Goal: Transaction & Acquisition: Subscribe to service/newsletter

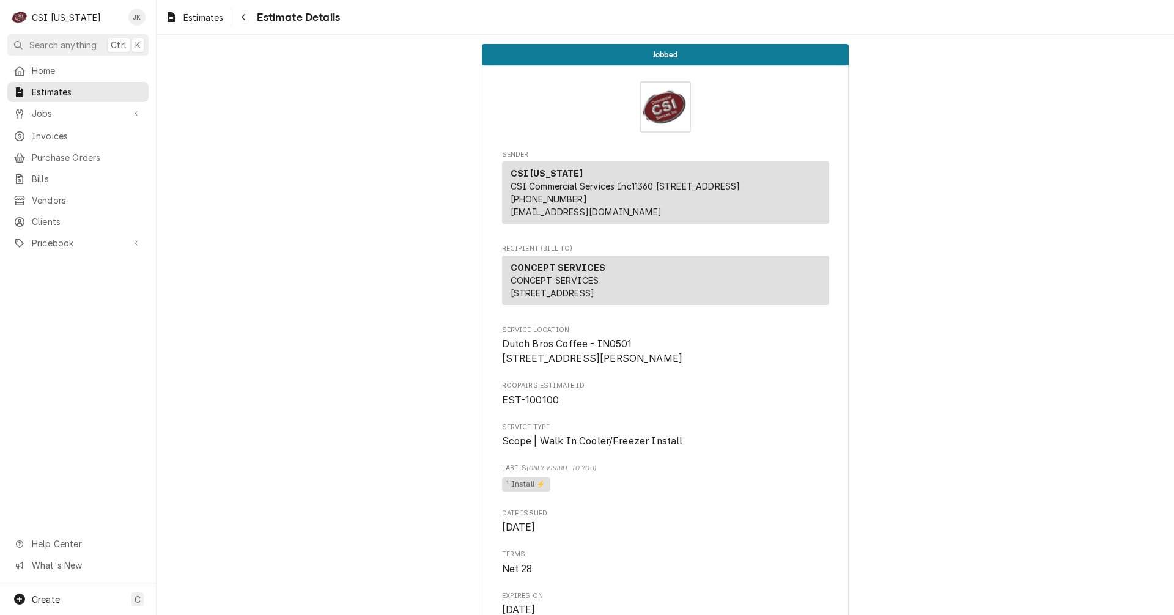
scroll to position [2797, 0]
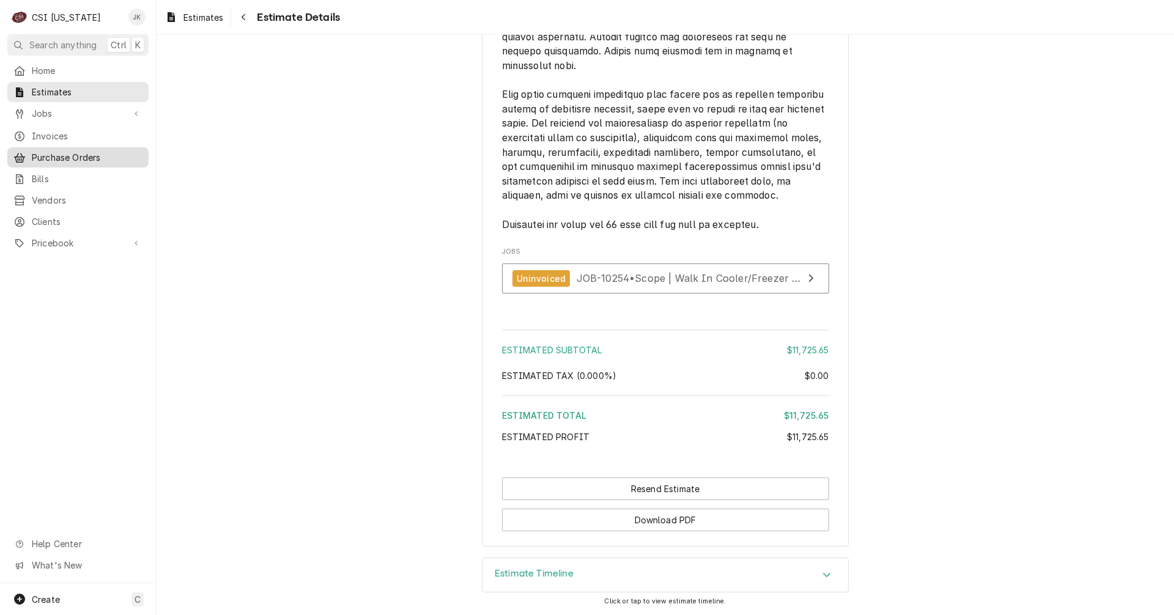
click at [68, 151] on span "Purchase Orders" at bounding box center [87, 157] width 111 height 13
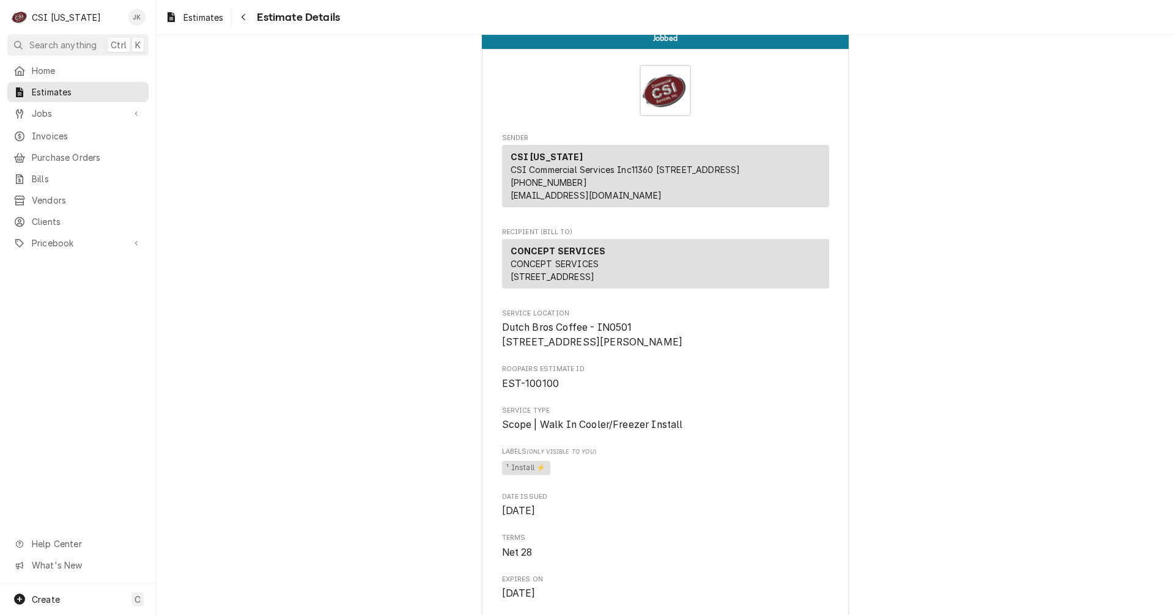
scroll to position [0, 0]
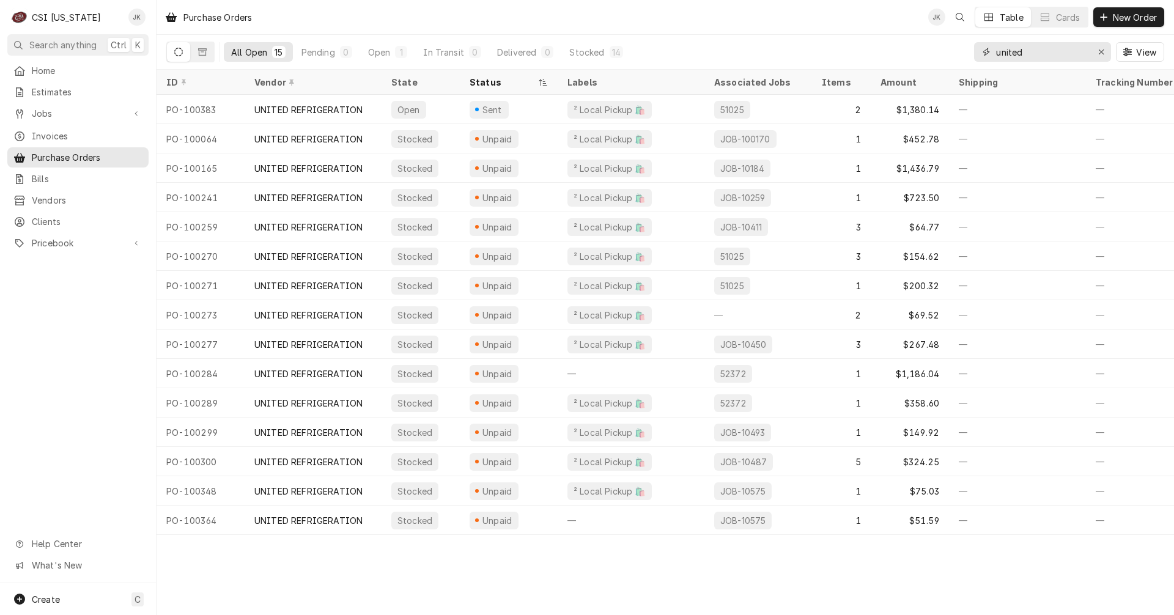
drag, startPoint x: 1031, startPoint y: 51, endPoint x: 925, endPoint y: 48, distance: 105.8
click at [925, 48] on div "All Open 15 Pending 0 Open 1 In Transit 0 Delivered 0 Stocked 14 united View" at bounding box center [665, 52] width 998 height 34
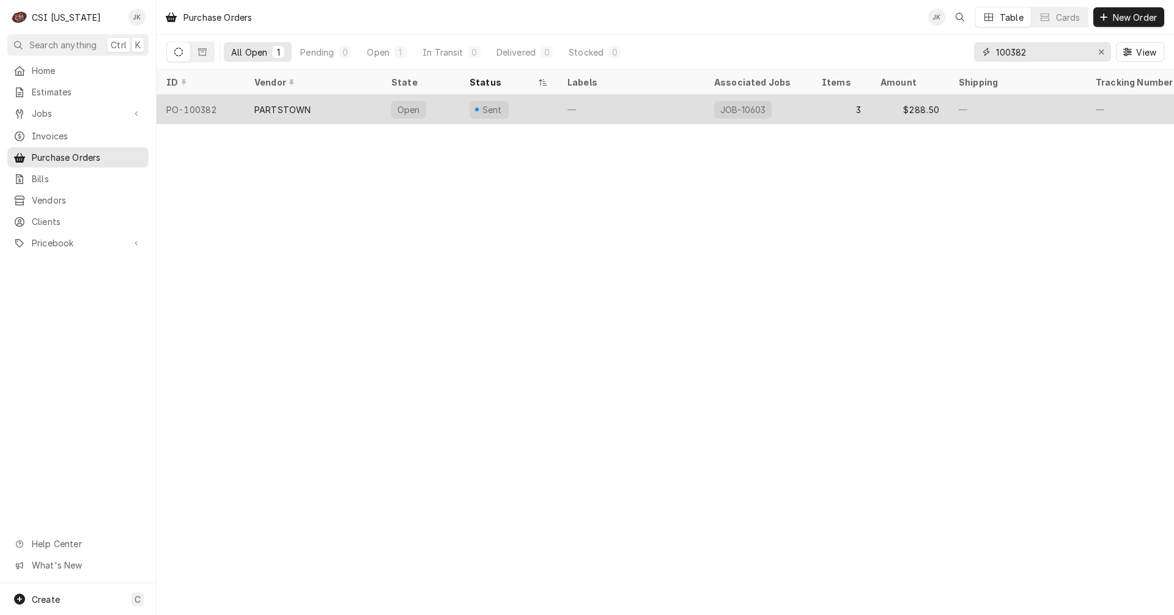
type input "100382"
click at [317, 109] on div "PARTSTOWN" at bounding box center [313, 109] width 137 height 29
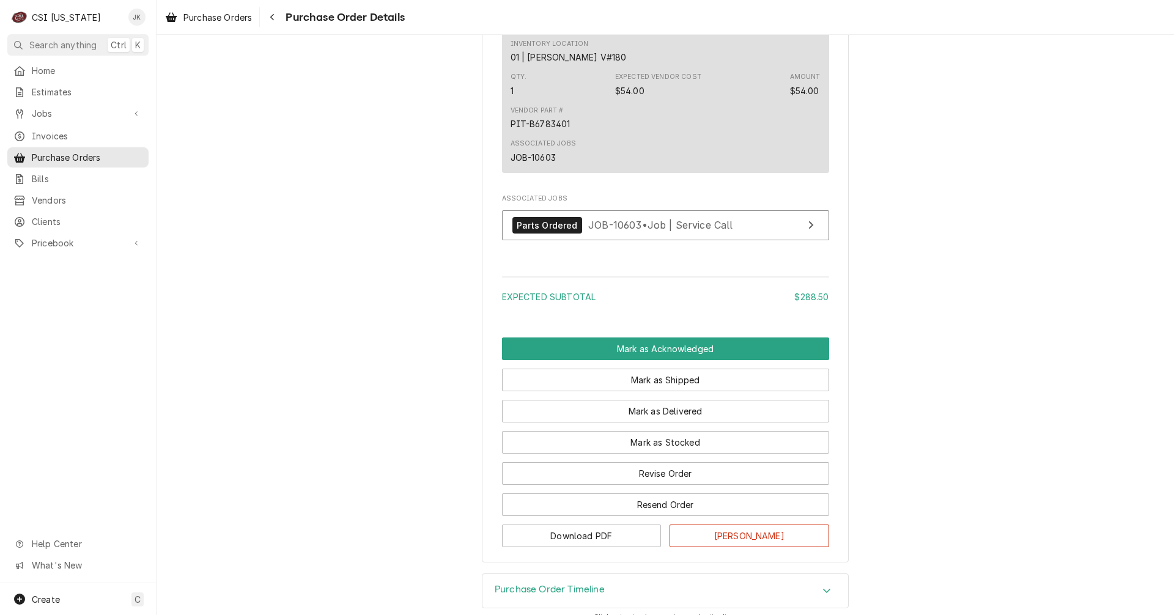
scroll to position [1284, 0]
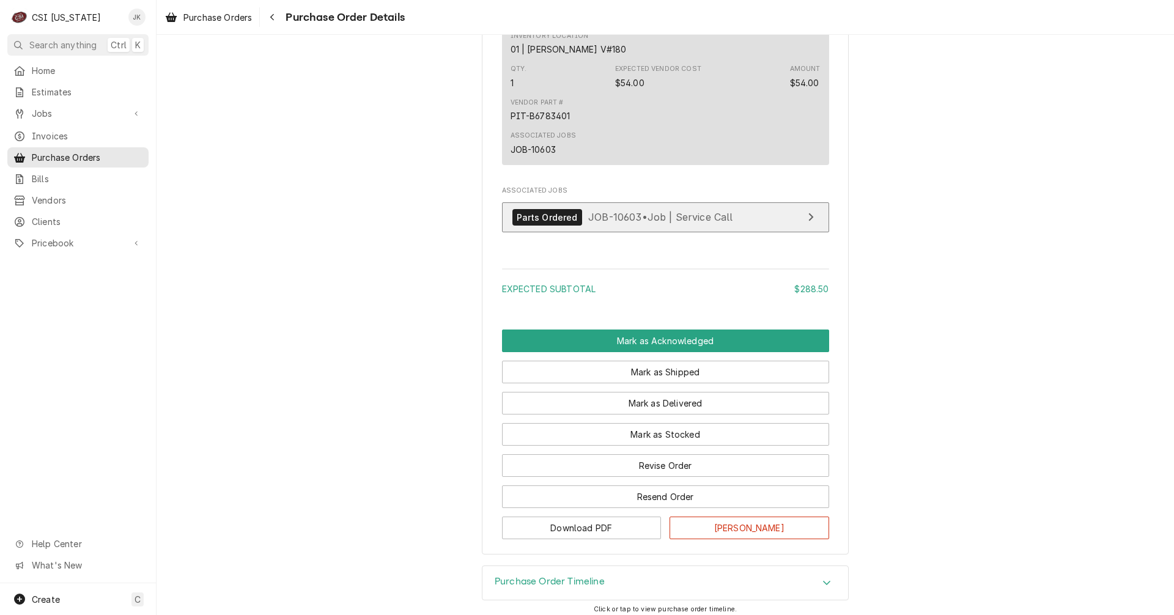
click at [623, 223] on span "JOB-10603 • Job | Service Call" at bounding box center [660, 217] width 145 height 12
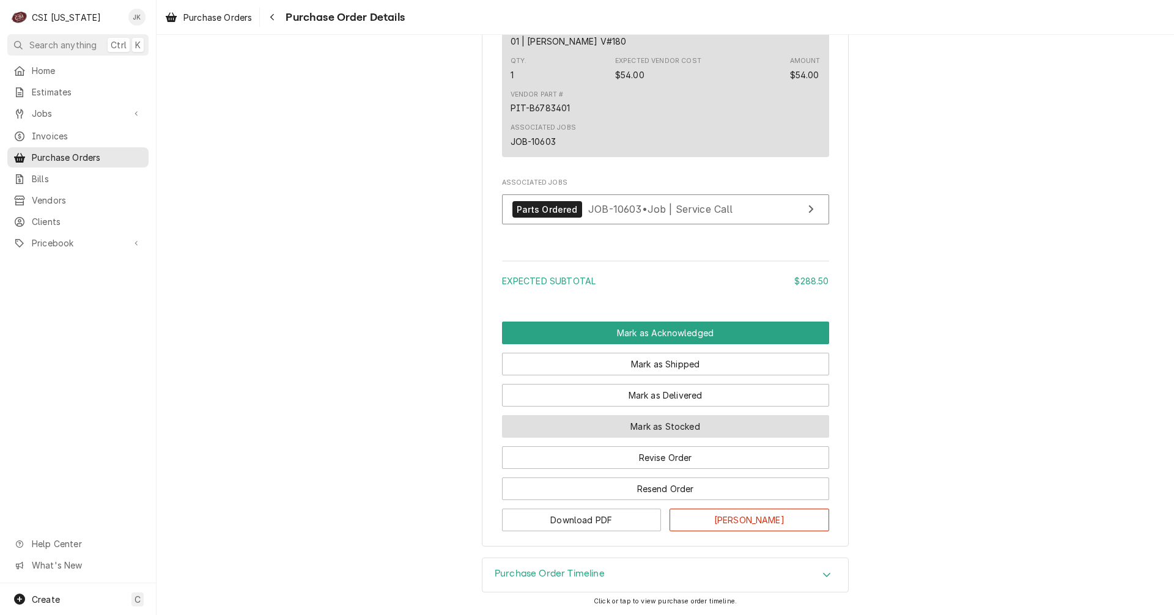
click at [638, 429] on button "Mark as Stocked" at bounding box center [665, 426] width 327 height 23
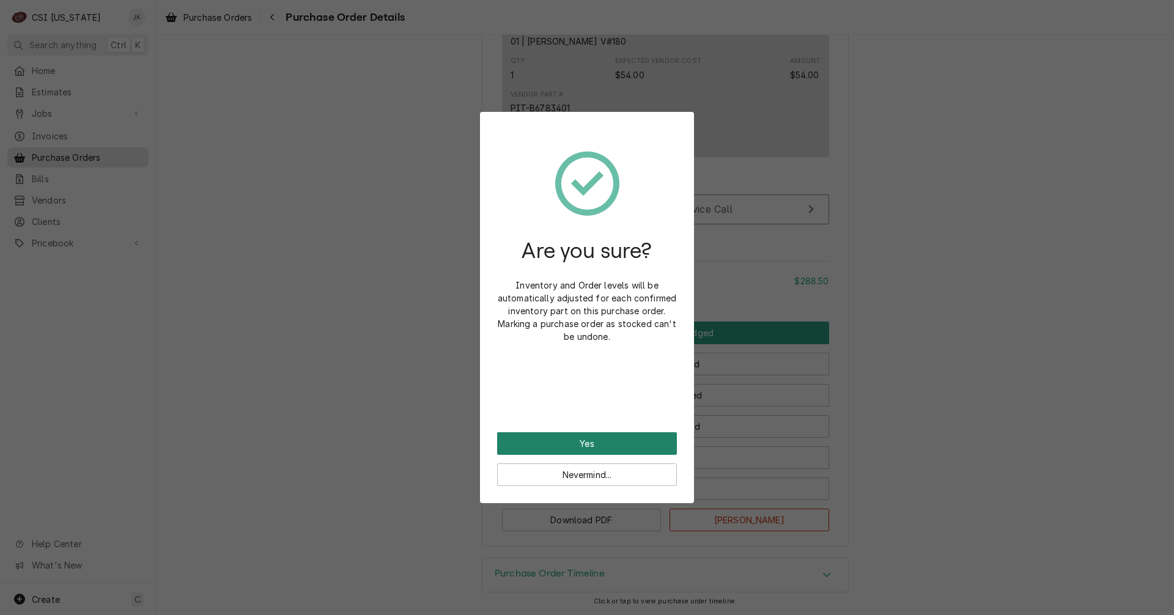
click at [639, 443] on button "Yes" at bounding box center [587, 443] width 180 height 23
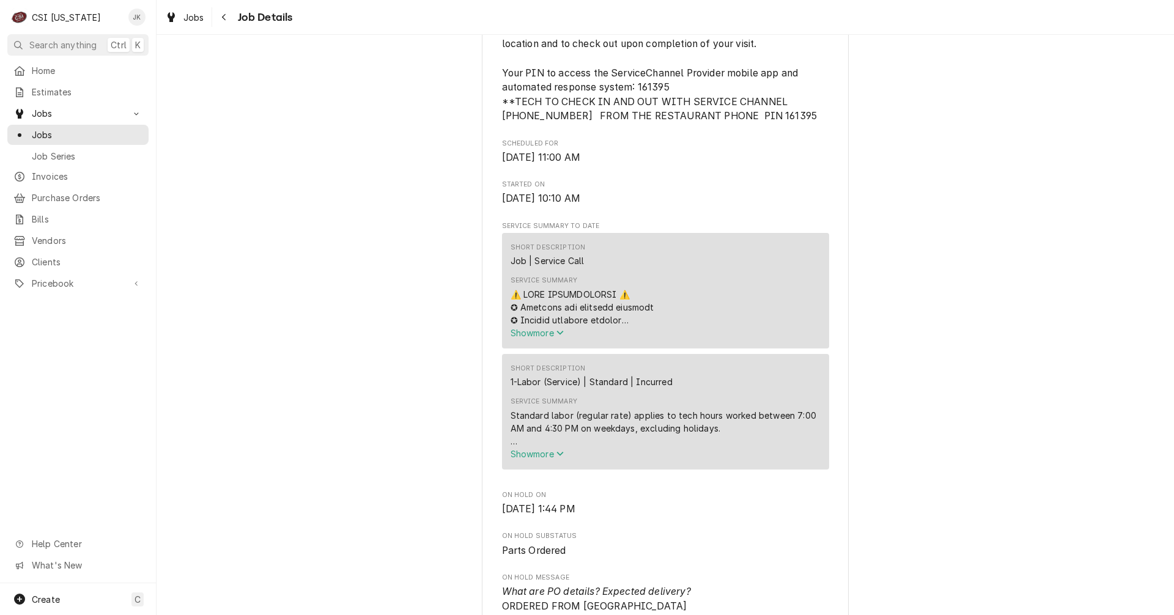
scroll to position [489, 0]
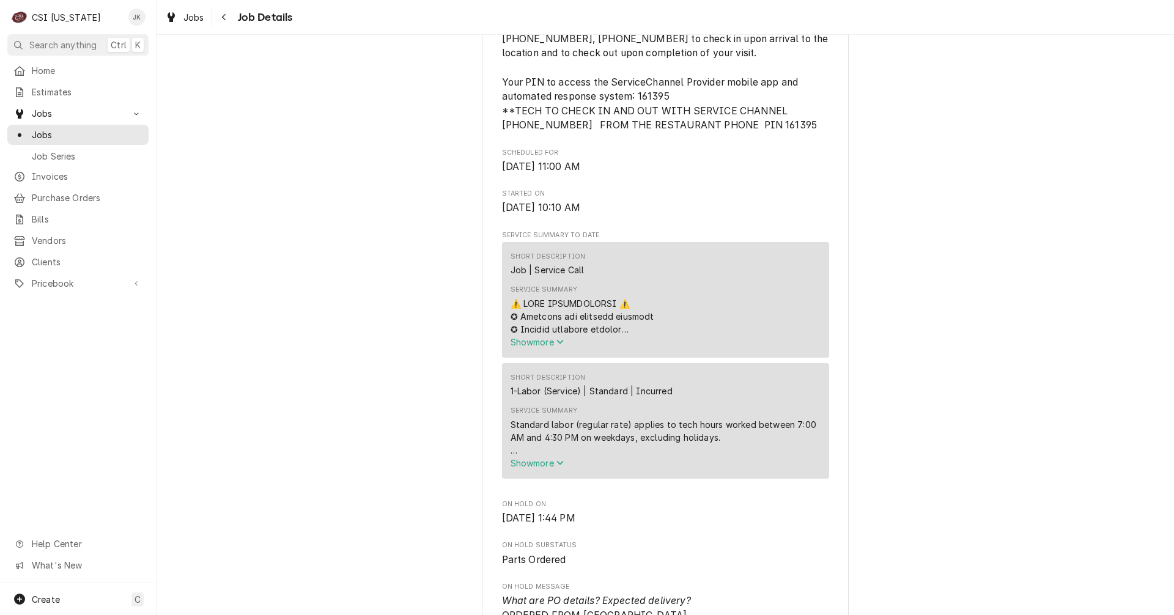
click at [630, 336] on div "Service Summary" at bounding box center [665, 316] width 310 height 39
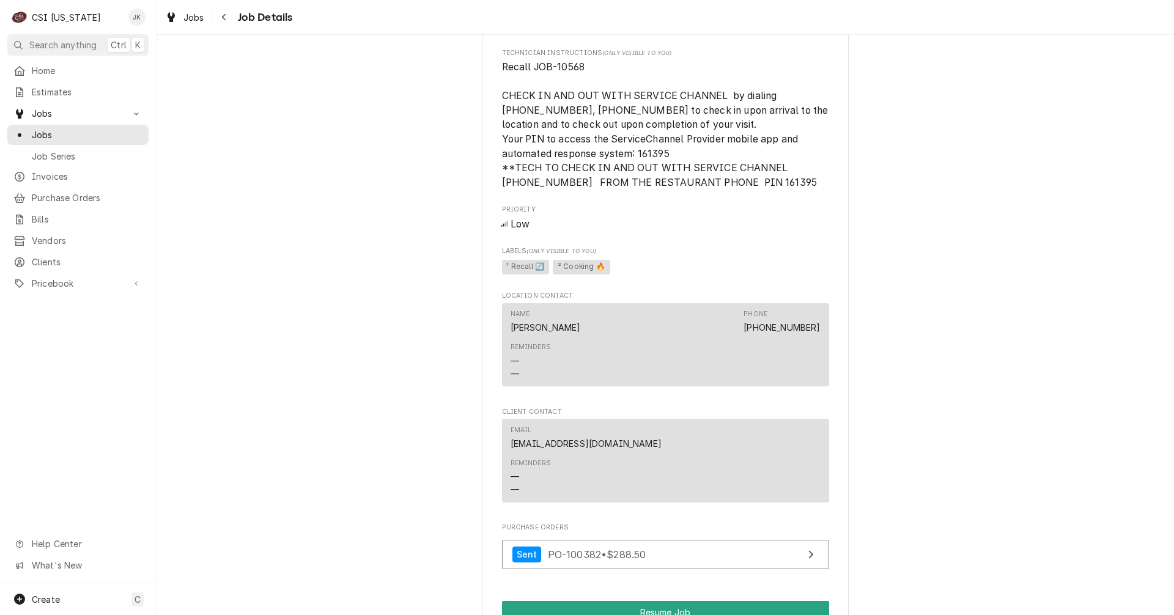
scroll to position [1834, 0]
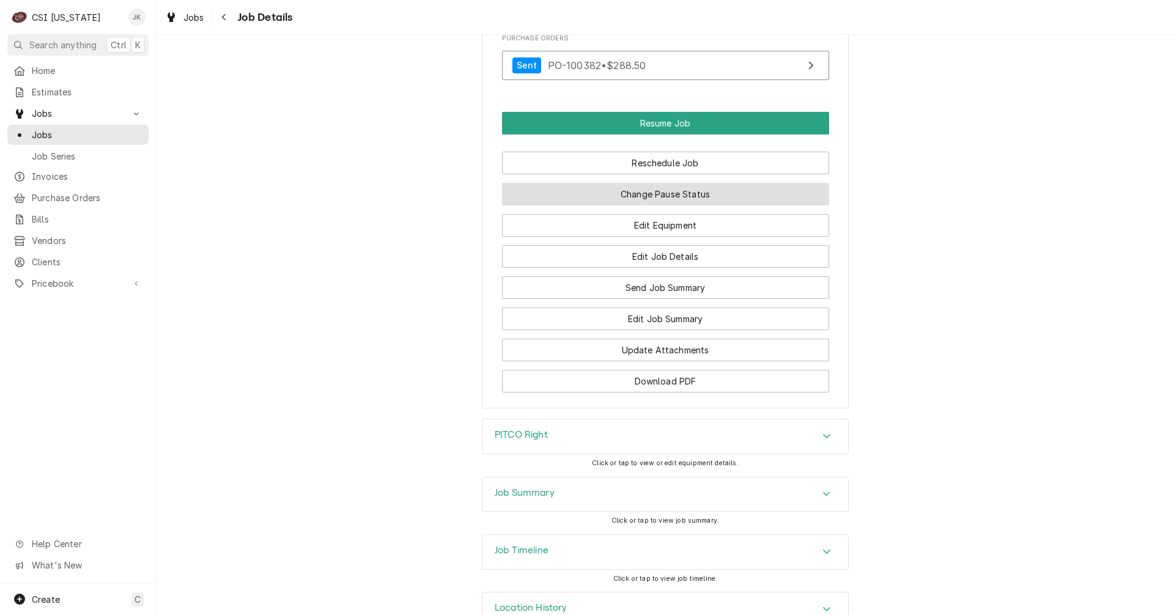
click at [660, 202] on button "Change Pause Status" at bounding box center [665, 194] width 327 height 23
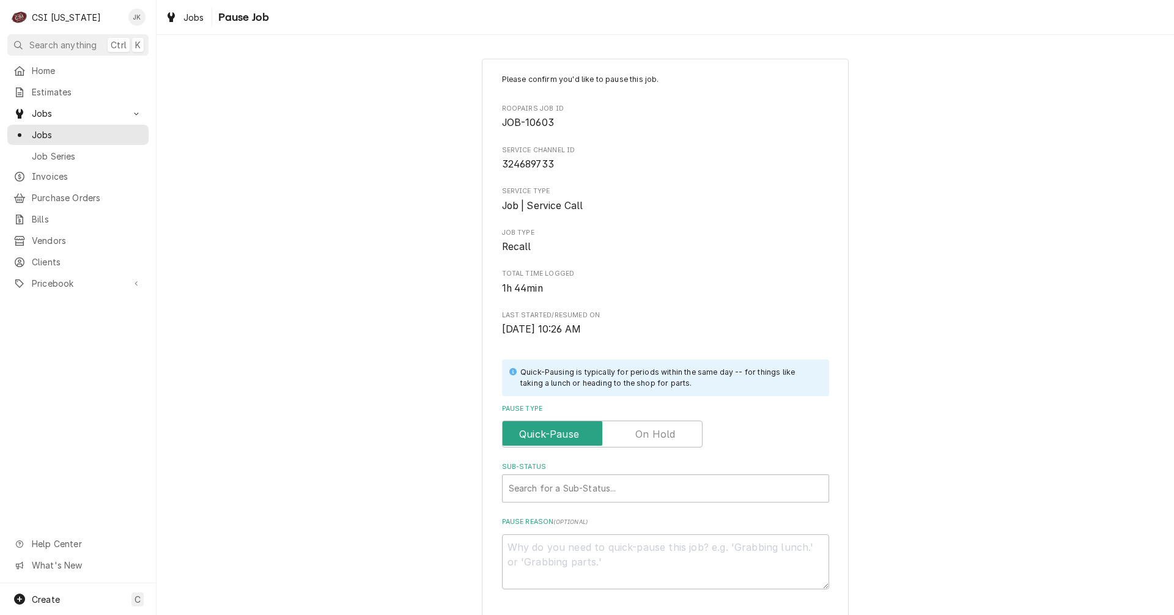
click at [650, 429] on label "Pause Type" at bounding box center [602, 434] width 201 height 27
click at [650, 429] on input "Pause Type" at bounding box center [601, 434] width 189 height 27
checkbox input "true"
click at [595, 487] on div "Sub-Status" at bounding box center [666, 488] width 314 height 22
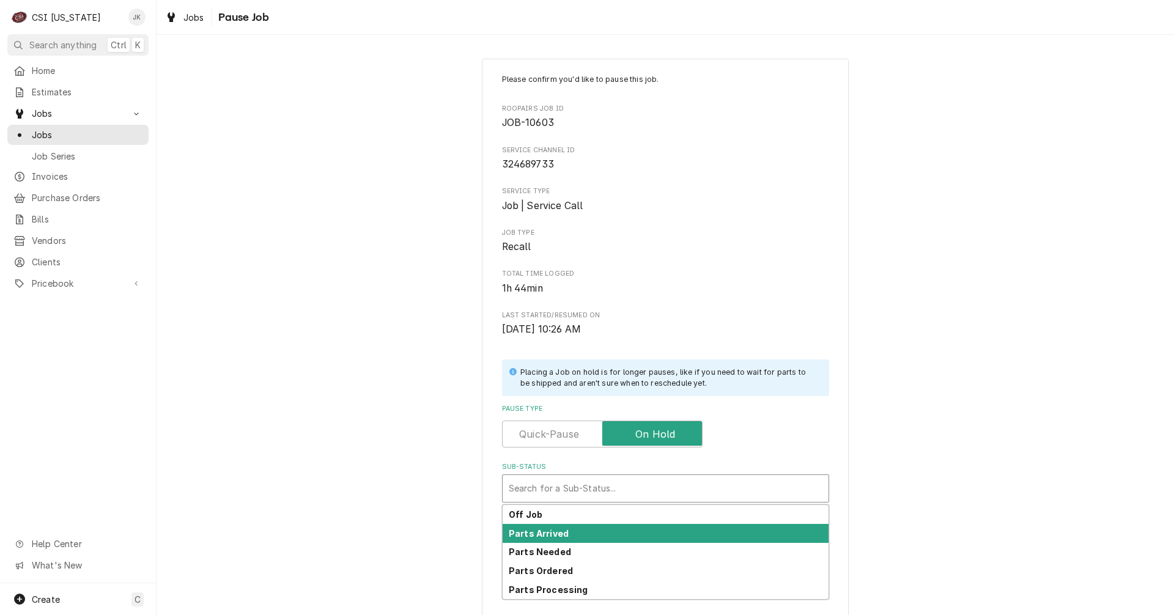
click at [568, 534] on div "Parts Arrived" at bounding box center [665, 533] width 326 height 19
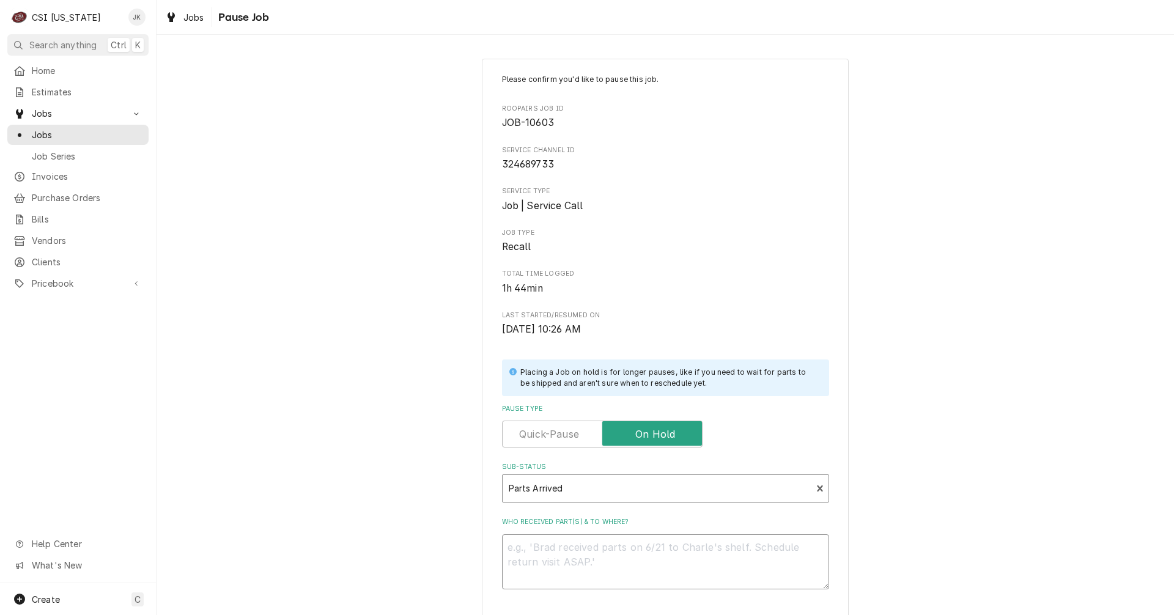
click at [578, 561] on textarea "Who received part(s) & to where?" at bounding box center [665, 561] width 327 height 55
type textarea "x"
type textarea "A"
type textarea "x"
type textarea "Ar"
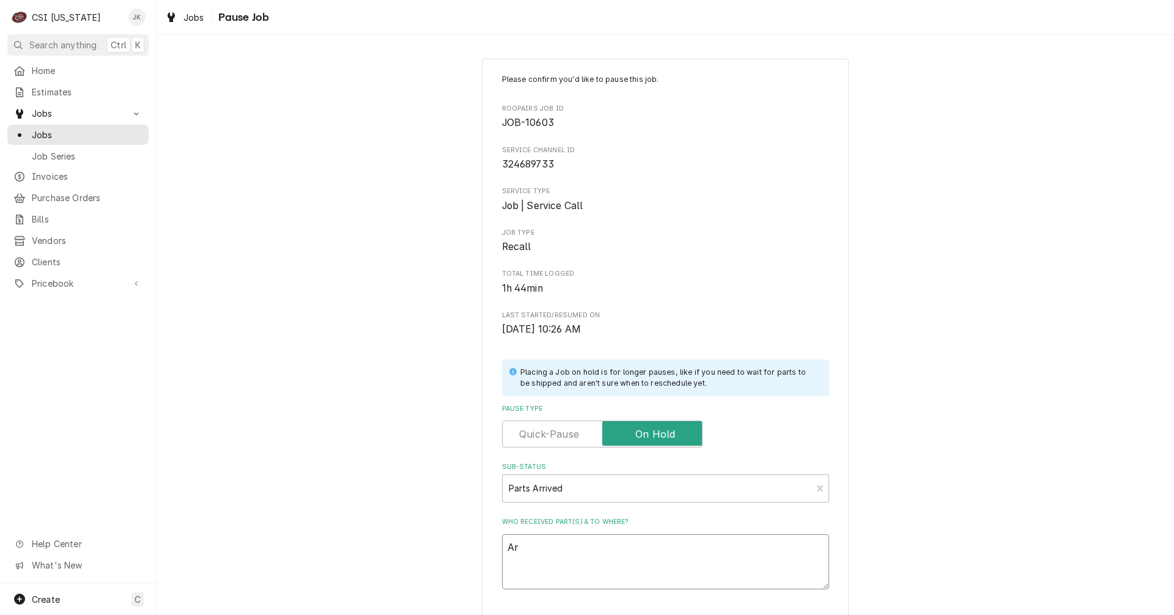
type textarea "x"
type textarea "Arr"
type textarea "x"
type textarea "Arri"
type textarea "x"
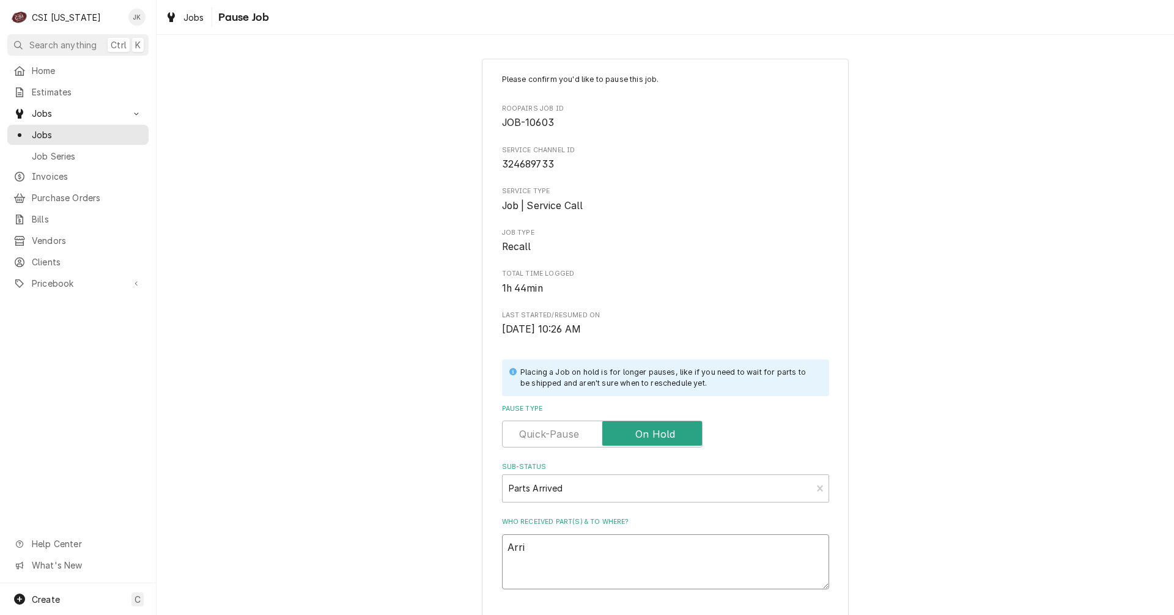
type textarea "Arriv"
type textarea "x"
type textarea "Arrive"
type textarea "x"
type textarea "Arrived"
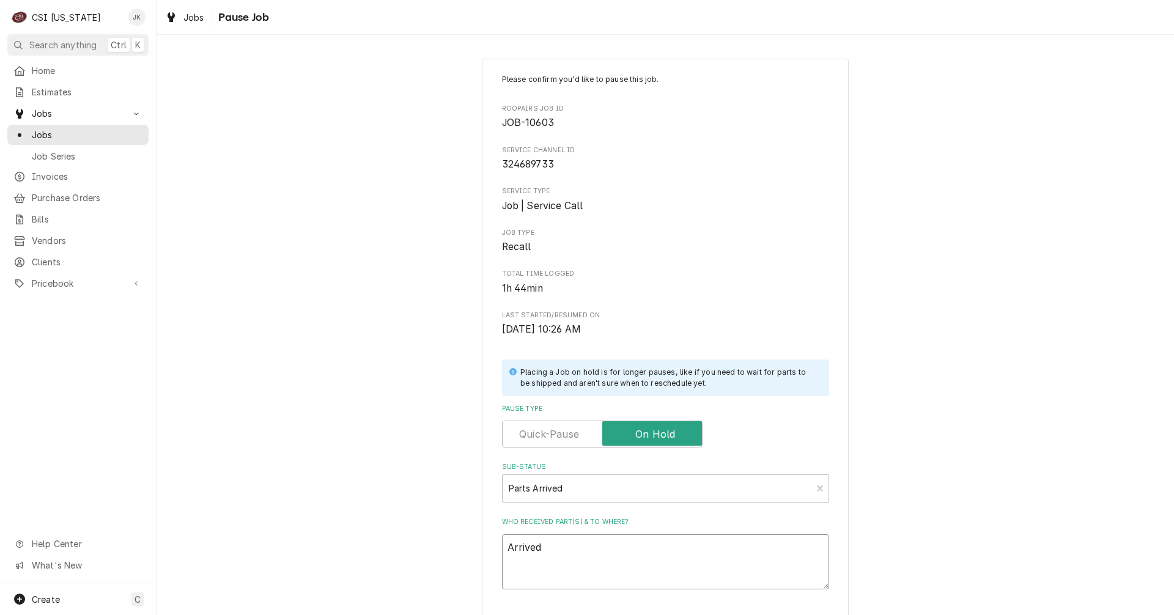
type textarea "x"
type textarea "PArrived"
type textarea "x"
type textarea "PaArrived"
type textarea "x"
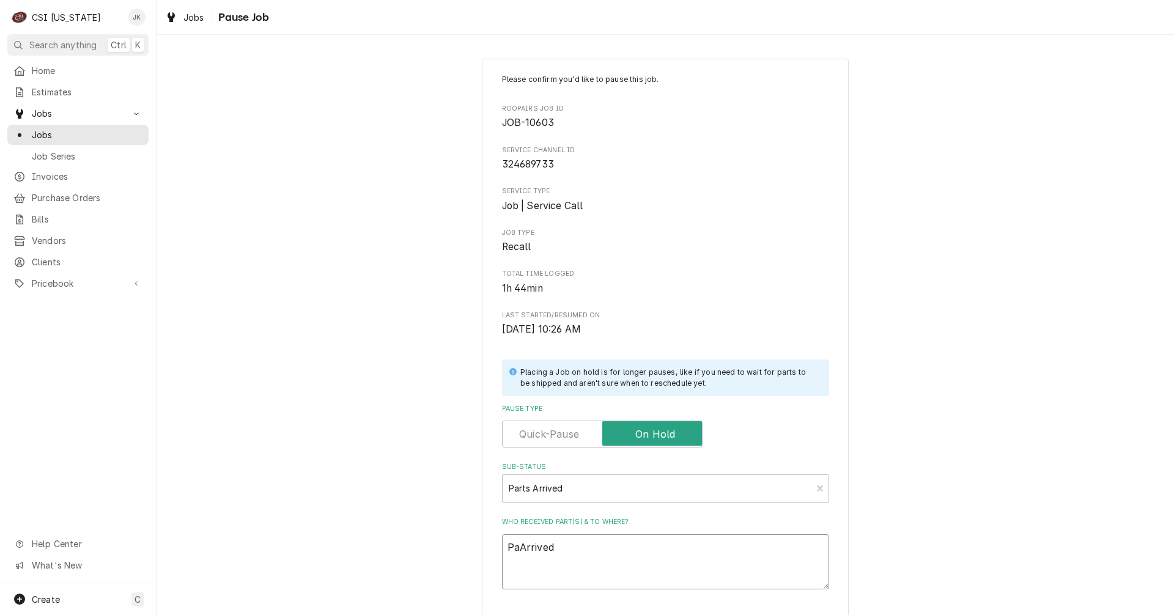
type textarea "ParArrived"
type textarea "x"
type textarea "PartArrived"
type textarea "x"
type textarea "PartsArrived"
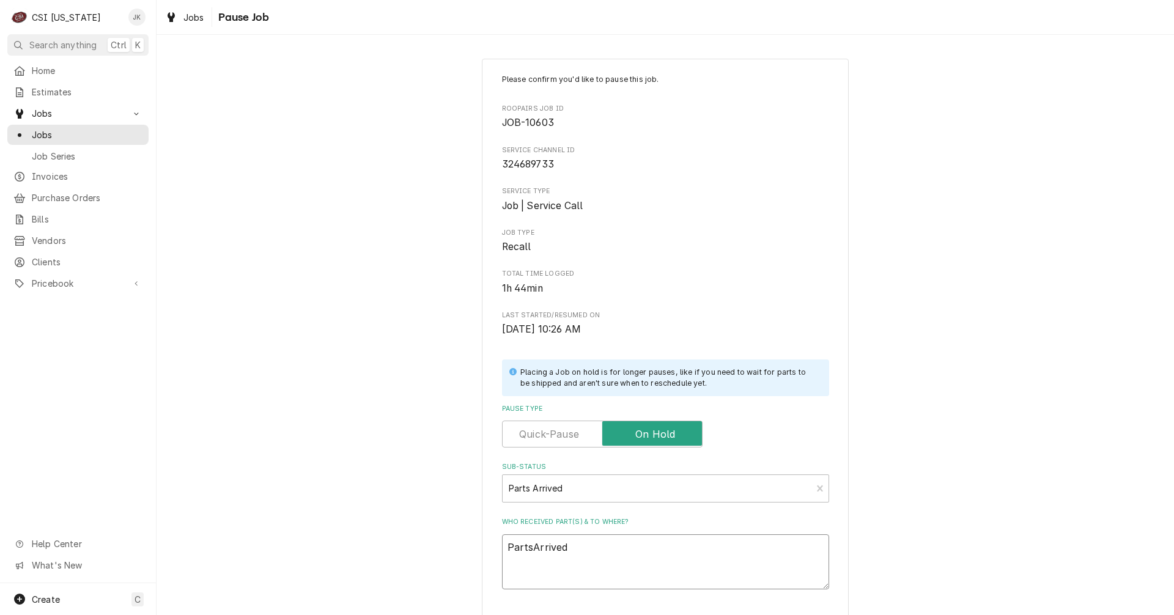
type textarea "x"
type textarea "Parts Arrived"
type textarea "x"
type textarea "Parts rrived"
type textarea "x"
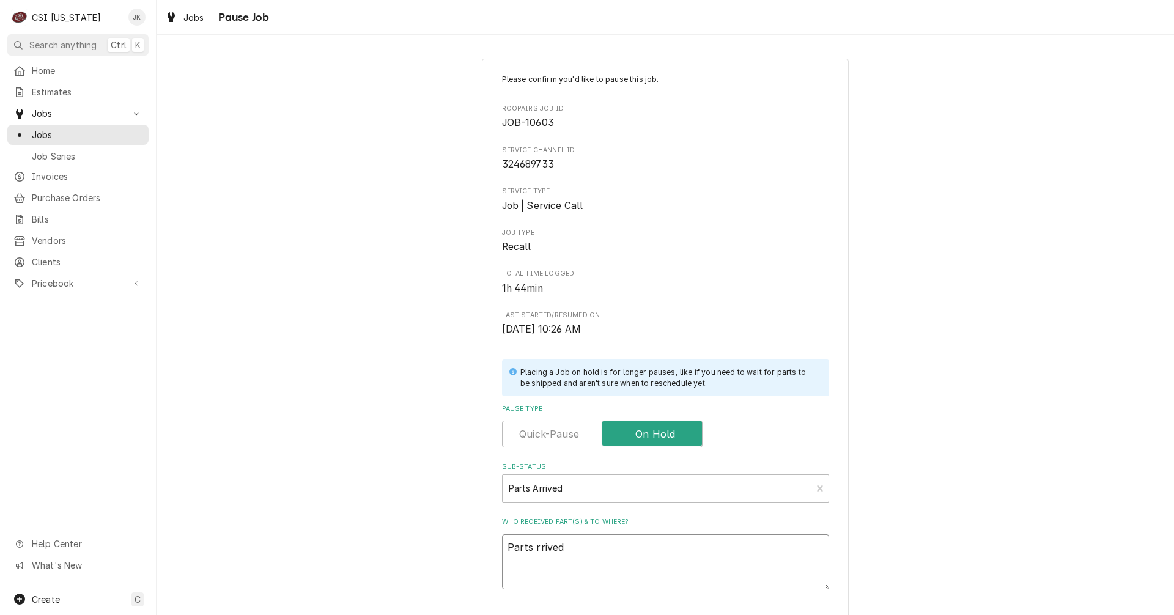
type textarea "Parts arrived"
type textarea "x"
type textarea "Parts arrived"
type textarea "x"
type textarea "Parts arrived 9"
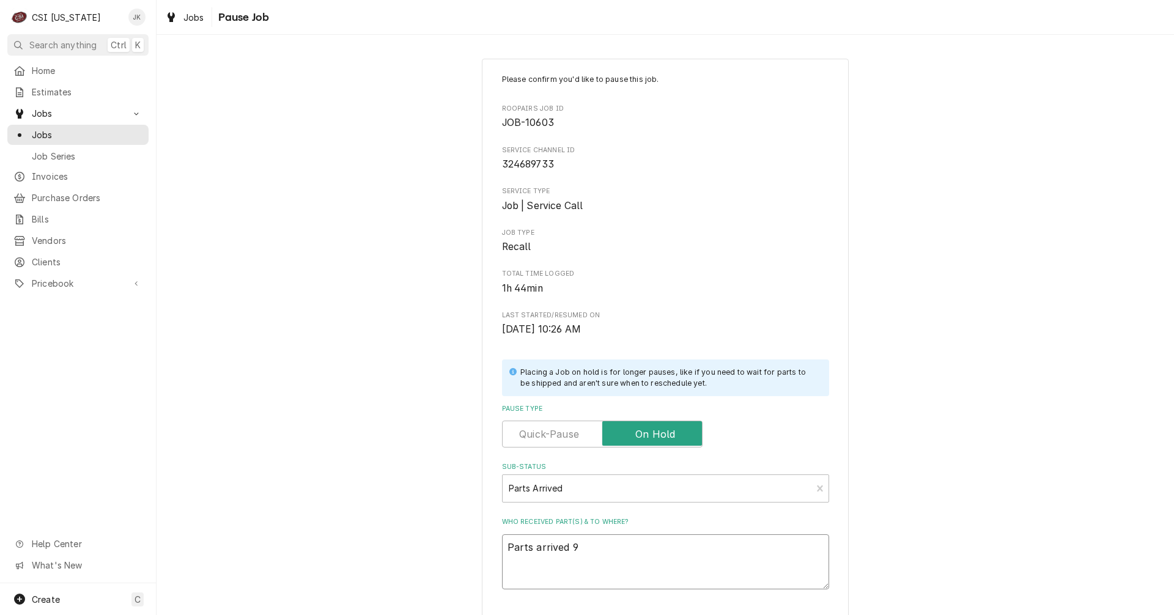
type textarea "x"
type textarea "Parts arrived 9/"
type textarea "x"
type textarea "Parts arrived 9/1"
type textarea "x"
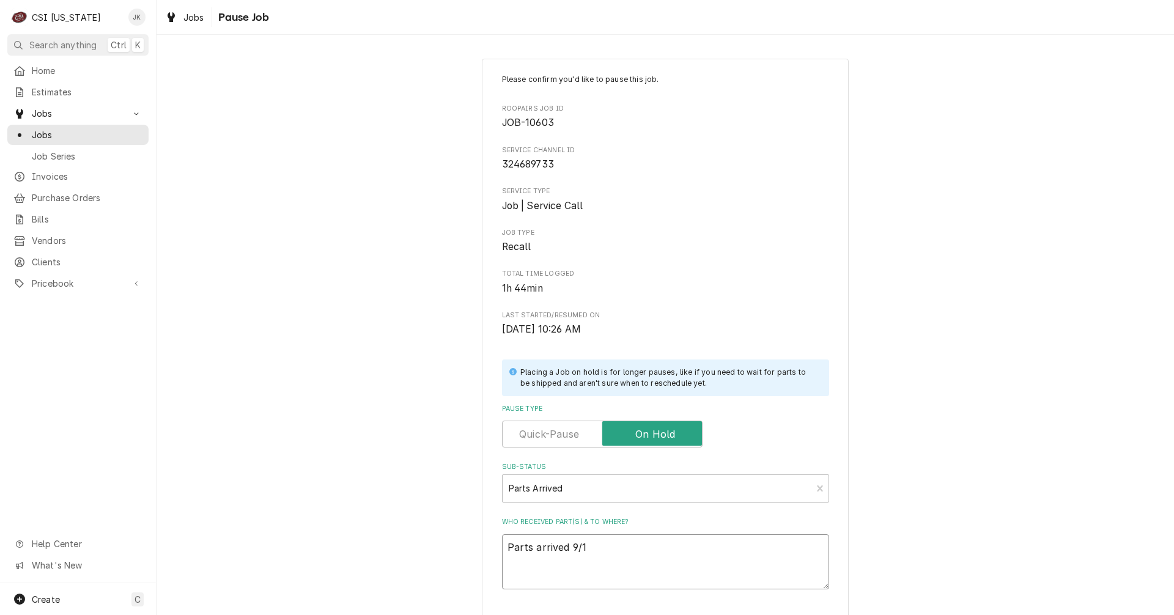
type textarea "Parts arrived 9/16"
type textarea "x"
type textarea "Parts arrived 9/16,"
type textarea "x"
type textarea "Parts arrived 9/16,"
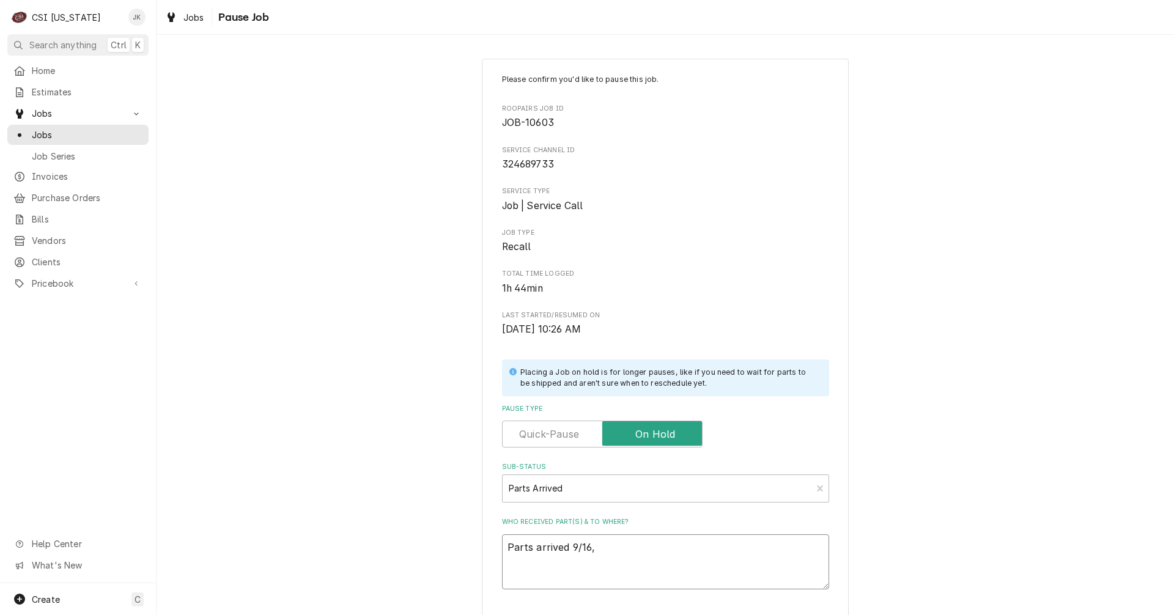
type textarea "x"
type textarea "Parts arrived 9/16, J"
type textarea "x"
type textarea "Parts arrived 9/16, Je"
type textarea "x"
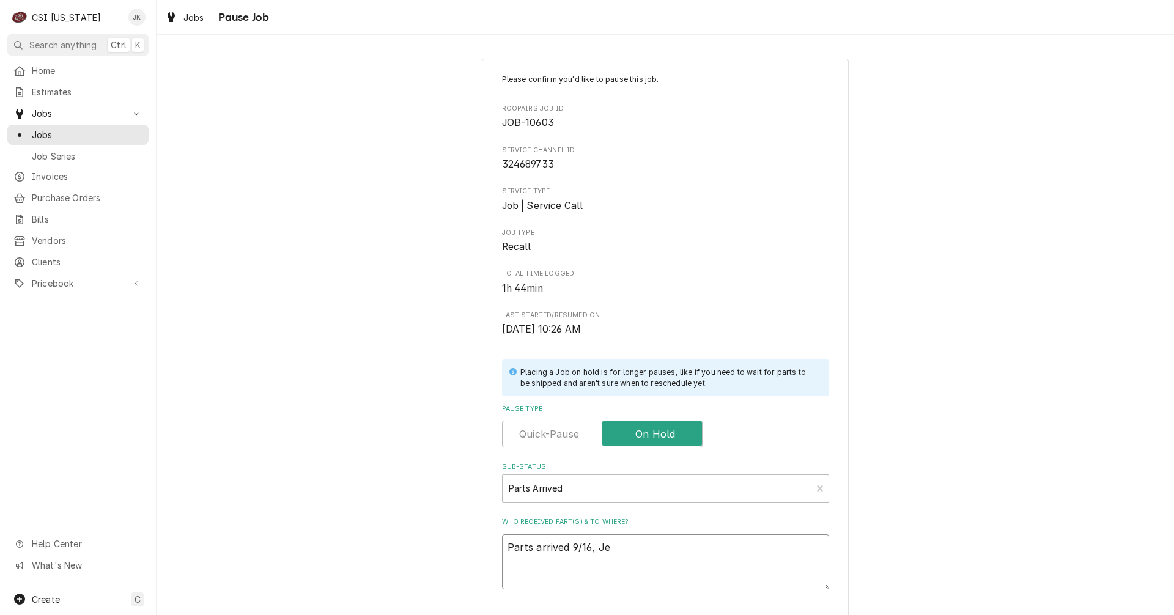
type textarea "Parts arrived 9/16, Jef"
type textarea "x"
type textarea "Parts arrived 9/16, Jeff"
type textarea "x"
type textarea "Parts arrived 9/16, Jeff"
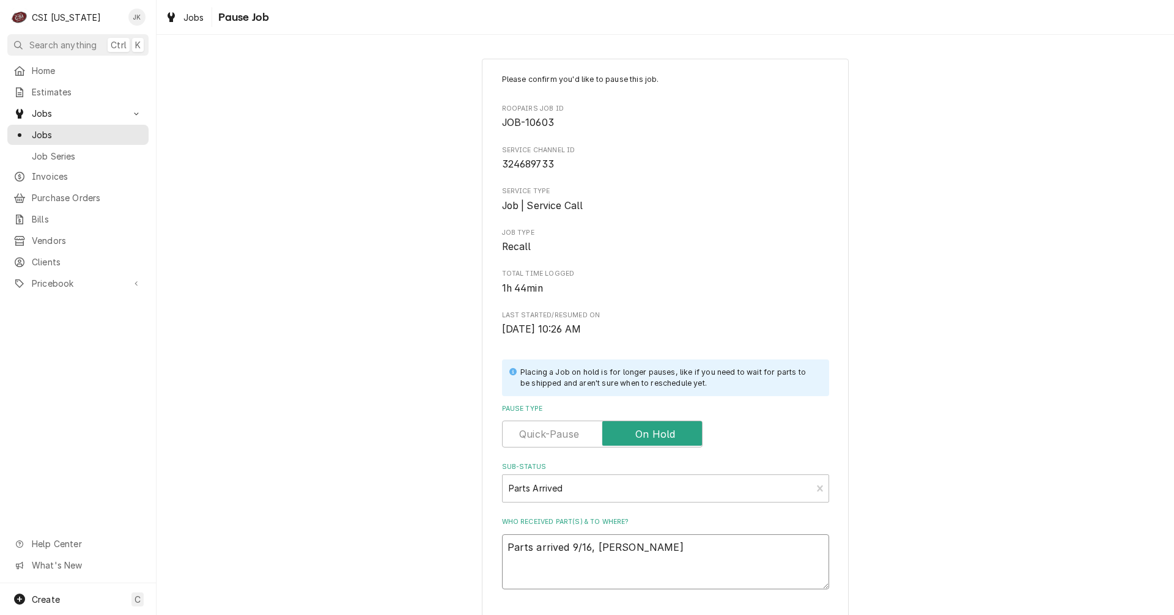
type textarea "x"
drag, startPoint x: 642, startPoint y: 543, endPoint x: 448, endPoint y: 538, distance: 193.9
click at [448, 538] on div "Please confirm you'd like to pause this job. Roopairs Job ID JOB-10603 Service …" at bounding box center [664, 387] width 1017 height 679
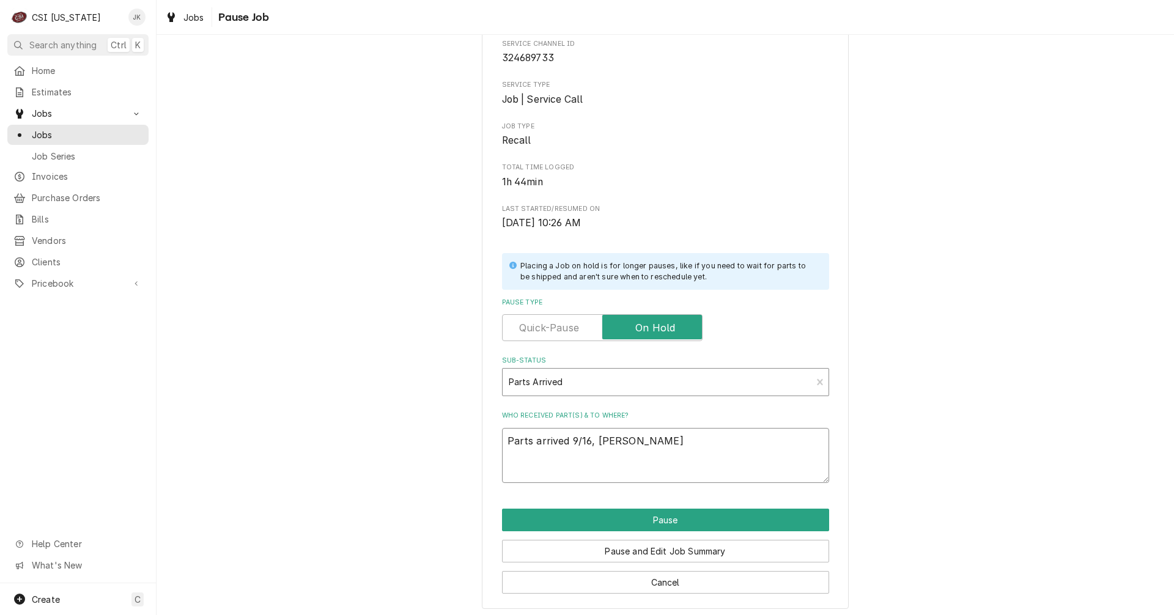
scroll to position [111, 0]
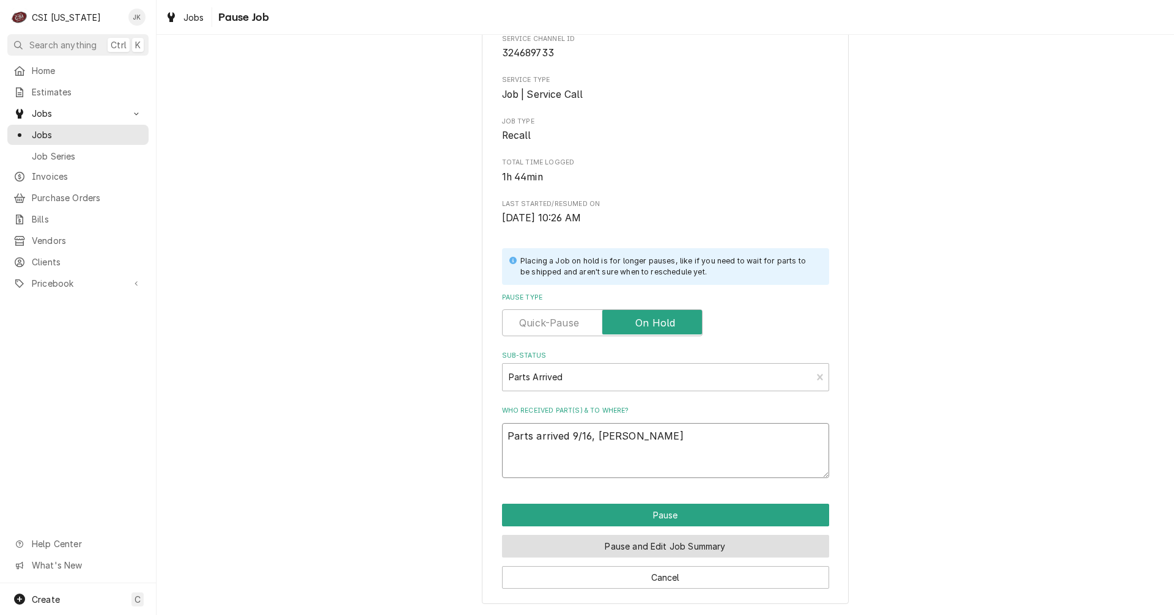
type textarea "Parts arrived 9/16, Jeff H"
click at [688, 546] on button "Pause and Edit Job Summary" at bounding box center [665, 546] width 327 height 23
type textarea "x"
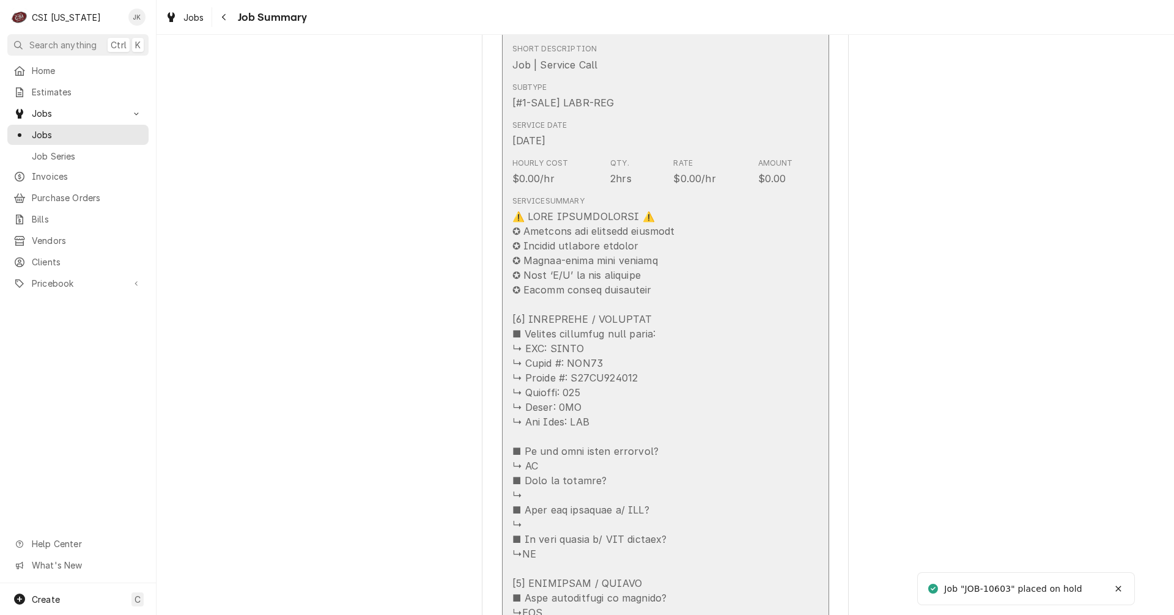
scroll to position [367, 0]
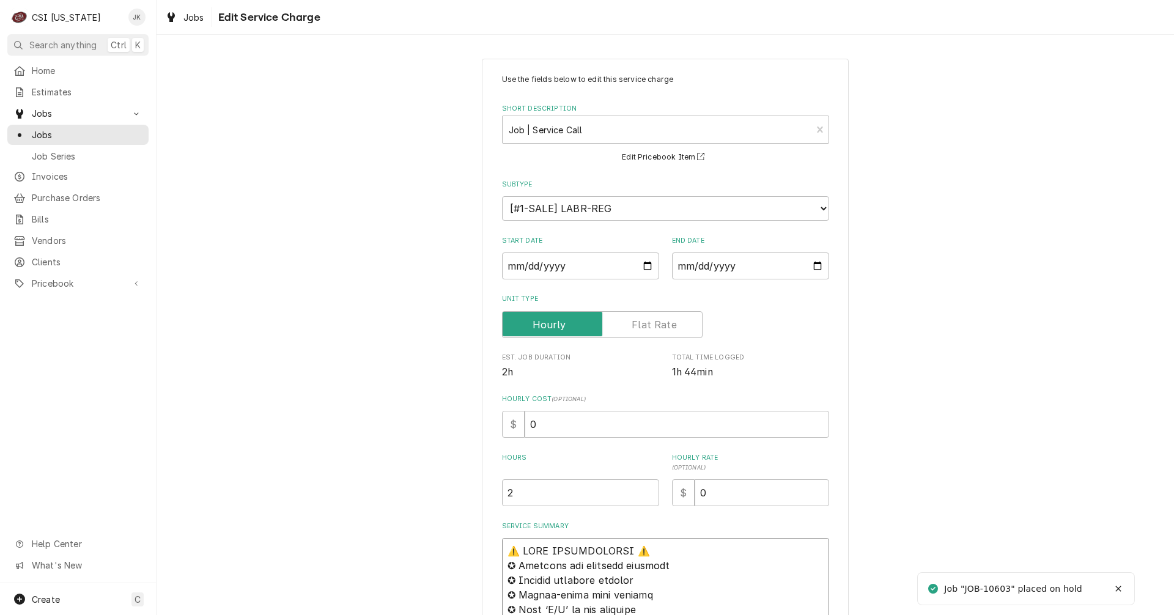
type textarea "x"
type textarea "⚠️ 𝗙𝗢𝗥𝗠 𝗜𝗡𝗦𝗧𝗥𝗨𝗖𝗧𝗜𝗢𝗡𝗦 ⚠️ ✪ 𝗖𝗼𝗺𝗽𝗹𝗲𝘁𝗲 𝗮𝗹𝗹 𝗿𝗲𝗹𝗲𝘃𝗮𝗻𝘁 𝘀𝗲𝗰𝘁𝗶𝗼𝗻𝘀 ✪ 𝗣𝗿𝗼𝘃𝗶𝗱𝗲 𝗱𝗲𝘁𝗮𝗶𝗹𝗲𝗱 𝗮𝗻𝘀…"
type textarea "x"
type textarea "⚠️ 𝗙𝗢𝗥𝗠 𝗜𝗡𝗦𝗧𝗥𝗨𝗖𝗧𝗜𝗢𝗡𝗦 ⚠️ ✪ 𝗖𝗼𝗺𝗽𝗹𝗲𝘁𝗲 𝗮𝗹𝗹 𝗿𝗲𝗹𝗲𝘃𝗮𝗻𝘁 𝘀𝗲𝗰𝘁𝗶𝗼𝗻𝘀 ✪ 𝗣𝗿𝗼𝘃𝗶𝗱𝗲 𝗱𝗲𝘁𝗮𝗶𝗹𝗲𝗱 𝗮𝗻𝘀…"
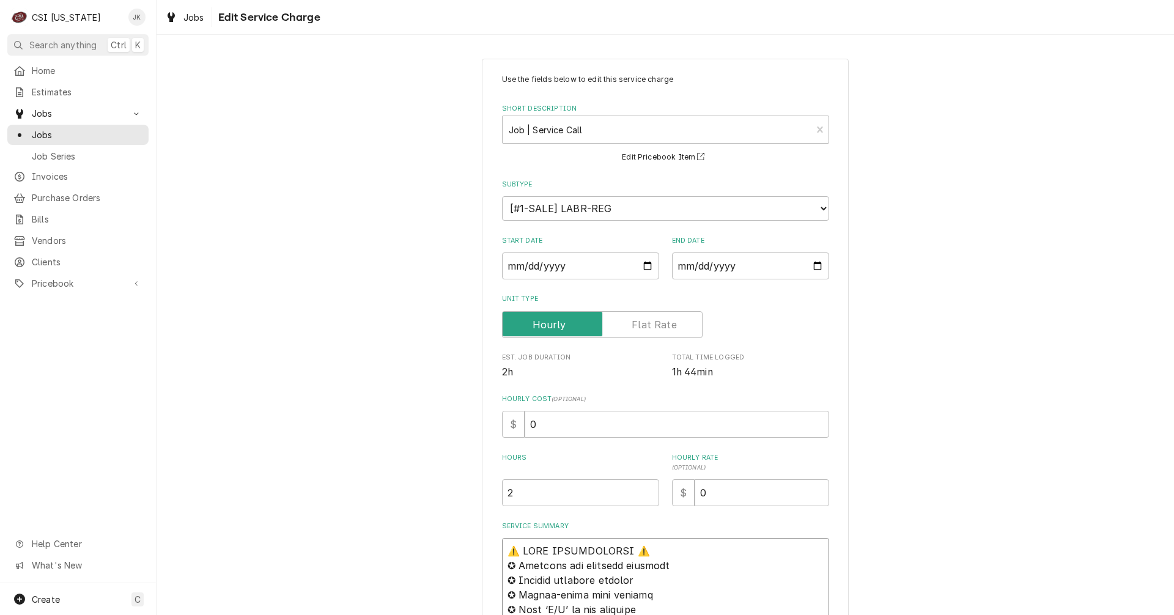
paste textarea "Parts arrived 9/16, [PERSON_NAME]"
type textarea "x"
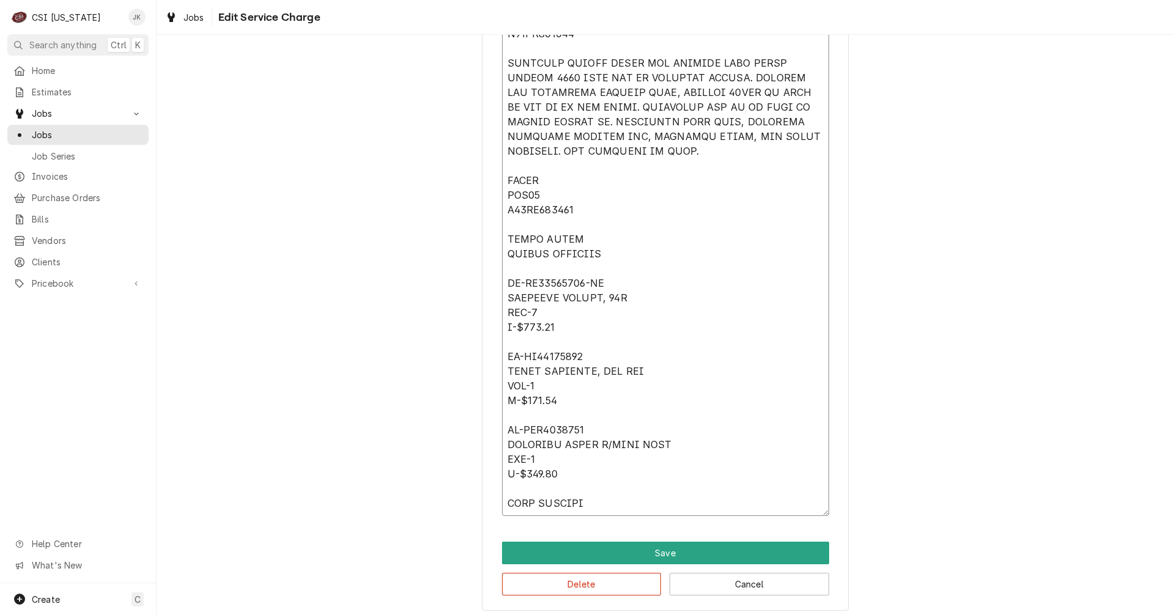
scroll to position [1477, 0]
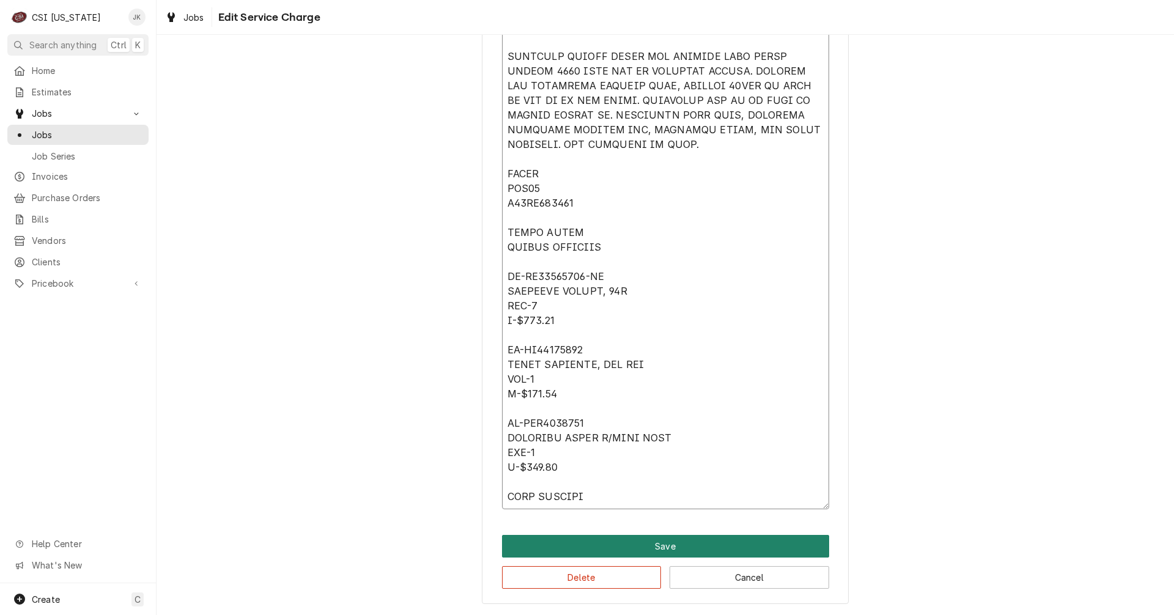
type textarea "Parts arrived 9/16, Jeff H ⚠️ 𝗙𝗢𝗥𝗠 𝗜𝗡𝗦𝗧𝗥𝗨𝗖𝗧𝗜𝗢𝗡𝗦 ⚠️ ✪ 𝗖𝗼𝗺𝗽𝗹𝗲𝘁𝗲 𝗮𝗹𝗹 𝗿𝗲𝗹𝗲𝘃𝗮𝗻𝘁 𝘀𝗲𝗰𝘁…"
click at [599, 542] on button "Save" at bounding box center [665, 546] width 327 height 23
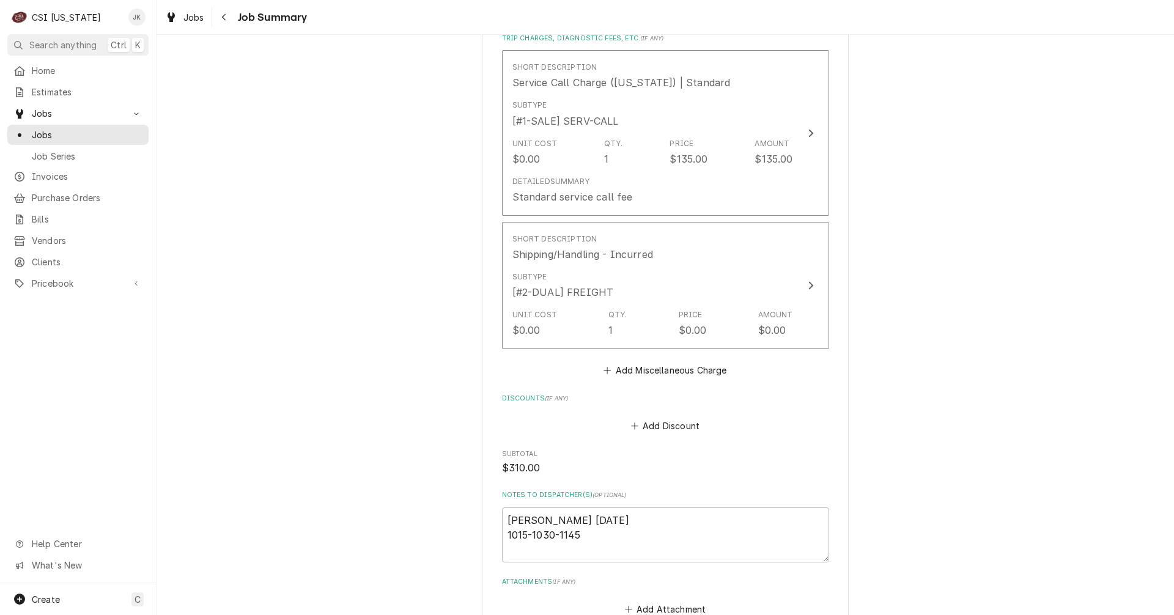
scroll to position [2574, 0]
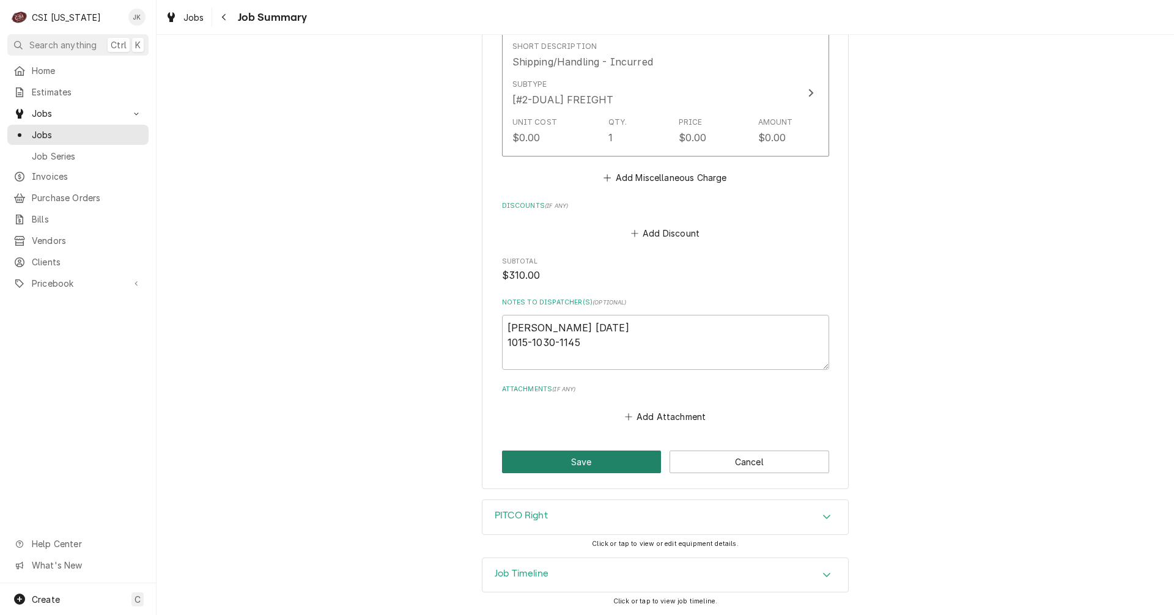
click at [593, 463] on button "Save" at bounding box center [582, 462] width 160 height 23
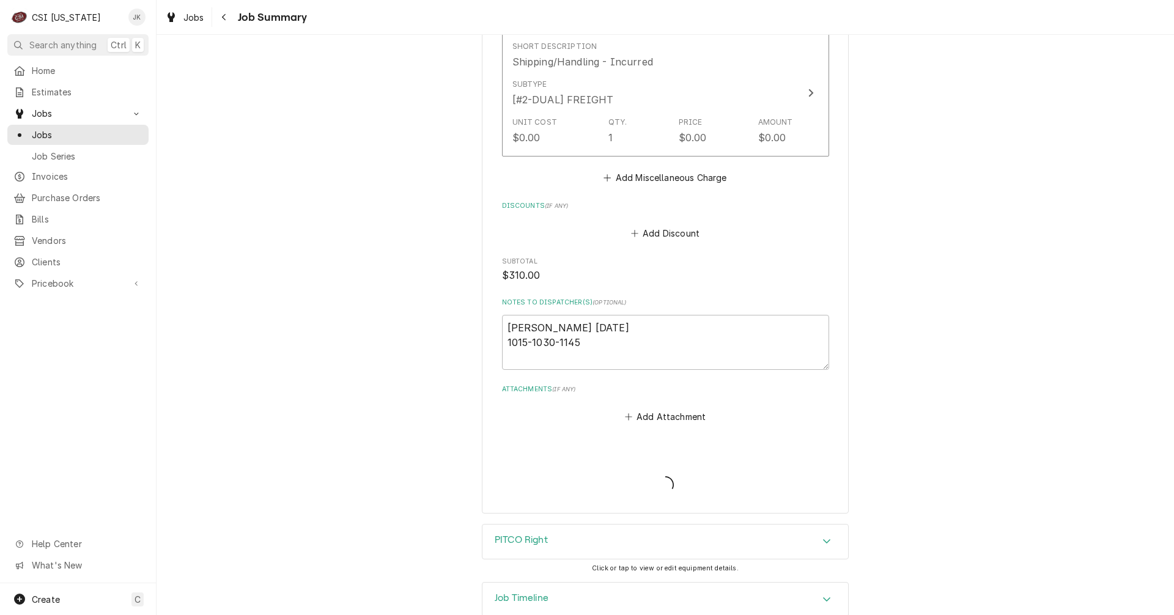
type textarea "x"
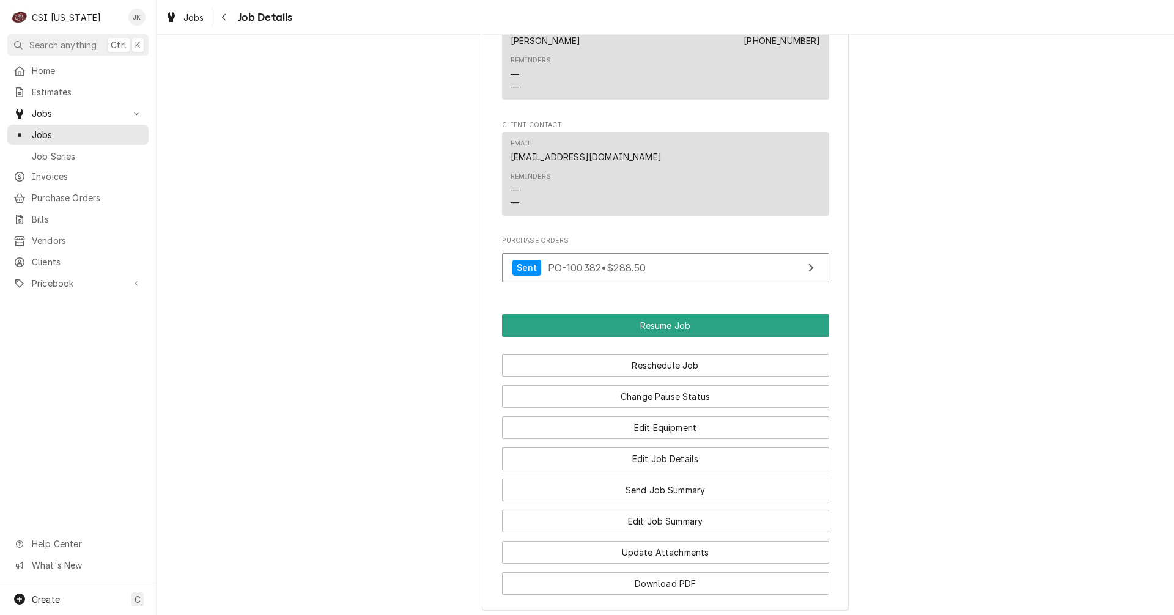
scroll to position [1650, 0]
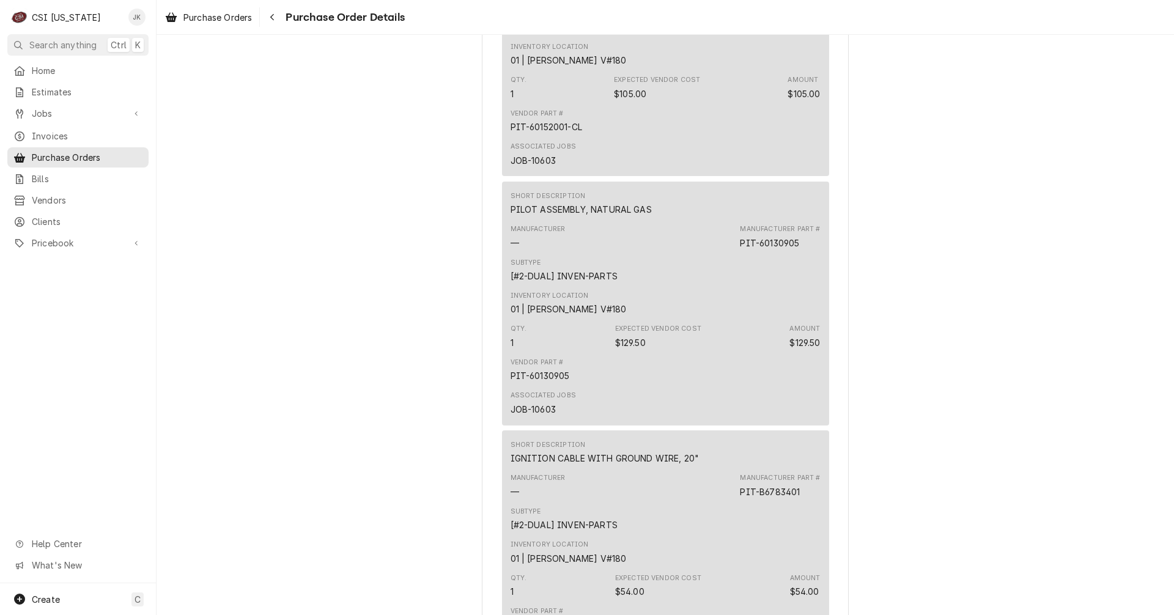
scroll to position [1223, 0]
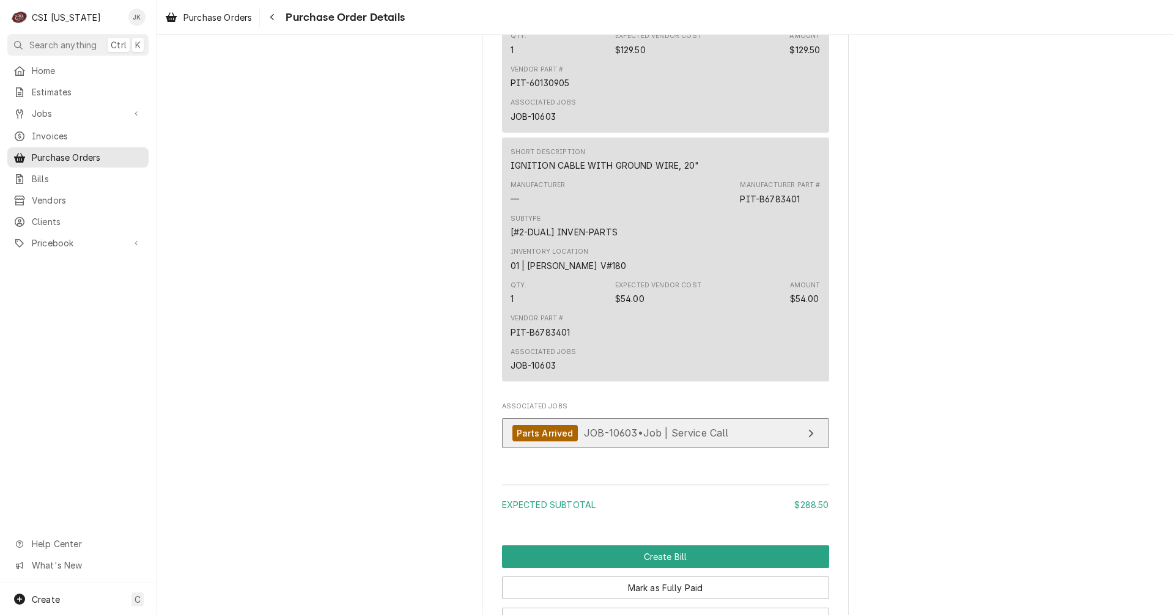
click at [641, 439] on span "JOB-10603 • Job | Service Call" at bounding box center [656, 433] width 145 height 12
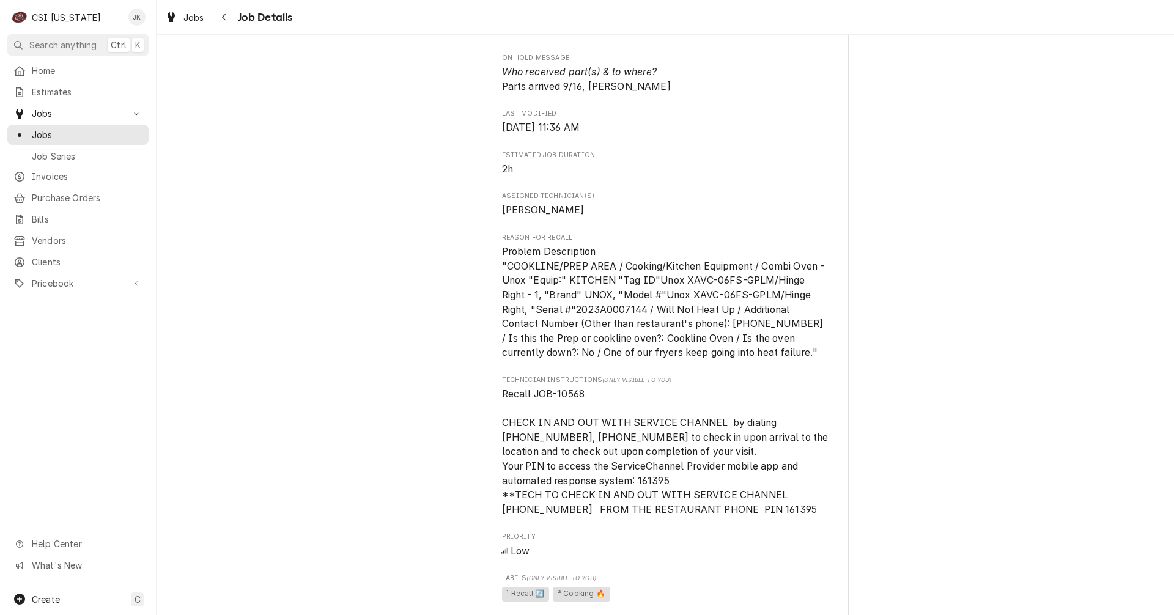
scroll to position [1039, 0]
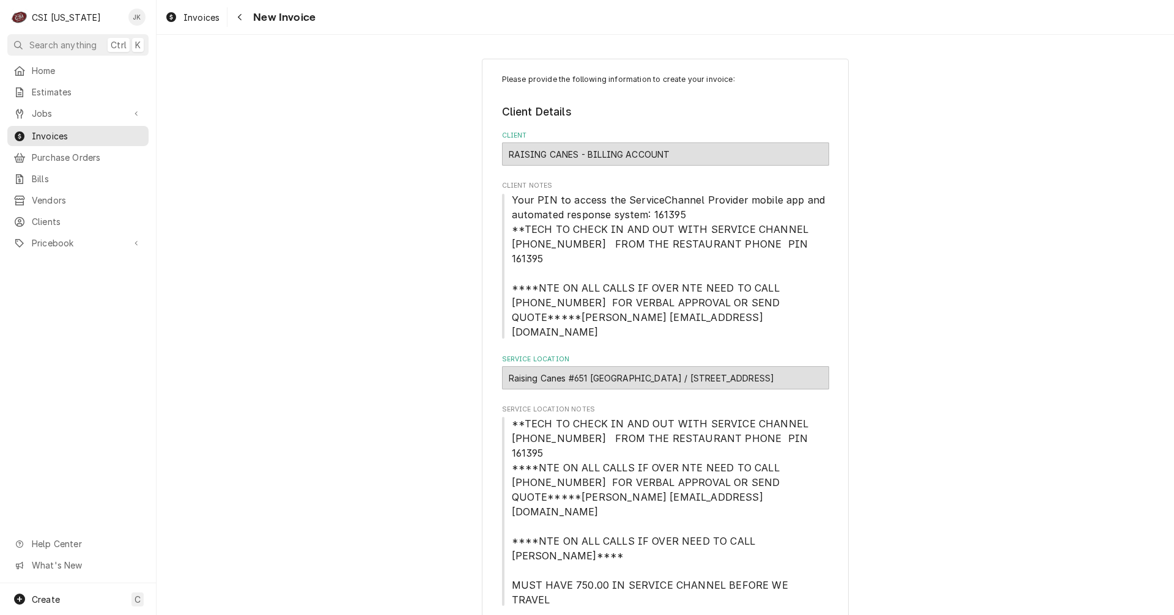
scroll to position [298, 0]
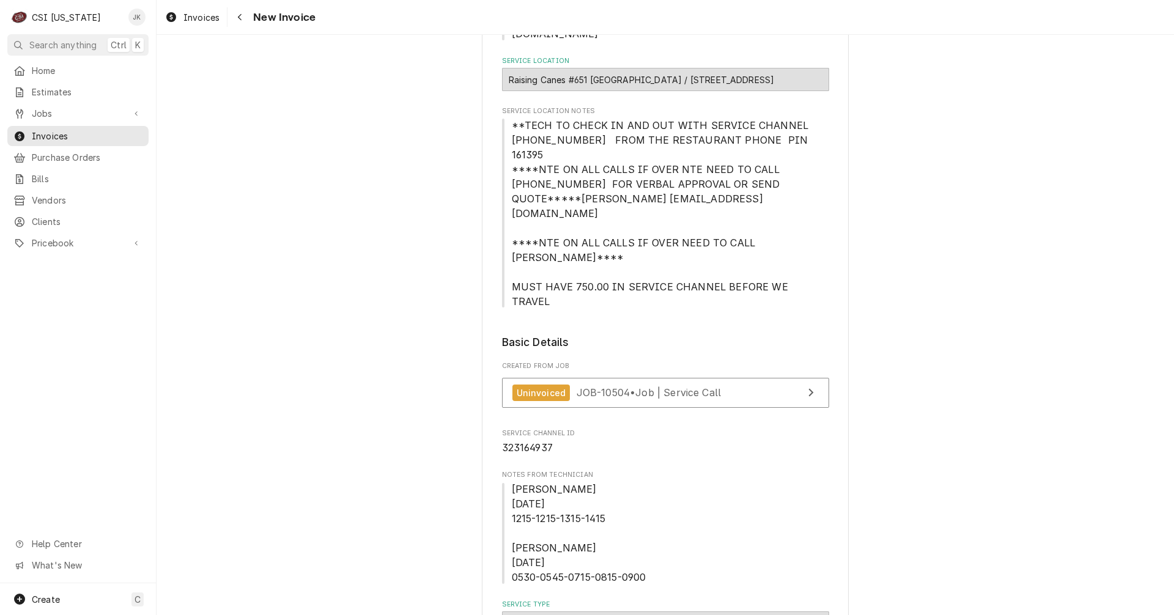
drag, startPoint x: 200, startPoint y: 15, endPoint x: 321, endPoint y: 72, distance: 134.0
click at [200, 15] on span "Invoices" at bounding box center [201, 17] width 36 height 13
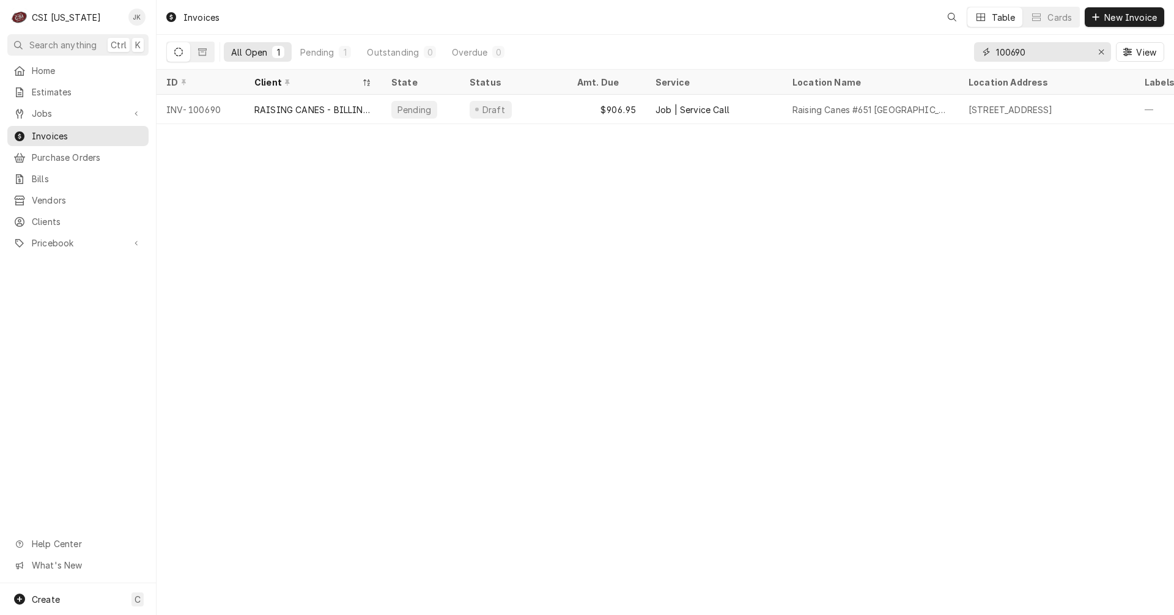
drag, startPoint x: 1039, startPoint y: 48, endPoint x: 925, endPoint y: 46, distance: 113.7
click at [925, 46] on div "All Open 1 Pending 1 Outstanding 0 Overdue 0 100690 View" at bounding box center [665, 52] width 998 height 34
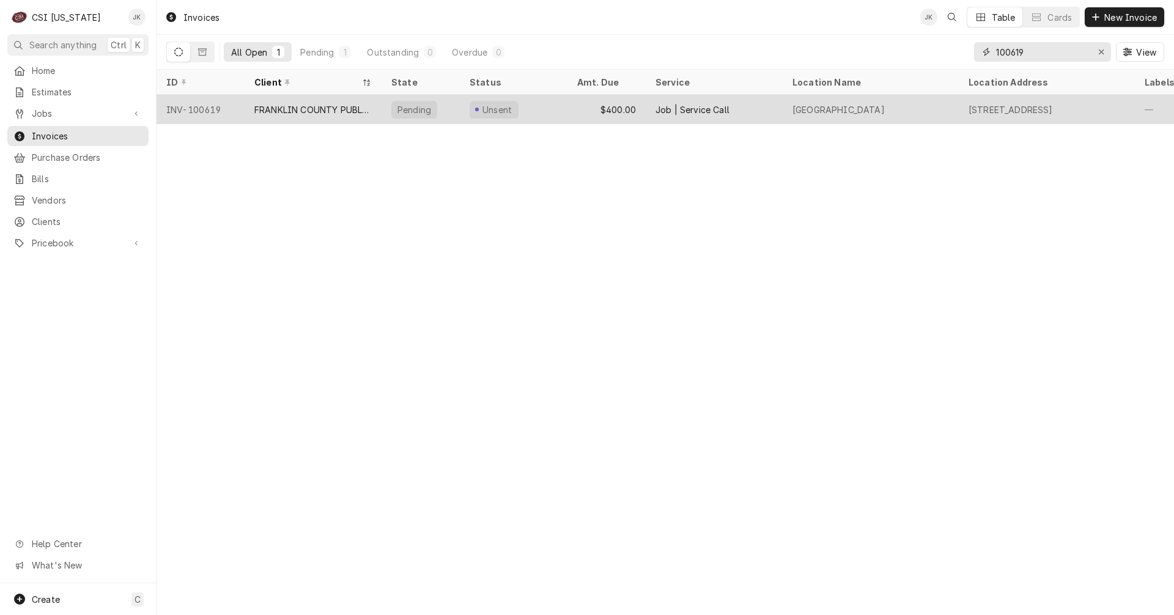
type input "100619"
click at [314, 109] on div "FRANKLIN COUNTY PUBLIC SCHOOLS" at bounding box center [312, 109] width 117 height 13
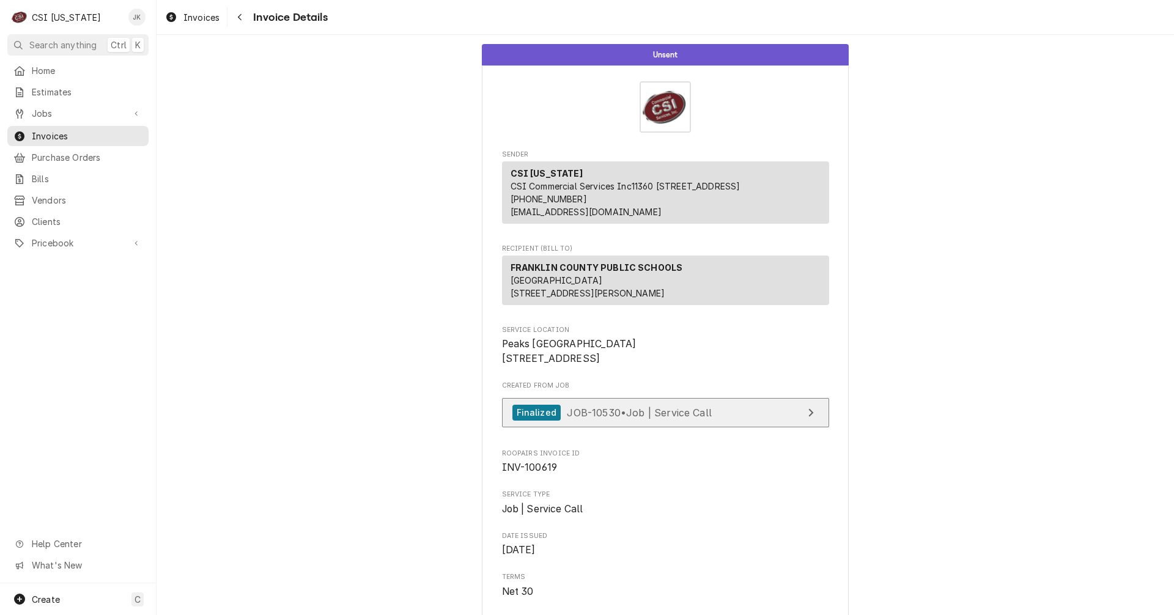
click at [694, 418] on span "JOB-10530 • Job | Service Call" at bounding box center [639, 412] width 145 height 12
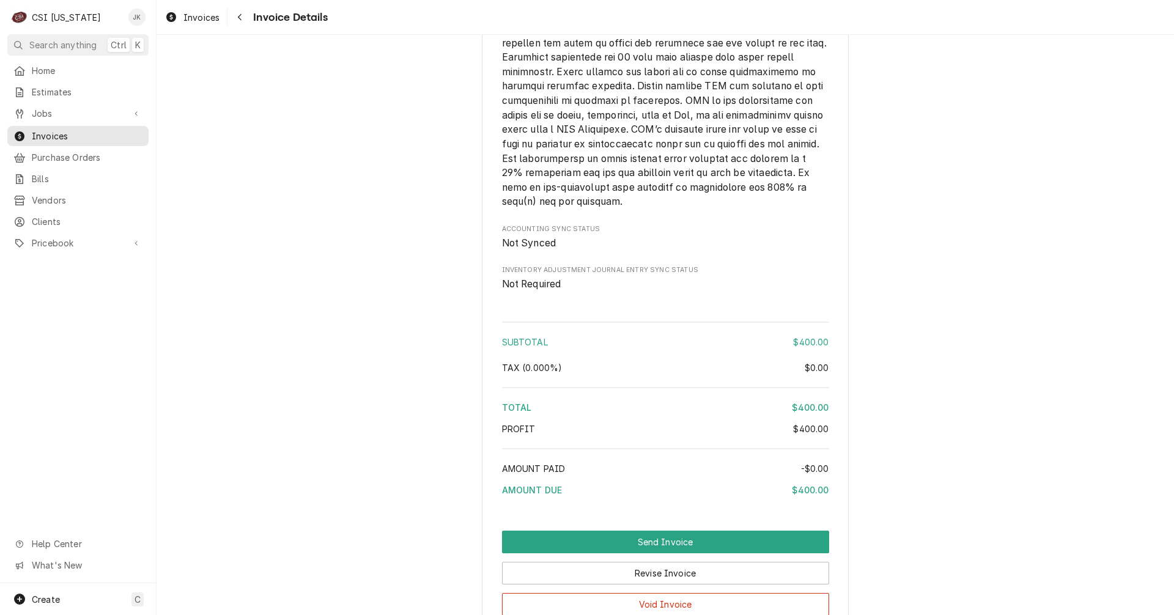
scroll to position [1881, 0]
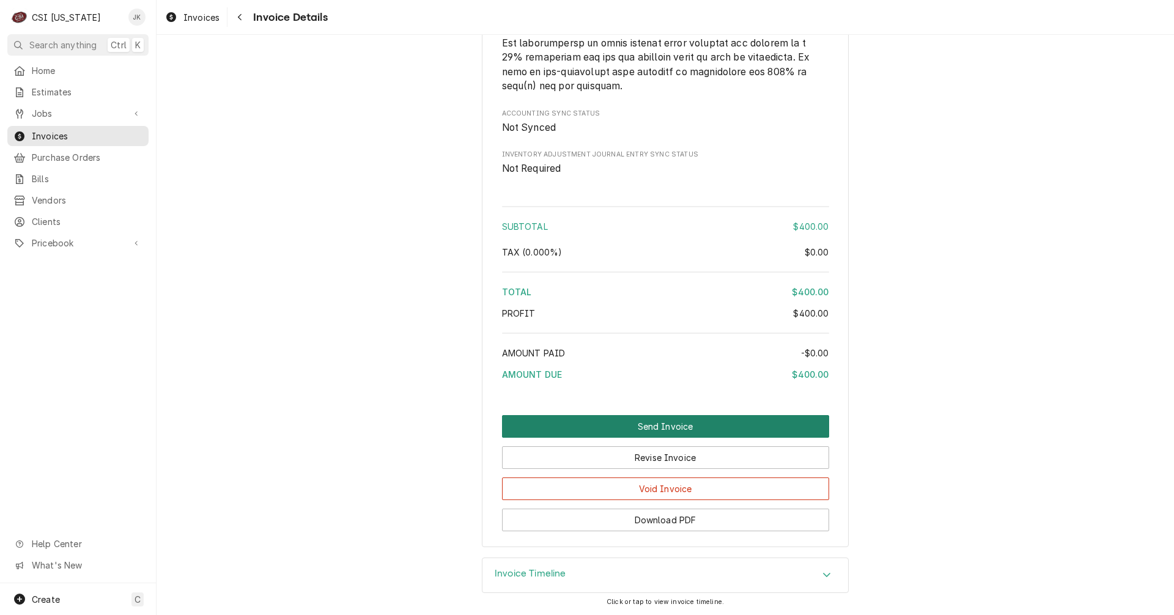
click at [655, 427] on button "Send Invoice" at bounding box center [665, 426] width 327 height 23
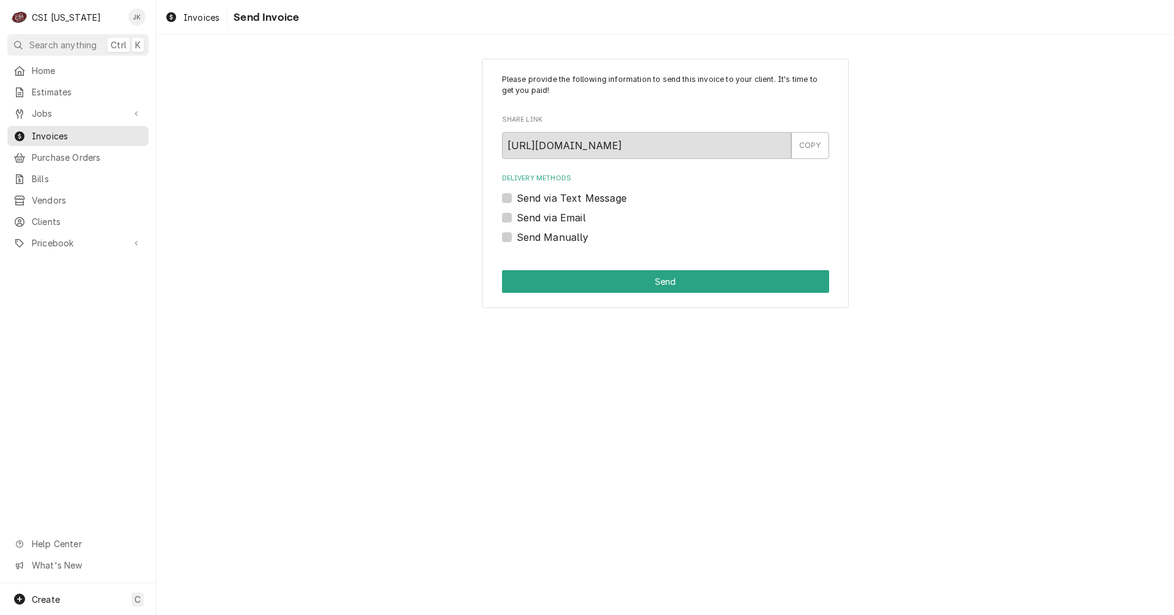
click at [571, 214] on label "Send via Email" at bounding box center [551, 217] width 69 height 15
click at [571, 214] on input "Send via Email" at bounding box center [680, 223] width 327 height 27
checkbox input "true"
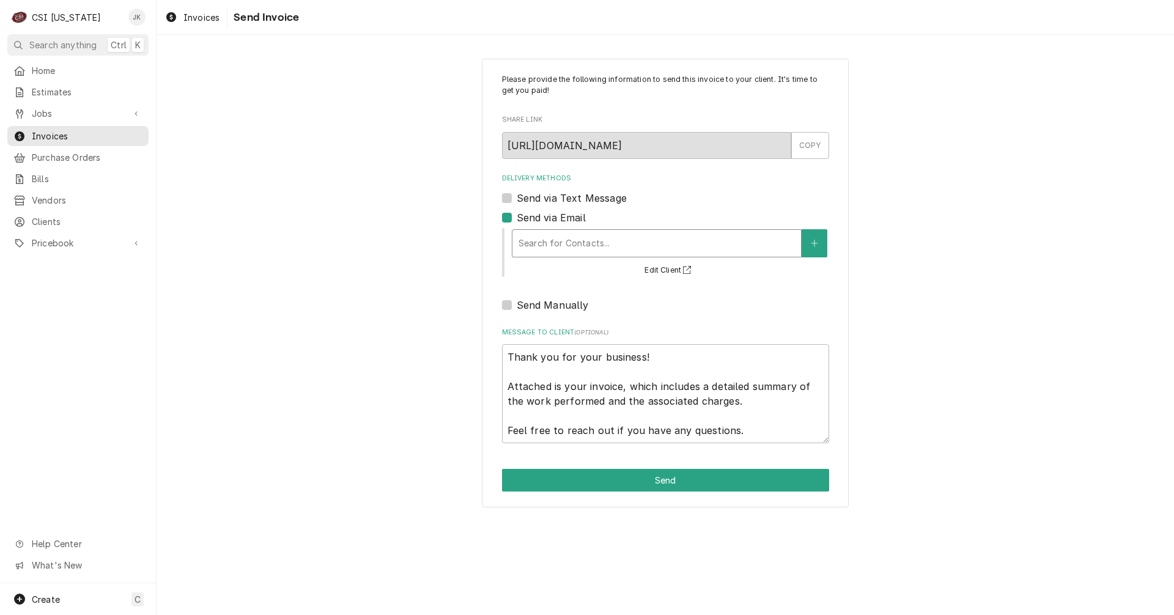
click at [575, 241] on div "Delivery Methods" at bounding box center [656, 243] width 276 height 22
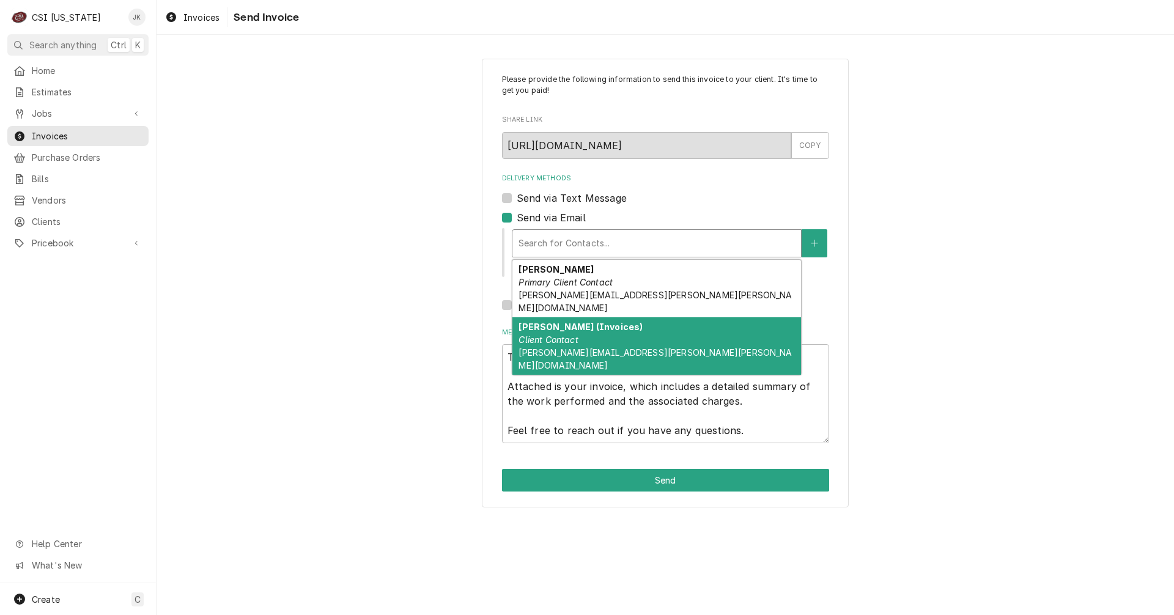
click at [588, 330] on div "Donna Smith (Invoices) Client Contact DONNA.SMITH@FRANKLIN.KYSCHOOLS.US" at bounding box center [656, 345] width 289 height 57
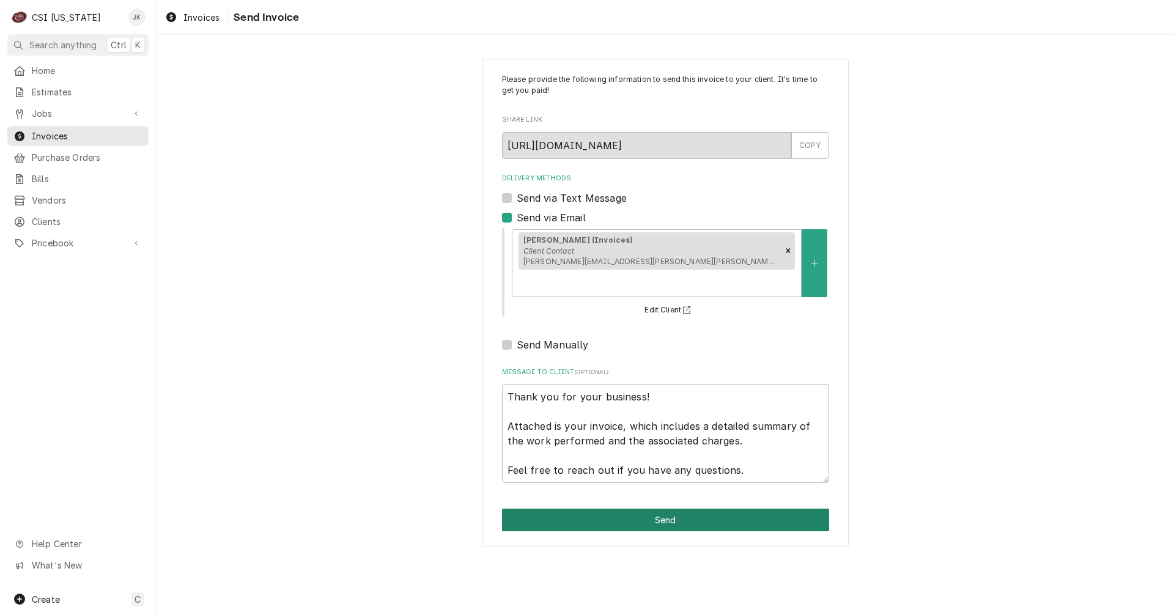
click at [662, 509] on button "Send" at bounding box center [665, 520] width 327 height 23
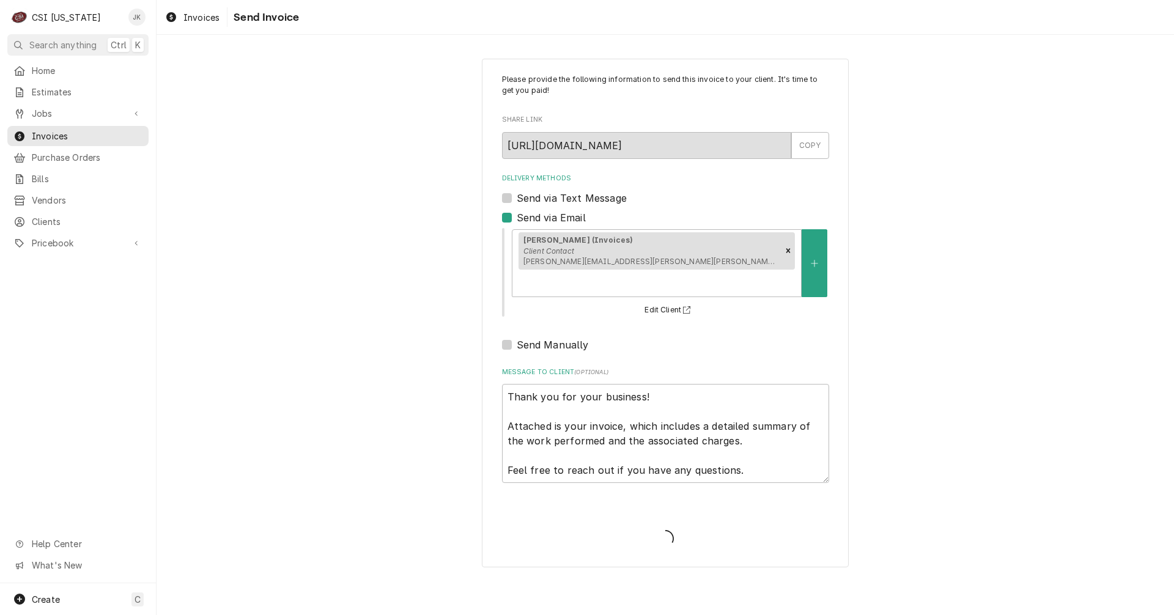
type textarea "x"
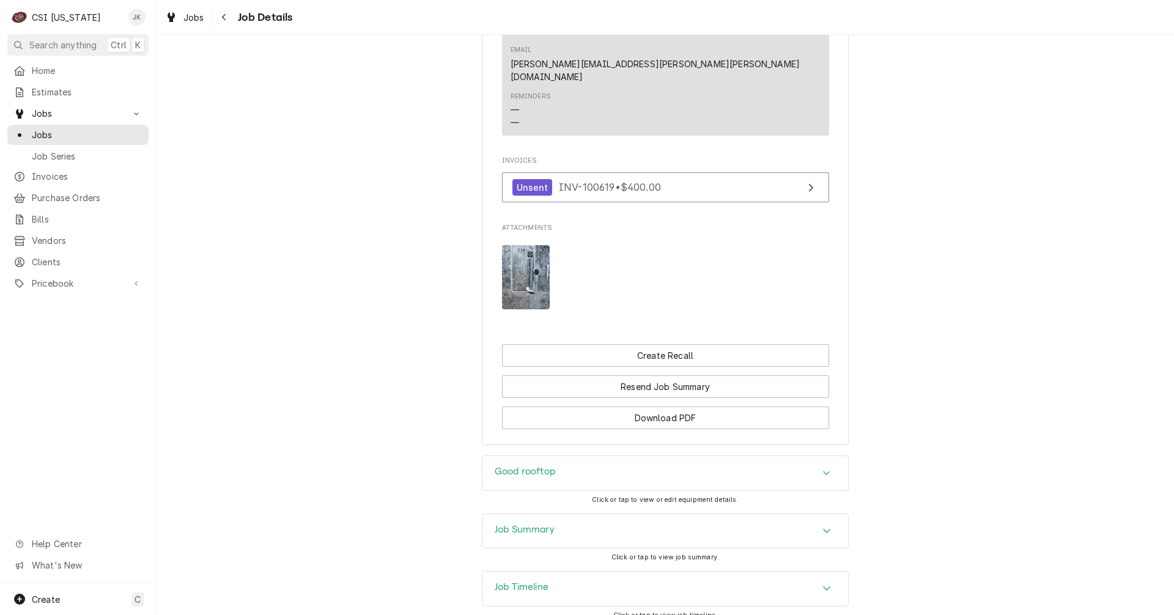
scroll to position [1087, 0]
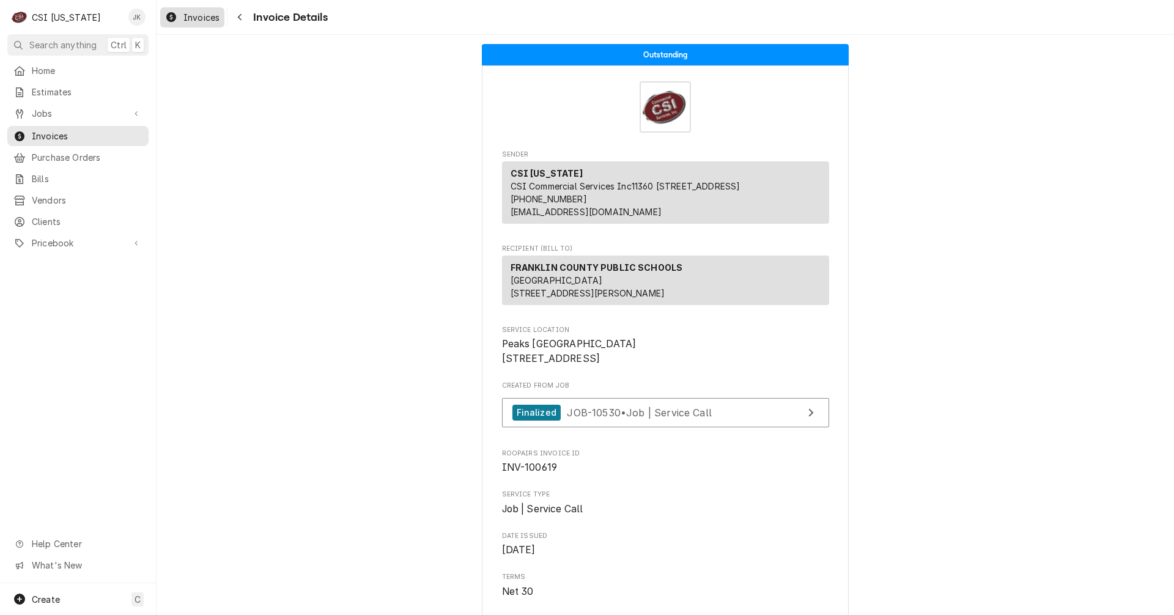
click at [208, 21] on span "Invoices" at bounding box center [201, 17] width 36 height 13
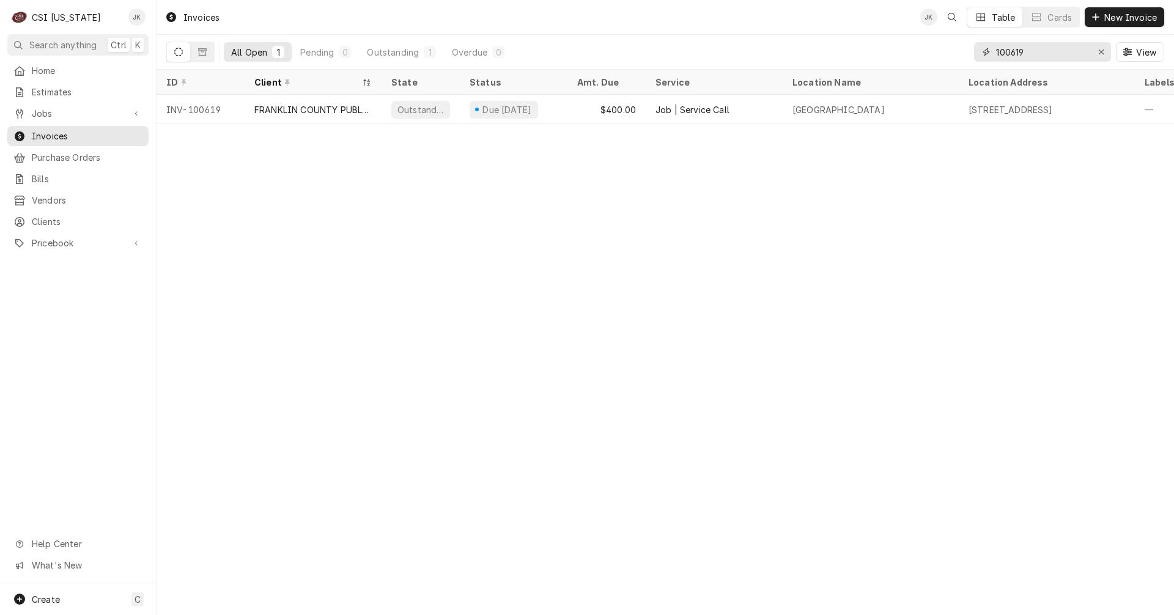
drag, startPoint x: 1010, startPoint y: 50, endPoint x: 1086, endPoint y: 49, distance: 76.4
click at [1086, 49] on input "100619" at bounding box center [1042, 52] width 92 height 20
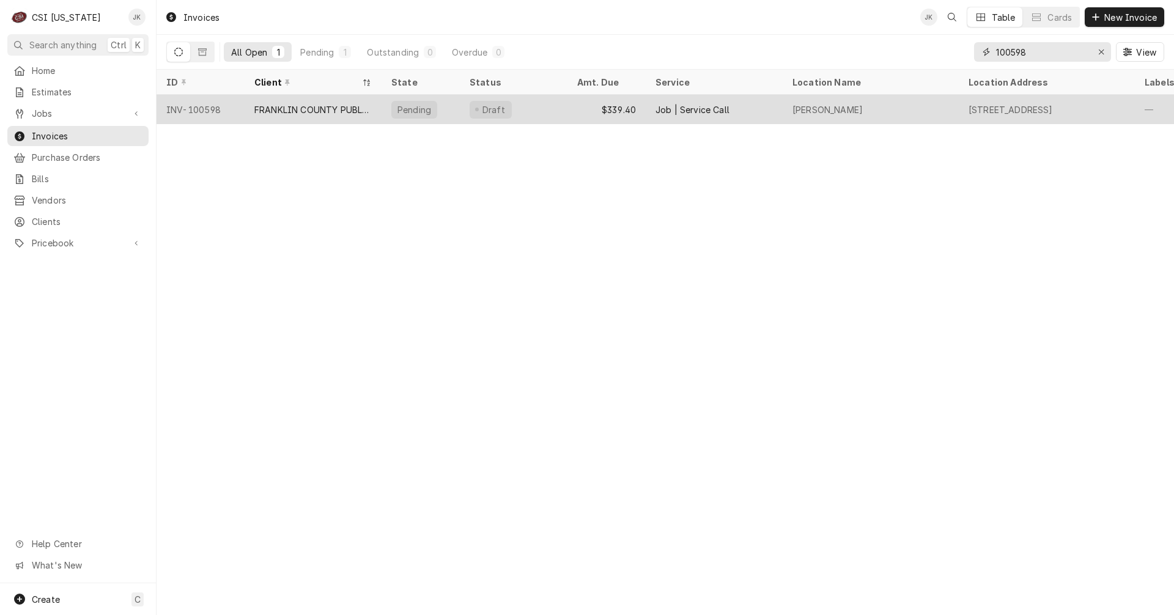
type input "100598"
click at [306, 105] on div "FRANKLIN COUNTY PUBLIC SCHOOLS" at bounding box center [312, 109] width 117 height 13
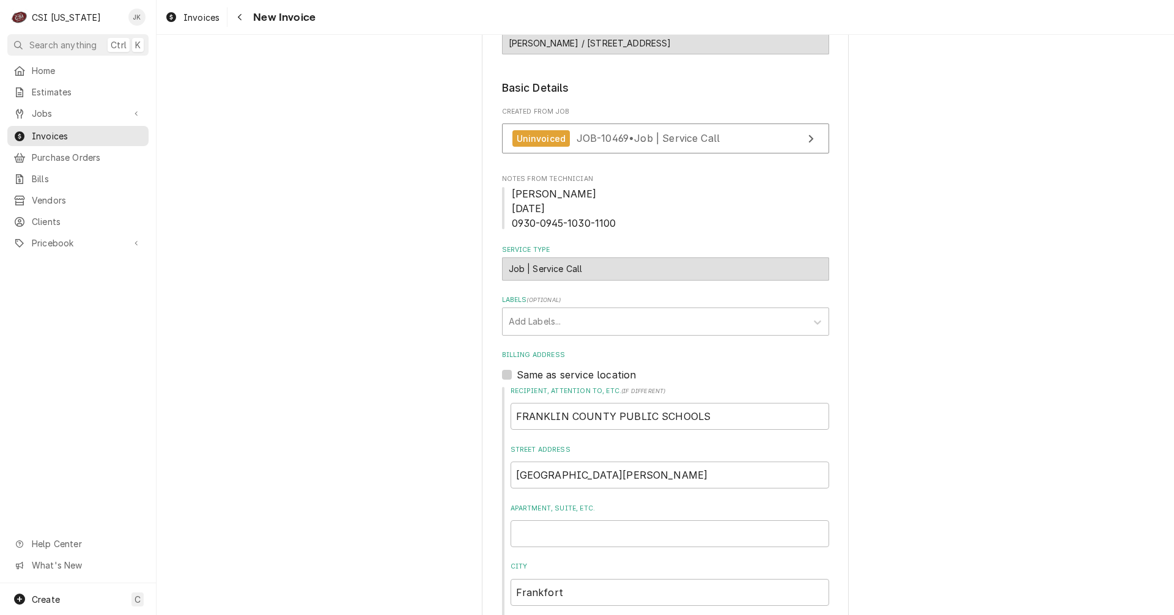
scroll to position [122, 0]
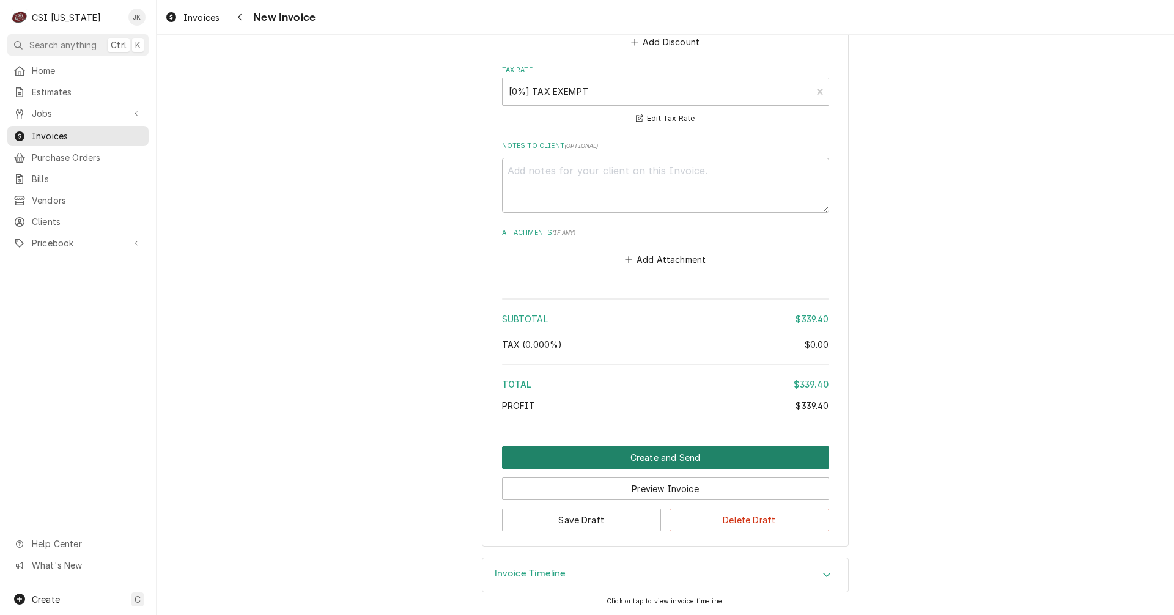
click at [639, 455] on button "Create and Send" at bounding box center [665, 457] width 327 height 23
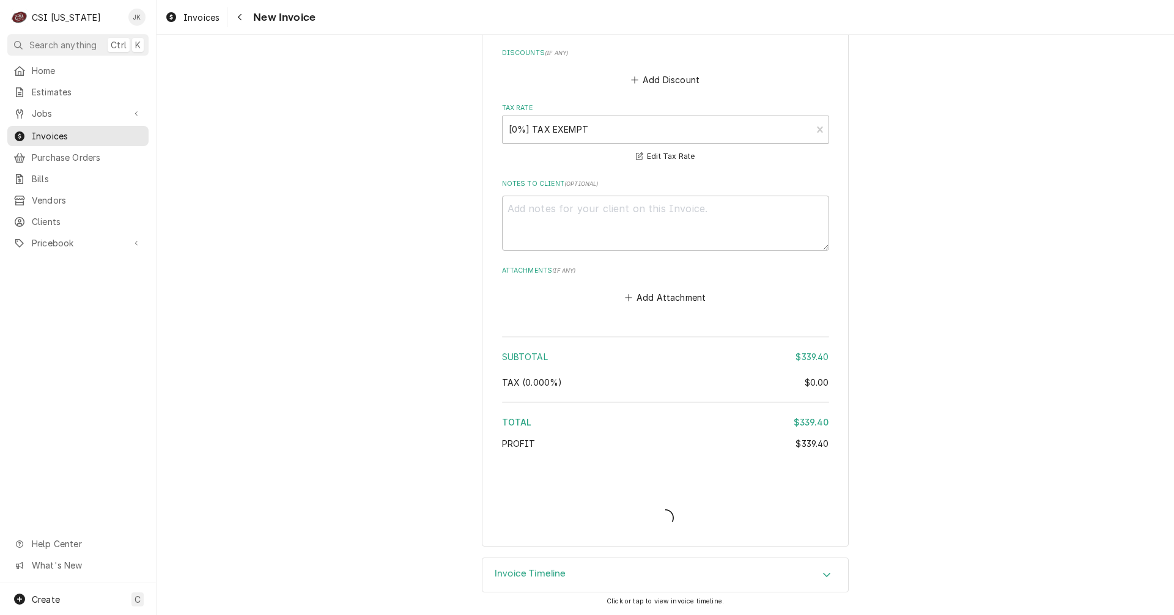
scroll to position [1995, 0]
type textarea "x"
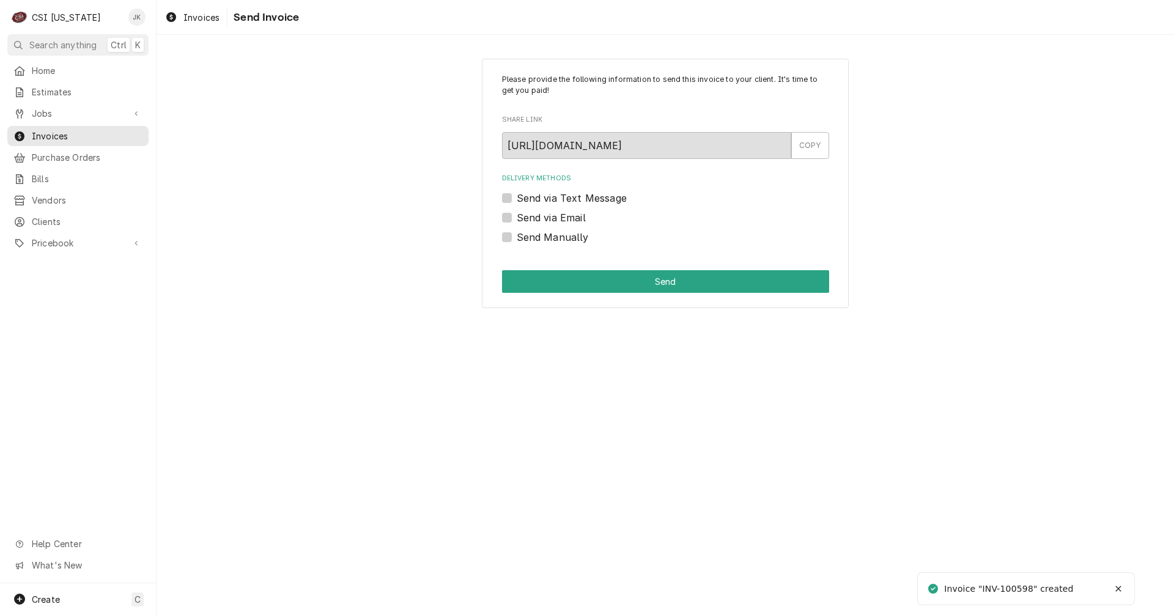
click at [559, 215] on label "Send via Email" at bounding box center [551, 217] width 69 height 15
click at [559, 215] on input "Send via Email" at bounding box center [680, 223] width 327 height 27
checkbox input "true"
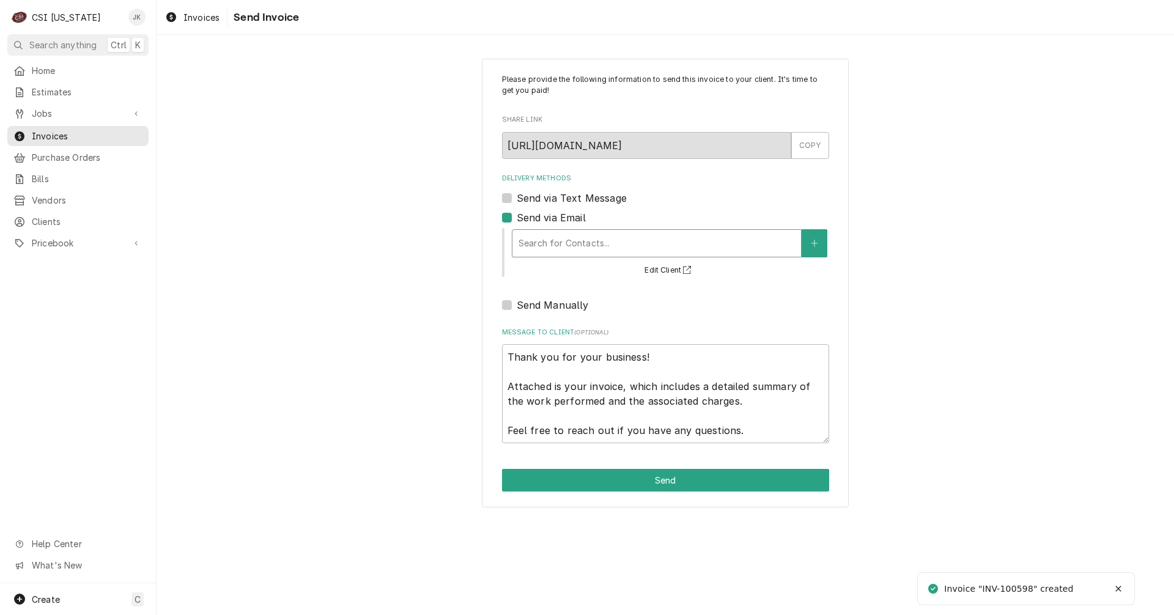
click at [572, 237] on div "Delivery Methods" at bounding box center [656, 243] width 276 height 22
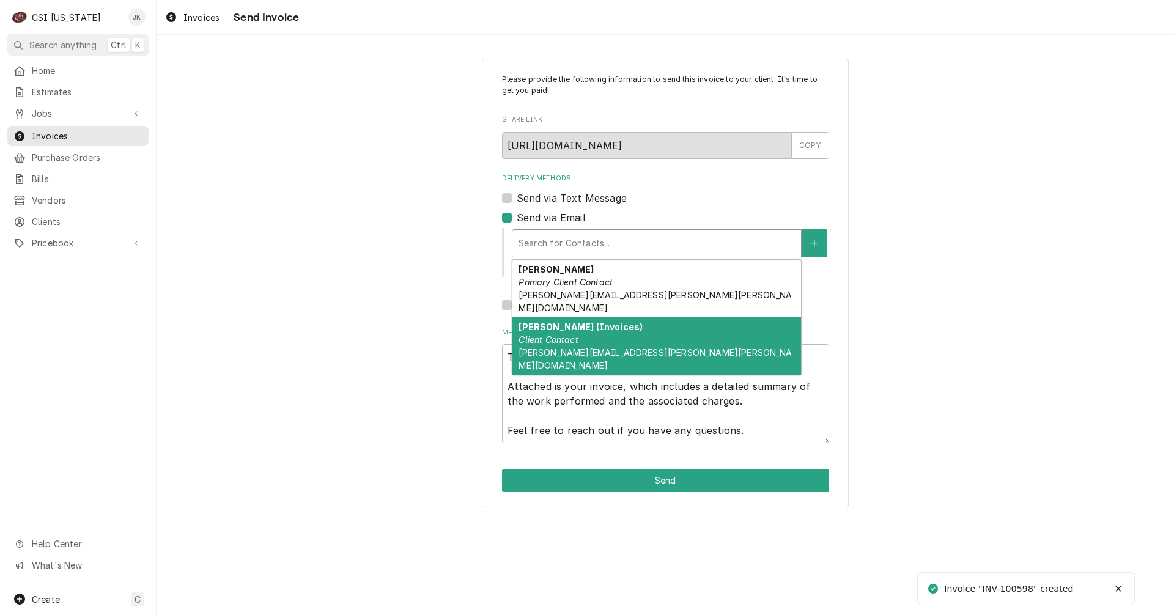
click at [591, 347] on span "[PERSON_NAME][EMAIL_ADDRESS][PERSON_NAME][PERSON_NAME][DOMAIN_NAME]" at bounding box center [654, 358] width 273 height 23
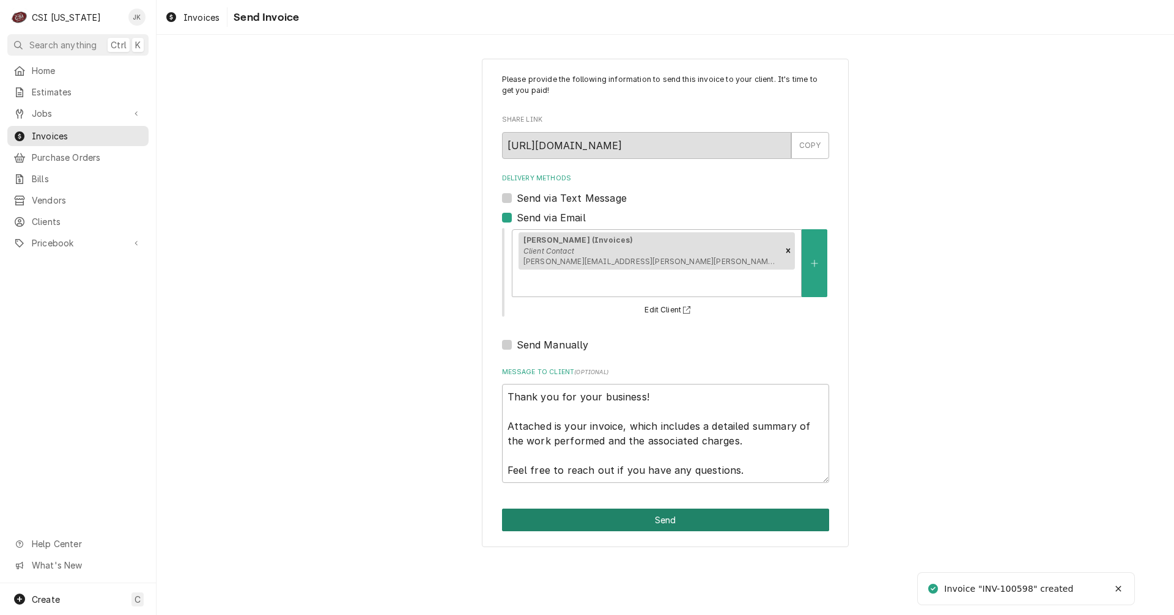
click at [616, 509] on button "Send" at bounding box center [665, 520] width 327 height 23
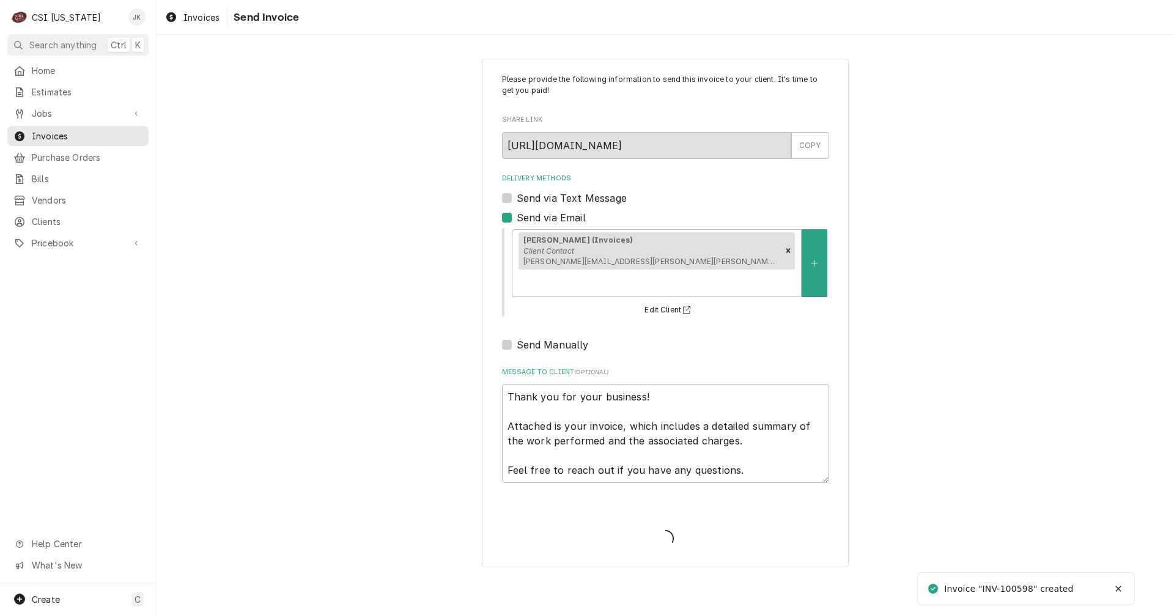
type textarea "x"
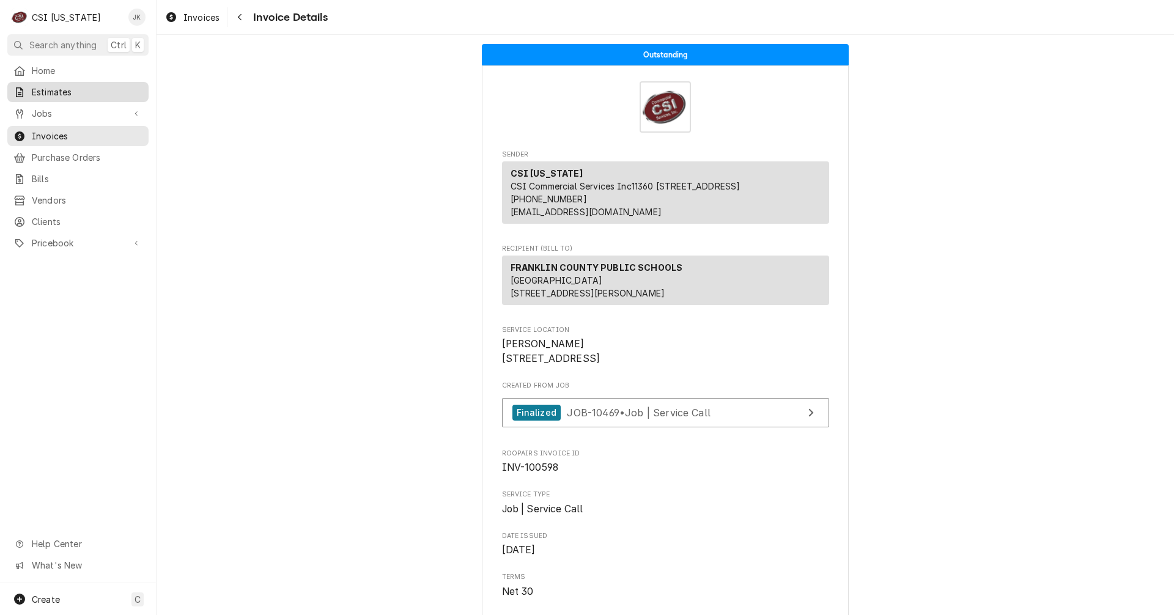
click at [38, 90] on span "Estimates" at bounding box center [87, 92] width 111 height 13
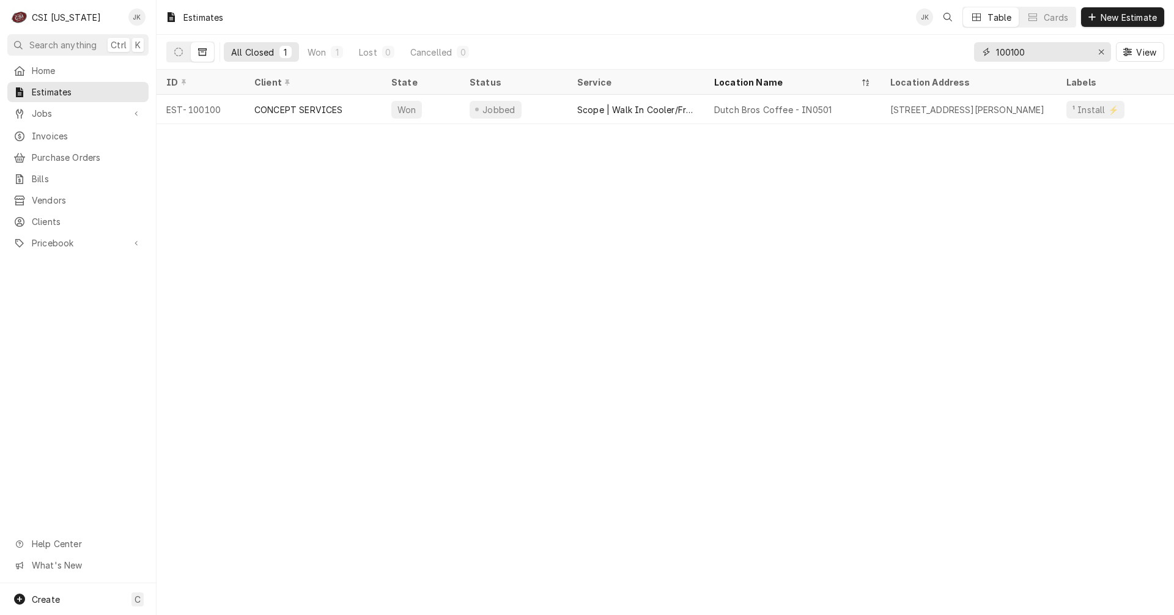
drag, startPoint x: 1035, startPoint y: 54, endPoint x: 984, endPoint y: 56, distance: 51.4
click at [984, 56] on div "100100" at bounding box center [1042, 52] width 137 height 20
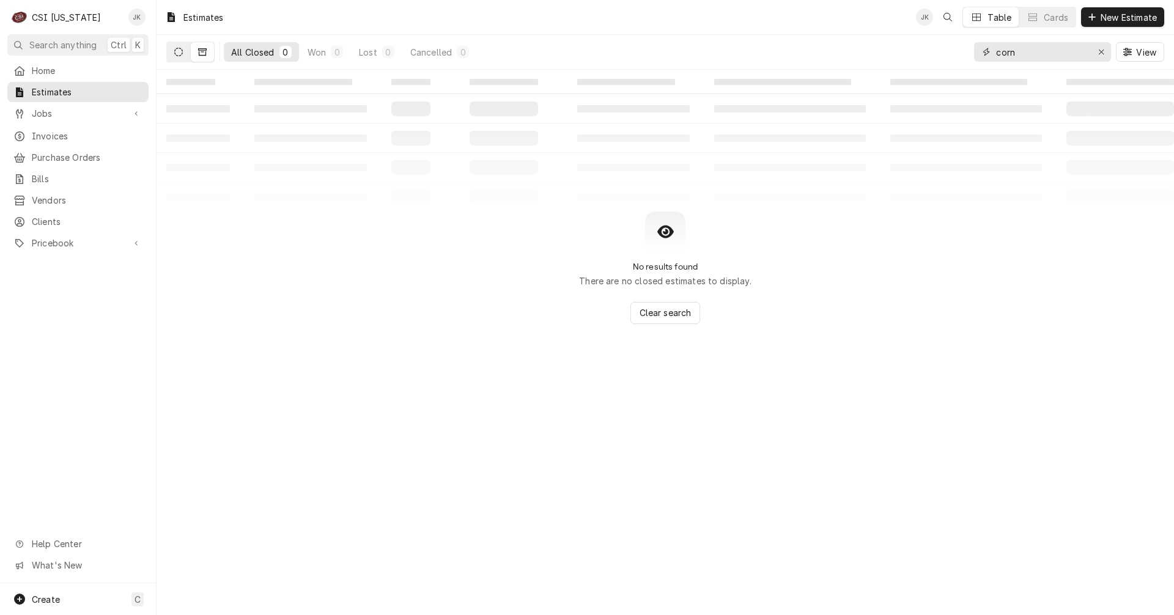
type input "corn"
click at [182, 52] on icon "Dynamic Content Wrapper" at bounding box center [178, 52] width 9 height 9
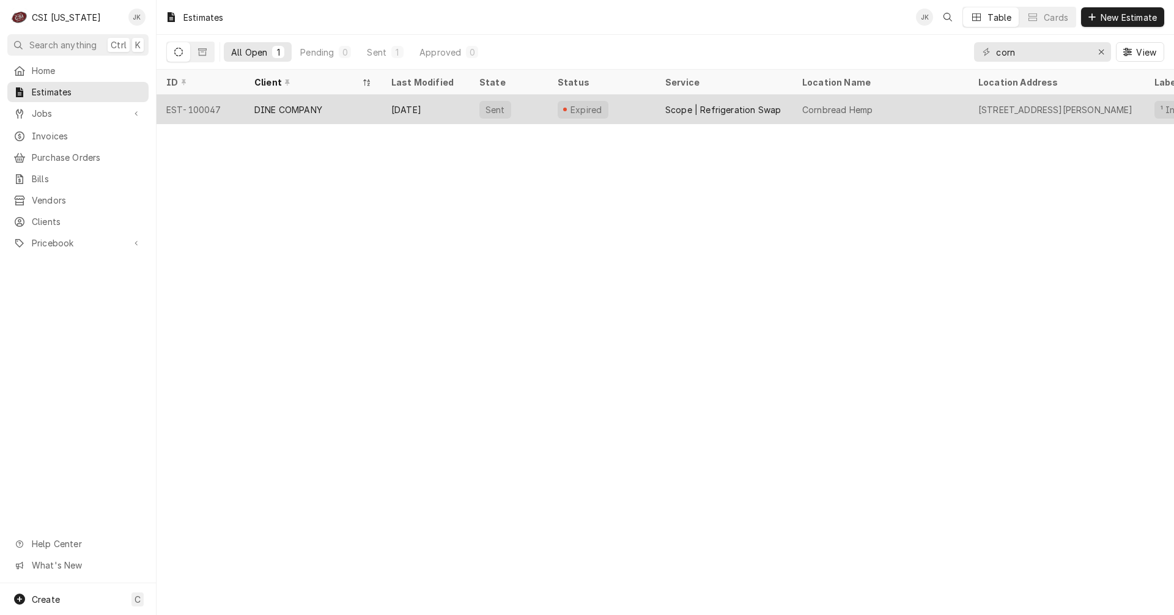
click at [713, 107] on div "Scope | Refrigeration Swap" at bounding box center [723, 109] width 116 height 13
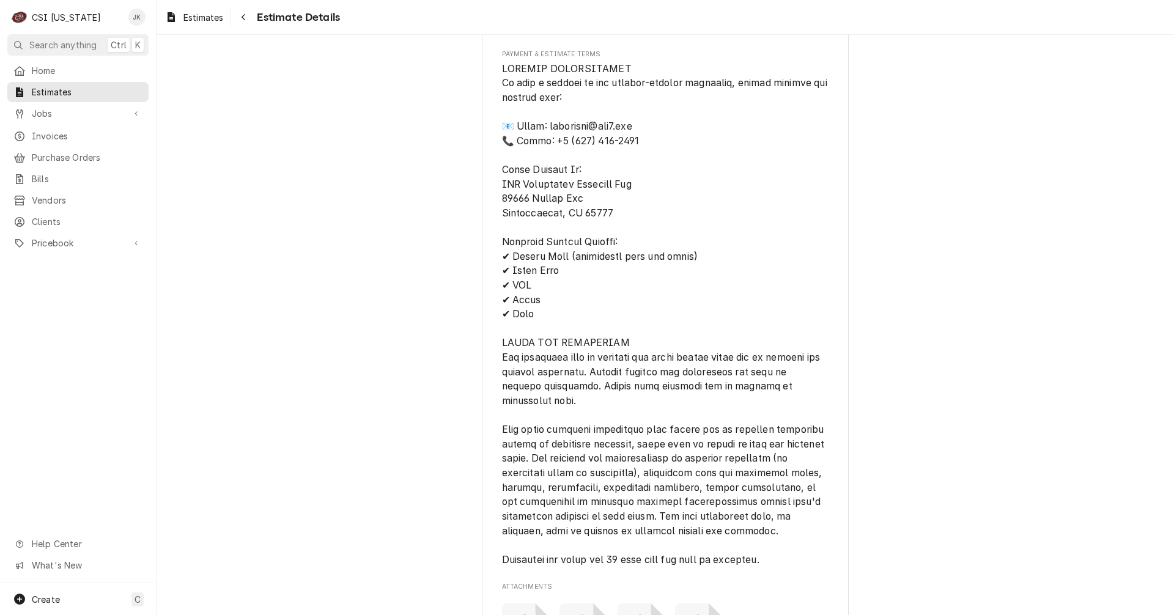
scroll to position [2308, 0]
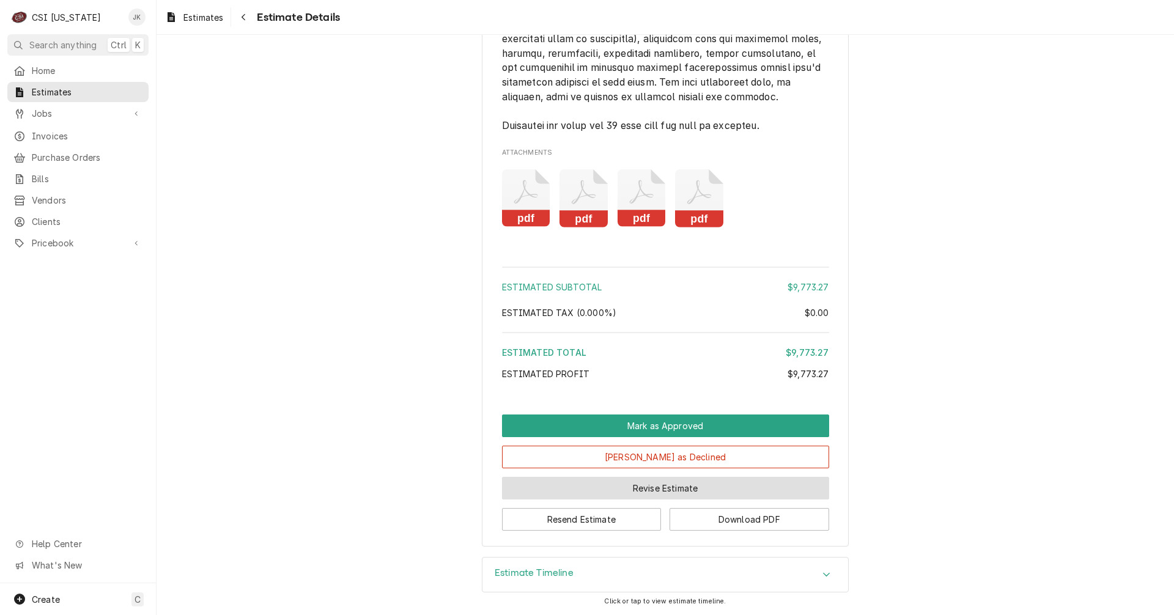
click at [690, 489] on button "Revise Estimate" at bounding box center [665, 488] width 327 height 23
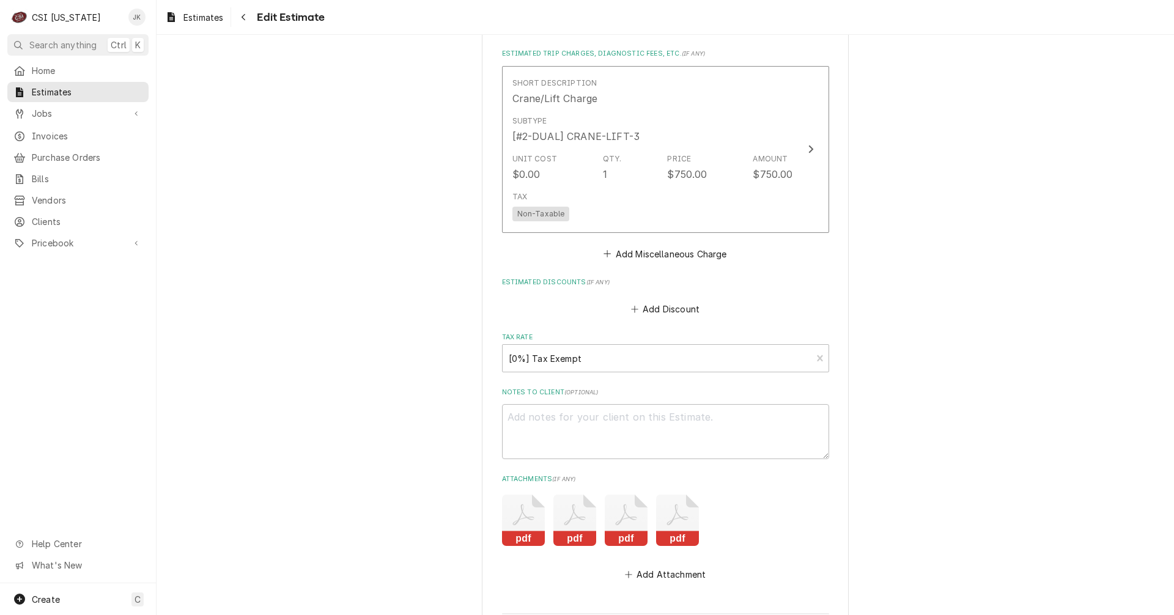
scroll to position [2506, 0]
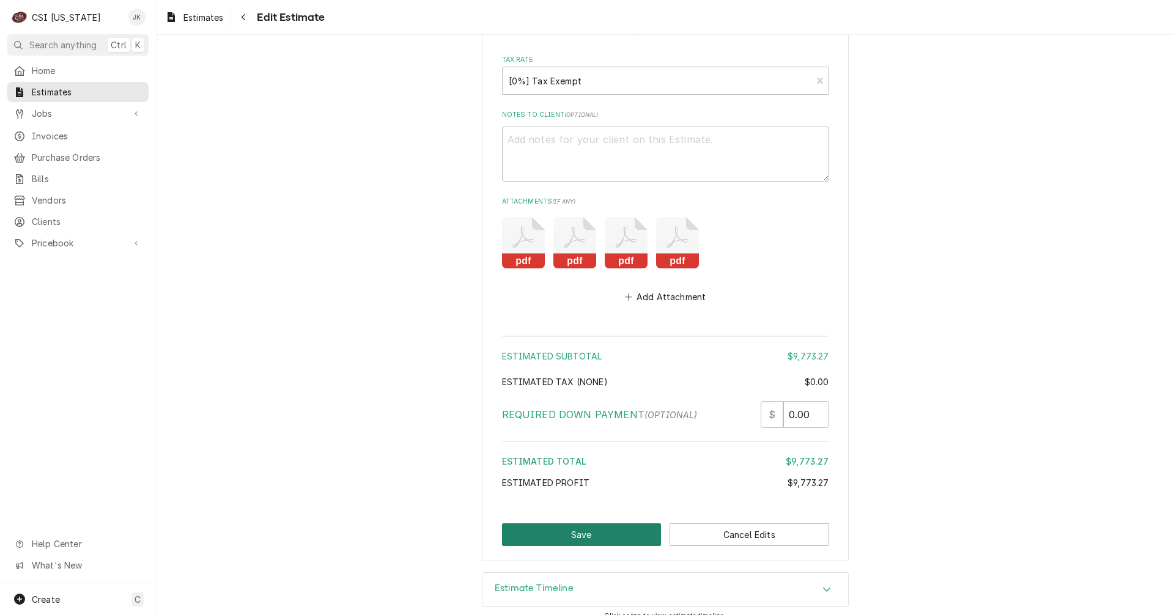
click at [551, 523] on button "Save" at bounding box center [582, 534] width 160 height 23
type textarea "x"
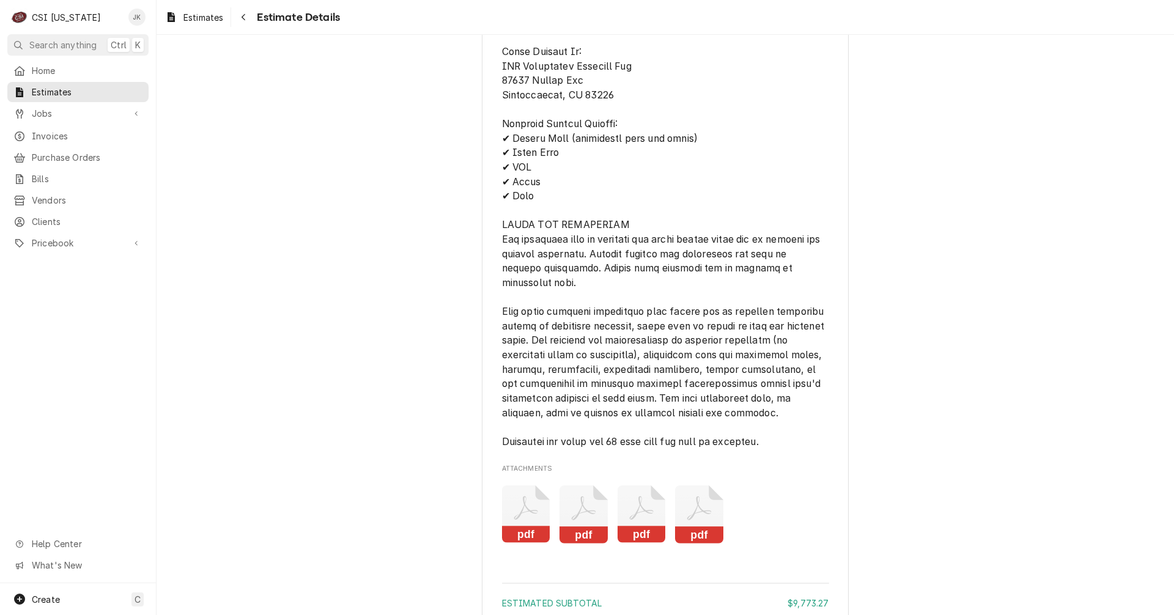
scroll to position [2201, 0]
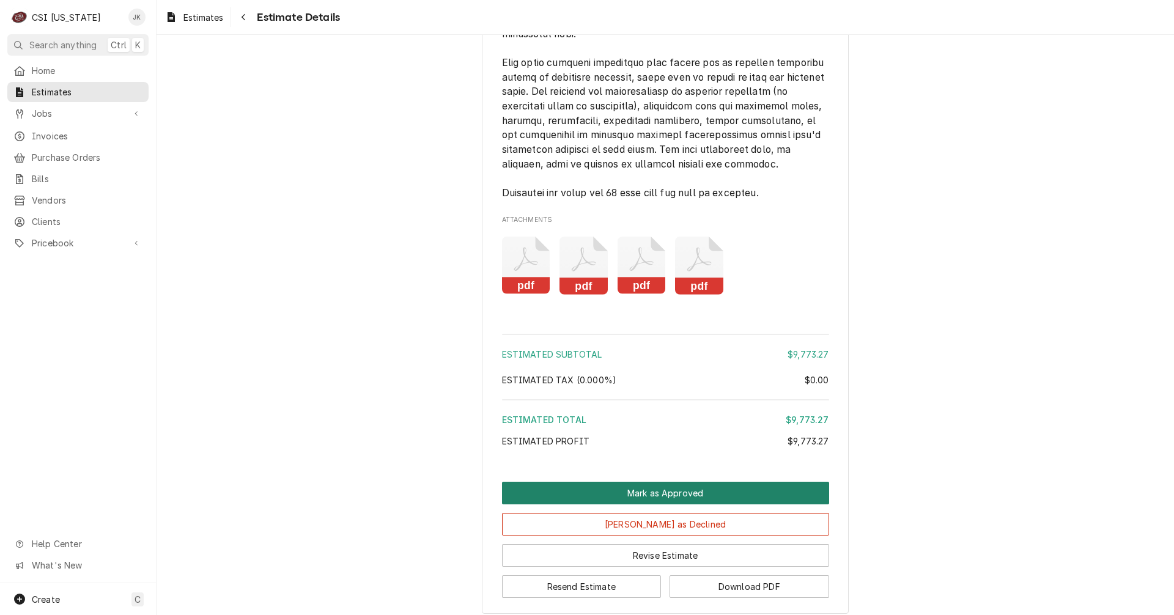
click at [650, 504] on button "Mark as Approved" at bounding box center [665, 493] width 327 height 23
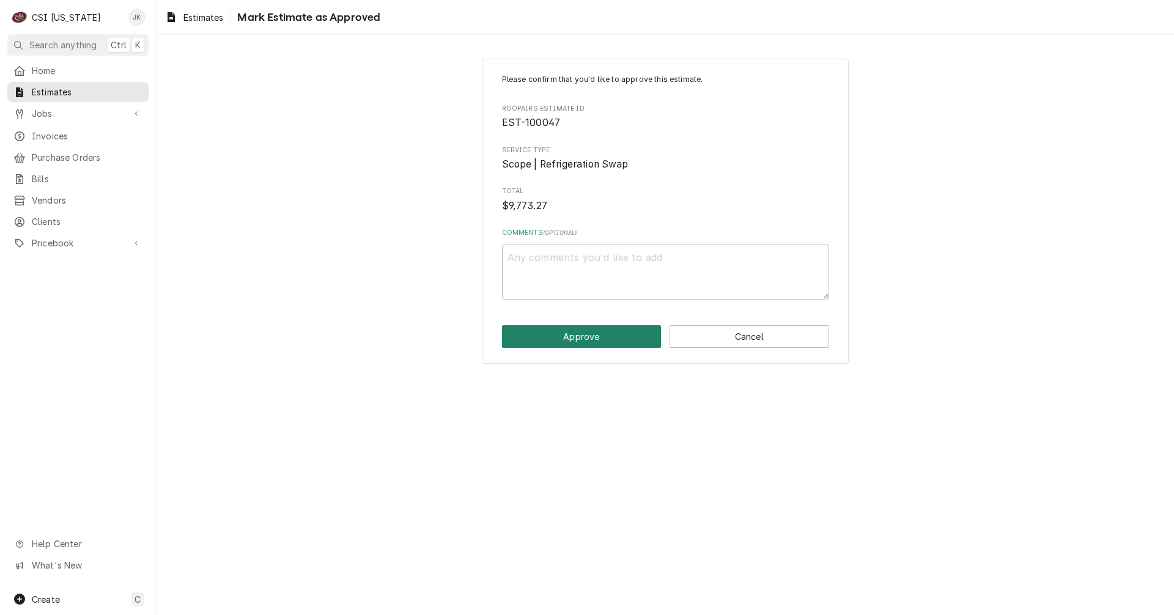
click at [591, 330] on button "Approve" at bounding box center [582, 336] width 160 height 23
type textarea "x"
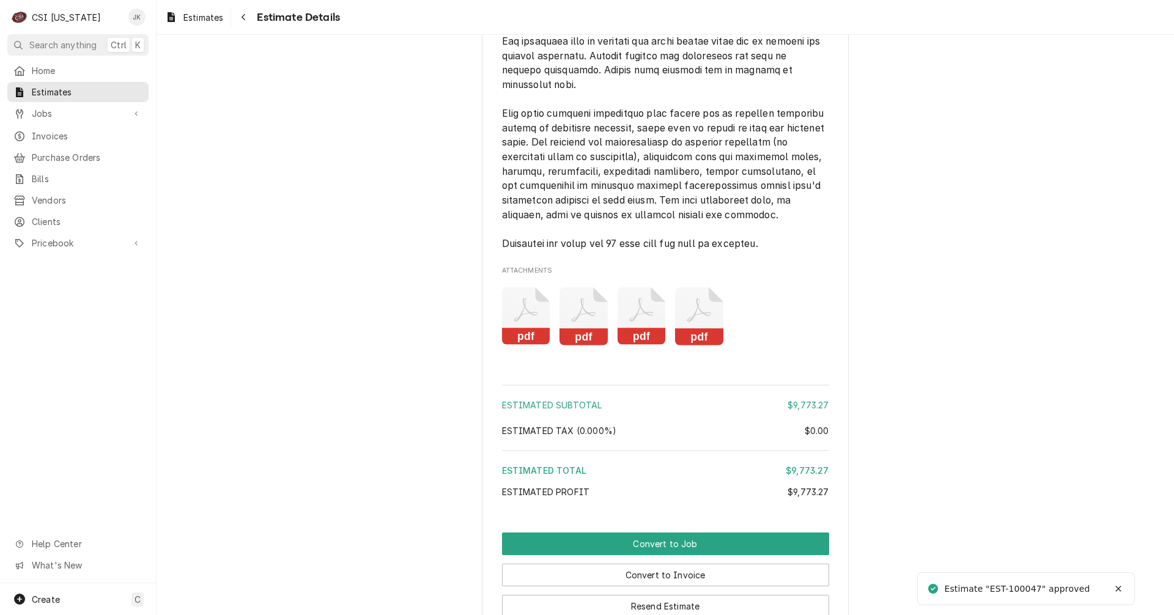
scroll to position [2308, 0]
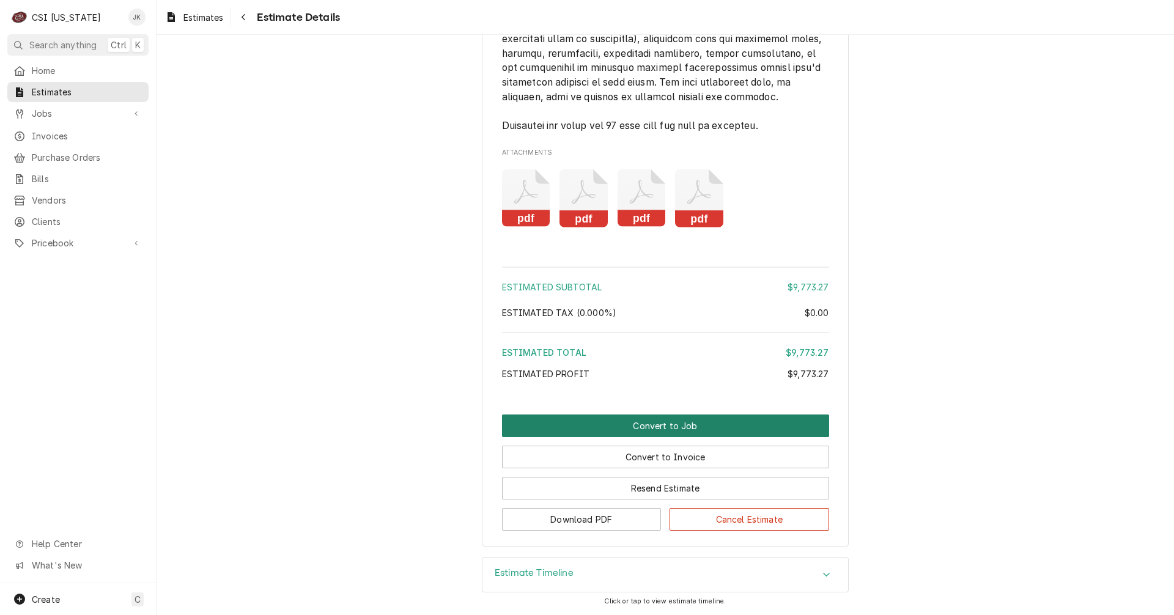
click at [625, 422] on button "Convert to Job" at bounding box center [665, 425] width 327 height 23
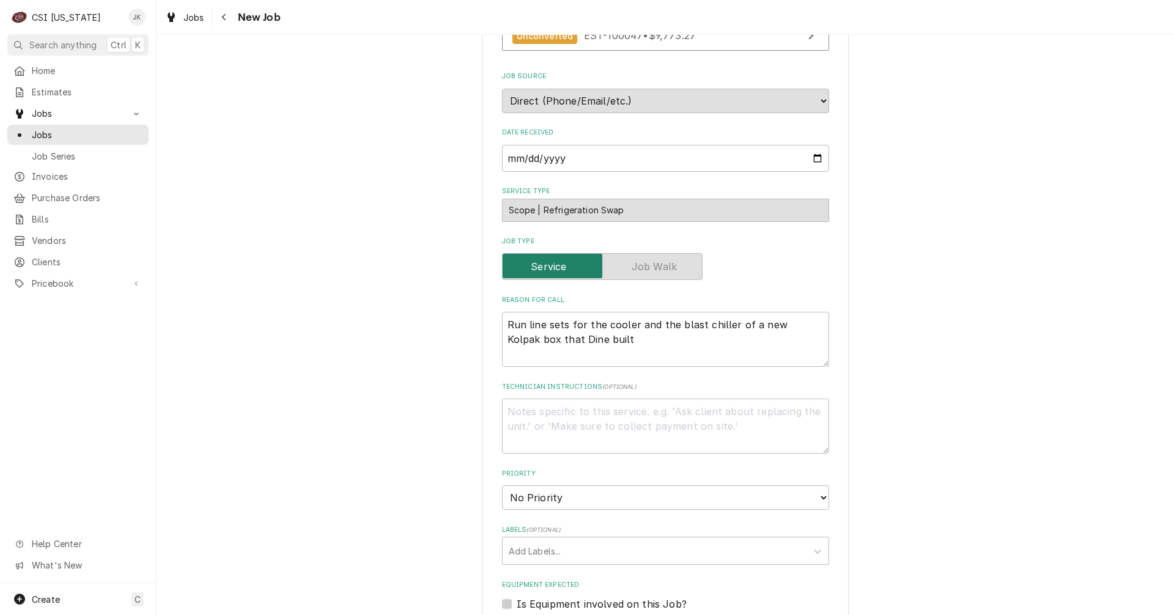
scroll to position [367, 0]
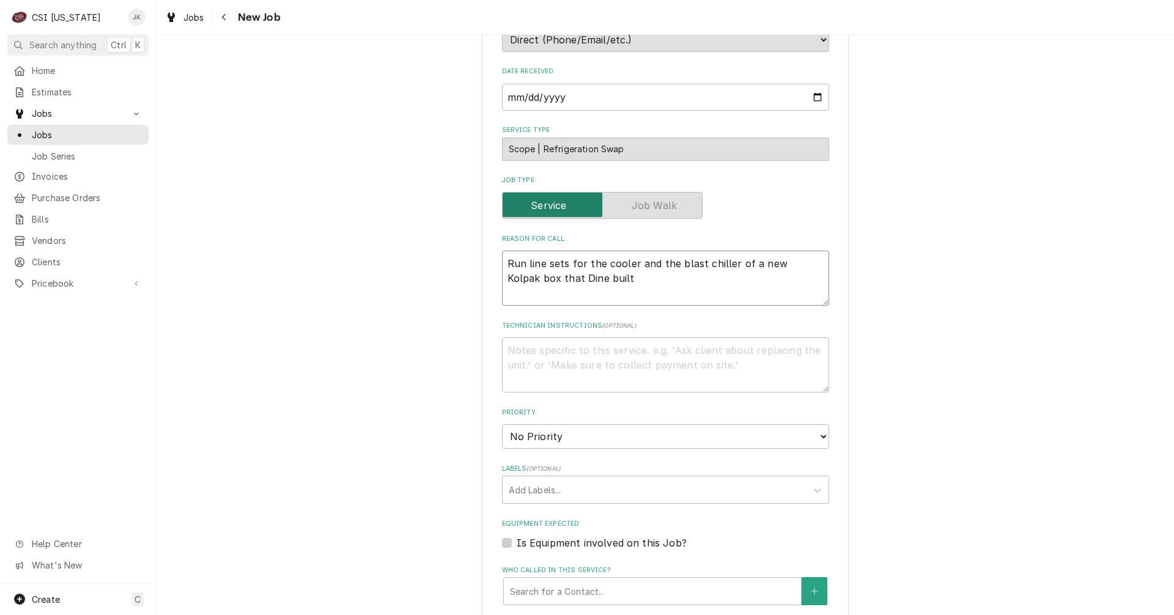
drag, startPoint x: 595, startPoint y: 282, endPoint x: 523, endPoint y: 282, distance: 72.7
click at [523, 282] on textarea "Run line sets for the cooler and the blast chiller of a new Kolpak box that Din…" at bounding box center [665, 278] width 327 height 55
click at [770, 268] on textarea "Run line sets for the cooler and the blast chiller of a new Kolpak box that Din…" at bounding box center [665, 278] width 327 height 55
type textarea "x"
type textarea "Run line sets for the cooler and the blast chiller of a new Kolpak box that Din…"
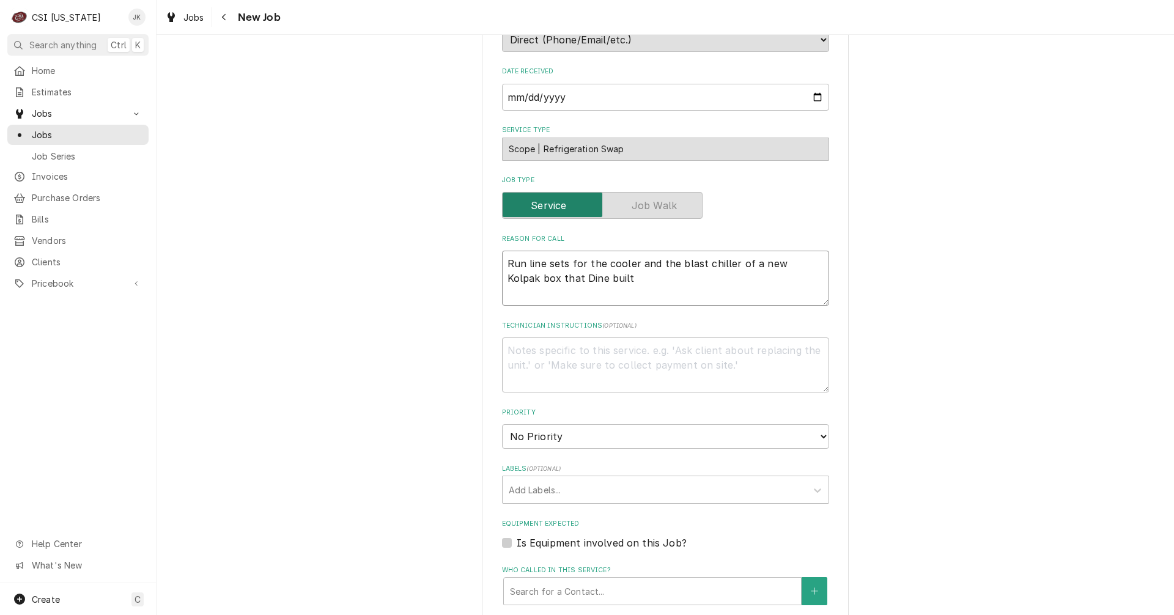
type textarea "x"
type textarea "Run line sets for the cooler and the blast chiller of a new c Kolpak box that D…"
type textarea "x"
type textarea "Run line sets for the cooler and the blast chiller of a new cu Kolpak box that …"
type textarea "x"
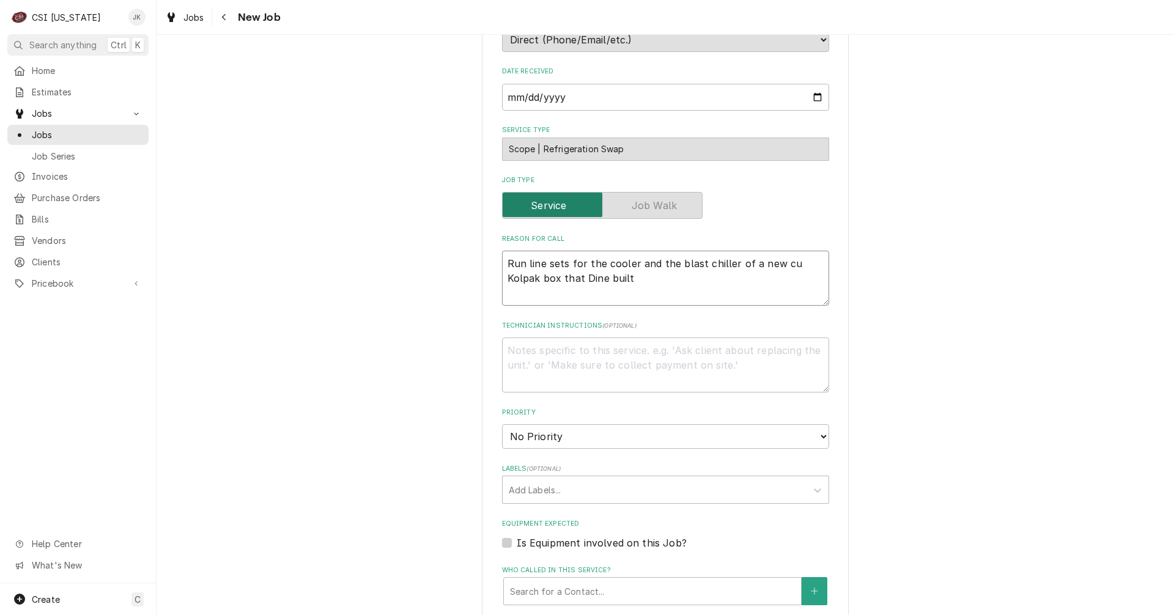
type textarea "Run line sets for the cooler and the blast chiller of a new cus Kolpak box that…"
type textarea "x"
type textarea "Run line sets for the cooler and the blast chiller of a new cust Kolpak box tha…"
type textarea "x"
type textarea "Run line sets for the cooler and the blast chiller of a new custo Kolpak box th…"
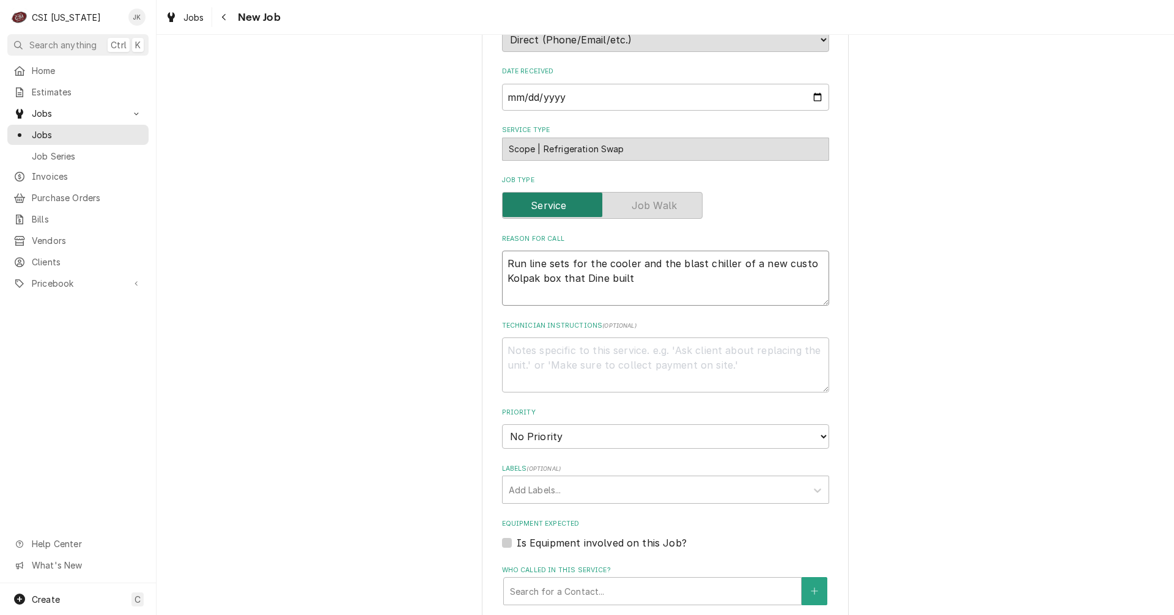
type textarea "x"
type textarea "Run line sets for the cooler and the blast chiller of a new custom Kolpak box t…"
type textarea "x"
type textarea "Run line sets for the cooler and the blast chiller of a new custome Kolpak box …"
type textarea "x"
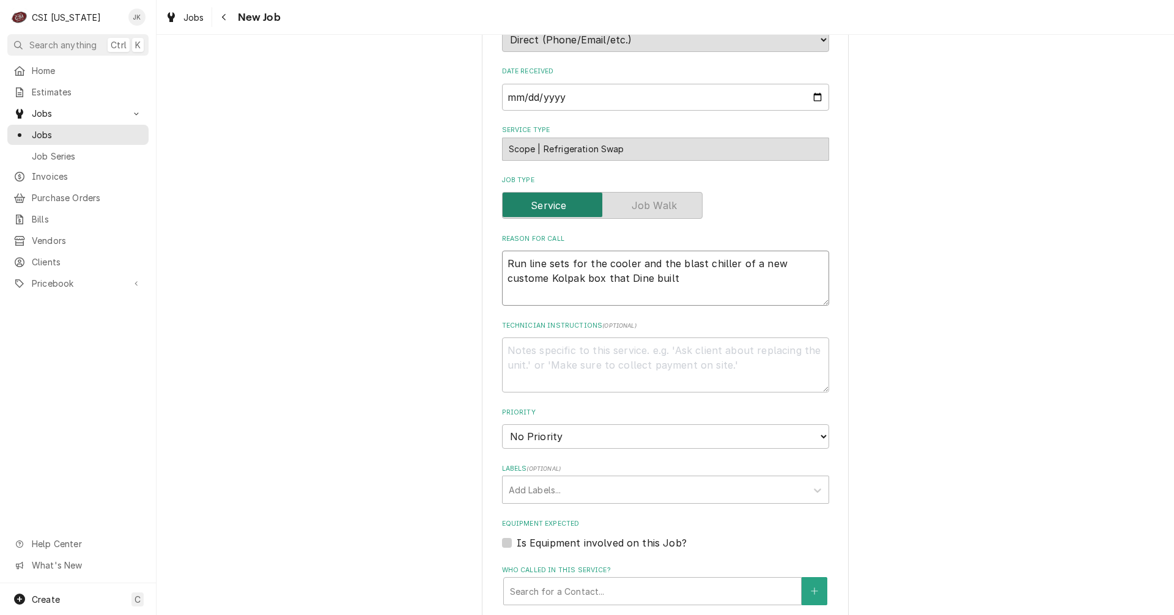
type textarea "Run line sets for the cooler and the blast chiller of a new customer Kolpak box…"
type textarea "x"
type textarea "Run line sets for the cooler and the blast chiller of a new customer Kolpak box…"
type textarea "x"
type textarea "Run line sets for the cooler and the blast chiller of a new customer b Kolpak b…"
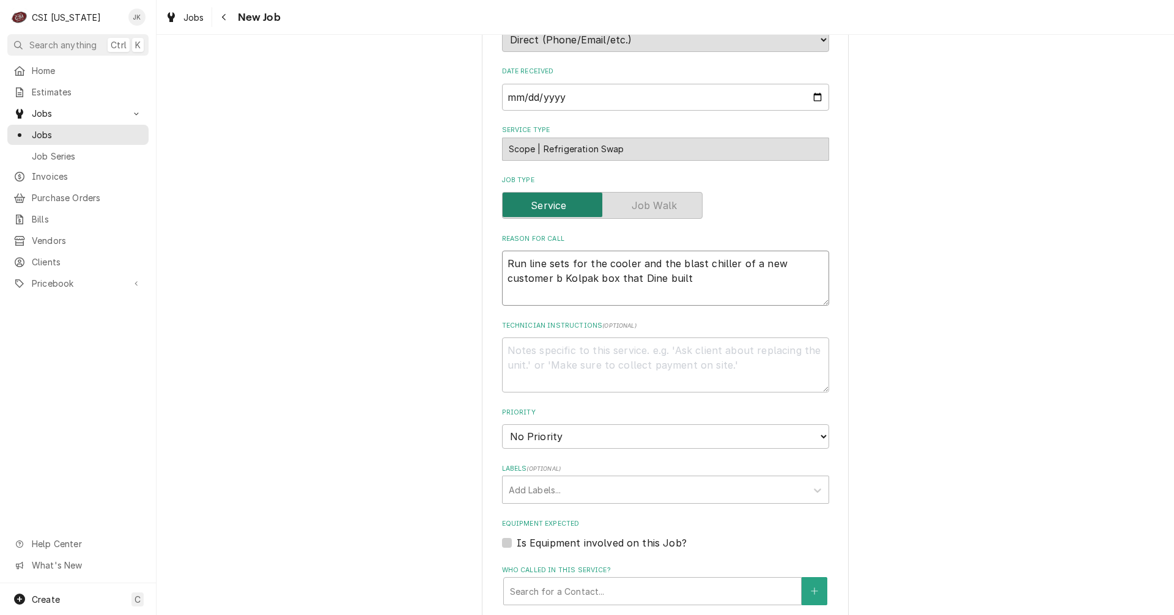
type textarea "x"
type textarea "Run line sets for the cooler and the blast chiller of a new customer bu Kolpak …"
type textarea "x"
type textarea "Run line sets for the cooler and the blast chiller of a new customer bui Kolpak…"
type textarea "x"
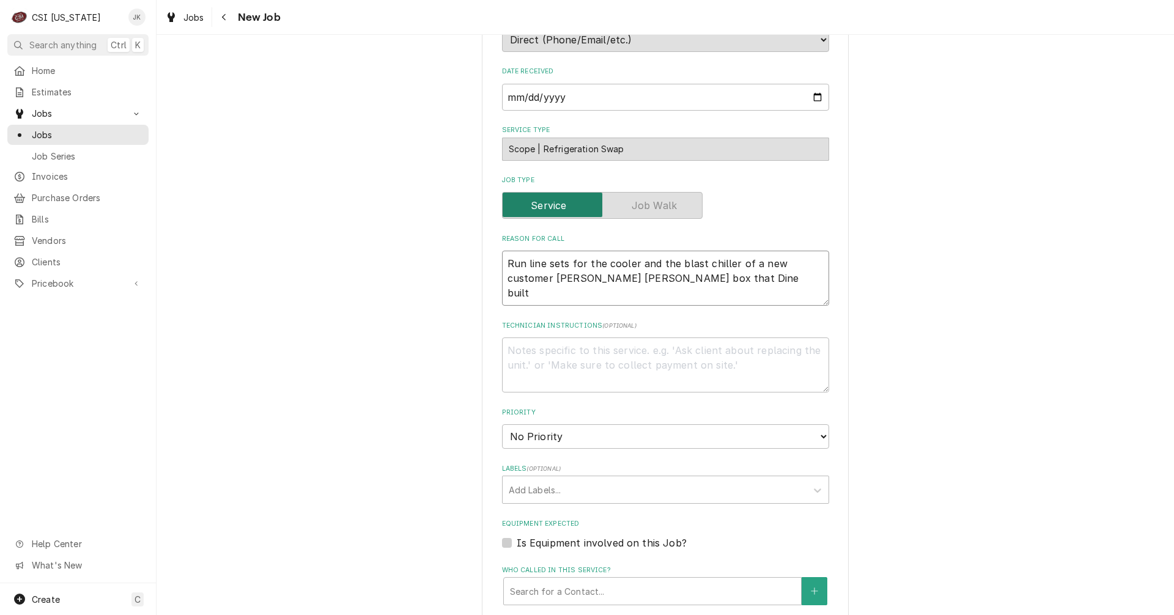
type textarea "Run line sets for the cooler and the blast chiller of a new customer buil Kolpa…"
type textarea "x"
type textarea "Run line sets for the cooler and the blast chiller of a new customer built Kolp…"
type textarea "x"
type textarea "Run line sets for the cooler and the blast chiller of a new customer built Kolp…"
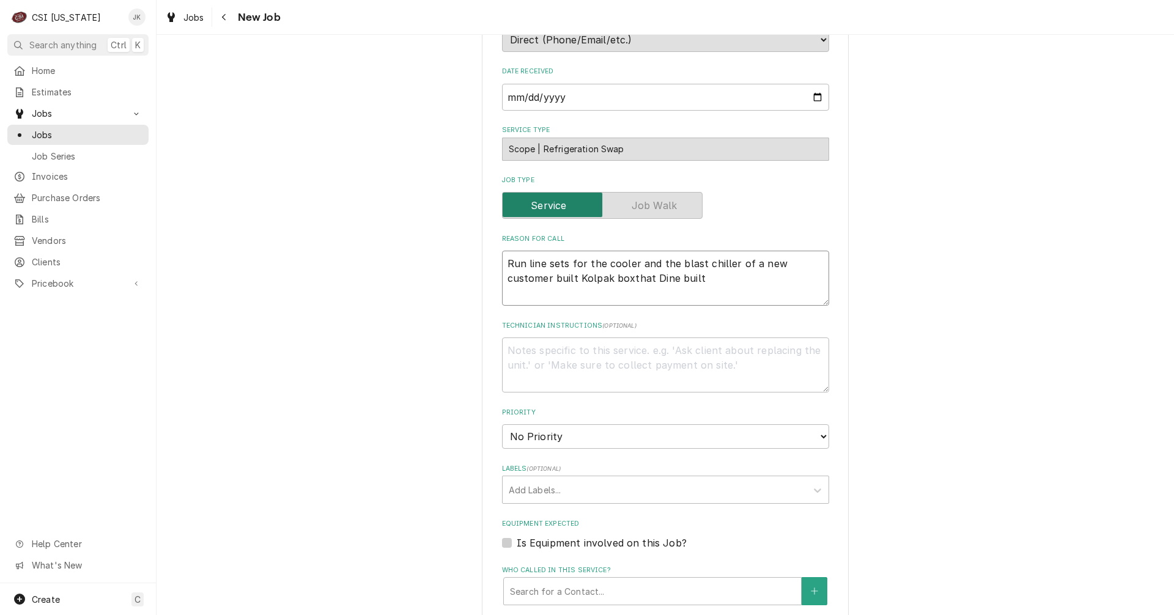
type textarea "x"
type textarea "Run line sets for the cooler and the blast chiller of a new customer built Kolp…"
type textarea "x"
type textarea "Run line sets for the cooler and the blast chiller of a new customer built Kolp…"
type textarea "x"
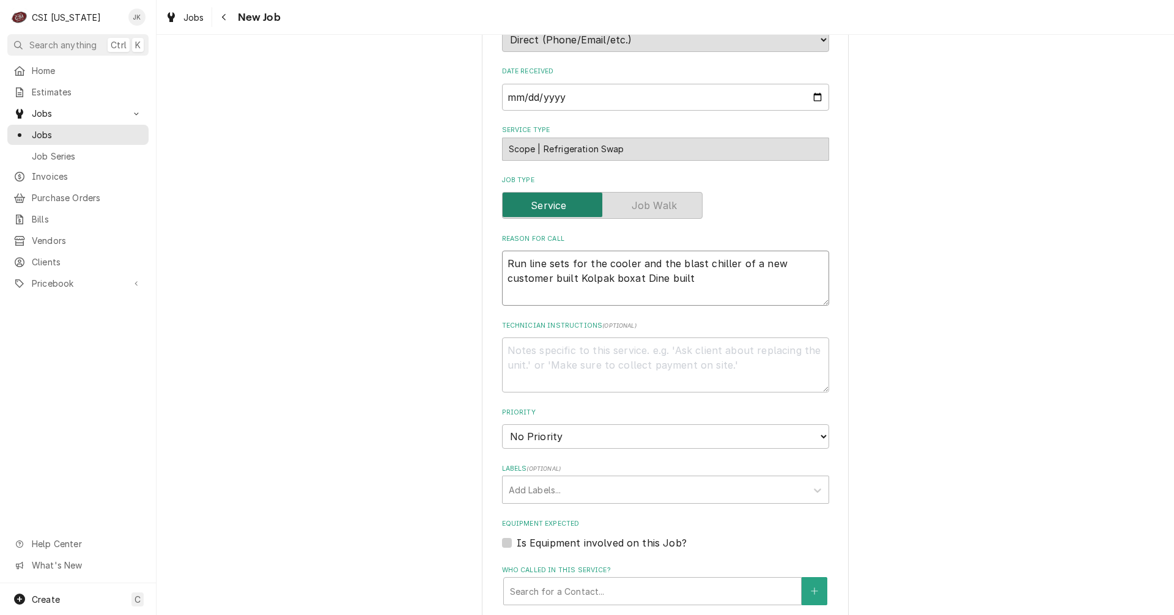
type textarea "Run line sets for the cooler and the blast chiller of a new customer built Kolp…"
type textarea "x"
type textarea "Run line sets for the cooler and the blast chiller of a new customer built Kolp…"
type textarea "x"
type textarea "Run line sets for the cooler and the blast chiller of a new customer built Kolp…"
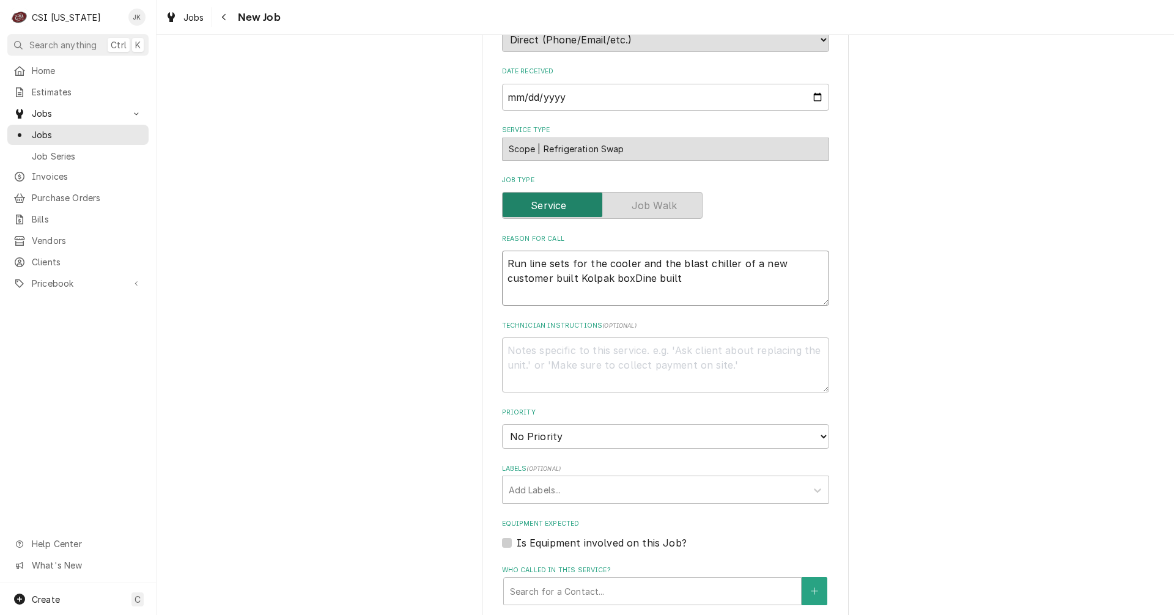
type textarea "x"
type textarea "Run line sets for the cooler and the blast chiller of a new customer built Kolp…"
type textarea "x"
type textarea "Run line sets for the cooler and the blast chiller of a new customer built Kolp…"
type textarea "x"
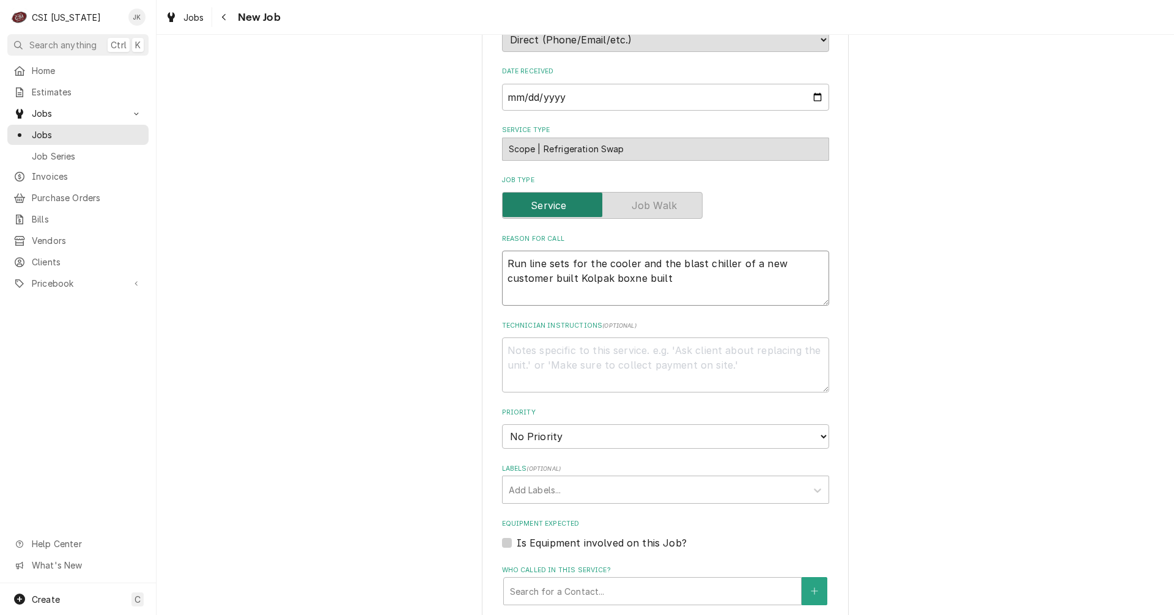
type textarea "Run line sets for the cooler and the blast chiller of a new customer built Kolp…"
type textarea "x"
type textarea "Run line sets for the cooler and the blast chiller of a new customer built Kolp…"
type textarea "x"
type textarea "Run line sets for the cooler and the blast chiller of a new customer built Kolp…"
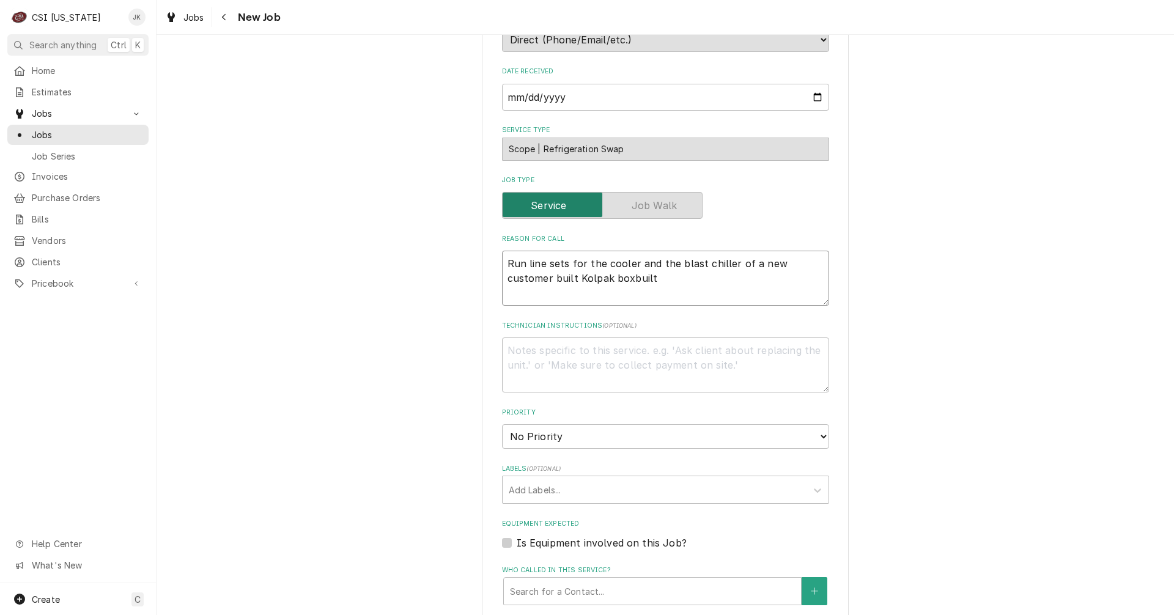
type textarea "x"
type textarea "Run line sets for the cooler and the blast chiller of a new customer built Kolp…"
type textarea "x"
type textarea "Run line sets for the cooler and the blast chiller of a new customer built Kolp…"
type textarea "x"
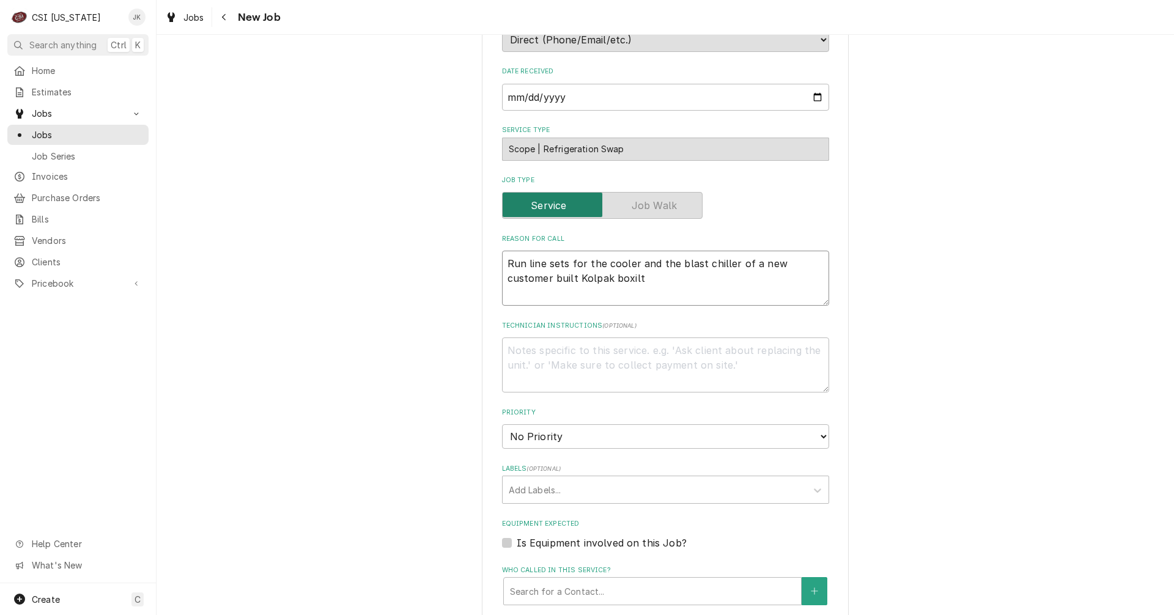
type textarea "Run line sets for the cooler and the blast chiller of a new customer built Kolp…"
type textarea "x"
type textarea "Run line sets for the cooler and the blast chiller of a new customer built Kolp…"
type textarea "x"
type textarea "Run line sets for the cooler and the blast chiller of a new customer built Kolp…"
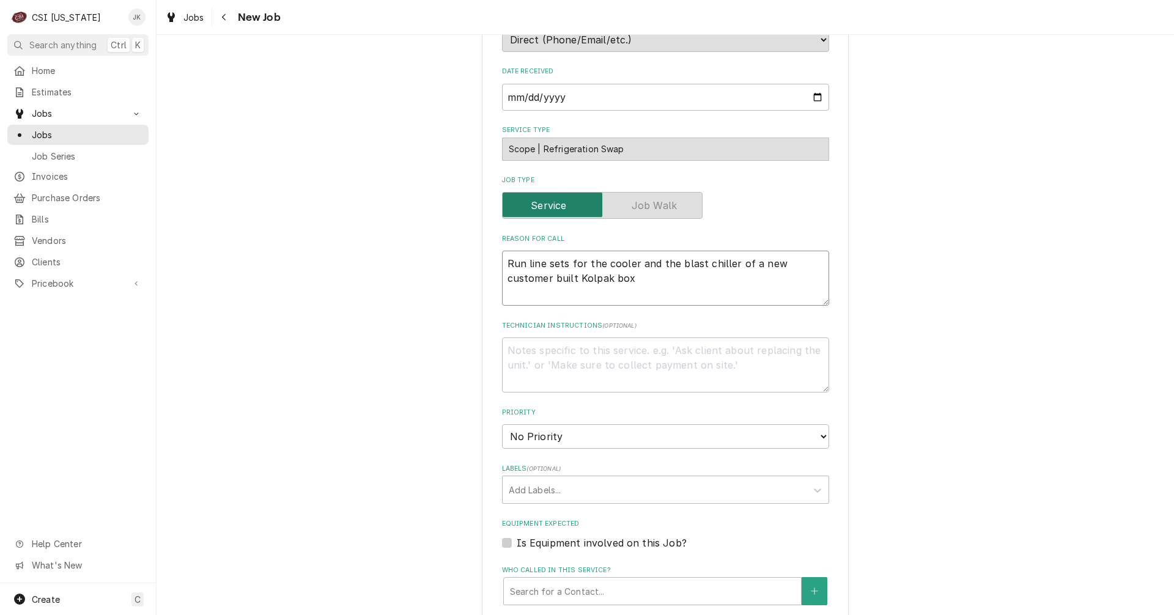
type textarea "x"
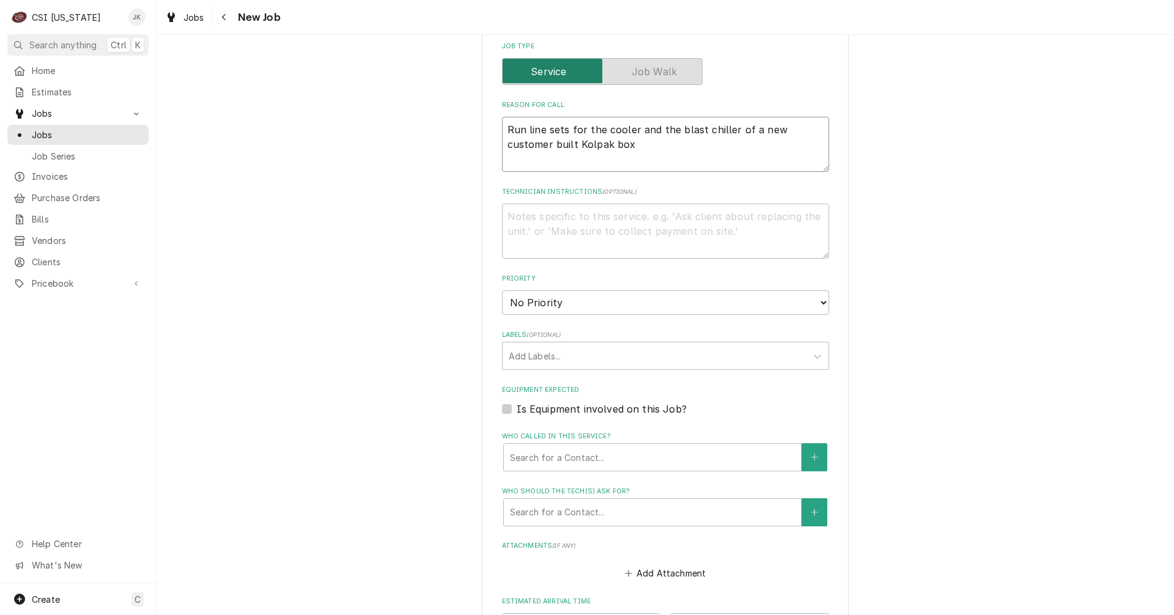
scroll to position [550, 0]
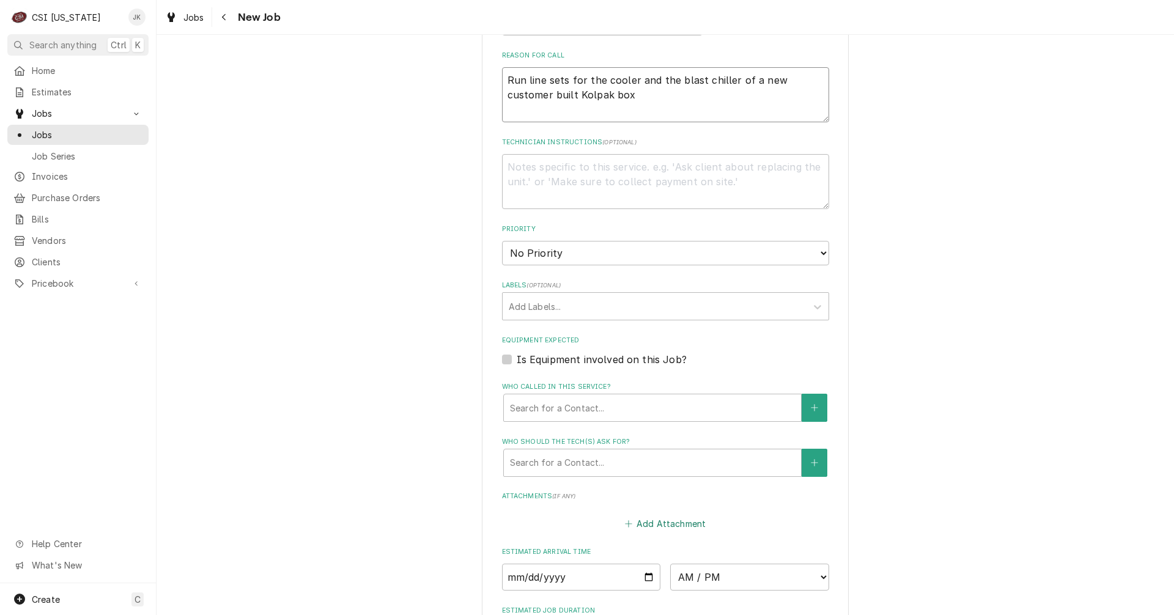
type textarea "Run line sets for the cooler and the blast chiller of a new customer built Kolp…"
click at [675, 524] on button "Add Attachment" at bounding box center [665, 523] width 86 height 17
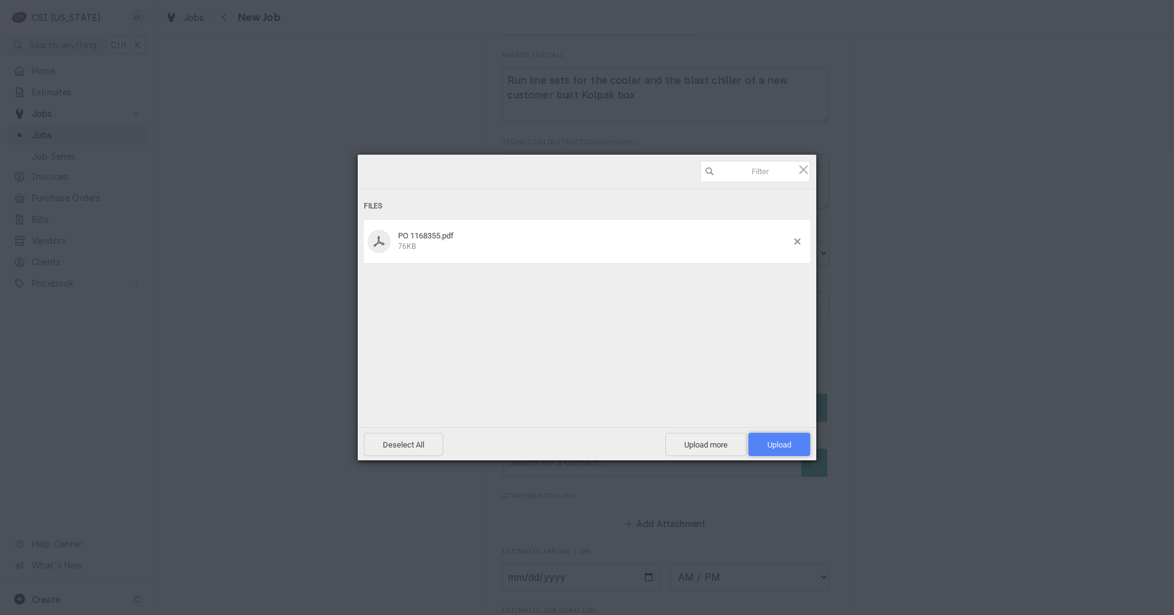
click at [786, 448] on span "Upload 1" at bounding box center [779, 444] width 24 height 9
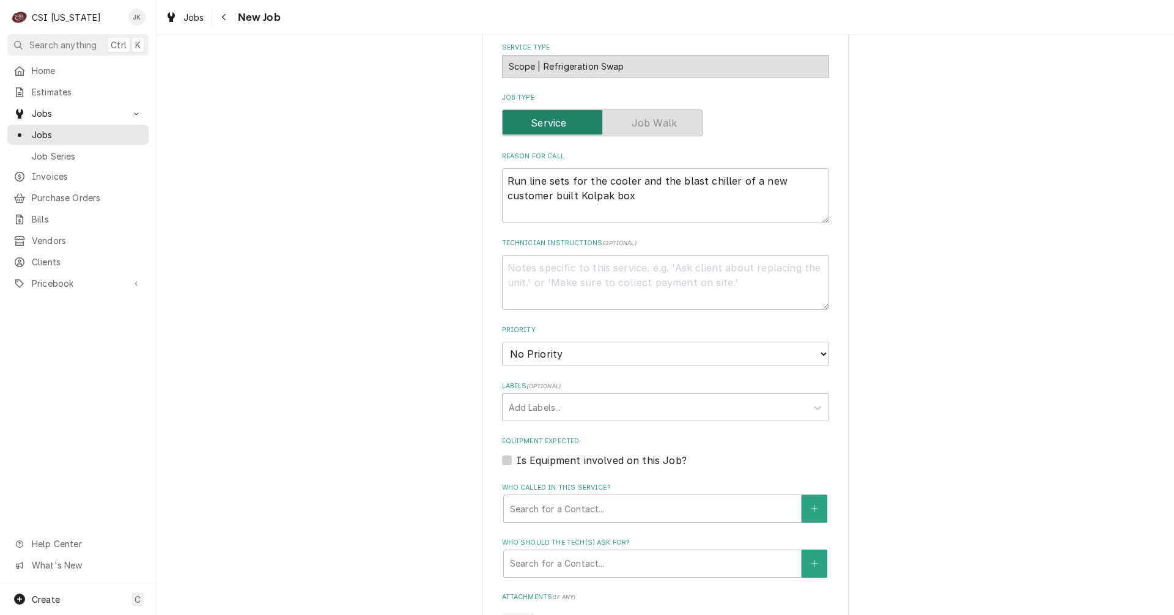
scroll to position [428, 0]
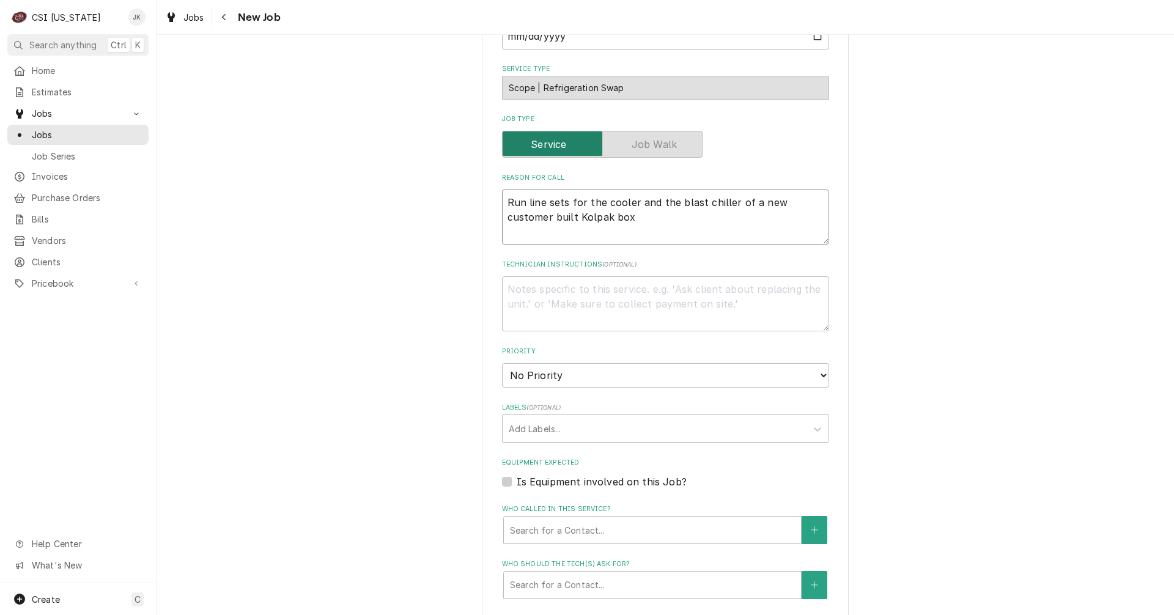
click at [582, 220] on textarea "Run line sets for the cooler and the blast chiller of a new customer built Kolp…" at bounding box center [665, 216] width 327 height 55
type textarea "x"
type textarea "Run line sets for the cooler and the blast chiller of a new customer built Kolp…"
type textarea "x"
type textarea "Run line sets for the cooler and the blast chiller of a new customer built Kolp…"
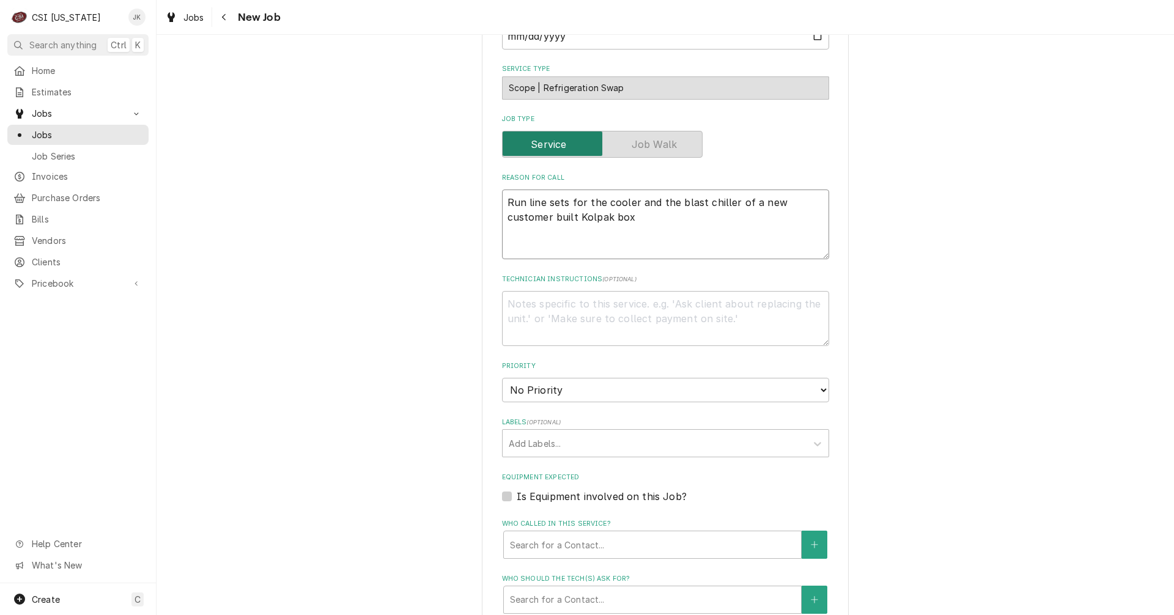
type textarea "x"
type textarea "Run line sets for the cooler and the blast chiller of a new customer built Kolp…"
type textarea "x"
type textarea "Run line sets for the cooler and the blast chiller of a new customer built Kolp…"
type textarea "x"
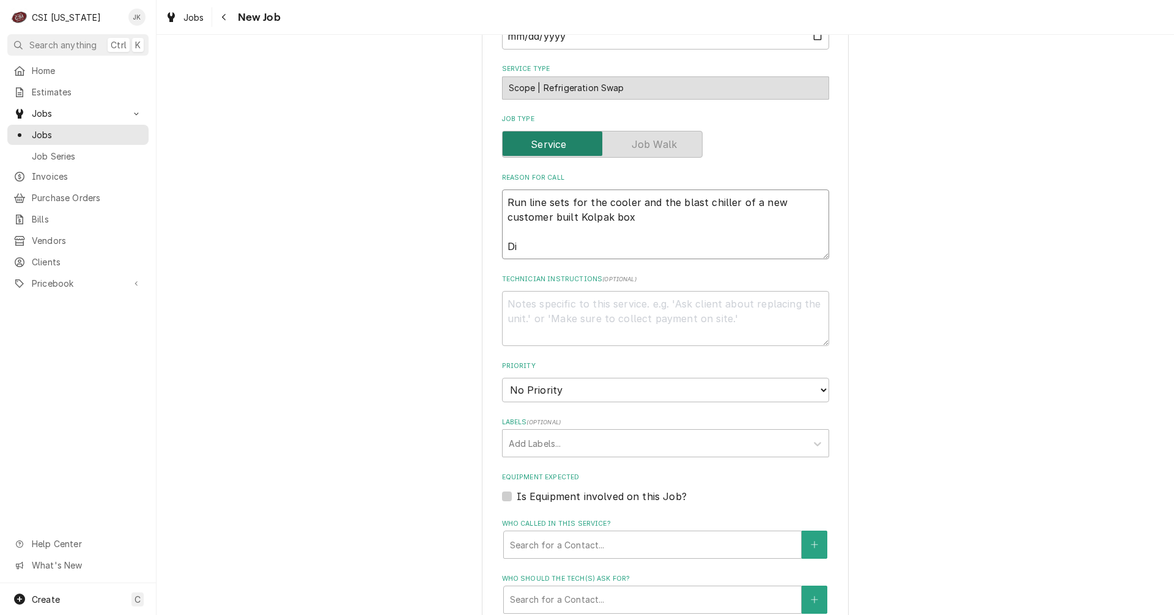
type textarea "Run line sets for the cooler and the blast chiller of a new customer built Kolp…"
type textarea "x"
type textarea "Run line sets for the cooler and the blast chiller of a new customer built Kolp…"
type textarea "x"
type textarea "Run line sets for the cooler and the blast chiller of a new customer built Kolp…"
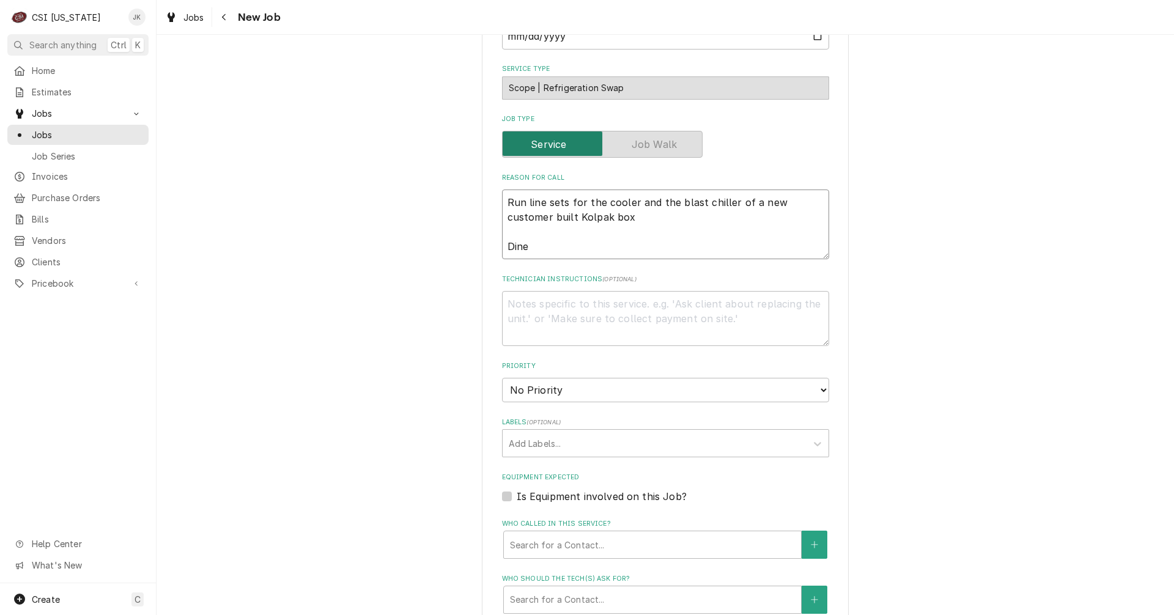
type textarea "x"
type textarea "Run line sets for the cooler and the blast chiller of a new customer built Kolp…"
type textarea "x"
type textarea "Run line sets for the cooler and the blast chiller of a new customer built Kolp…"
type textarea "x"
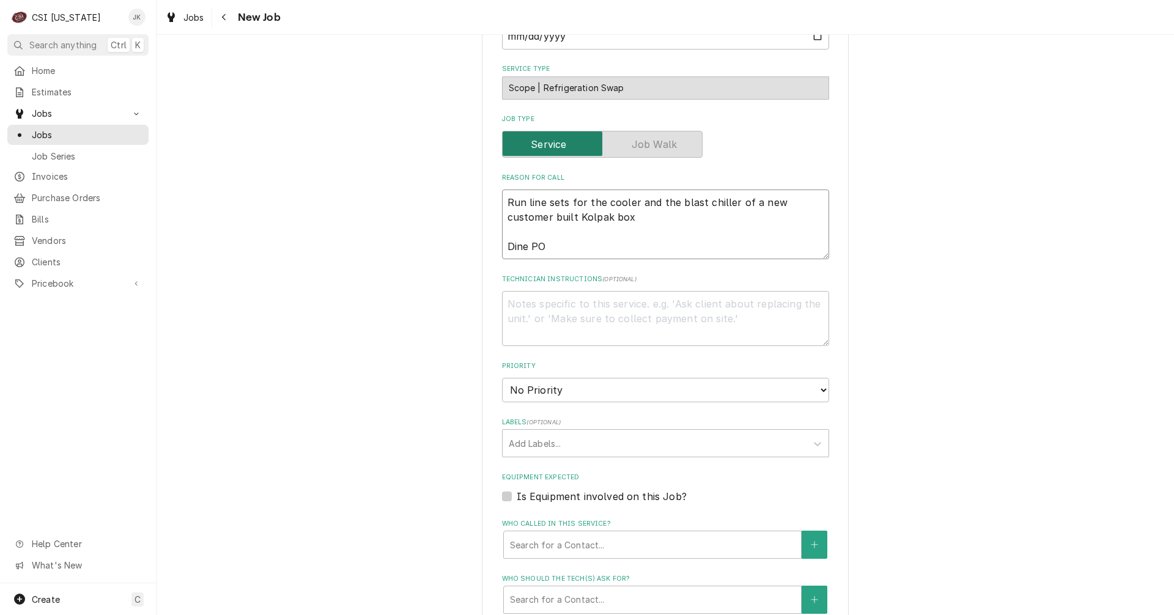
type textarea "Run line sets for the cooler and the blast chiller of a new customer built Kolp…"
type textarea "x"
type textarea "Run line sets for the cooler and the blast chiller of a new customer built Kolp…"
type textarea "x"
type textarea "Run line sets for the cooler and the blast chiller of a new customer built Kolp…"
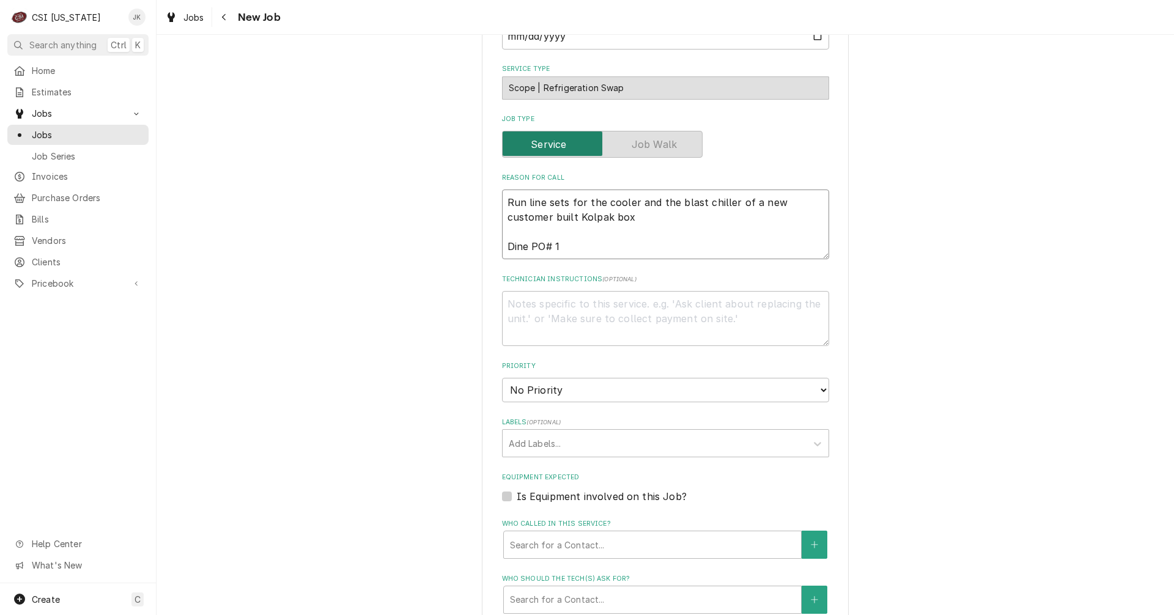
type textarea "x"
type textarea "Run line sets for the cooler and the blast chiller of a new customer built Kolp…"
type textarea "x"
type textarea "Run line sets for the cooler and the blast chiller of a new customer built Kolp…"
type textarea "x"
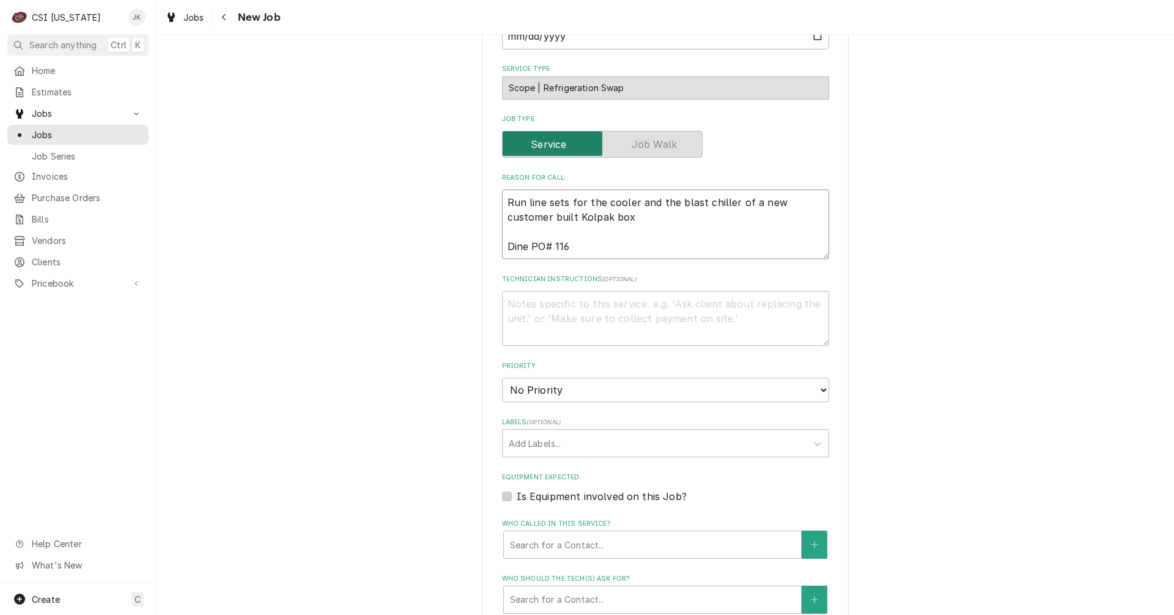
type textarea "Run line sets for the cooler and the blast chiller of a new customer built Kolp…"
type textarea "x"
type textarea "Run line sets for the cooler and the blast chiller of a new customer built Kolp…"
type textarea "x"
type textarea "Run line sets for the cooler and the blast chiller of a new customer built Kolp…"
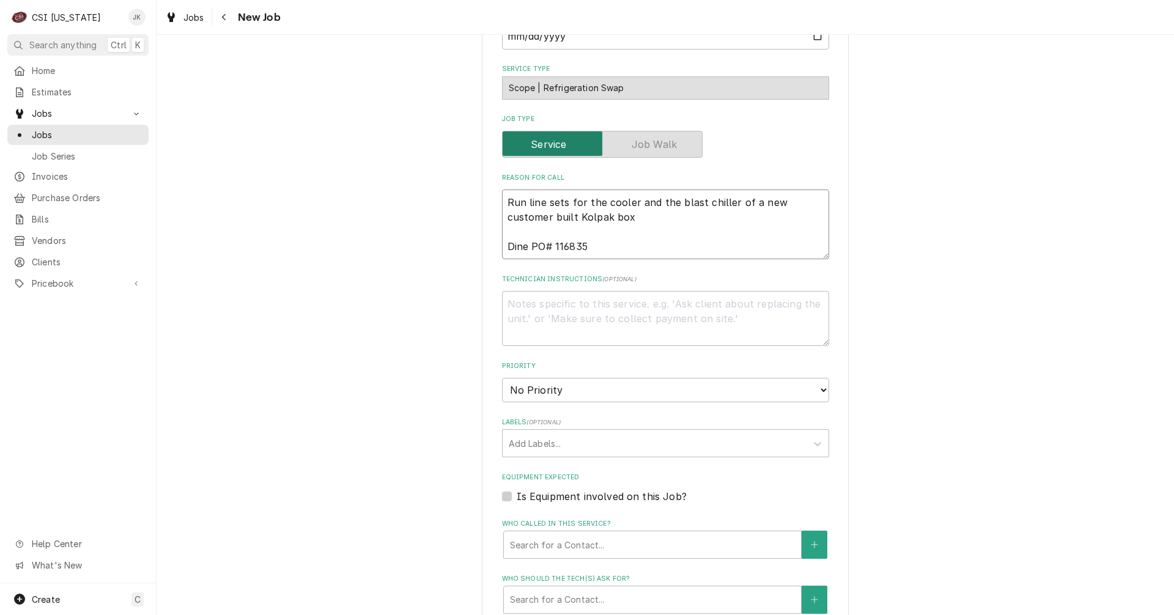
type textarea "x"
type textarea "Run line sets for the cooler and the blast chiller of a new customer built Kolp…"
type textarea "x"
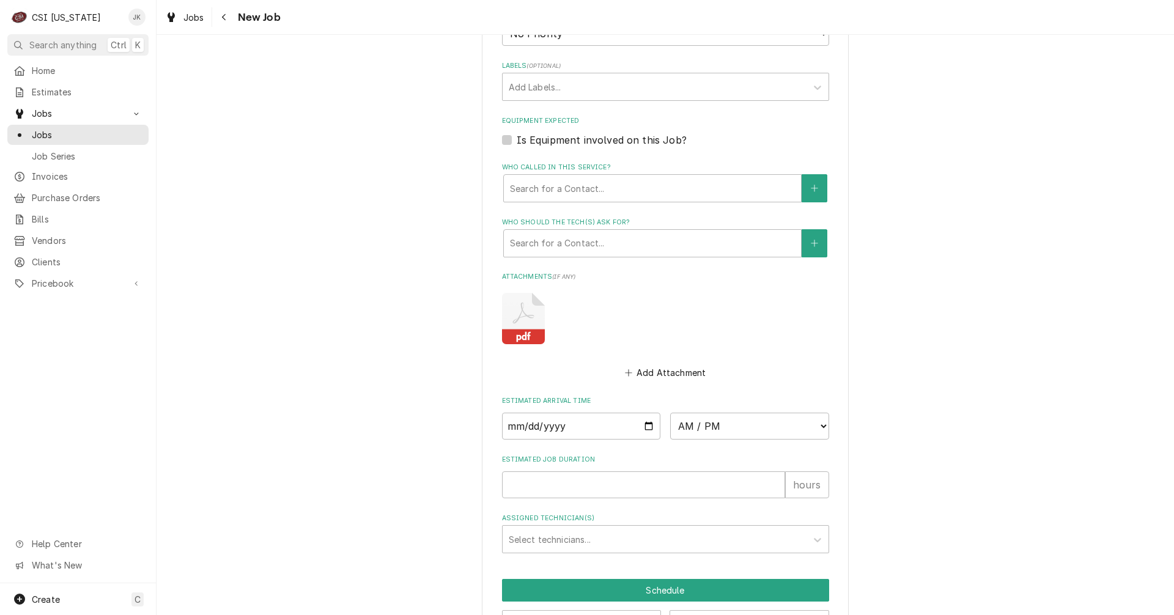
scroll to position [795, 0]
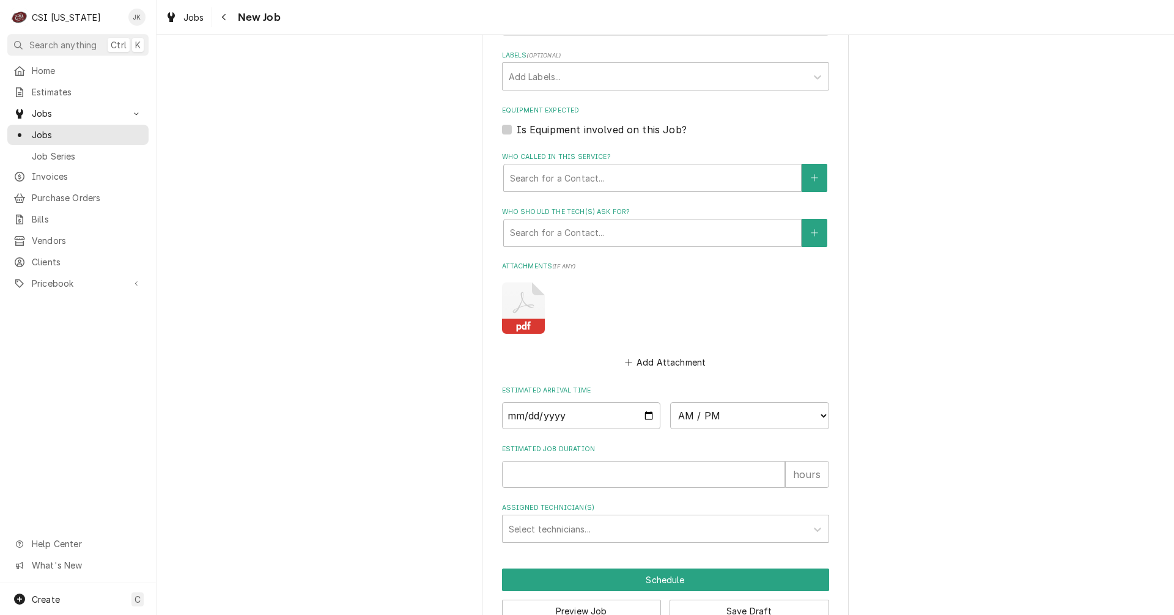
type textarea "Run line sets for the cooler and the blast chiller of a new customer built Kolp…"
click at [643, 415] on input "Date" at bounding box center [581, 415] width 159 height 27
type input "2025-09-17"
type textarea "x"
click at [751, 418] on select "AM / PM 6:00 AM 6:15 AM 6:30 AM 6:45 AM 7:00 AM 7:15 AM 7:30 AM 7:45 AM 8:00 AM…" at bounding box center [749, 415] width 159 height 27
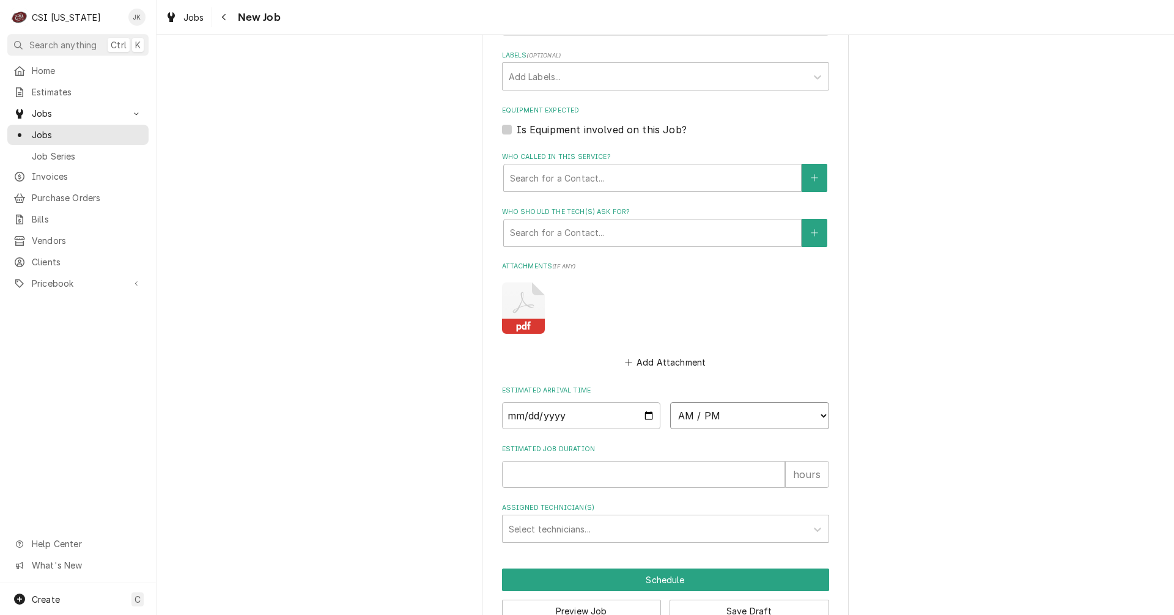
select select "07:00:00"
click at [670, 402] on select "AM / PM 6:00 AM 6:15 AM 6:30 AM 6:45 AM 7:00 AM 7:15 AM 7:30 AM 7:45 AM 8:00 AM…" at bounding box center [749, 415] width 159 height 27
click at [575, 473] on input "Estimated Job Duration" at bounding box center [643, 474] width 283 height 27
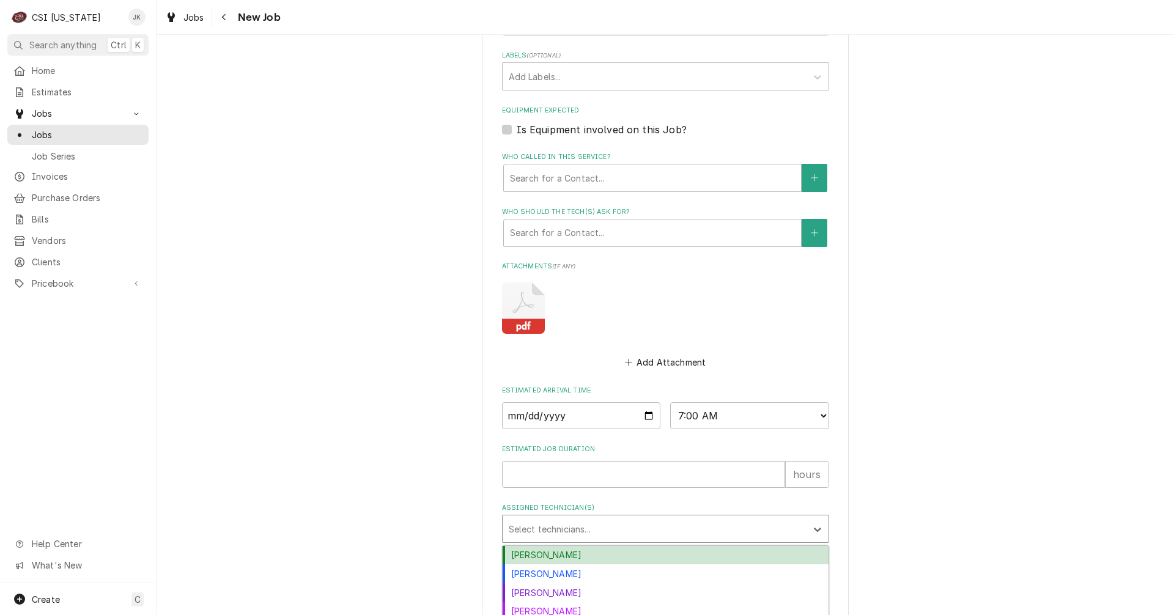
click at [579, 532] on div "Assigned Technician(s)" at bounding box center [655, 529] width 292 height 22
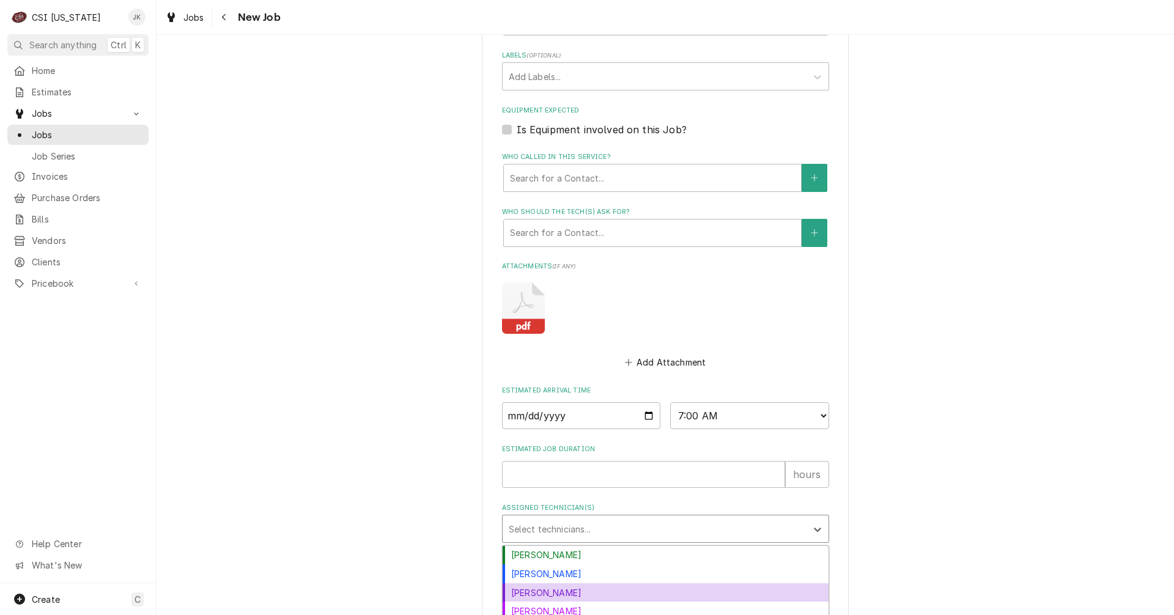
click at [568, 593] on div "Jay Maiden" at bounding box center [665, 592] width 326 height 19
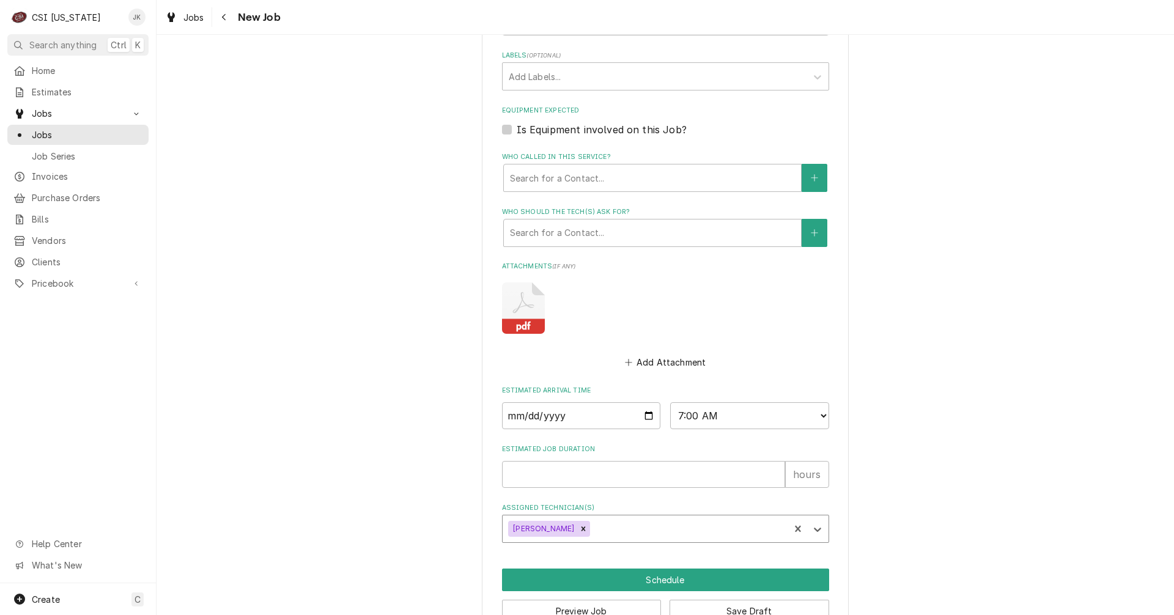
click at [638, 528] on div "Assigned Technician(s)" at bounding box center [687, 529] width 191 height 22
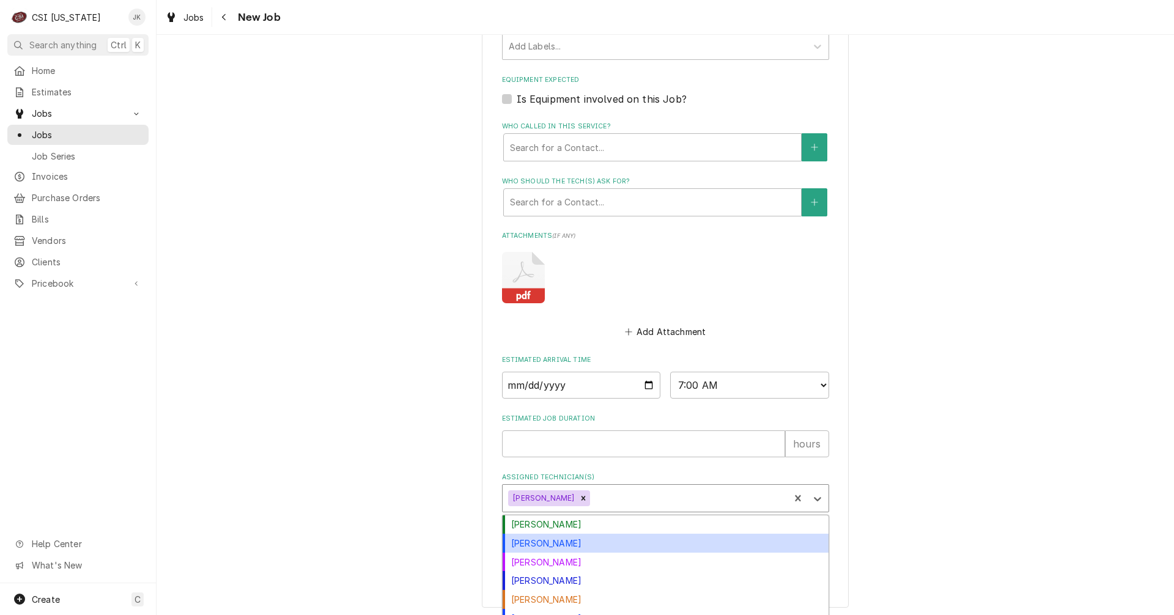
scroll to position [838, 0]
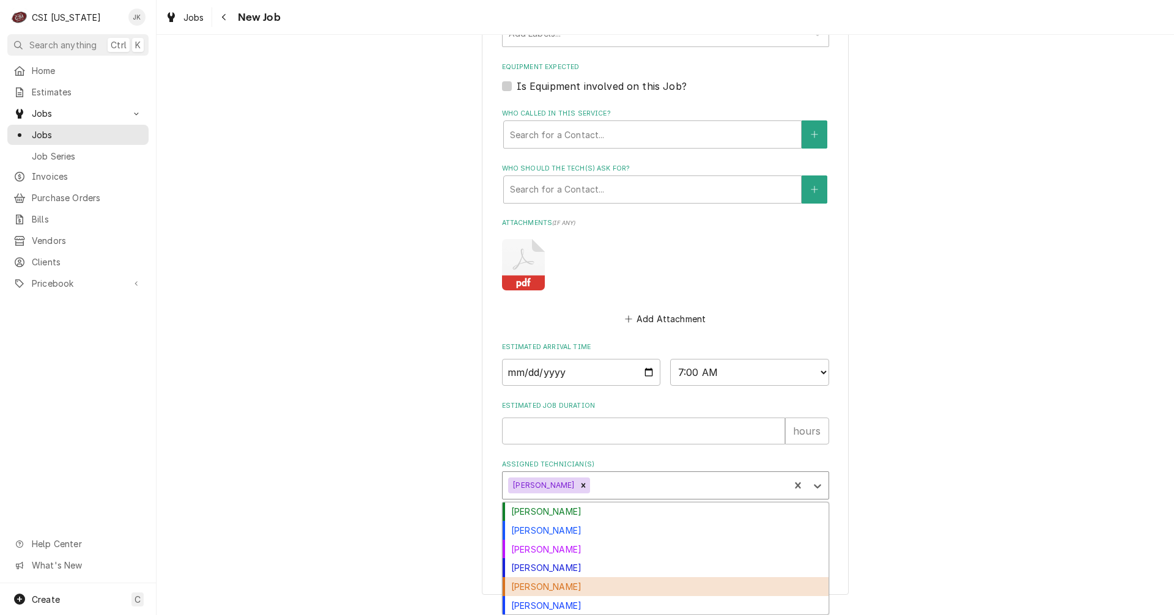
click at [680, 588] on div "Jesus Salas" at bounding box center [665, 586] width 326 height 19
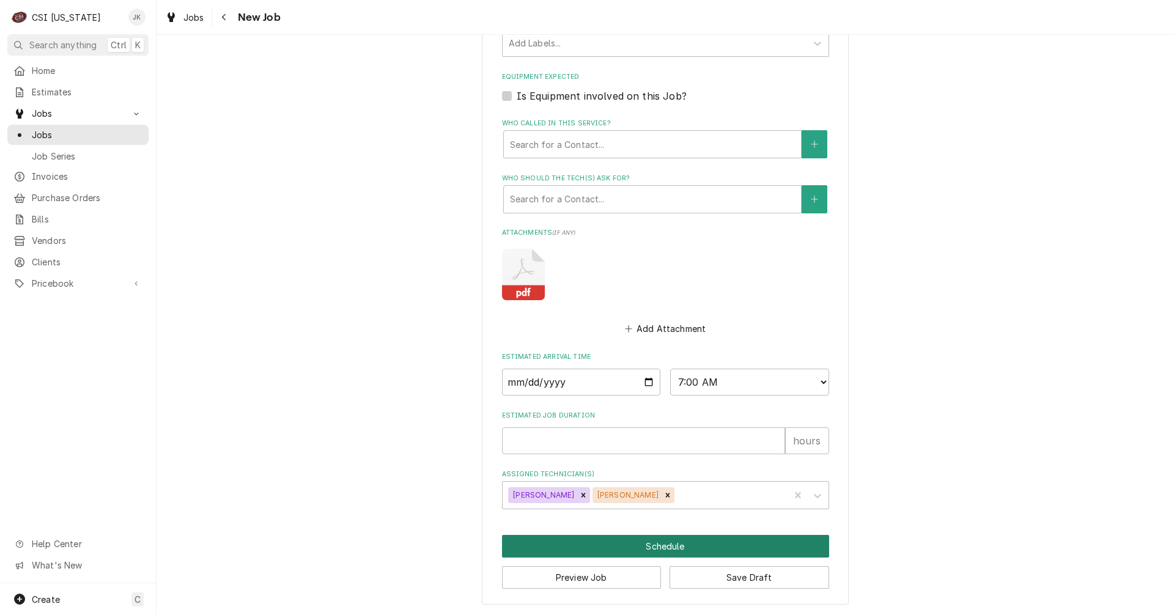
click at [669, 546] on button "Schedule" at bounding box center [665, 546] width 327 height 23
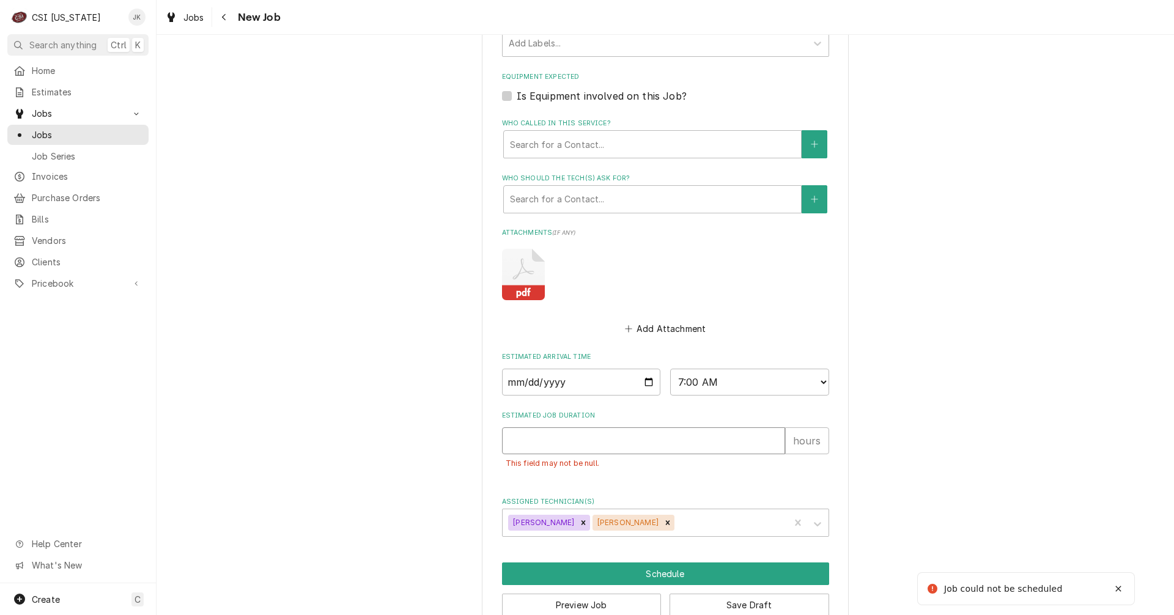
click at [599, 436] on input "Estimated Job Duration" at bounding box center [643, 440] width 283 height 27
type textarea "x"
type input "8"
type textarea "x"
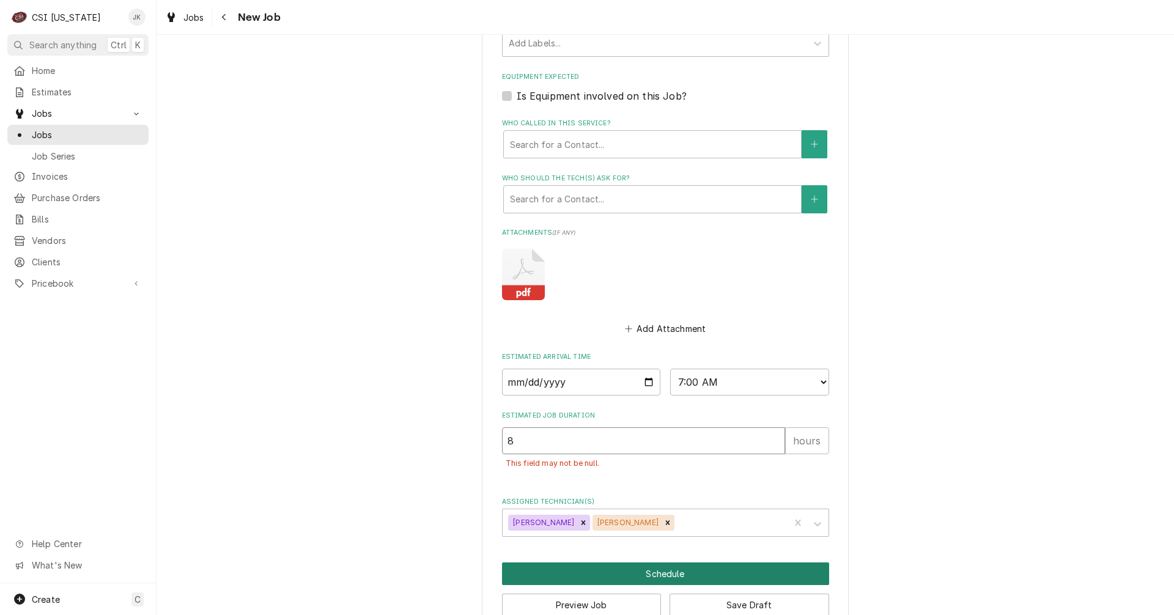
type input "8"
click at [620, 570] on button "Schedule" at bounding box center [665, 573] width 327 height 23
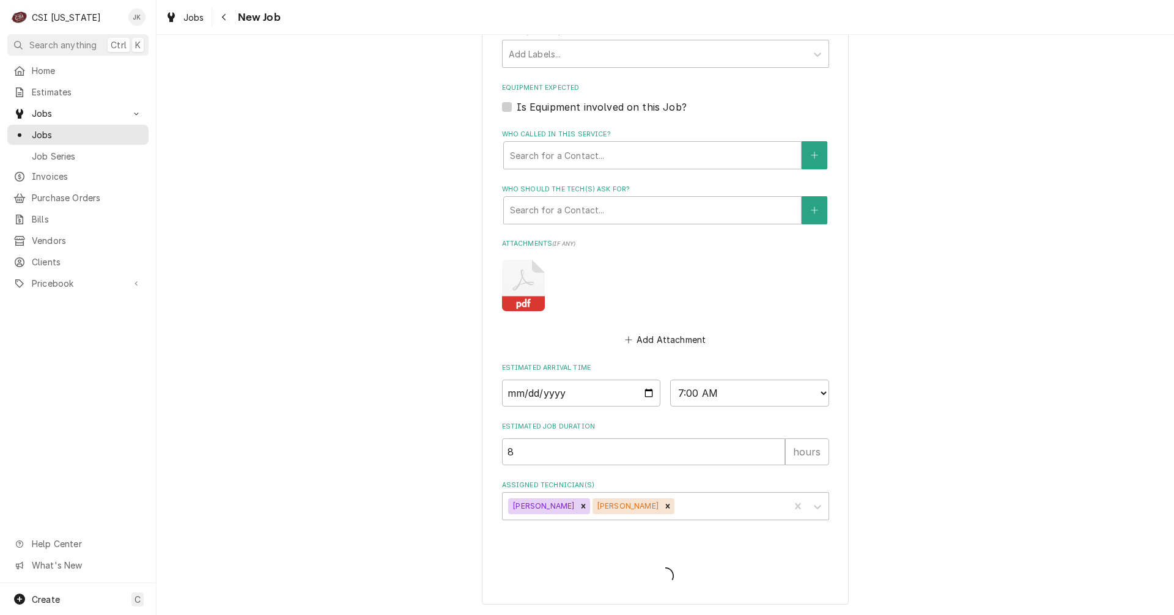
type textarea "x"
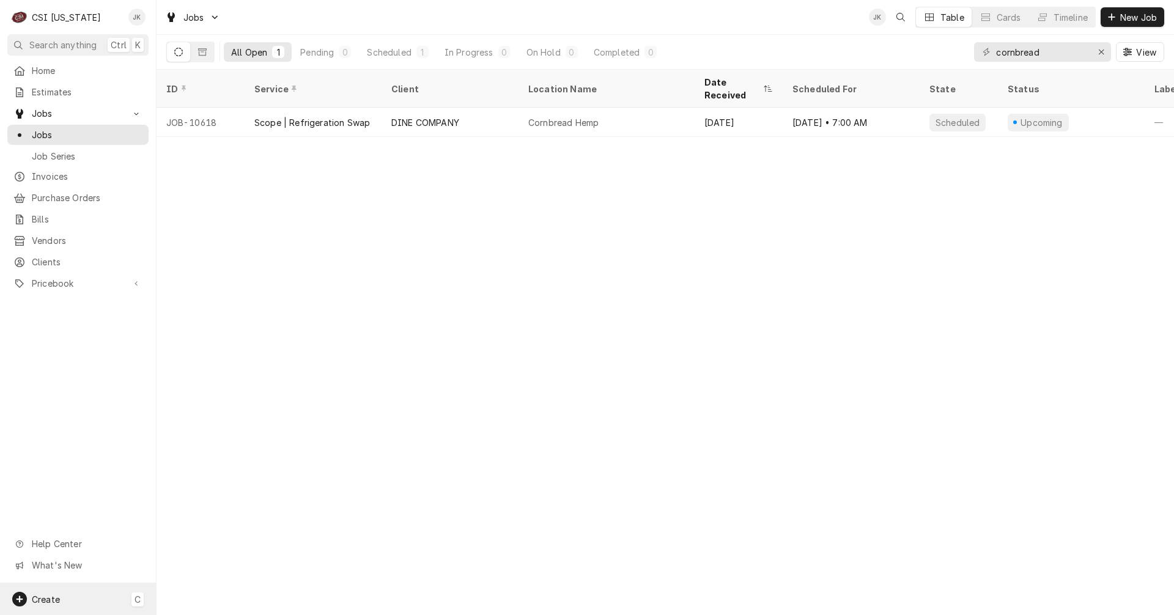
click at [94, 594] on div "Create C" at bounding box center [78, 599] width 156 height 32
click at [225, 457] on div "Estimate" at bounding box center [219, 450] width 105 height 15
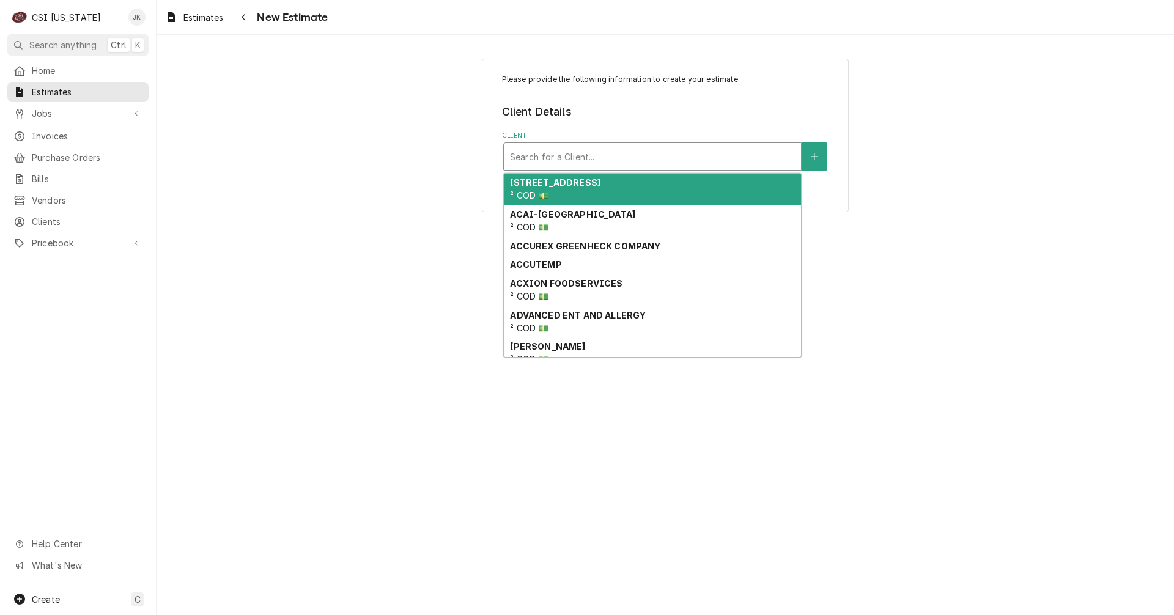
click at [541, 158] on div "Client" at bounding box center [652, 156] width 285 height 22
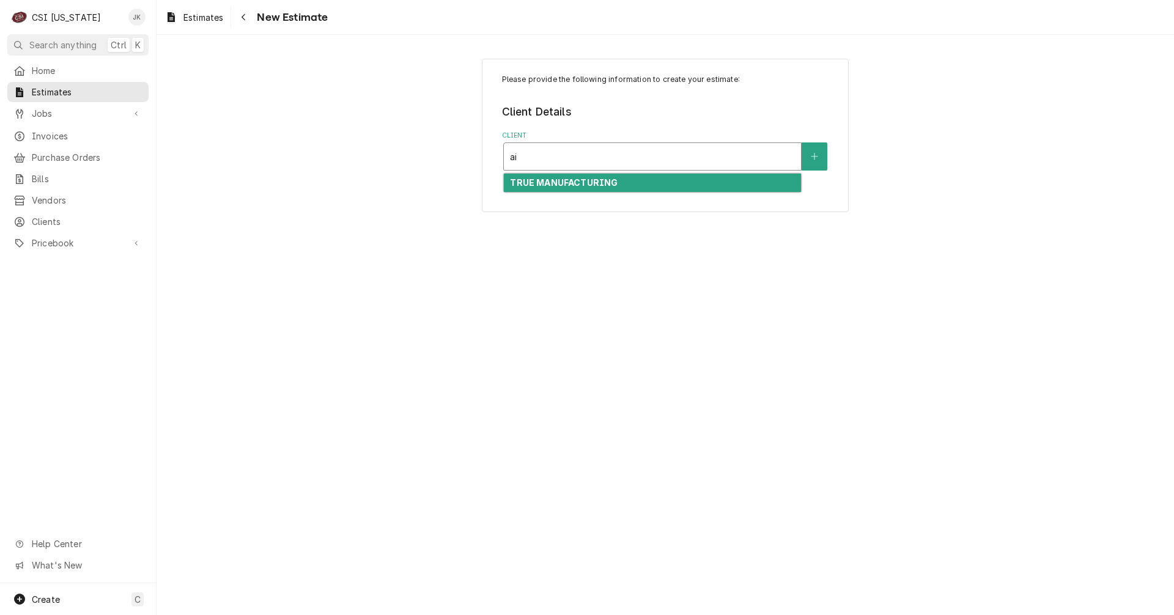
type input "a"
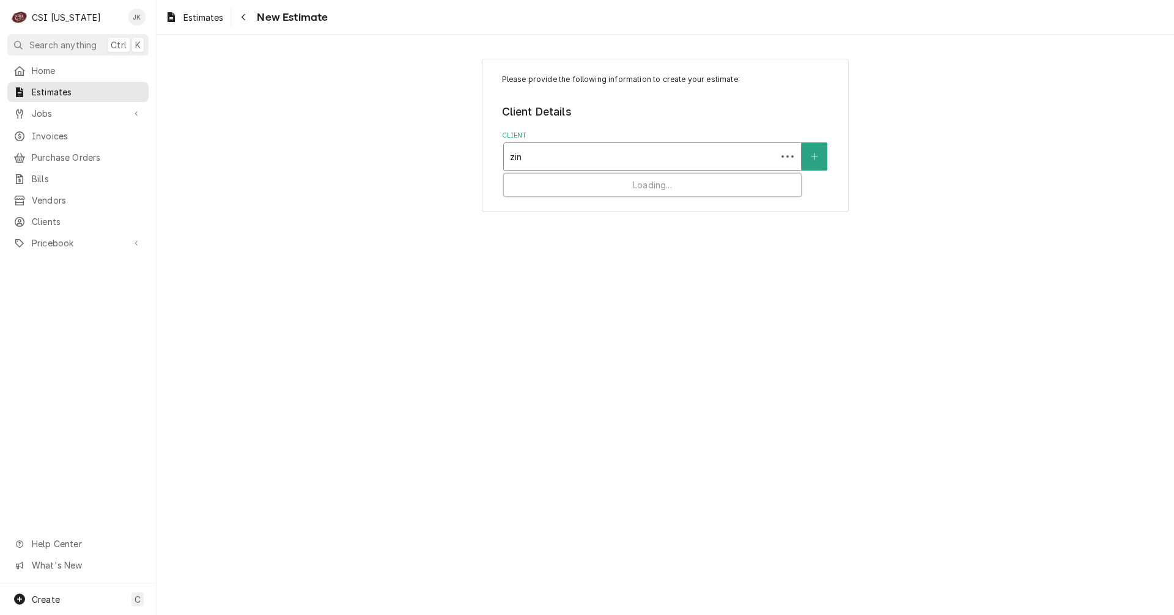
type input "[PERSON_NAME]"
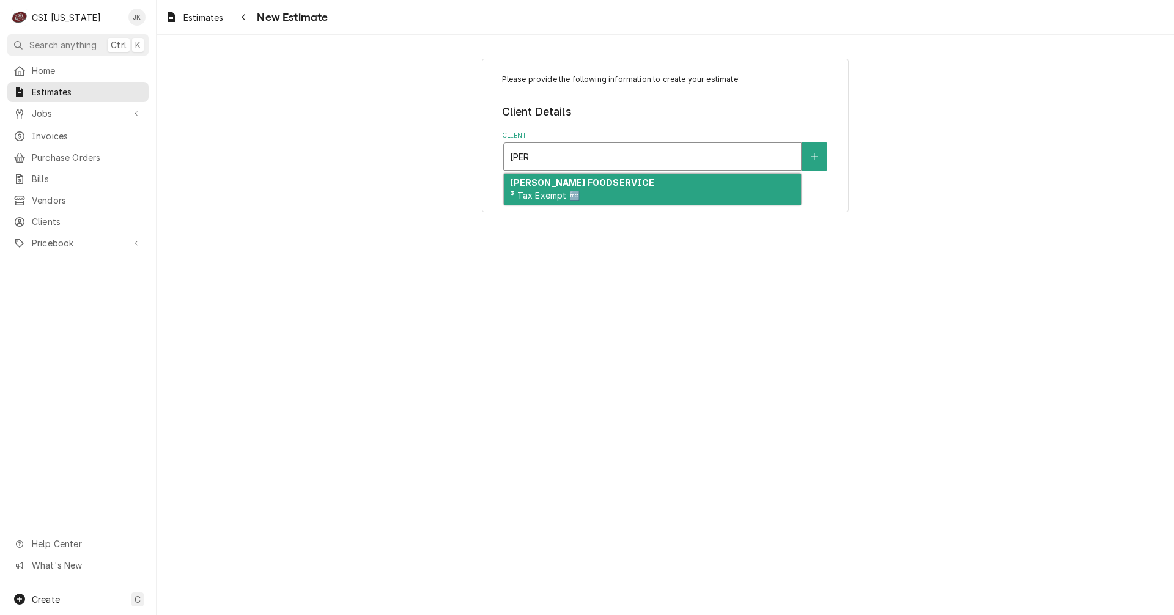
click at [553, 179] on strong "[PERSON_NAME] FOODSERVICE" at bounding box center [582, 182] width 144 height 10
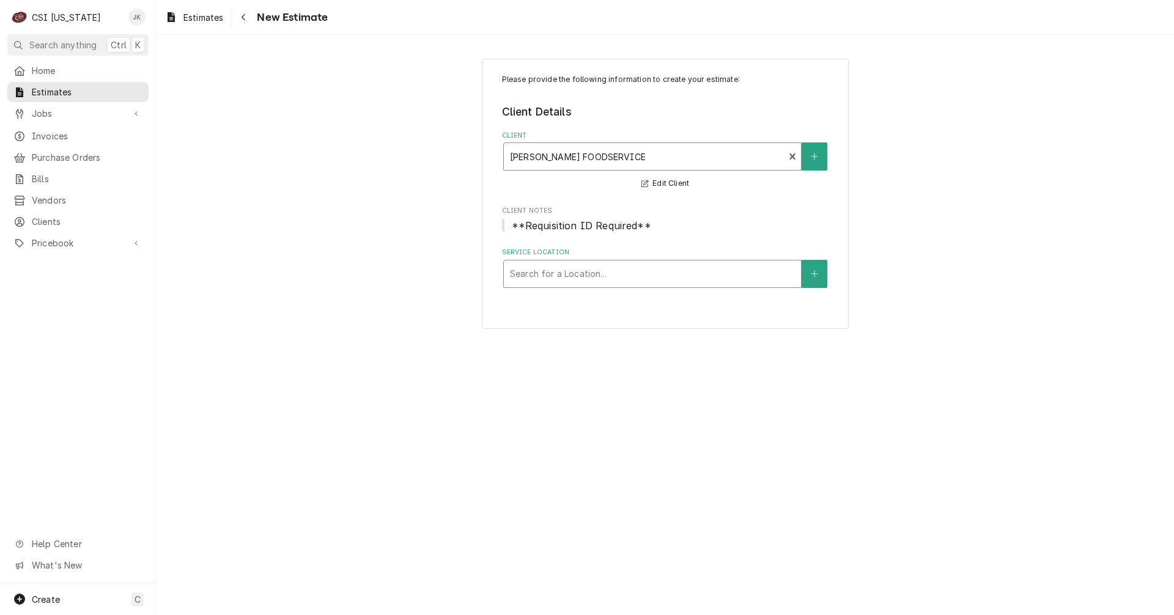
click at [564, 269] on div "Service Location" at bounding box center [652, 274] width 285 height 22
type input "gray"
click at [819, 270] on button "Service Location" at bounding box center [814, 274] width 26 height 28
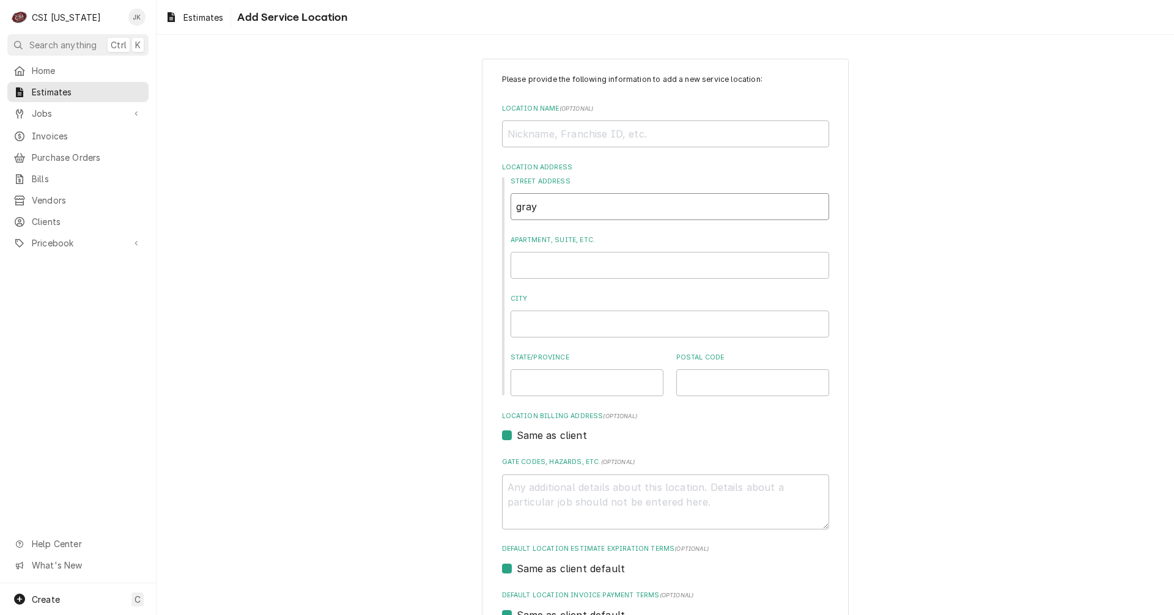
drag, startPoint x: 535, startPoint y: 212, endPoint x: 428, endPoint y: 208, distance: 107.0
click at [430, 208] on div "Please provide the following information to add a new service location: Locatio…" at bounding box center [664, 423] width 1017 height 751
type textarea "x"
type input "G"
type textarea "x"
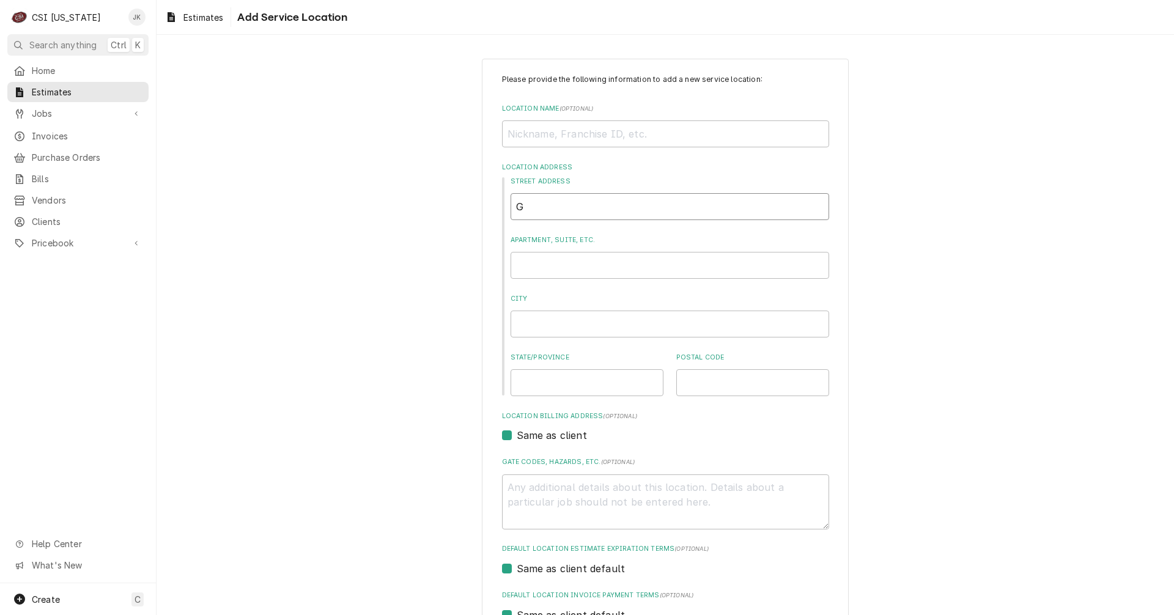
type input "Gr"
type textarea "x"
type input "Gra"
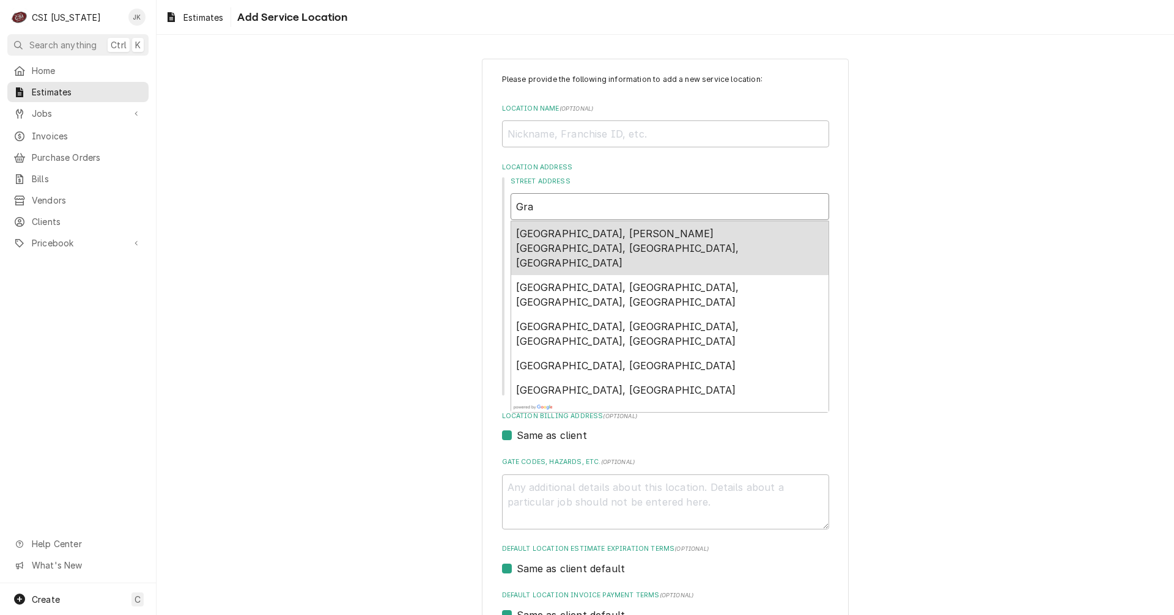
type textarea "x"
type input "Gray"
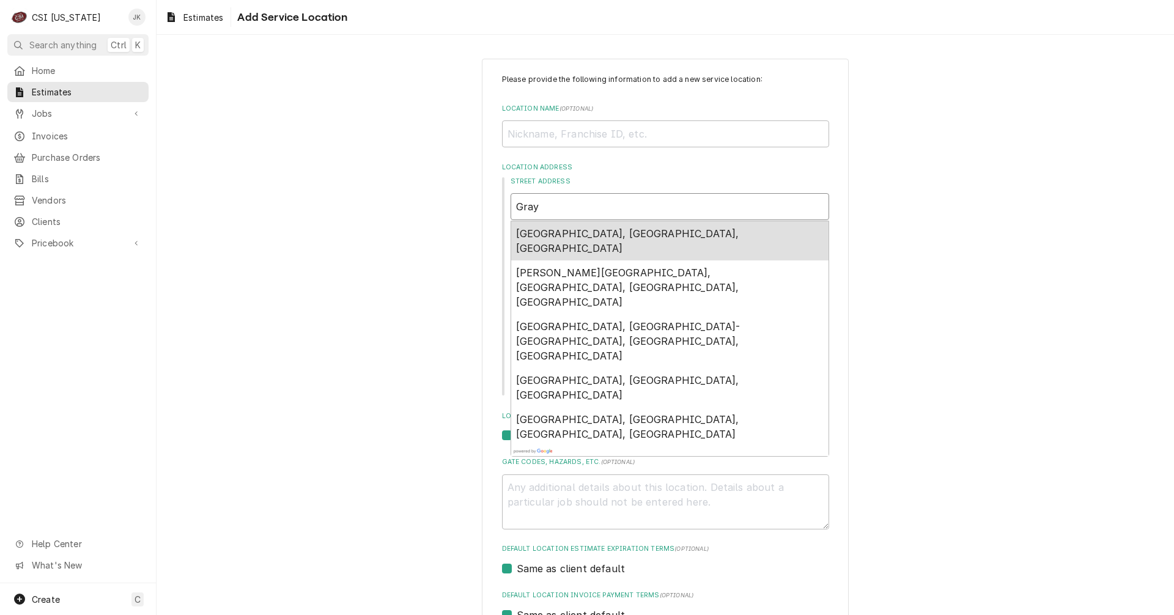
type textarea "x"
type input "Grays"
type textarea "x"
type input "Grayso"
type textarea "x"
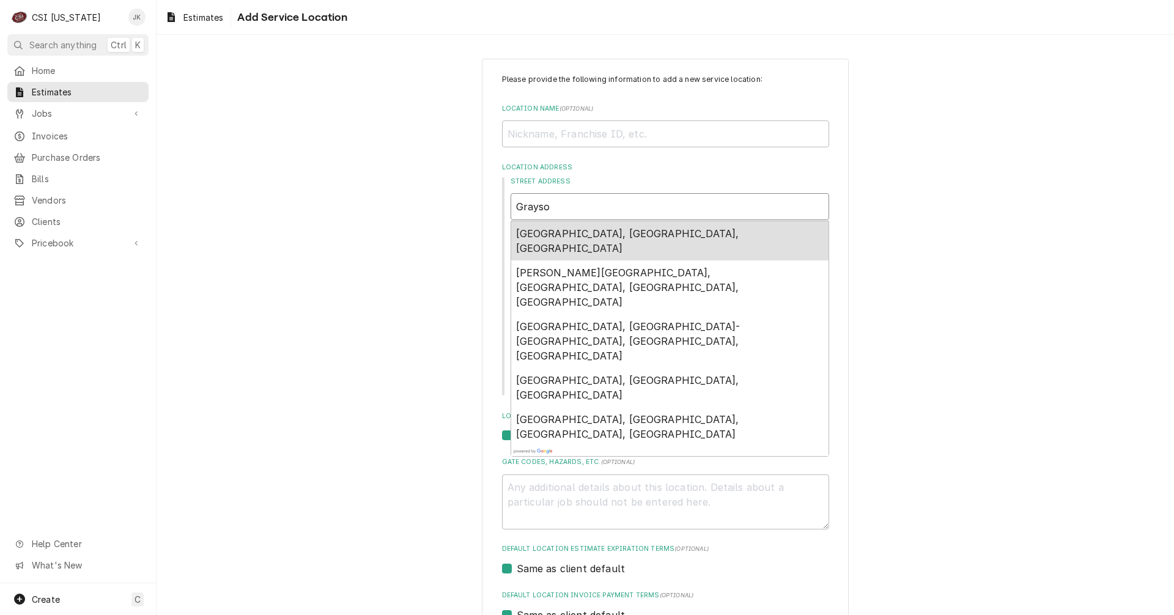
type input "[PERSON_NAME]"
type textarea "x"
type input "[PERSON_NAME]"
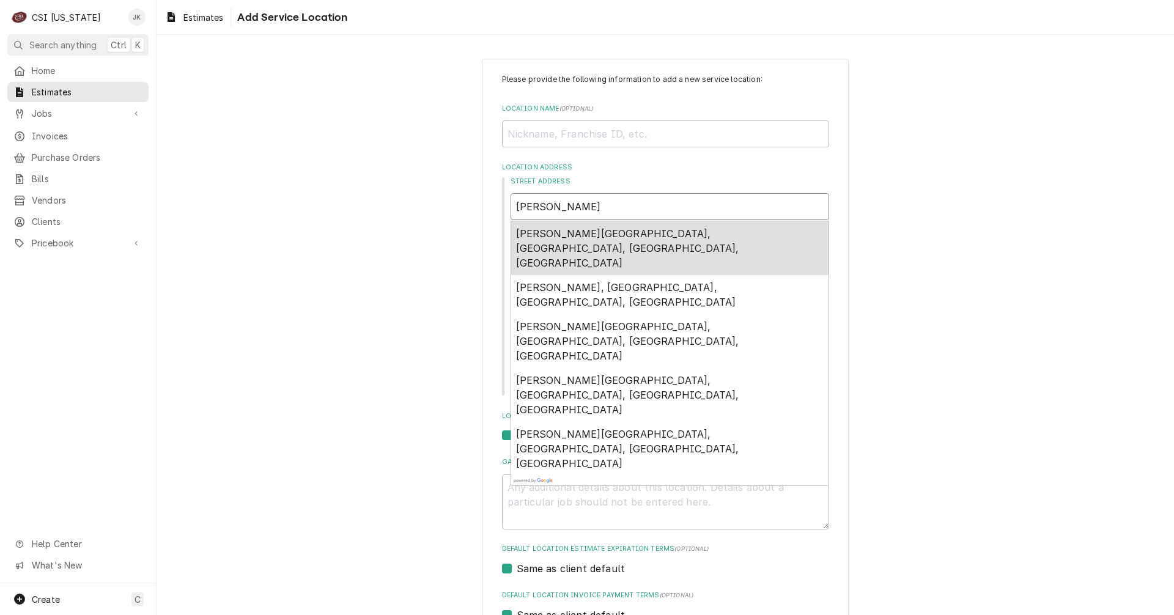
type textarea "x"
type input "[PERSON_NAME]"
click at [579, 133] on input "Location Name ( optional )" at bounding box center [665, 133] width 327 height 27
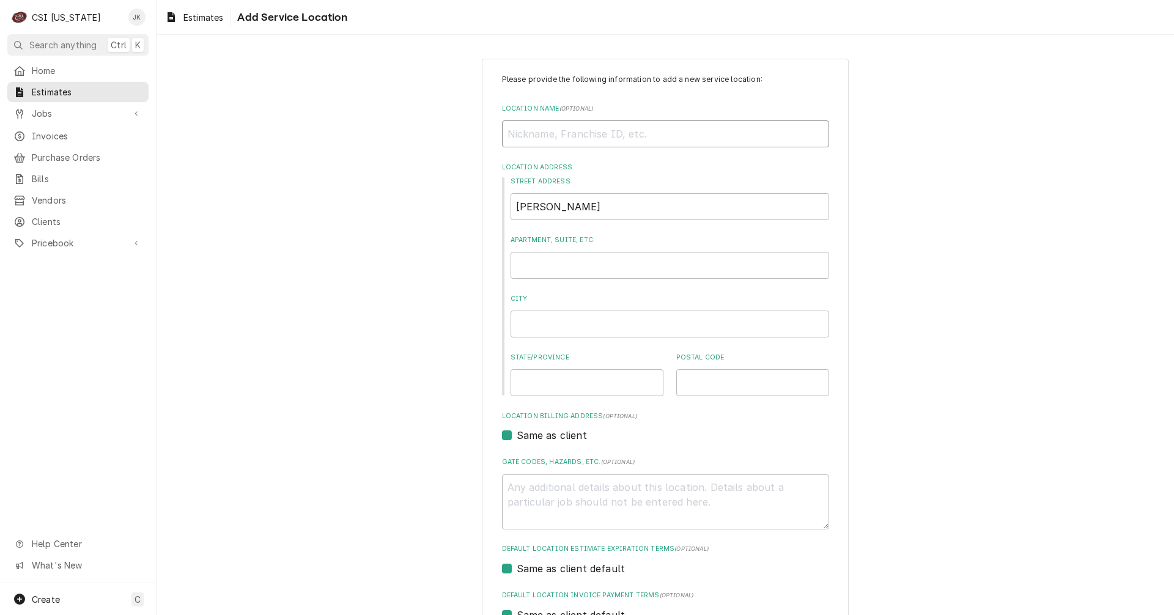
type textarea "x"
type input "G"
type textarea "x"
type input "Gr"
type textarea "x"
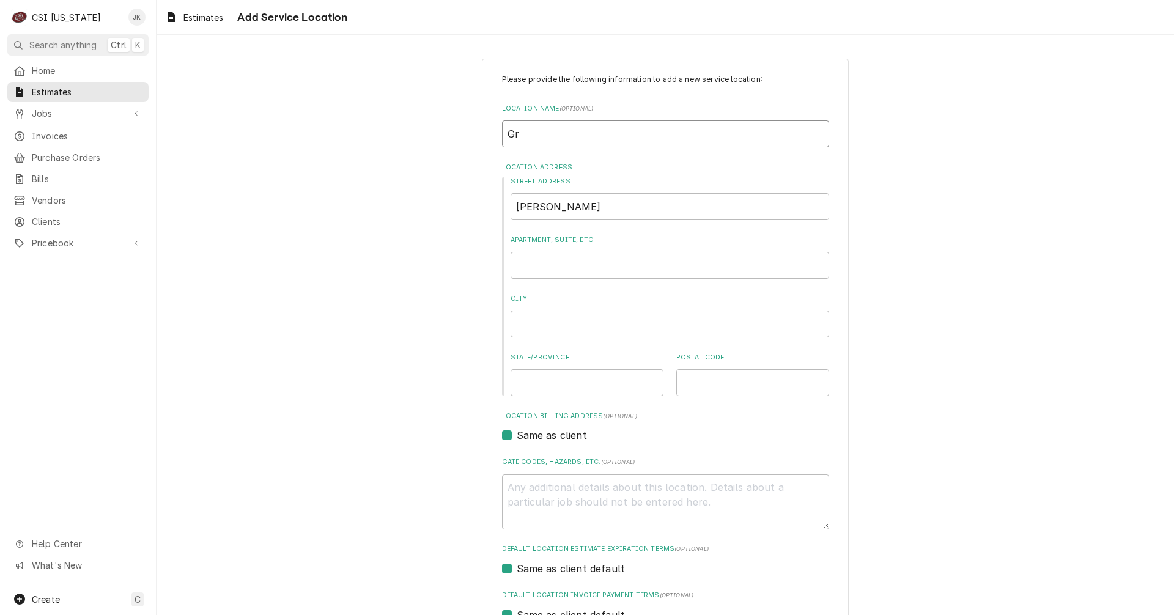
type input "Gra"
type textarea "x"
type input "Gray"
type textarea "x"
type input "Grays"
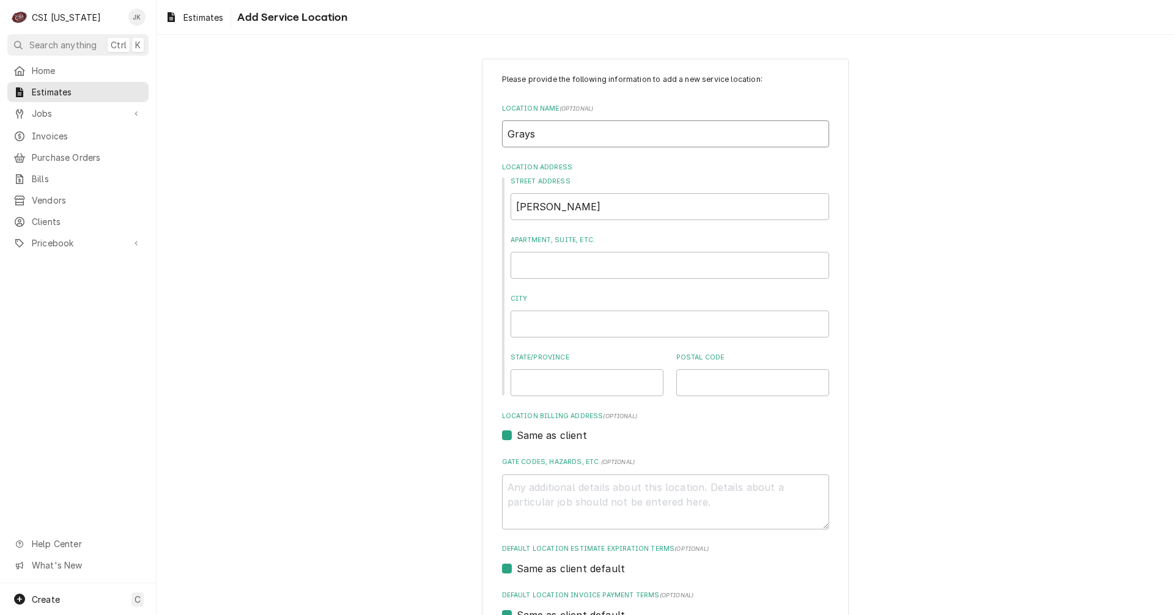
type textarea "x"
type input "Grayso"
type textarea "x"
type input "[PERSON_NAME]"
type textarea "x"
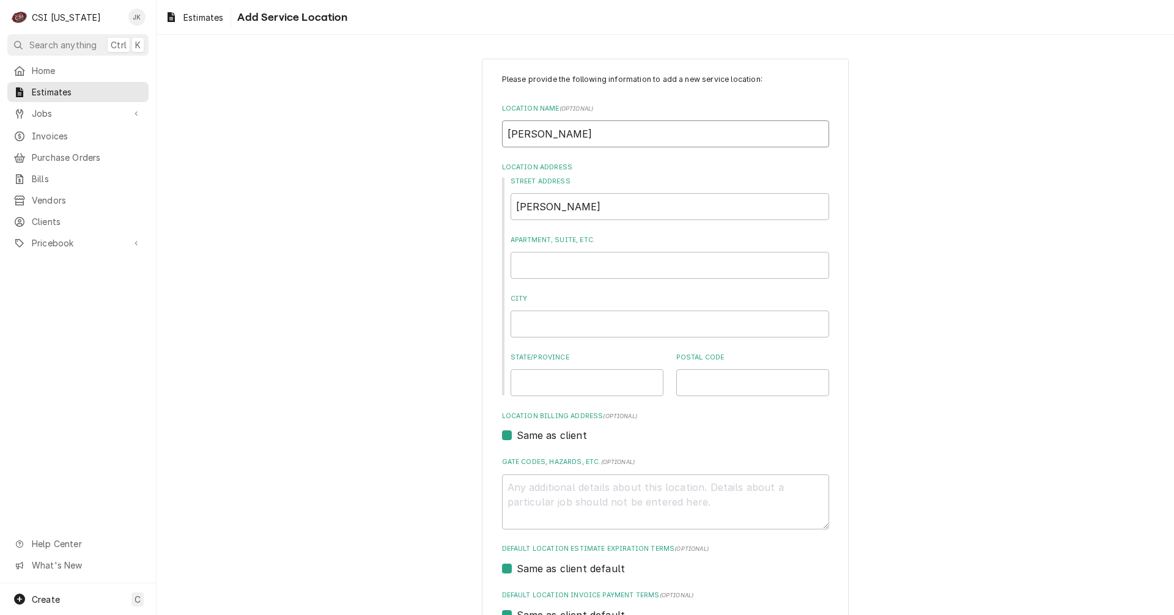
type input "[PERSON_NAME]"
type textarea "x"
type input "[PERSON_NAME] C"
type textarea "x"
type input "[PERSON_NAME] Co"
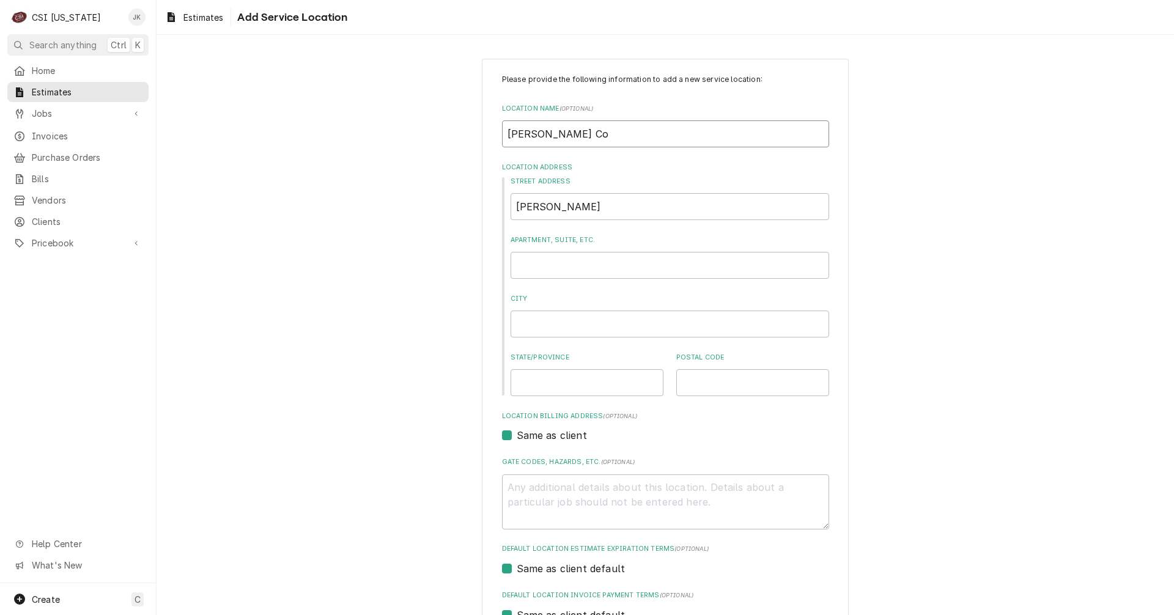
type textarea "x"
type input "[PERSON_NAME] Cou"
type textarea "x"
type input "[PERSON_NAME] Coun"
type textarea "x"
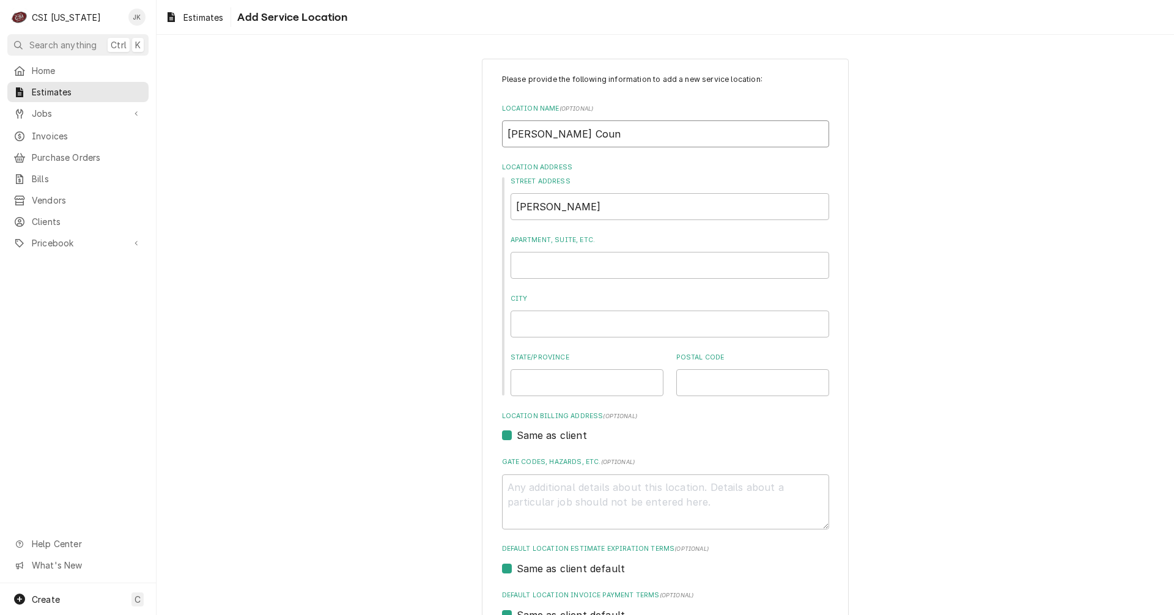
type input "[PERSON_NAME] Count"
type textarea "x"
type input "[GEOGRAPHIC_DATA]"
type textarea "x"
type input "[GEOGRAPHIC_DATA]"
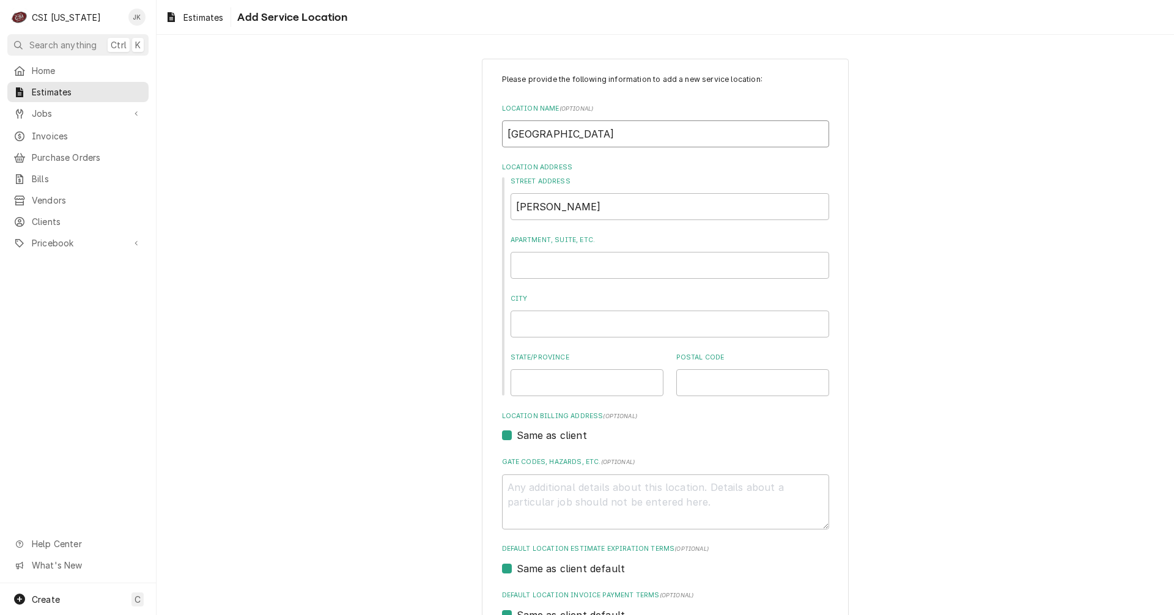
type textarea "x"
type input "Grayson County S"
type textarea "x"
type input "Grayson County Sc"
type textarea "x"
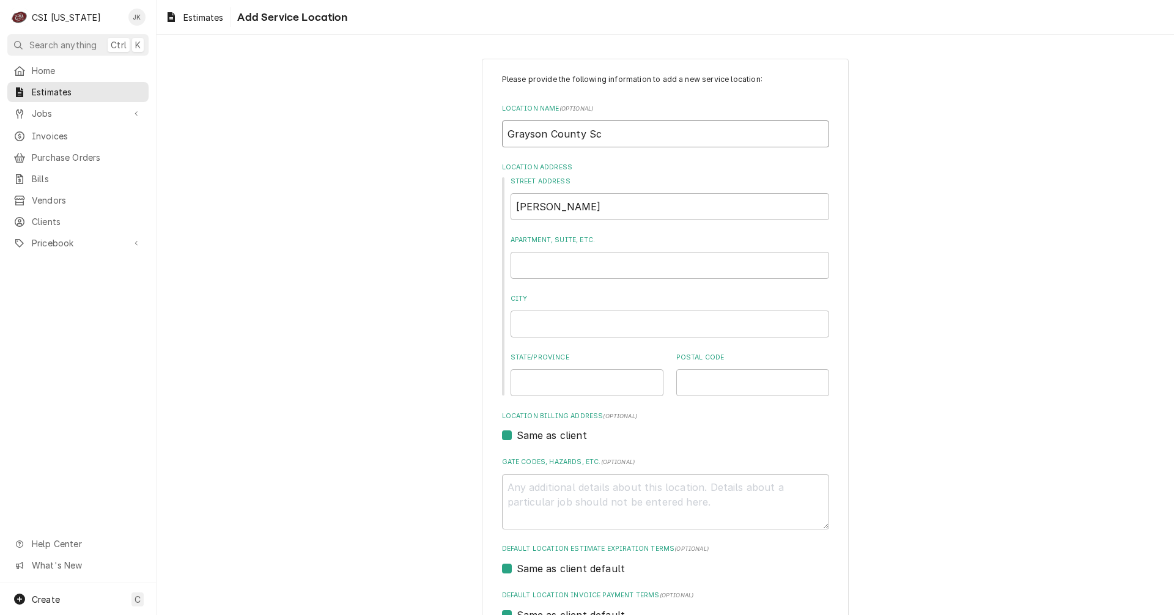
type input "Grayson County Sch"
type textarea "x"
type input "Grayson County Scho"
type textarea "x"
type input "Grayson County Schoo"
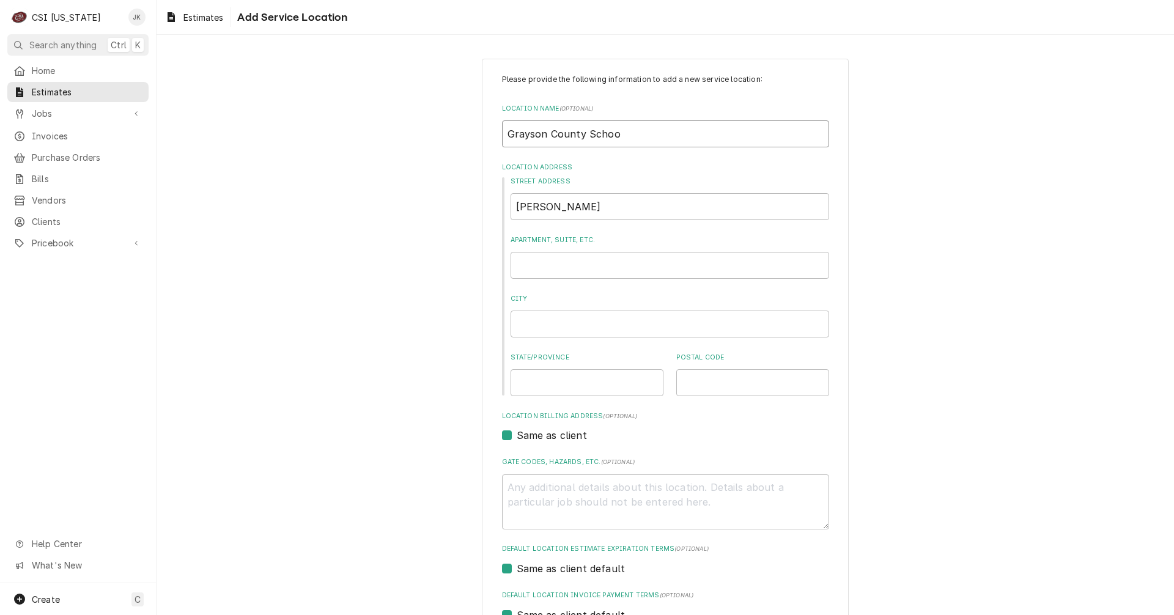
type textarea "x"
type input "[GEOGRAPHIC_DATA]"
type textarea "x"
type input "[GEOGRAPHIC_DATA]"
type textarea "x"
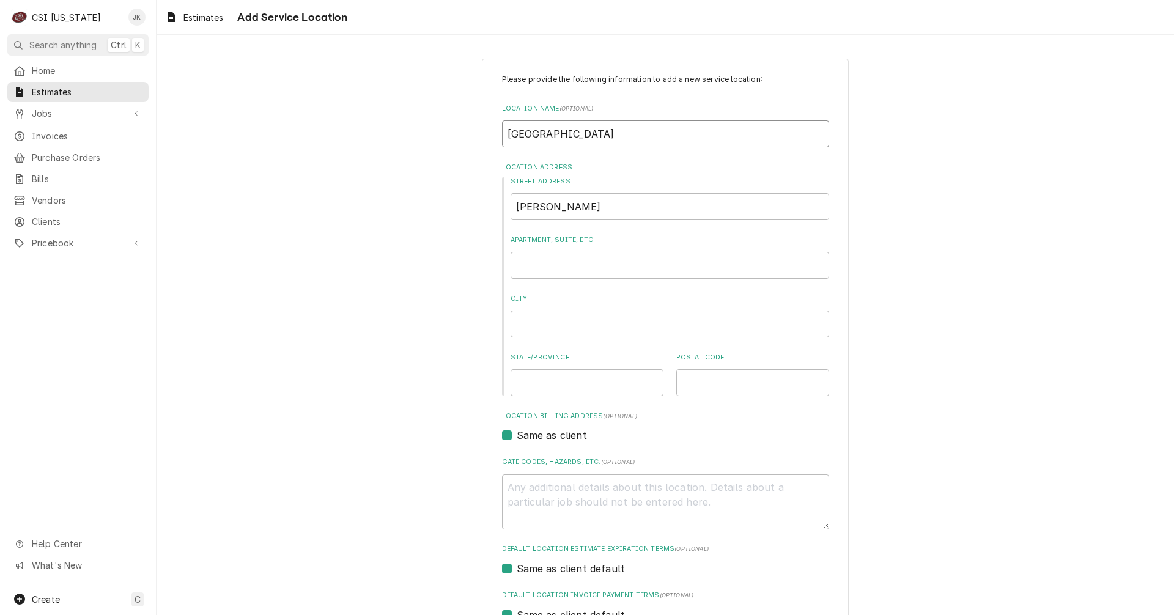
type input "[GEOGRAPHIC_DATA]"
drag, startPoint x: 586, startPoint y: 209, endPoint x: 520, endPoint y: 206, distance: 66.1
click at [522, 207] on input "[PERSON_NAME]" at bounding box center [669, 206] width 318 height 27
type textarea "x"
type input "Gr"
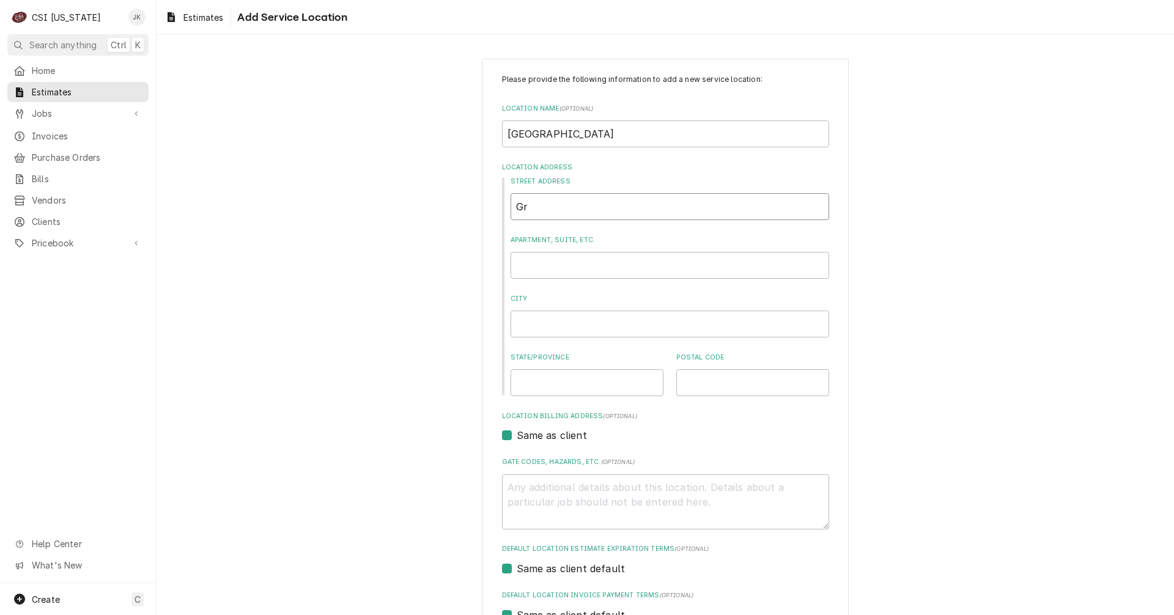
type textarea "x"
type input "G"
type textarea "x"
click at [525, 326] on input "City" at bounding box center [669, 324] width 318 height 27
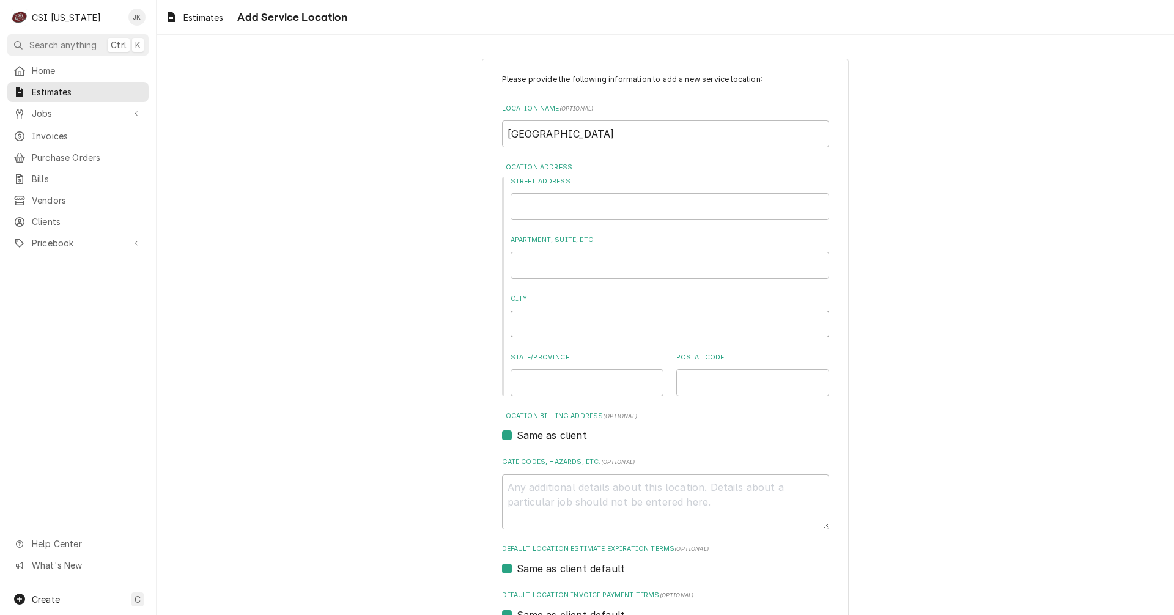
paste input "[GEOGRAPHIC_DATA], [US_STATE] 42754"
type textarea "x"
type input "[GEOGRAPHIC_DATA], [US_STATE] 42754"
drag, startPoint x: 561, startPoint y: 327, endPoint x: 725, endPoint y: 320, distance: 164.6
click at [718, 318] on input "[GEOGRAPHIC_DATA], [US_STATE] 42754" at bounding box center [669, 324] width 318 height 27
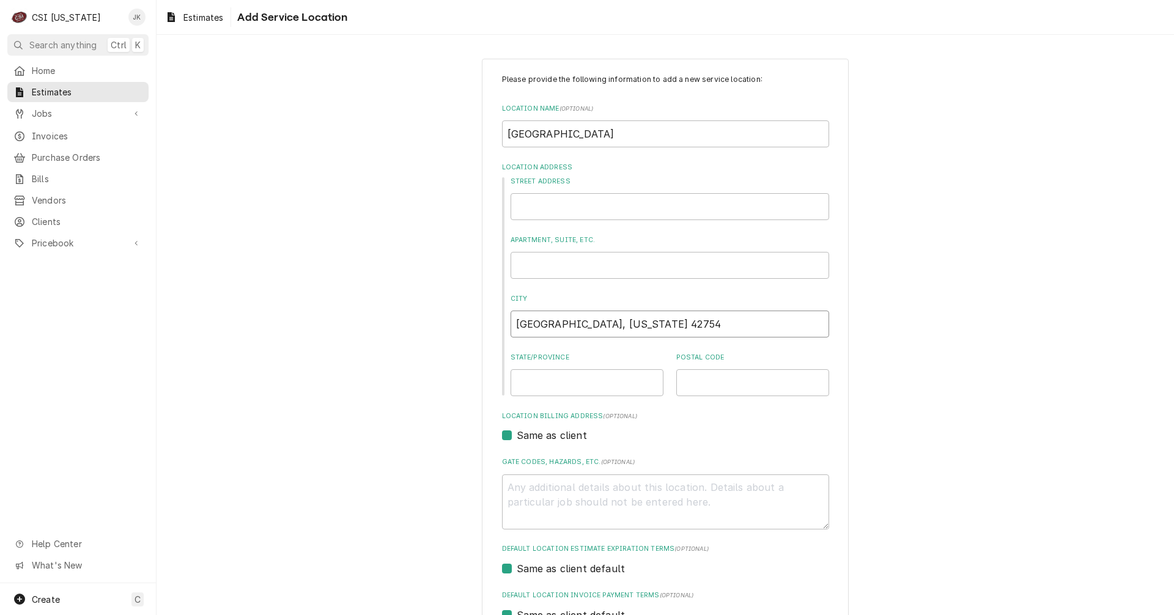
type textarea "x"
type input "Leitchfield"
type textarea "x"
type input "Leitchfield"
click at [573, 380] on input "State/Province" at bounding box center [586, 382] width 153 height 27
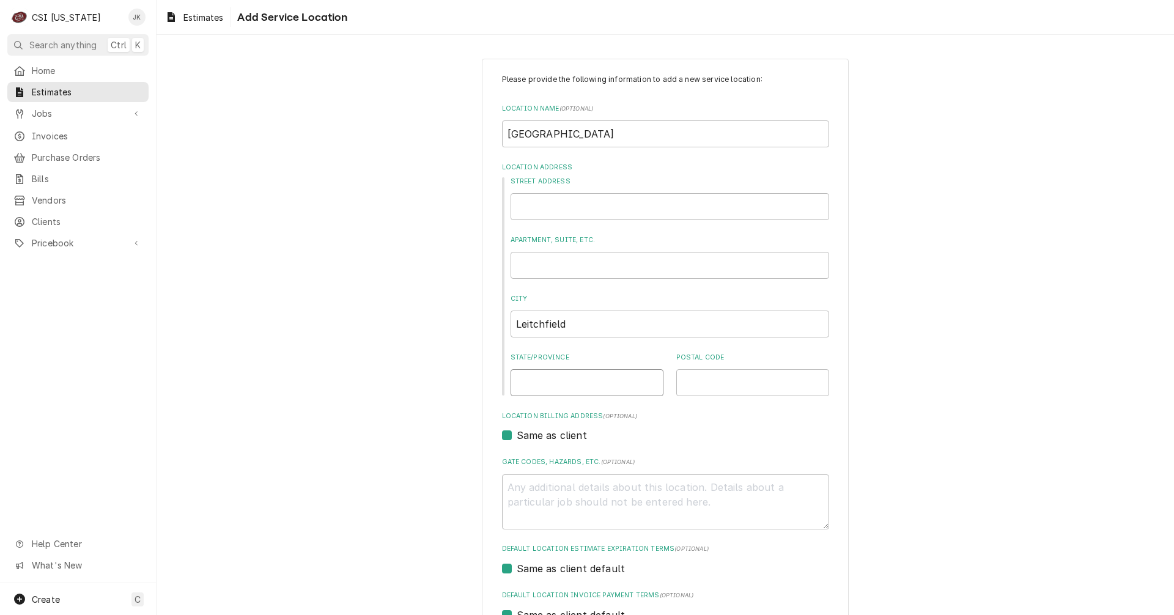
paste input ", [US_STATE] 42754"
type textarea "x"
type input ", [US_STATE] 42754"
type textarea "x"
type input ", [US_STATE] 42754"
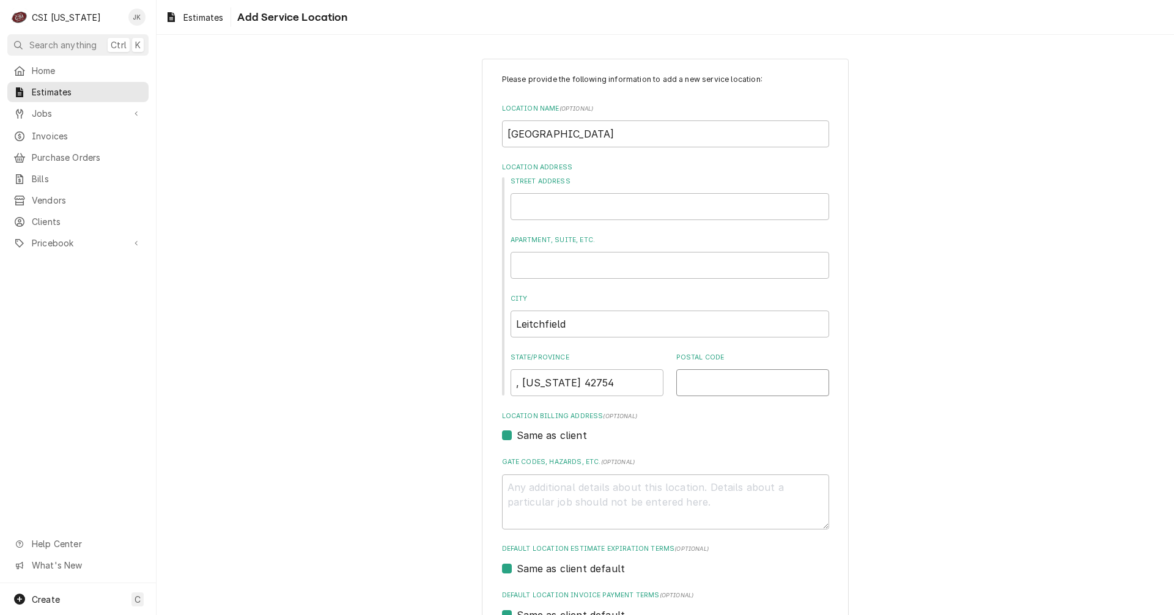
click at [689, 379] on input "Postal Code" at bounding box center [752, 382] width 153 height 27
paste input ", [US_STATE] 42754"
type textarea "x"
type input ", [US_STATE] 42754"
click at [730, 385] on input ", [US_STATE] 42754" at bounding box center [752, 382] width 153 height 27
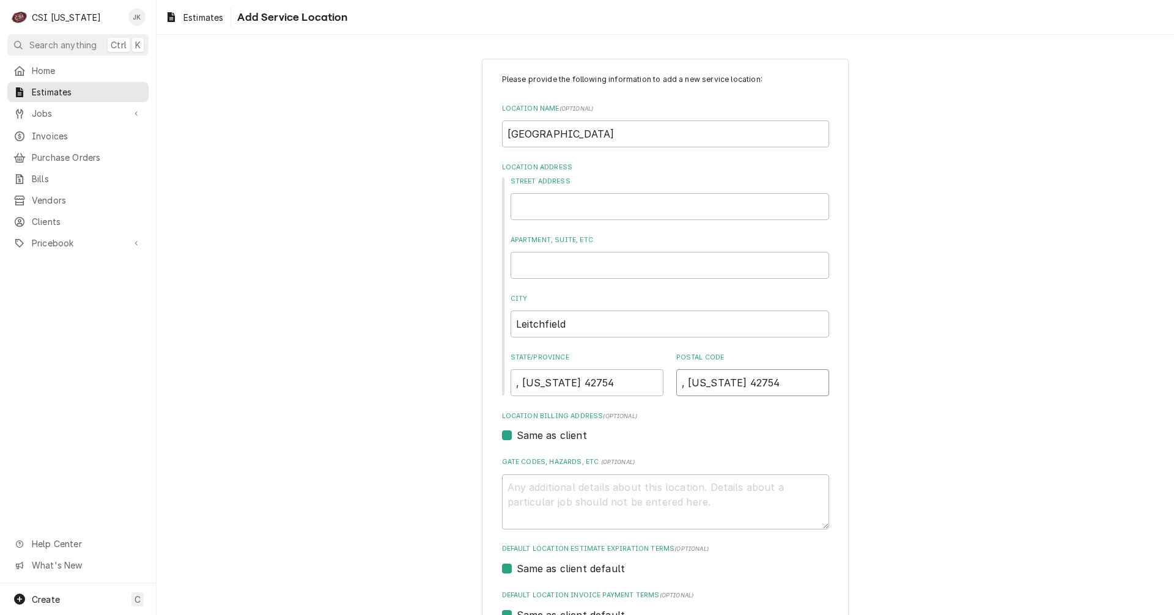
type textarea "x"
type input ", Kentucky42754"
type textarea "x"
type input ", Kentuck42754"
type textarea "x"
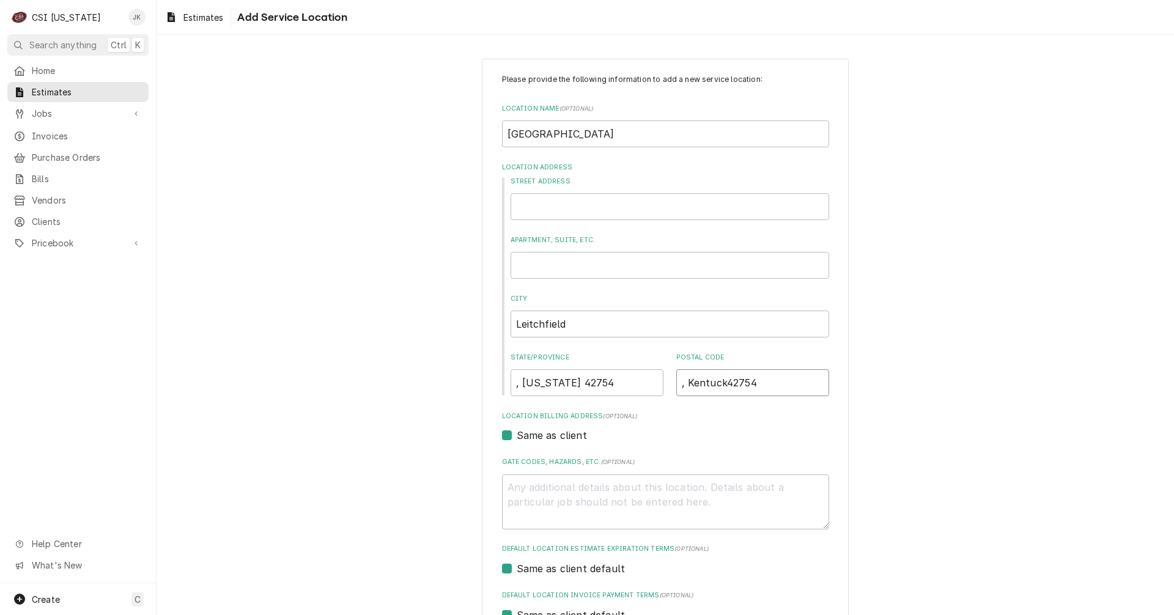
type input ", Kentuc42754"
type textarea "x"
type input ", Kentu42754"
type textarea "x"
type input ", Kent42754"
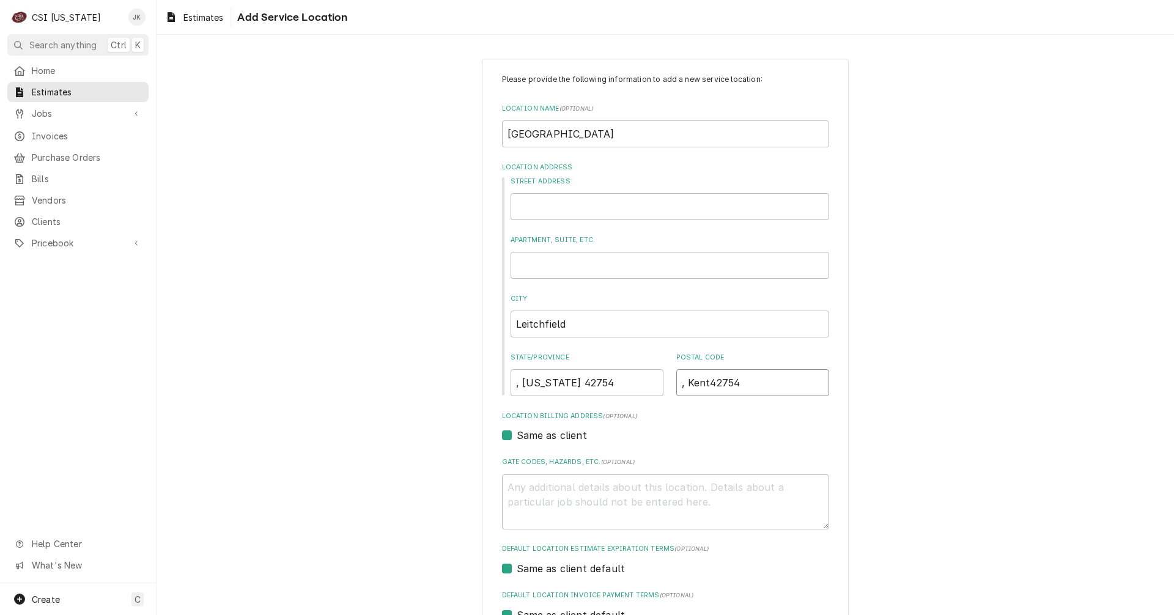
type textarea "x"
type input ", Ken42754"
type textarea "x"
type input ", Ke42754"
type textarea "x"
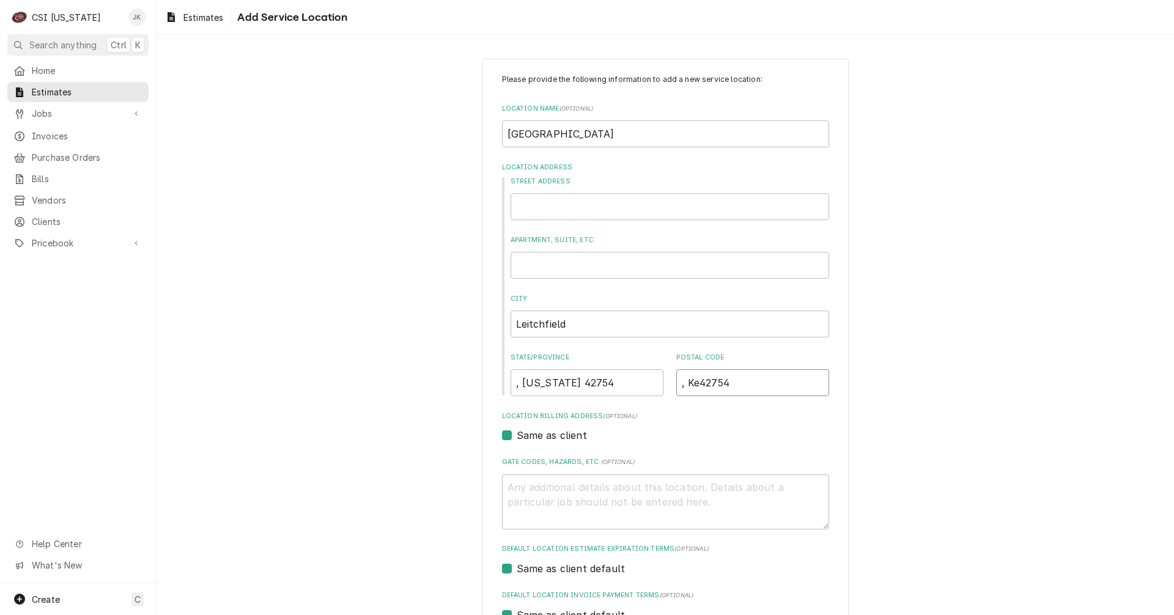
type input ", K42754"
type textarea "x"
type input ", 42754"
type textarea "x"
type input ",42754"
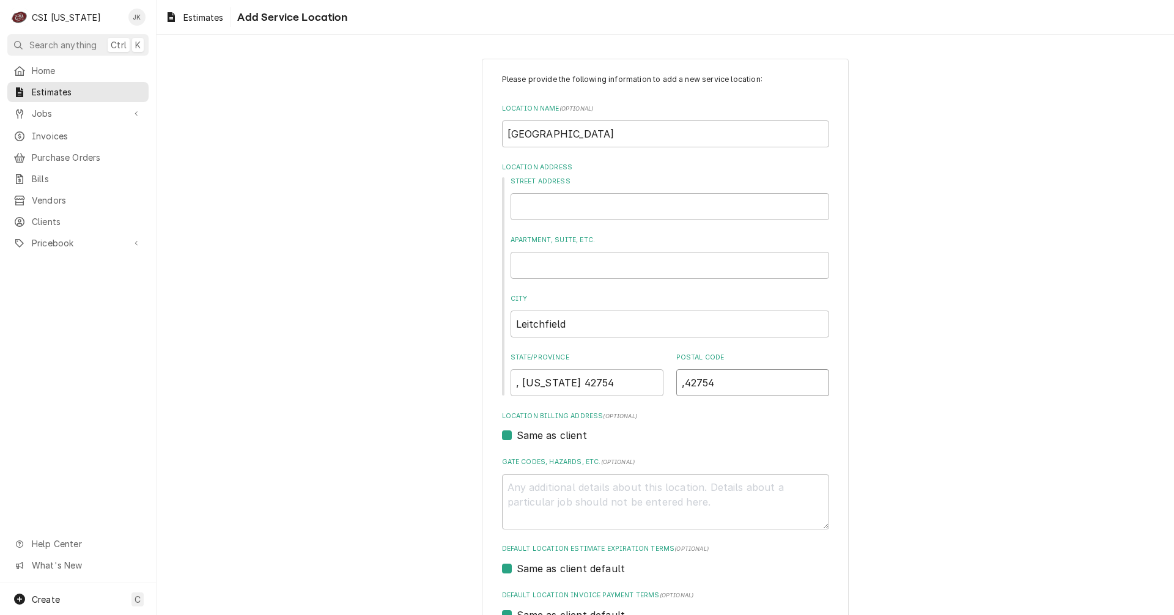
type textarea "x"
type input "42754"
type textarea "x"
type input "42754"
drag, startPoint x: 620, startPoint y: 377, endPoint x: 384, endPoint y: 378, distance: 235.3
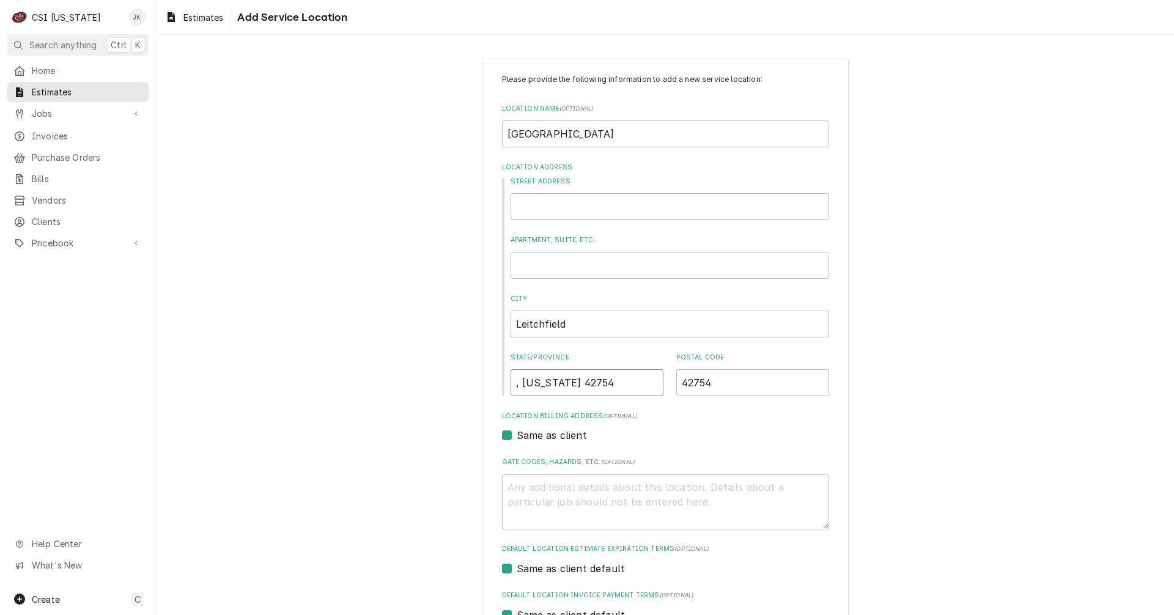
click at [384, 378] on div "Please provide the following information to add a new service location: Locatio…" at bounding box center [664, 423] width 1017 height 751
type textarea "x"
type input "K"
type textarea "x"
type input "KY"
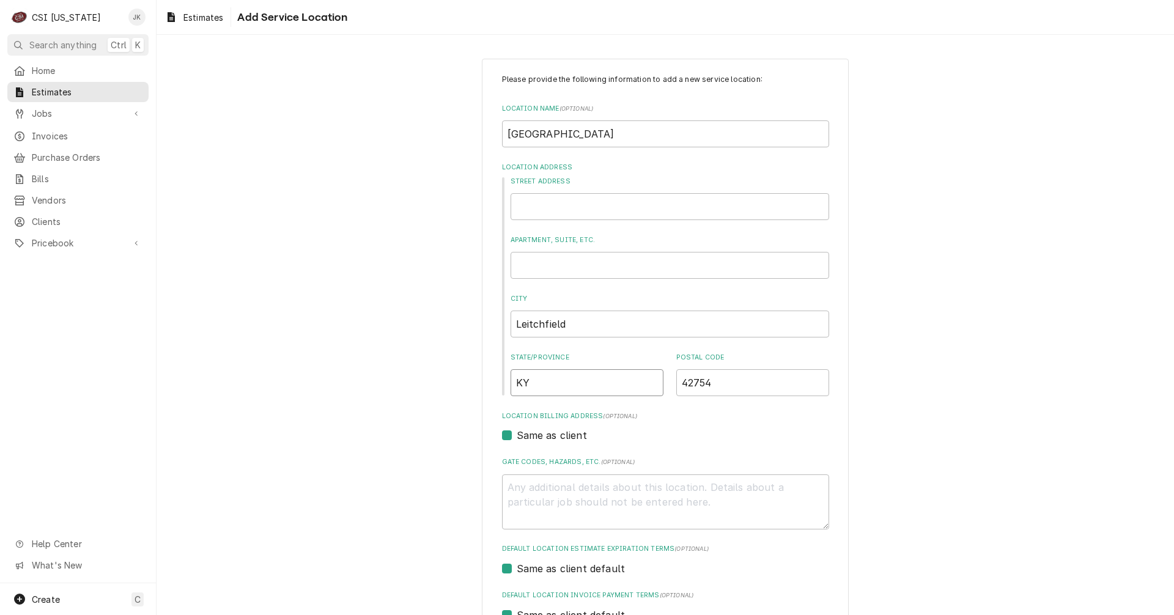
type textarea "x"
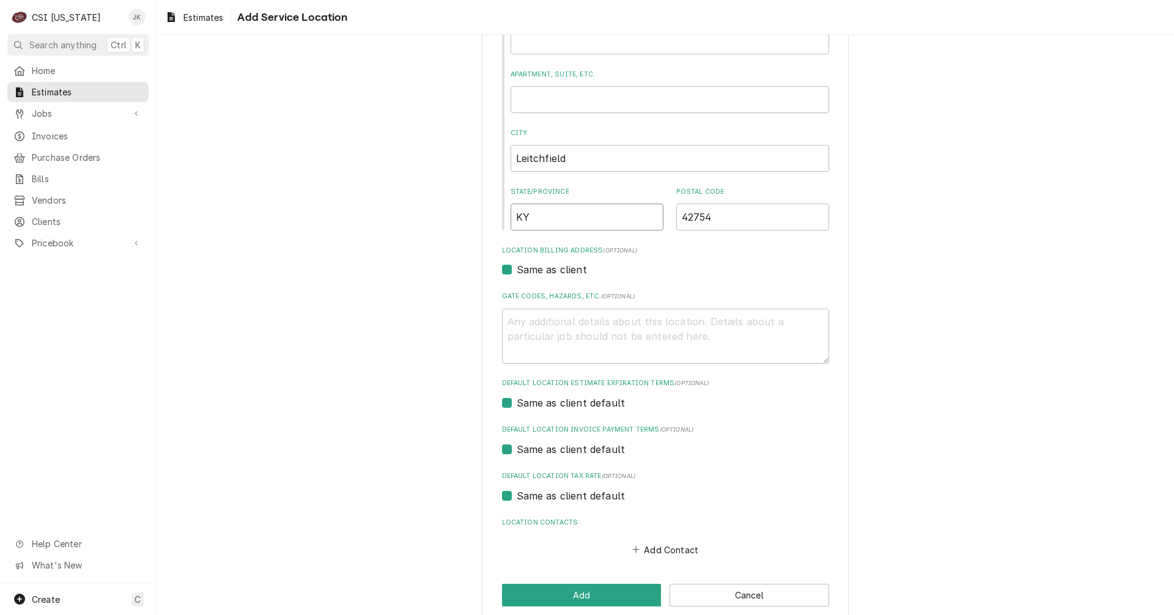
scroll to position [183, 0]
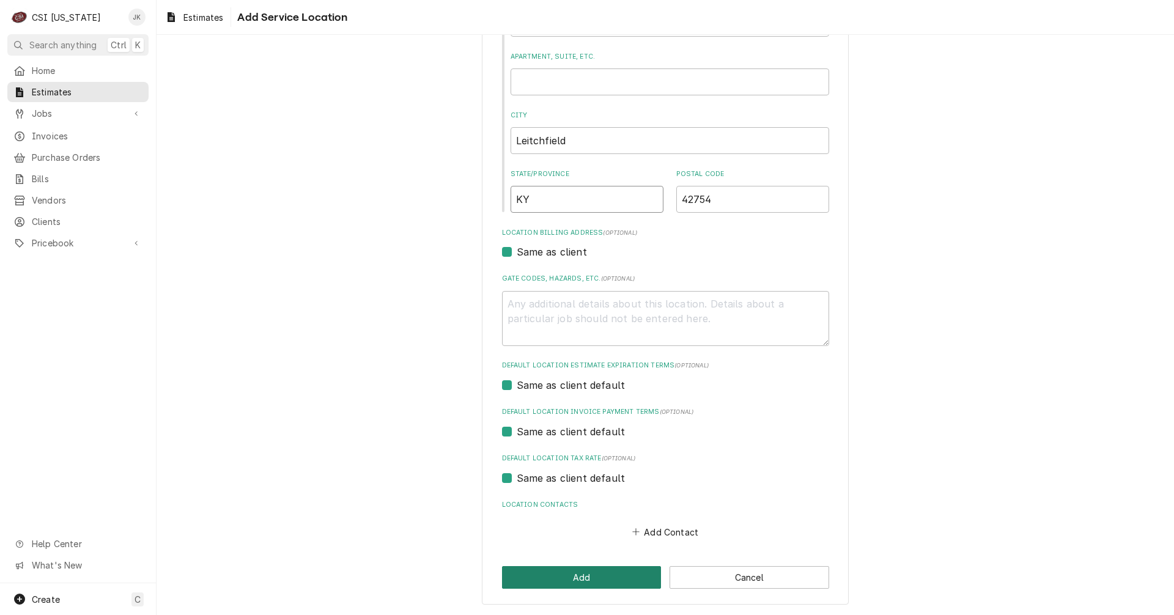
type input "KY"
click at [554, 577] on button "Add" at bounding box center [582, 577] width 160 height 23
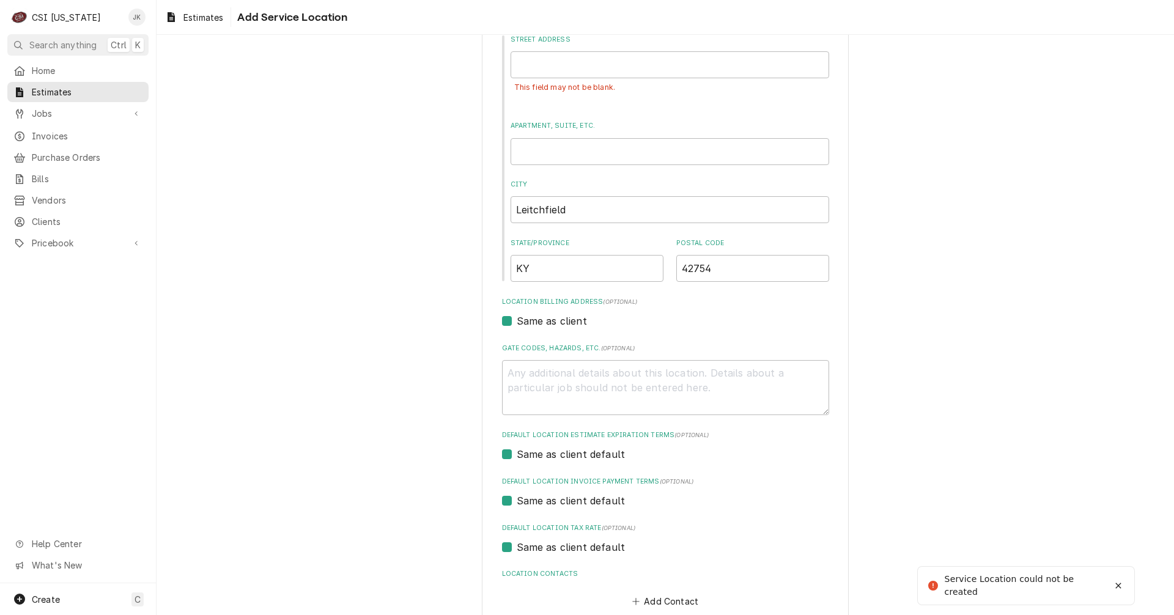
scroll to position [20, 0]
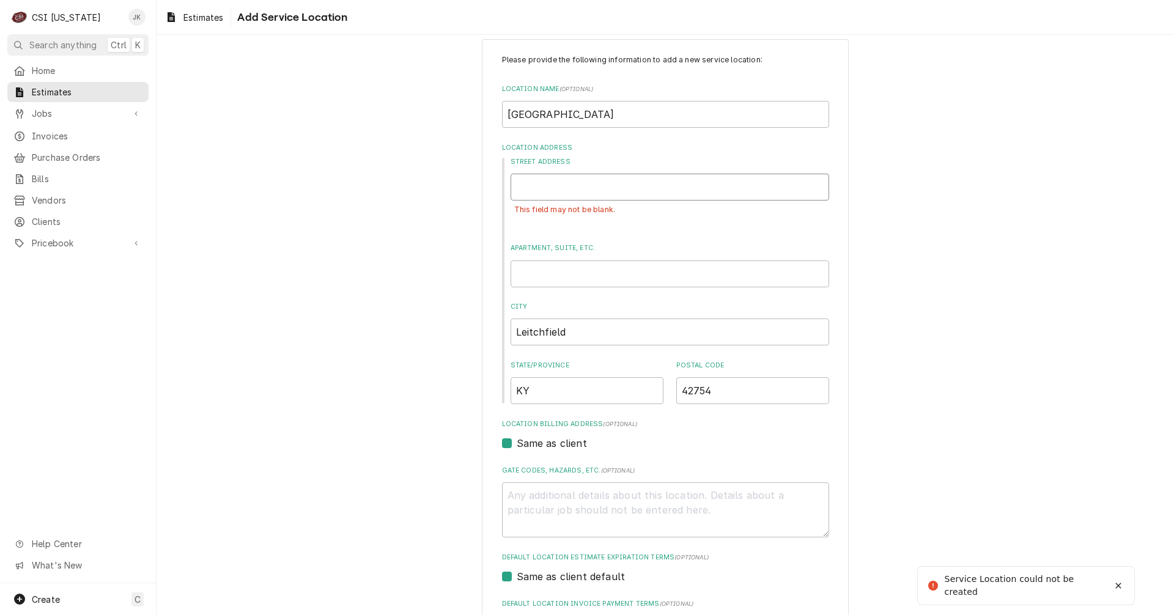
click at [548, 191] on input "Street Address" at bounding box center [669, 187] width 318 height 27
type textarea "x"
type input "1"
type textarea "x"
type input "12"
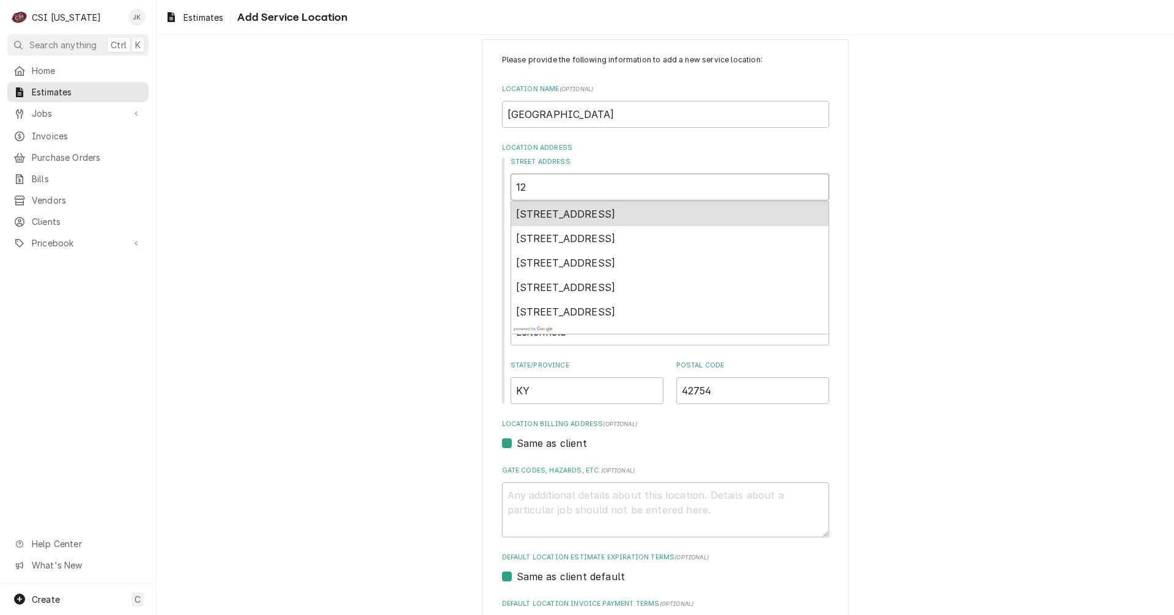
type textarea "x"
type input "123"
type textarea "x"
type input "123"
type textarea "x"
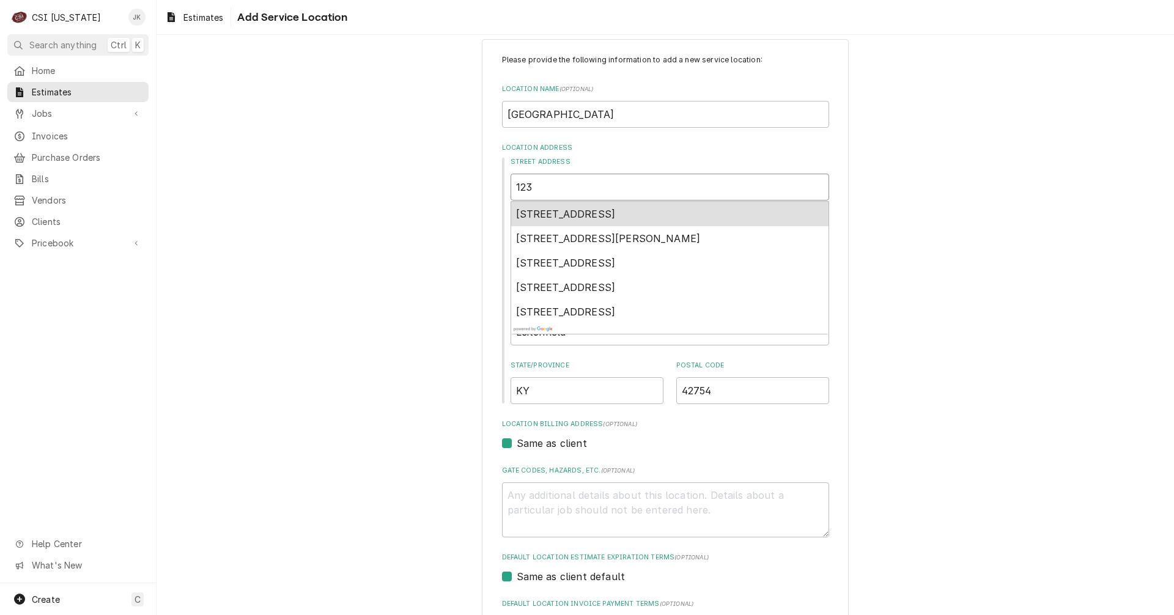
type input "123 M"
type textarea "x"
type input "123 MA"
type textarea "x"
type input "123 MAi"
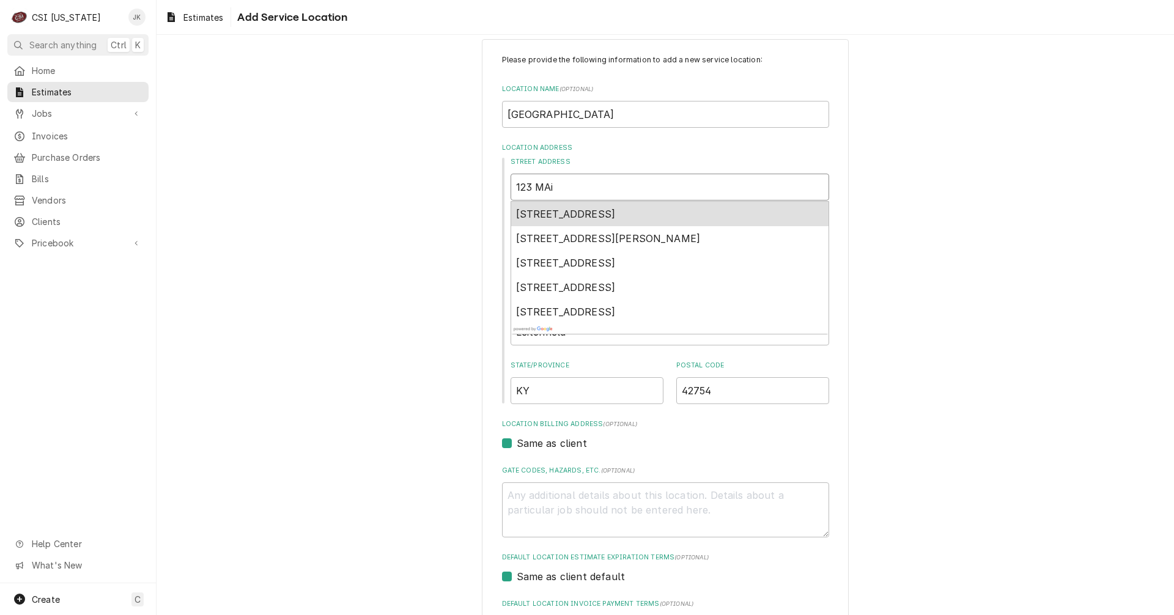
type textarea "x"
type input "123 MAin"
type textarea "x"
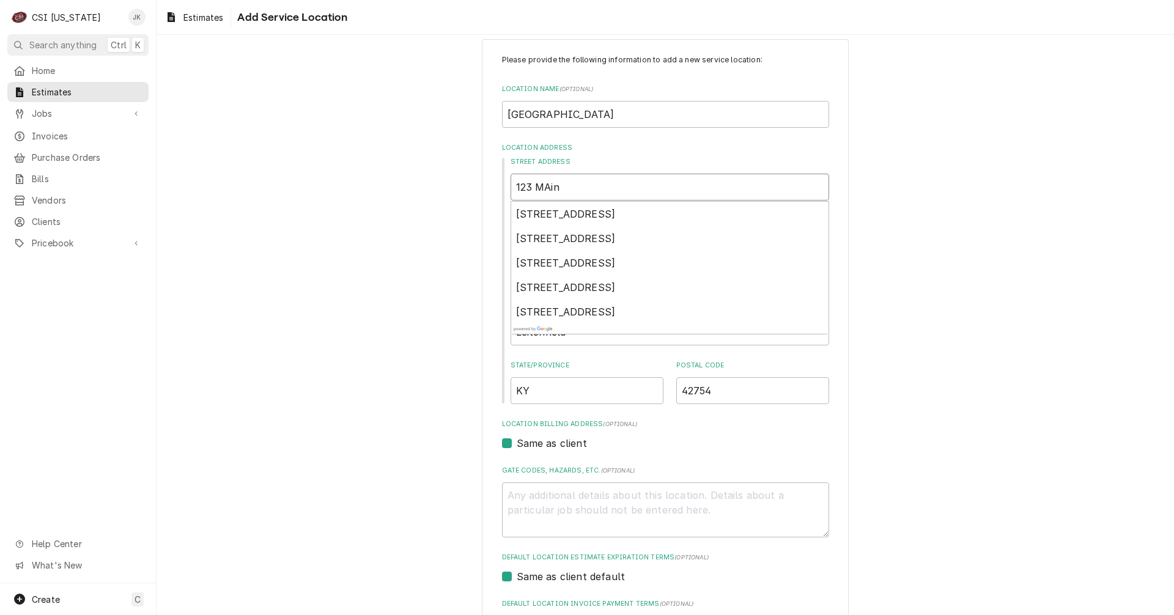
click at [543, 187] on input "123 MAin" at bounding box center [669, 187] width 318 height 27
type input "123 Main"
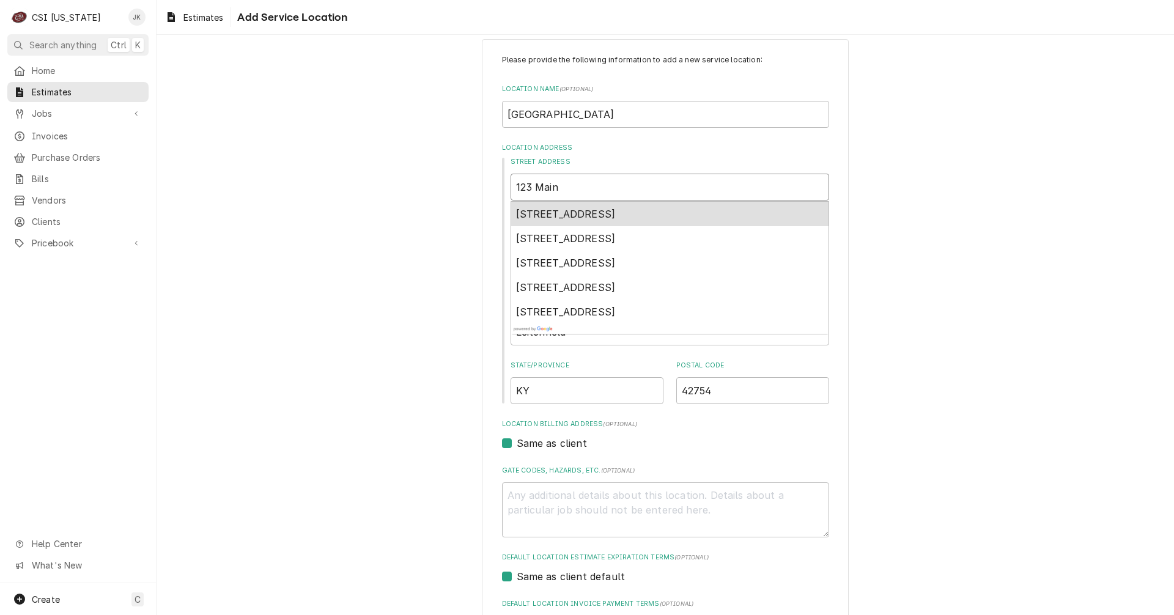
type textarea "x"
type input "123 Main"
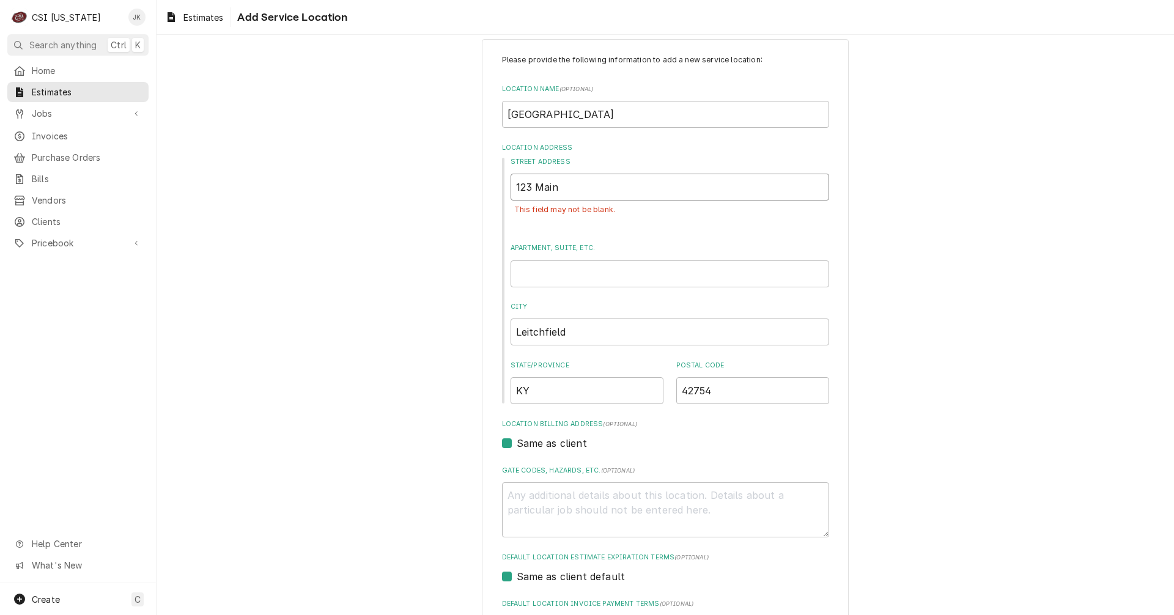
drag, startPoint x: 554, startPoint y: 189, endPoint x: 487, endPoint y: 188, distance: 67.3
click at [487, 188] on div "Please provide the following information to add a new service location: Locatio…" at bounding box center [665, 417] width 367 height 757
paste input "[STREET_ADDRESS][PERSON_NAME]"
type textarea "x"
type input "[STREET_ADDRESS][PERSON_NAME]"
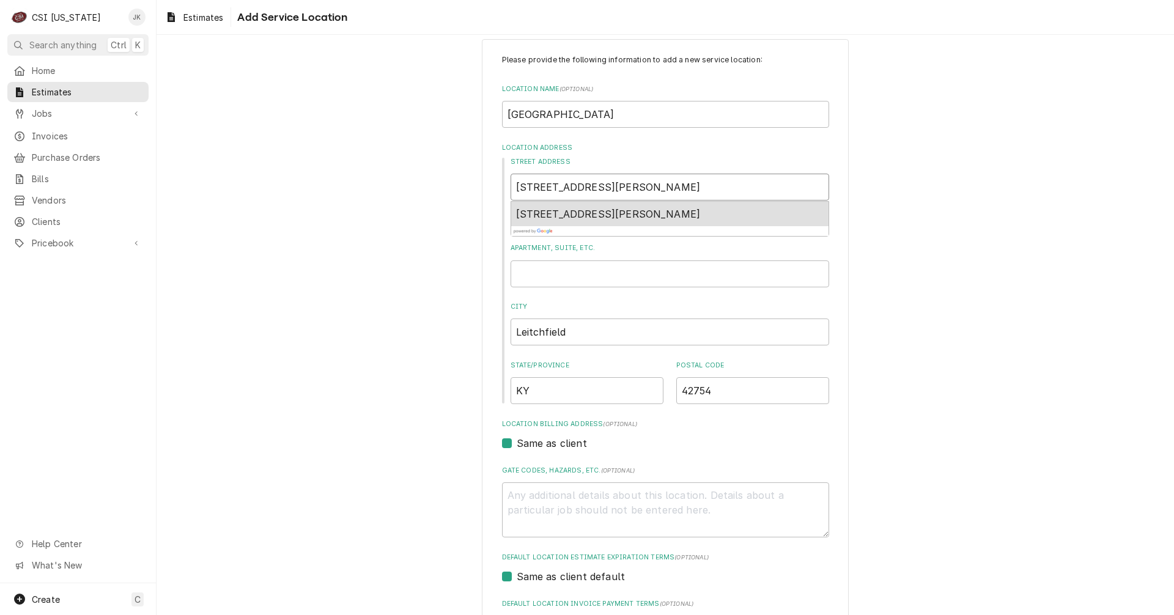
click at [701, 211] on span "[STREET_ADDRESS][PERSON_NAME]" at bounding box center [608, 214] width 185 height 12
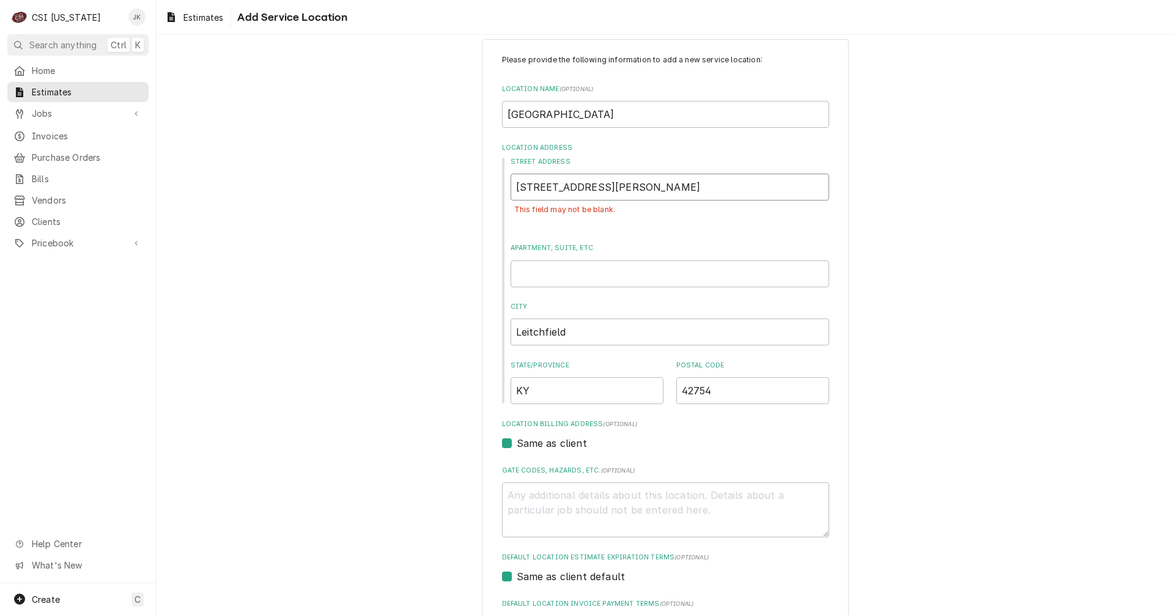
type textarea "x"
type input "[STREET_ADDRESS][PERSON_NAME]"
type textarea "x"
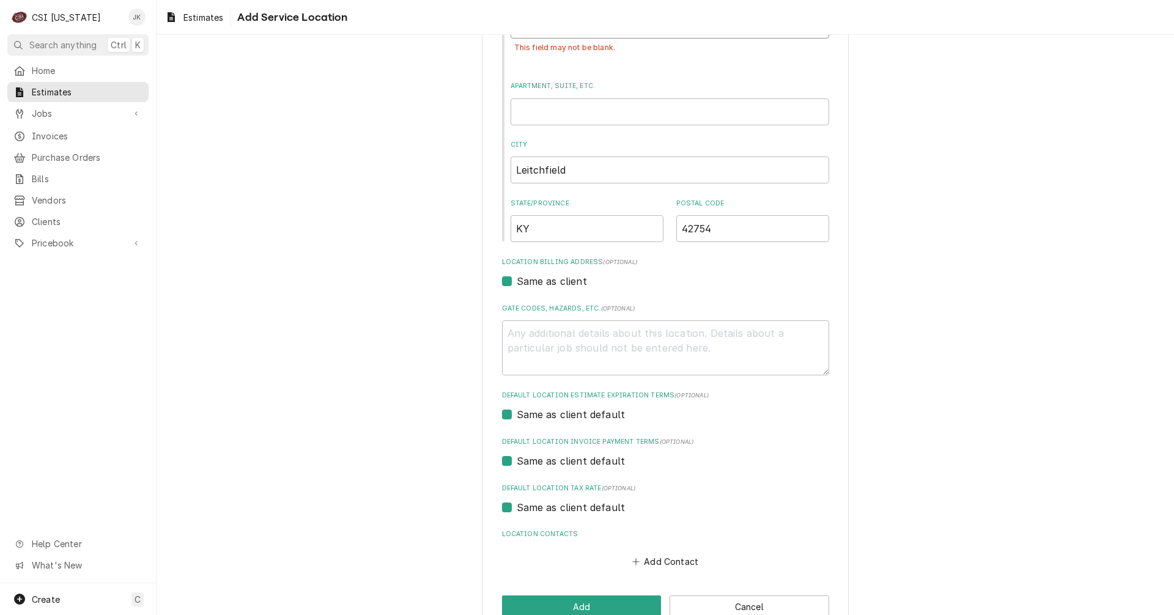
scroll to position [211, 0]
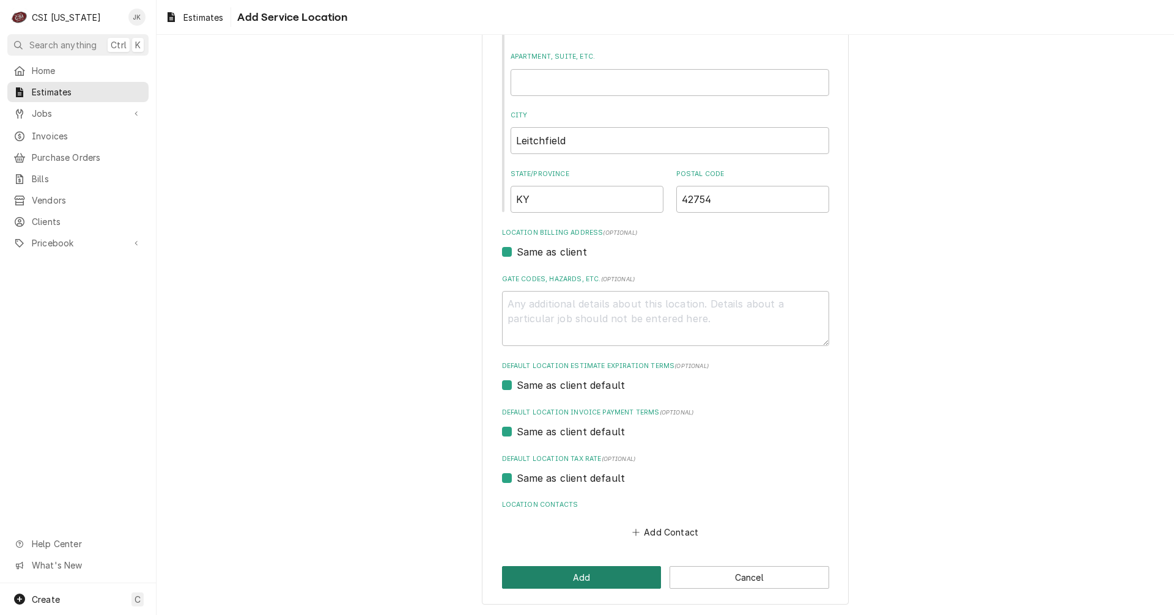
type input "[STREET_ADDRESS][PERSON_NAME]"
click at [585, 575] on button "Add" at bounding box center [582, 577] width 160 height 23
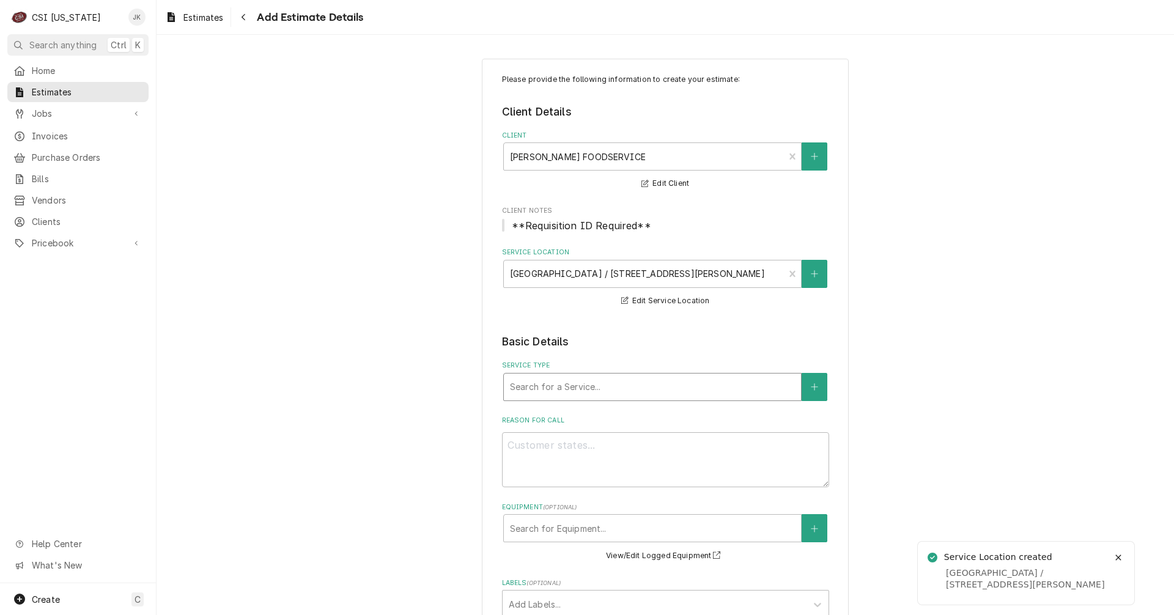
click at [568, 380] on div "Service Type" at bounding box center [652, 387] width 285 height 22
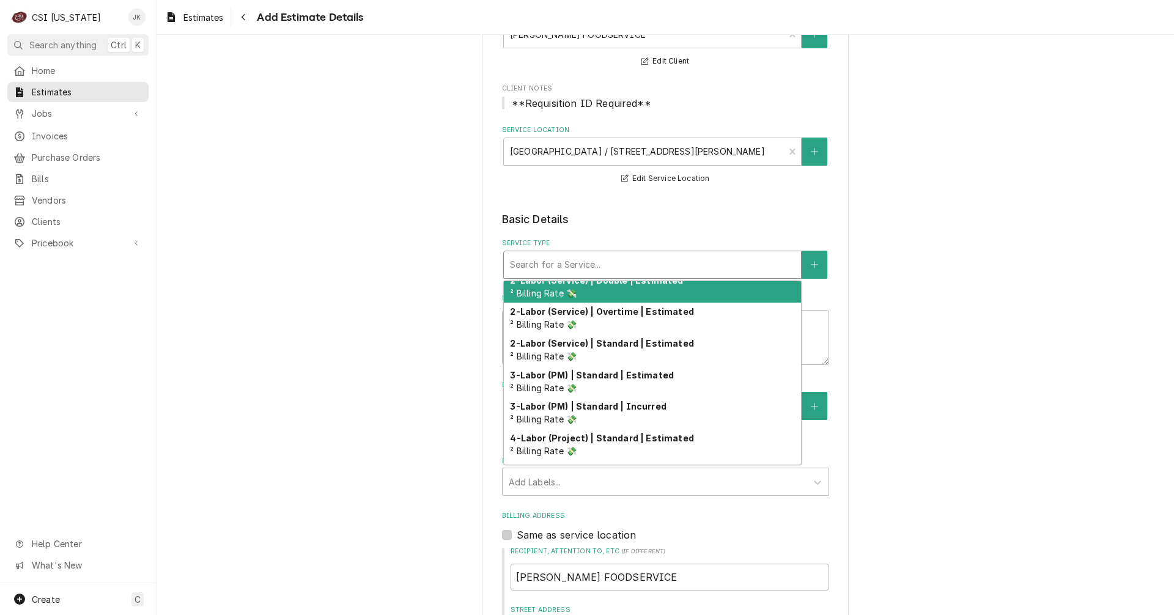
scroll to position [122, 0]
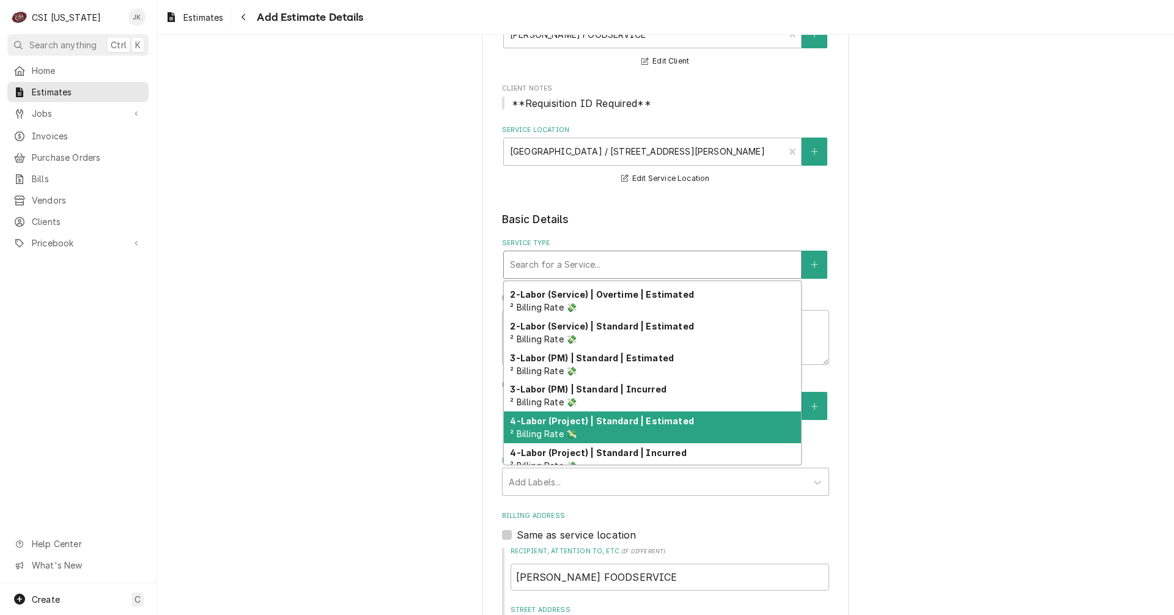
click at [611, 413] on div "4-Labor (Project) | Standard | Estimated ² Billing Rate 💸" at bounding box center [652, 427] width 297 height 32
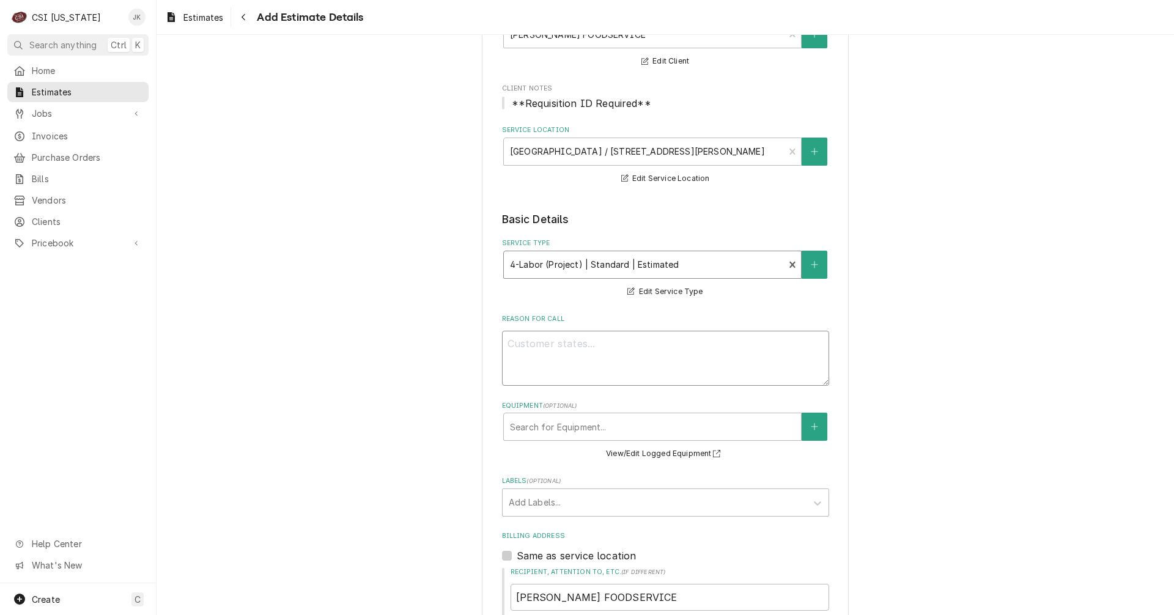
click at [591, 356] on textarea "Reason For Call" at bounding box center [665, 358] width 327 height 55
type textarea "x"
type textarea "Q"
type textarea "x"
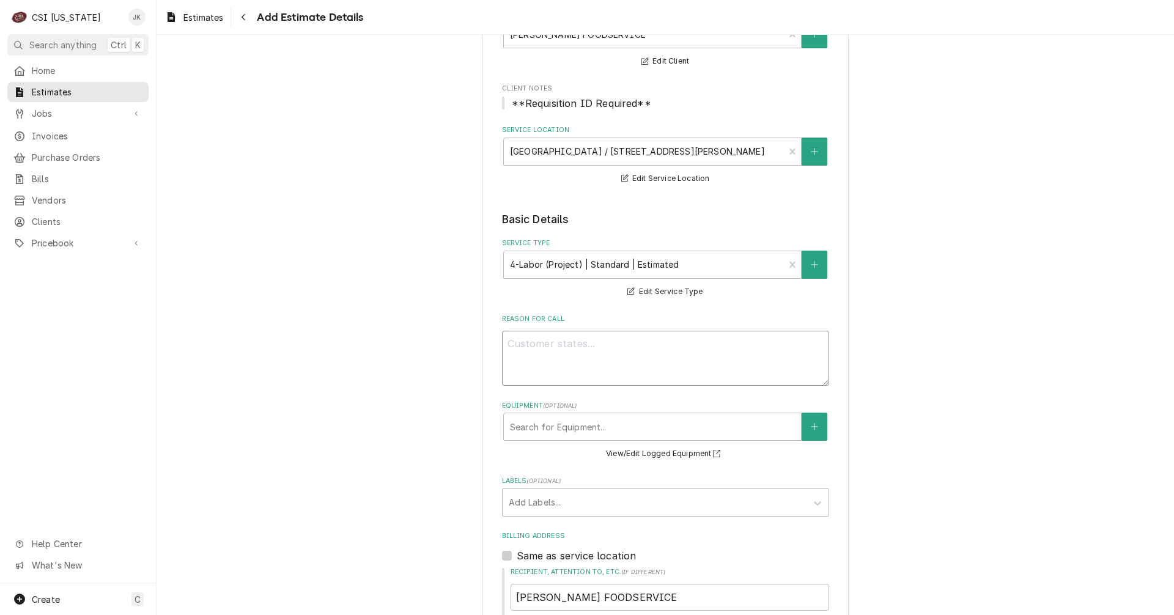
type textarea "Q"
type textarea "x"
type textarea "E"
type textarea "x"
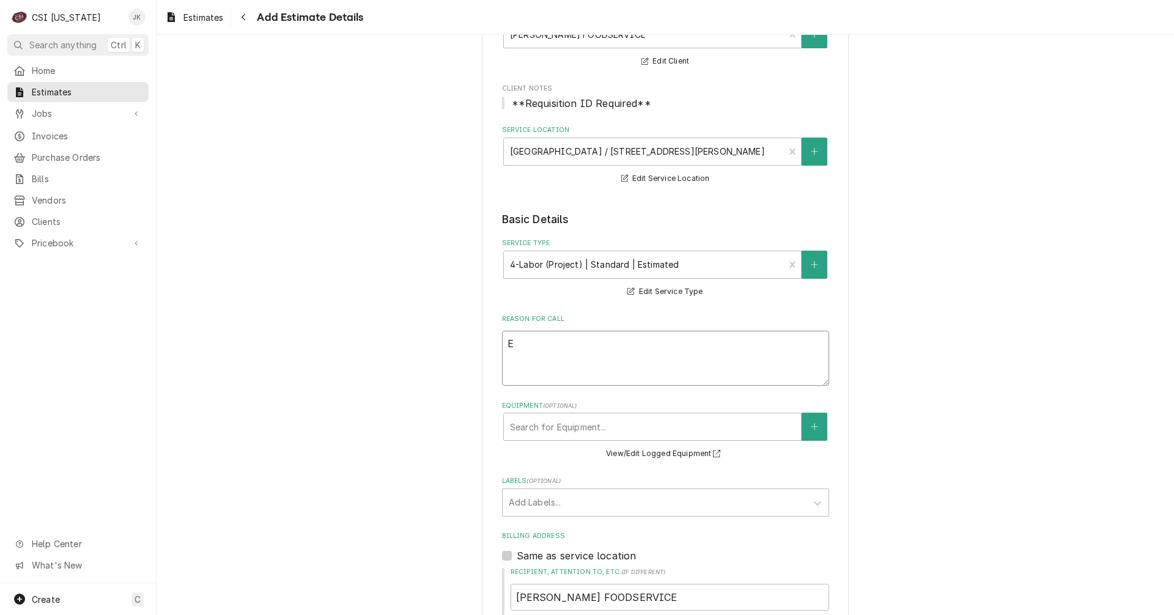
type textarea "Es"
type textarea "x"
type textarea "Est"
type textarea "x"
type textarea "Esti"
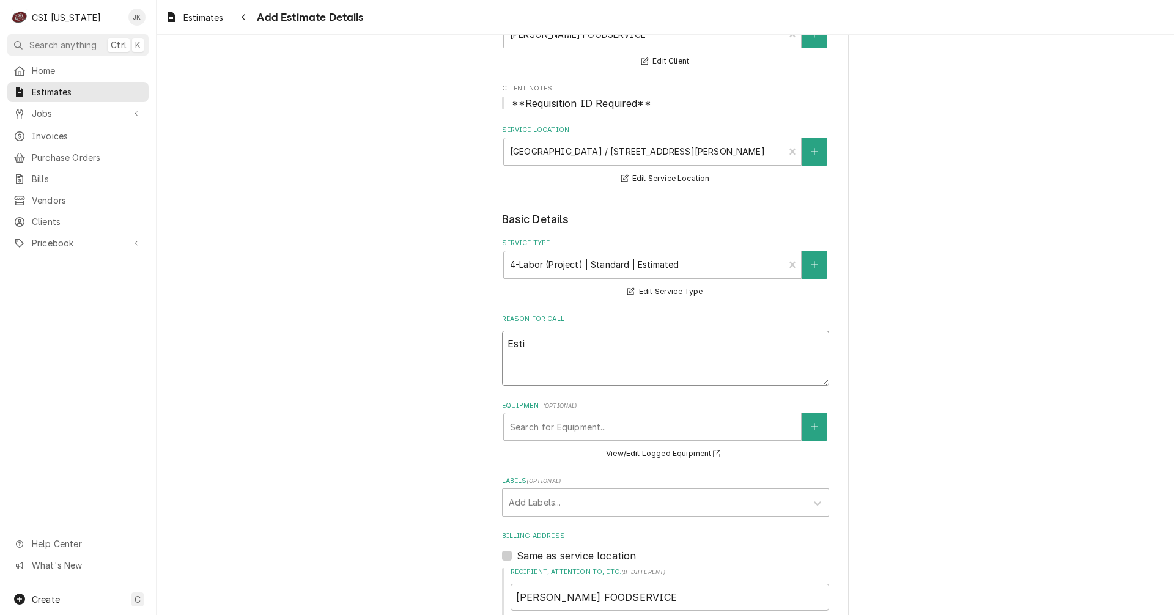
type textarea "x"
type textarea "Estim"
type textarea "x"
type textarea "Estima"
type textarea "x"
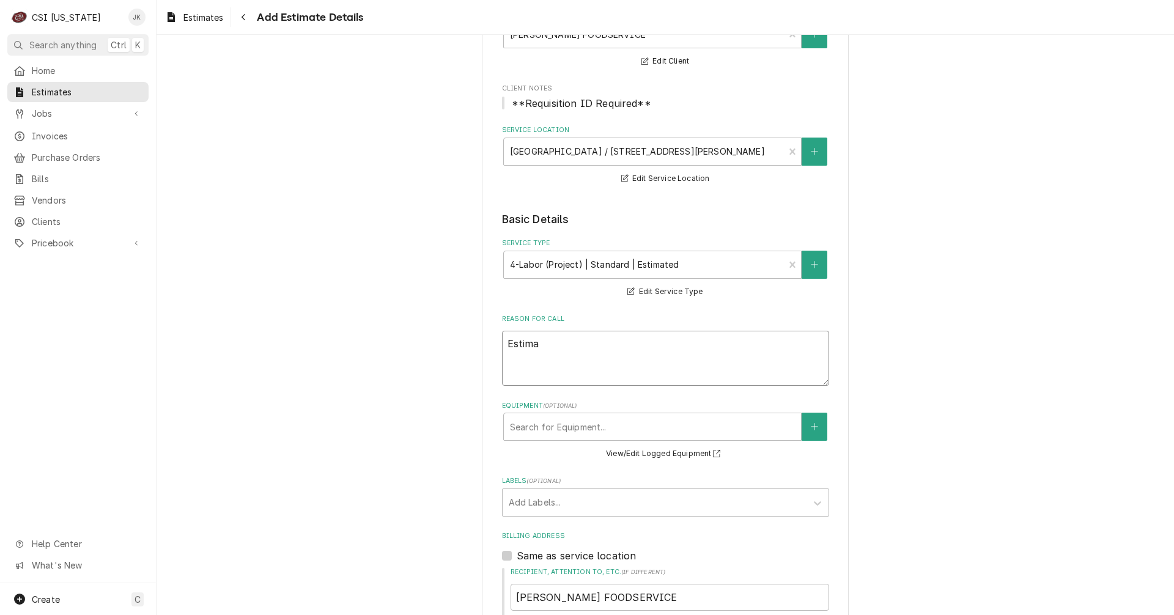
type textarea "Estimat"
type textarea "x"
type textarea "Estimate"
type textarea "x"
type textarea "Estimate"
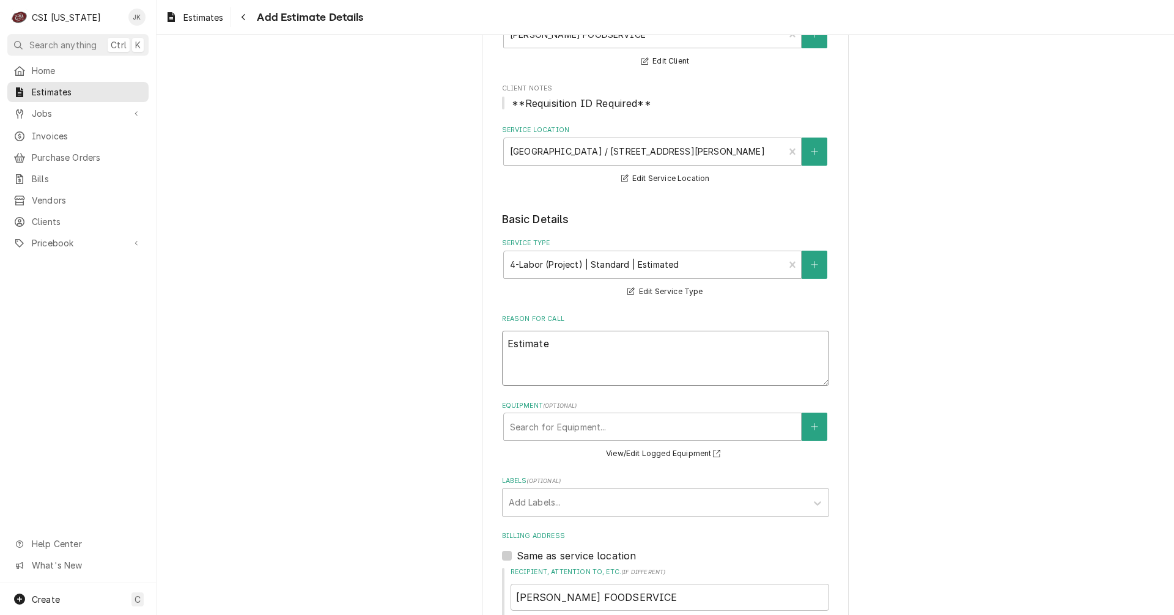
type textarea "x"
type textarea "Estimate t"
type textarea "x"
type textarea "Estimate to"
type textarea "x"
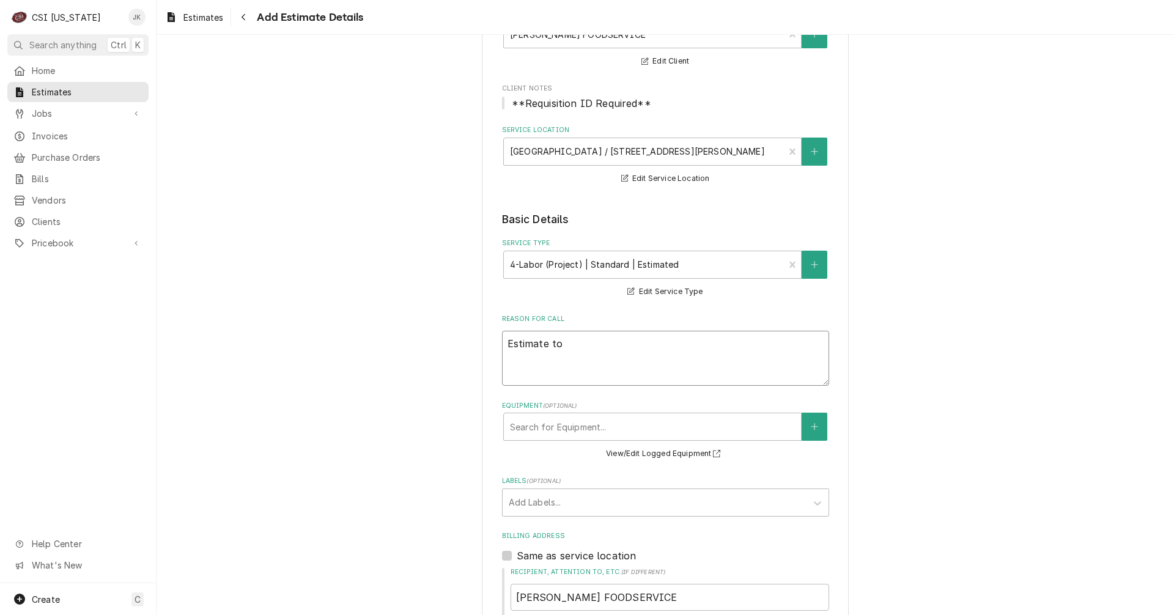
type textarea "Estimate to"
type textarea "x"
type textarea "Estimate to r"
type textarea "x"
type textarea "Estimate to re"
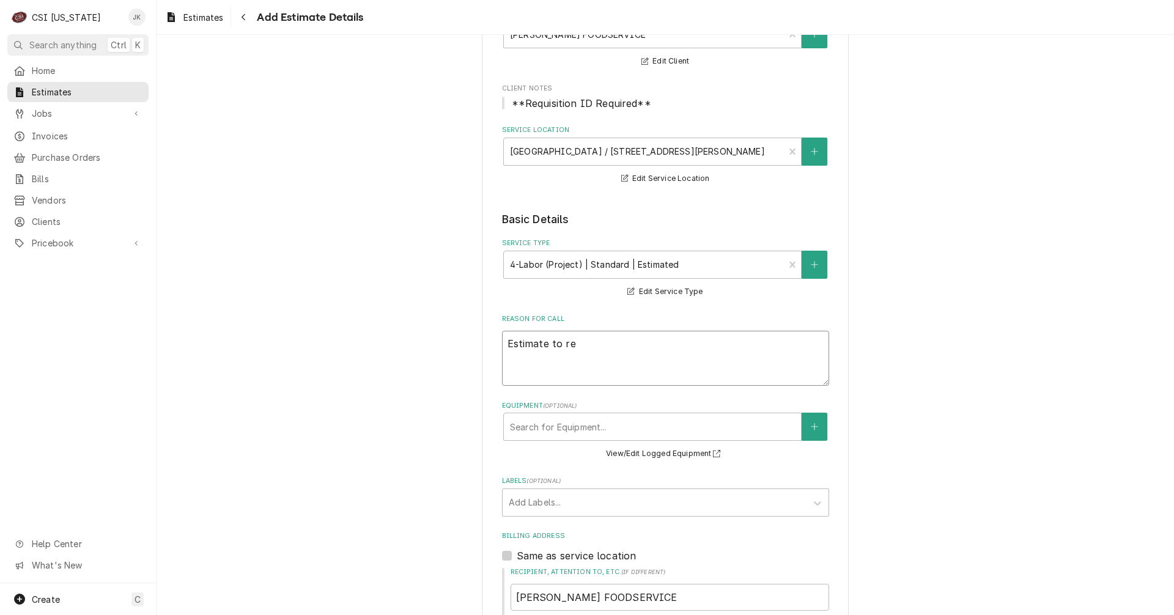
type textarea "x"
type textarea "Estimate to rec"
type textarea "x"
type textarea "Estimate to rece"
type textarea "x"
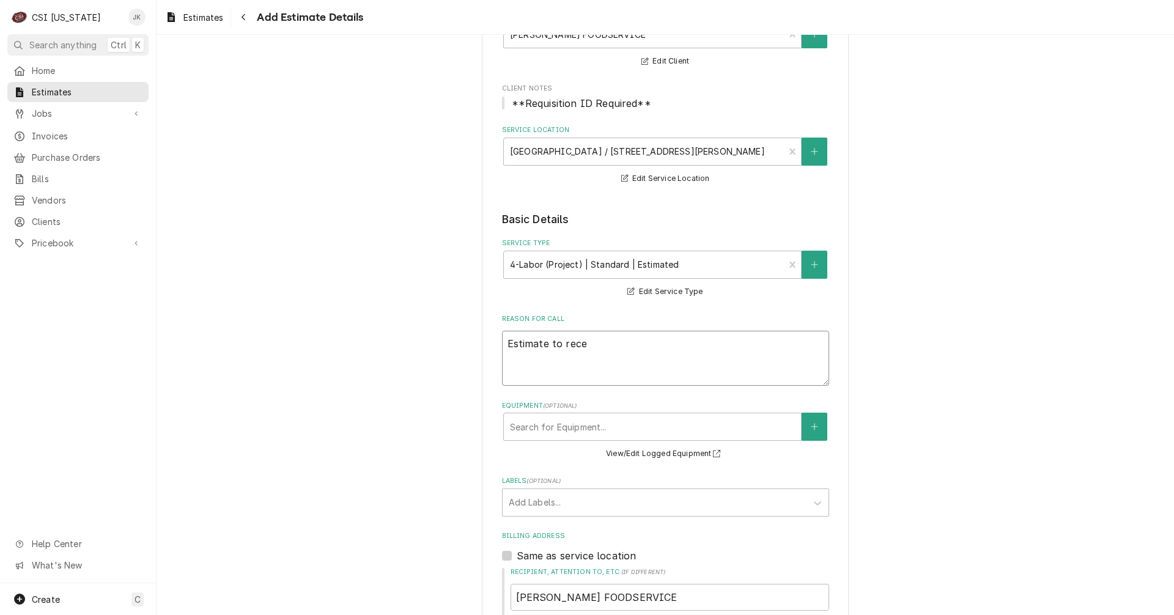
type textarea "Estimate to rec"
type textarea "x"
type textarea "Estimate to re"
type textarea "x"
type textarea "Estimate to r"
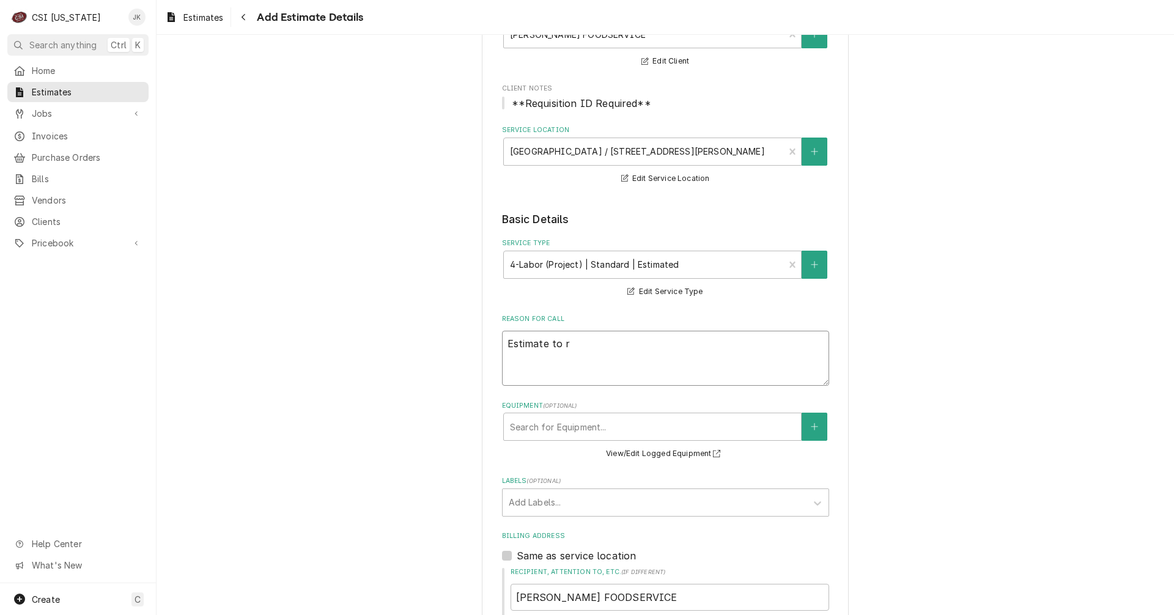
type textarea "x"
type textarea "Estimate to"
type textarea "x"
type textarea "Estimate to d"
type textarea "x"
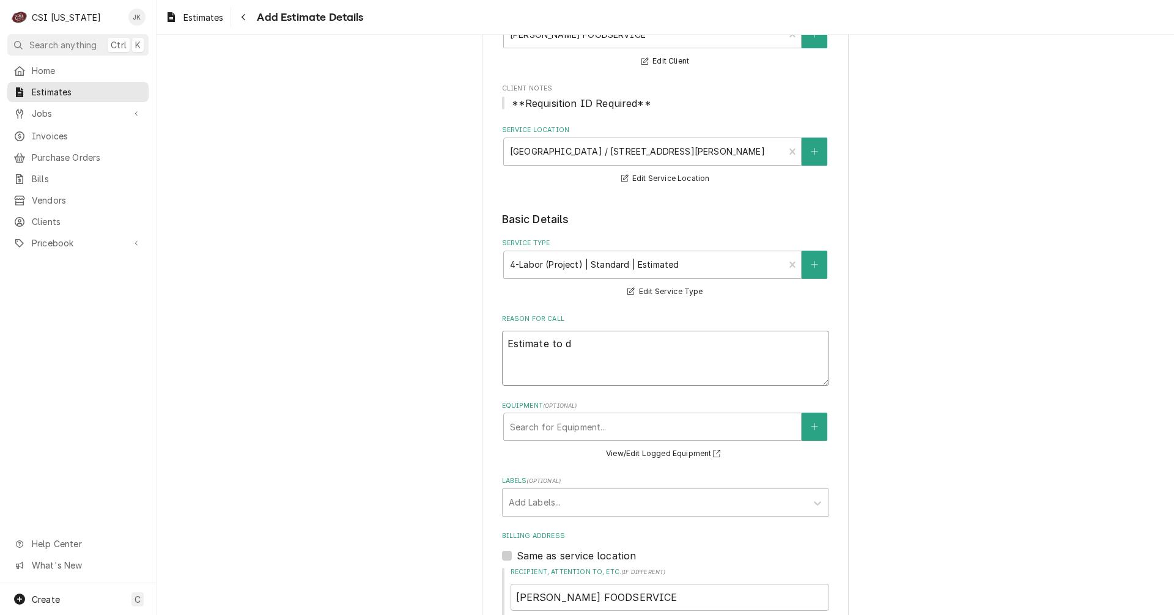
type textarea "Estimate to de"
type textarea "x"
type textarea "Estimate to del"
type textarea "x"
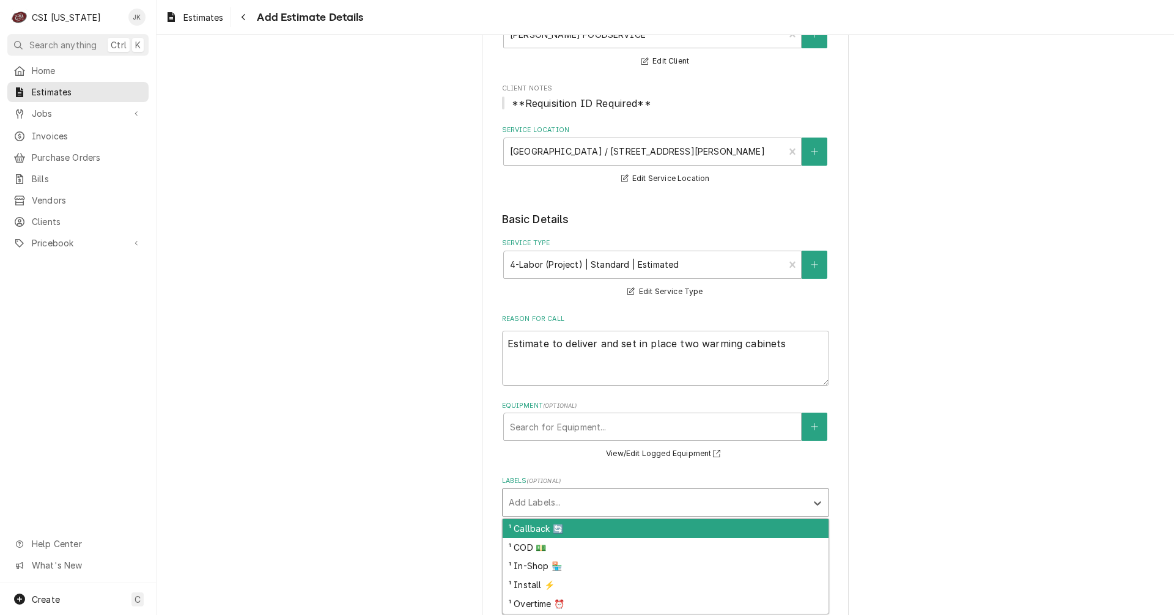
click at [576, 495] on div "Labels" at bounding box center [655, 502] width 292 height 22
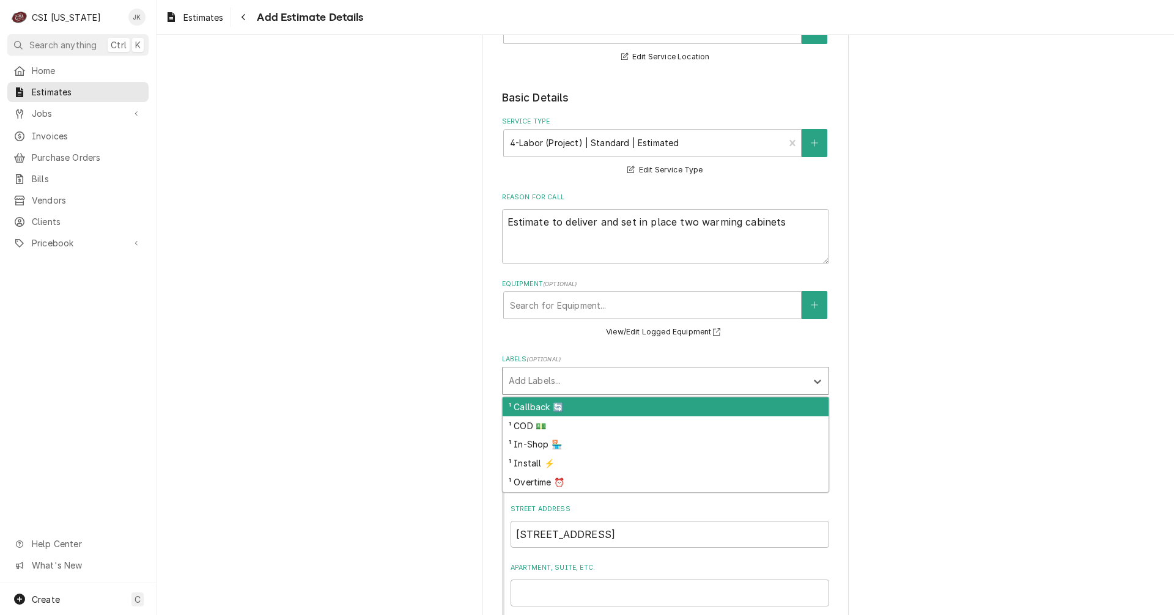
scroll to position [245, 0]
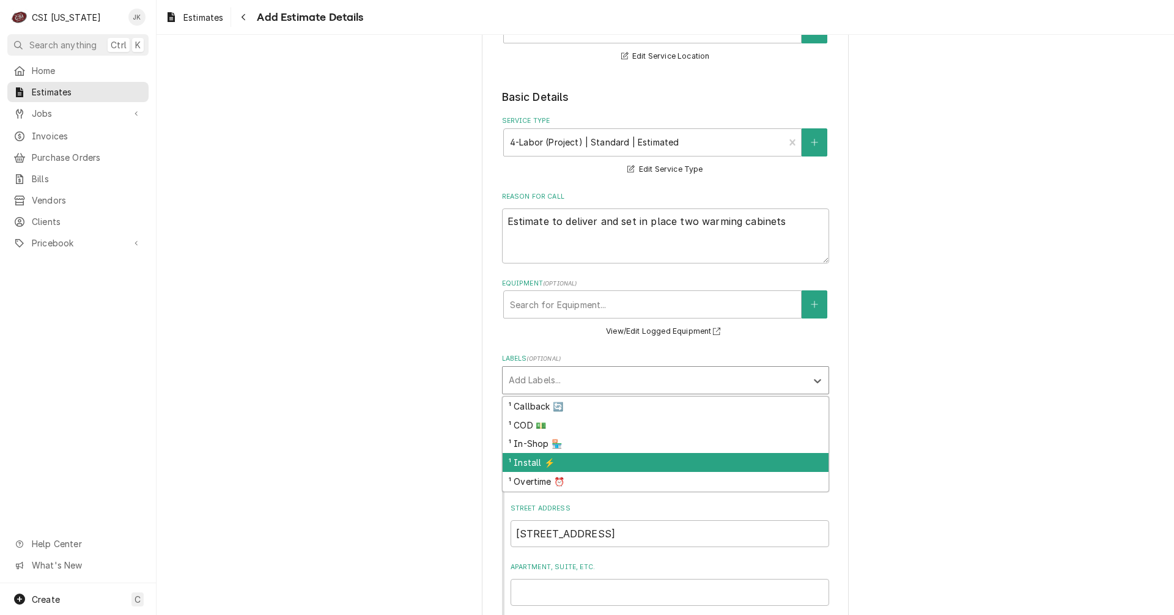
click at [553, 464] on div "¹ Install ⚡️" at bounding box center [665, 462] width 326 height 19
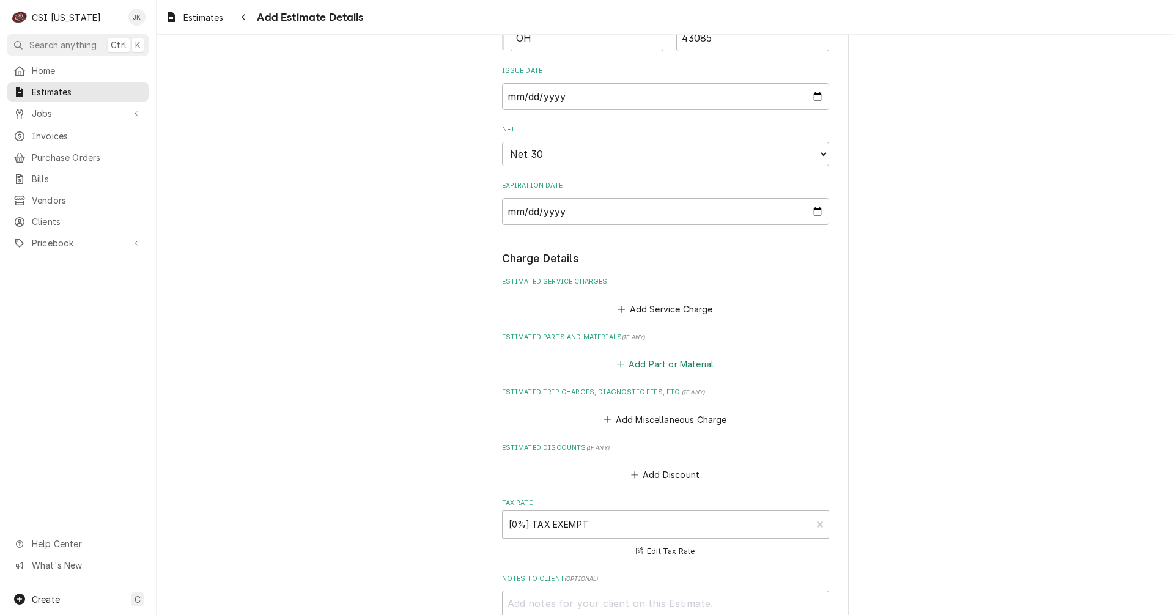
scroll to position [917, 0]
click at [669, 308] on button "Add Service Charge" at bounding box center [665, 308] width 99 height 17
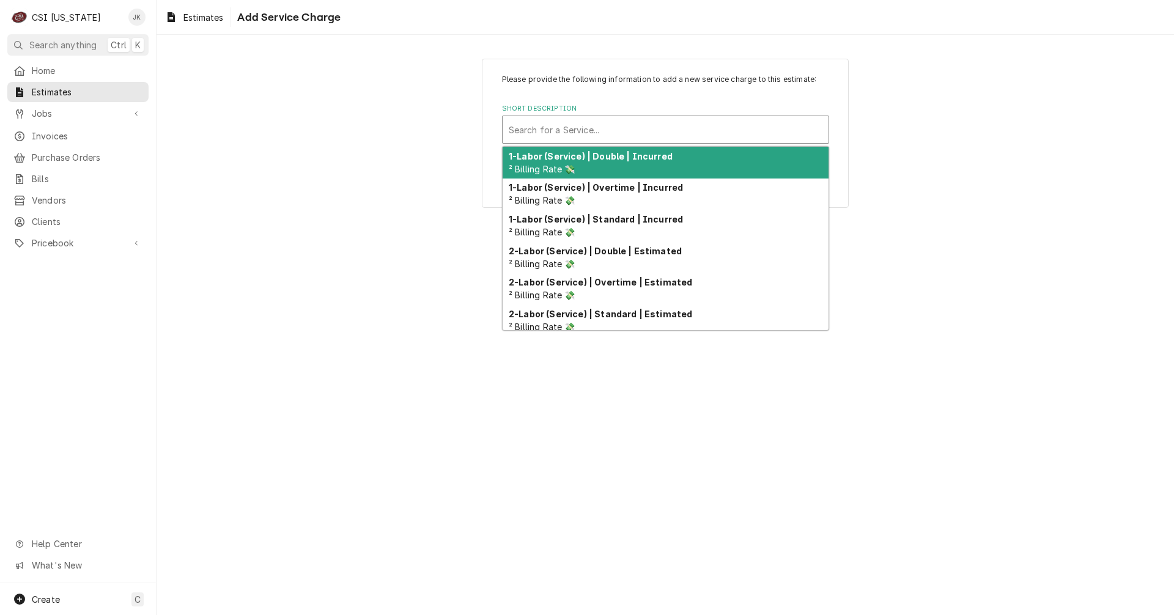
click at [658, 131] on div "Short Description" at bounding box center [666, 130] width 314 height 22
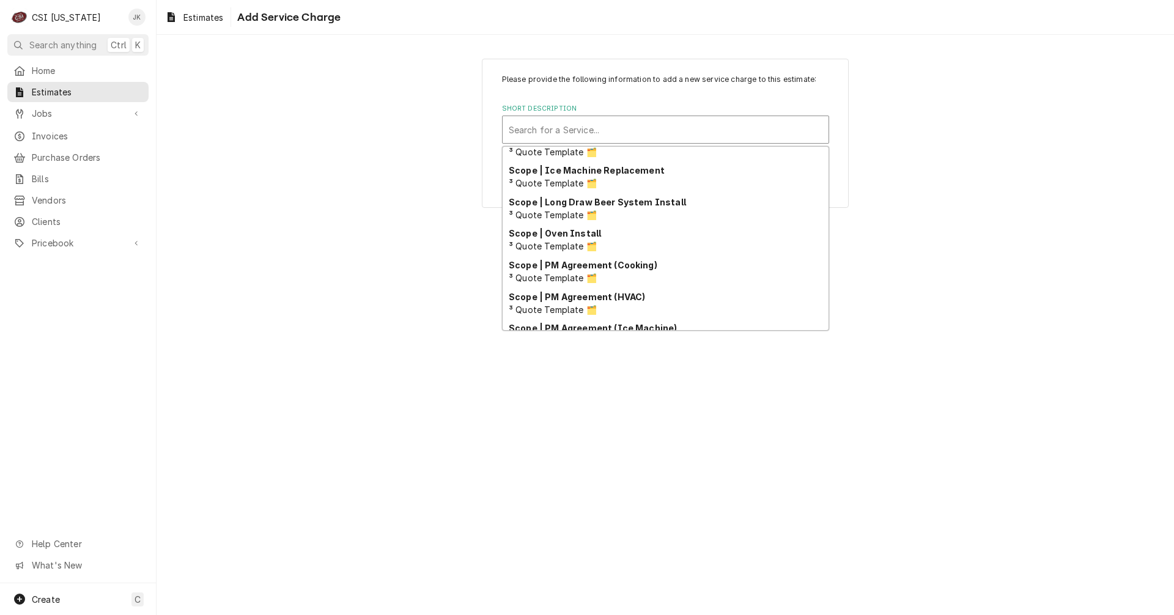
scroll to position [1014, 0]
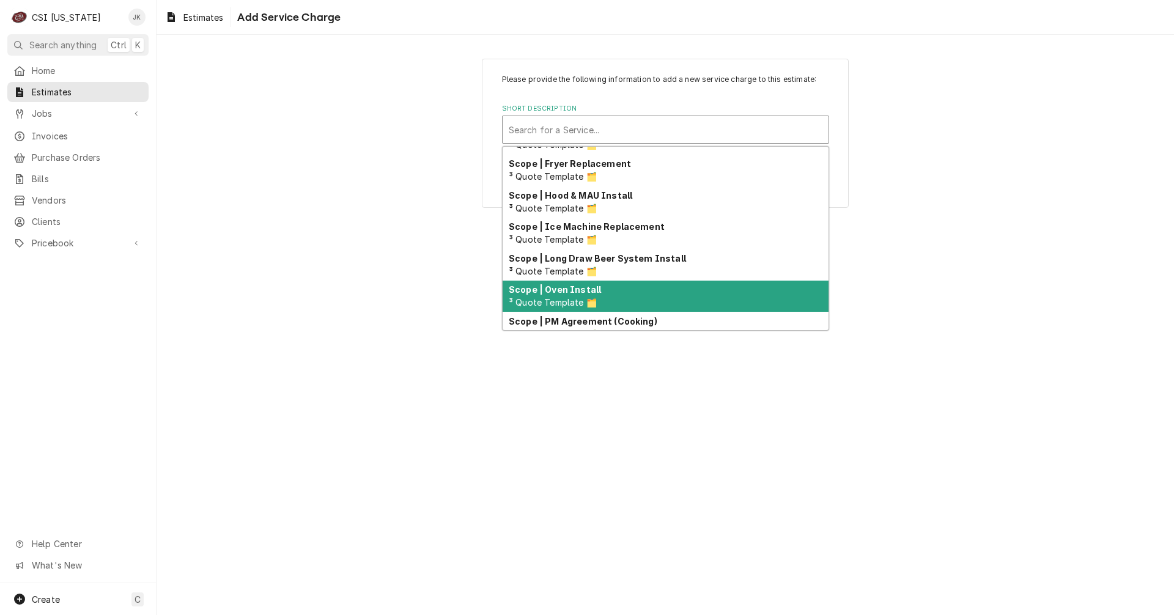
click at [643, 301] on div "Scope | Oven Install ³ Quote Template 🗂️" at bounding box center [665, 297] width 326 height 32
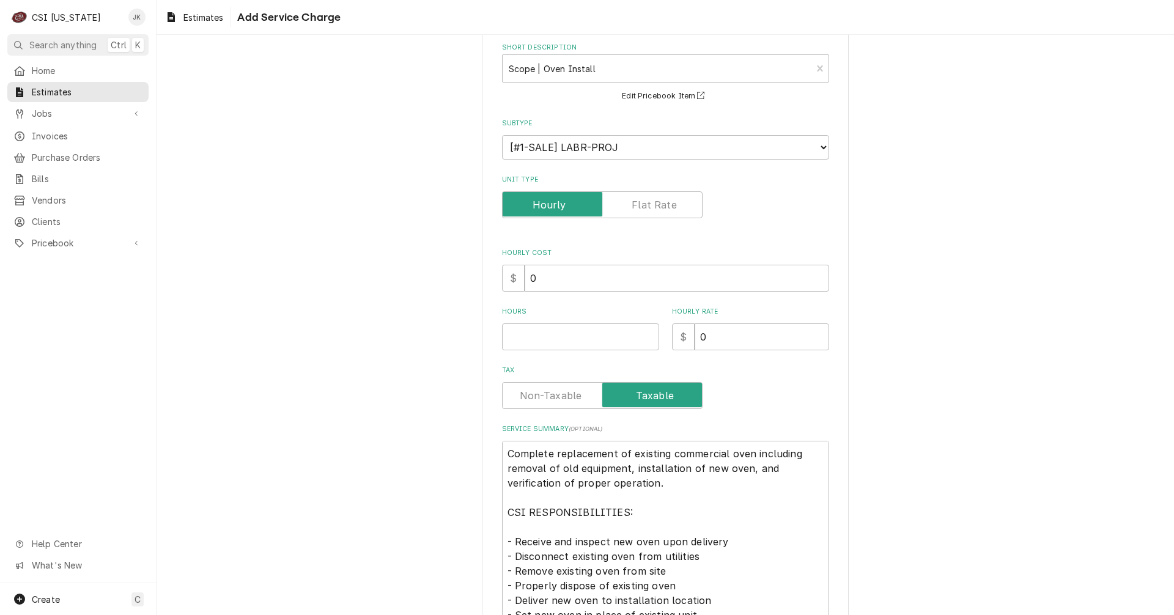
scroll to position [122, 0]
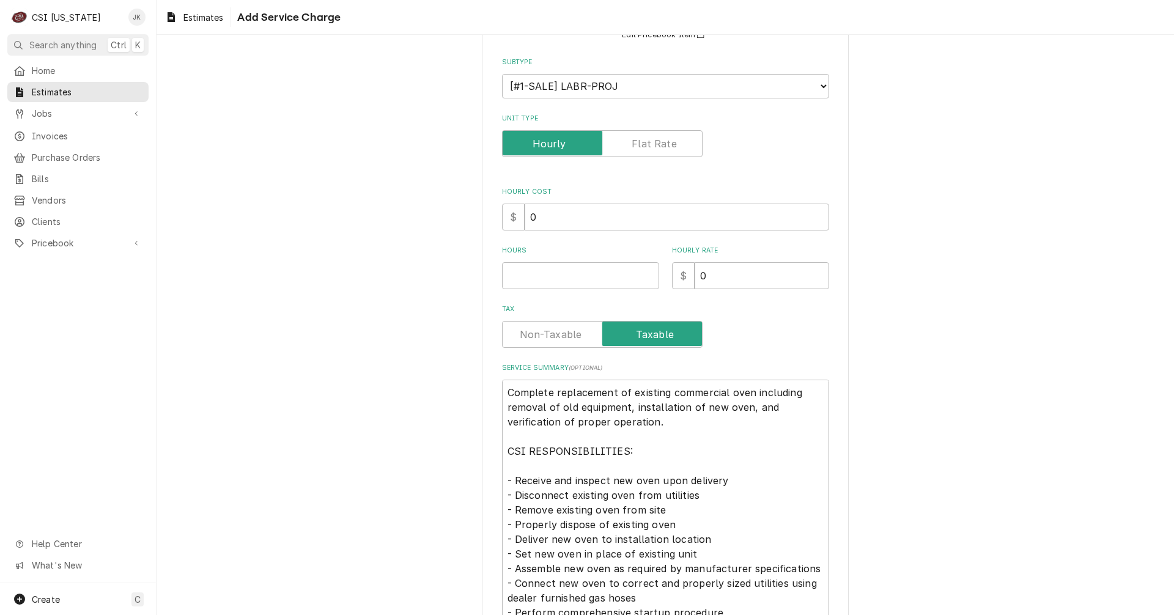
click at [657, 147] on label "Unit Type" at bounding box center [602, 143] width 201 height 27
click at [657, 147] on input "Unit Type" at bounding box center [601, 143] width 189 height 27
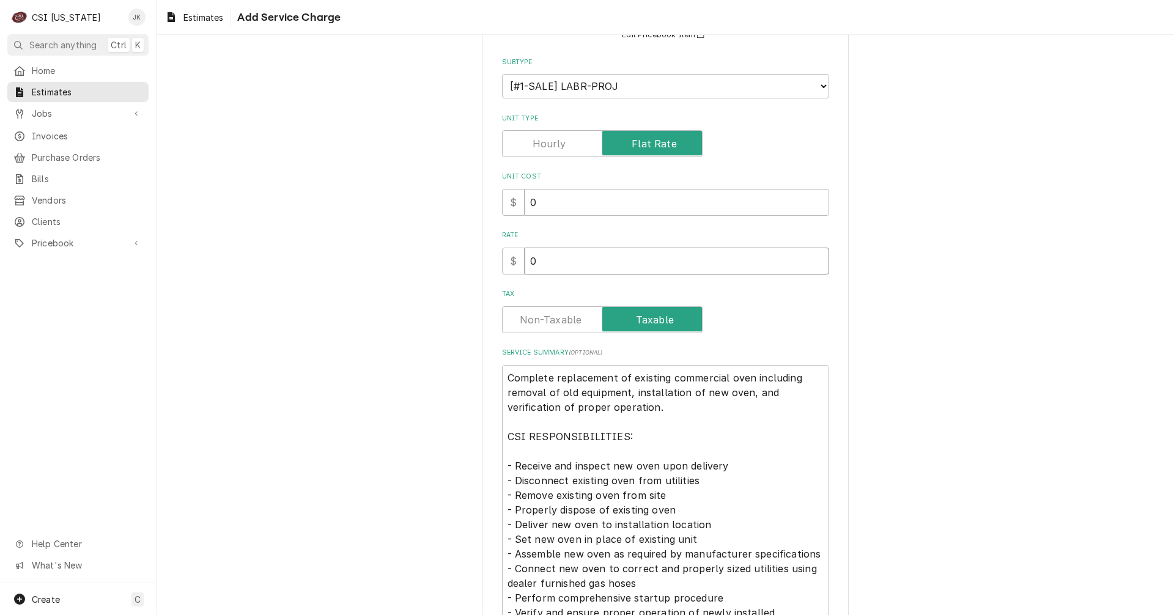
drag, startPoint x: 543, startPoint y: 263, endPoint x: 508, endPoint y: 262, distance: 35.5
click at [508, 262] on div "$ 0" at bounding box center [665, 261] width 327 height 27
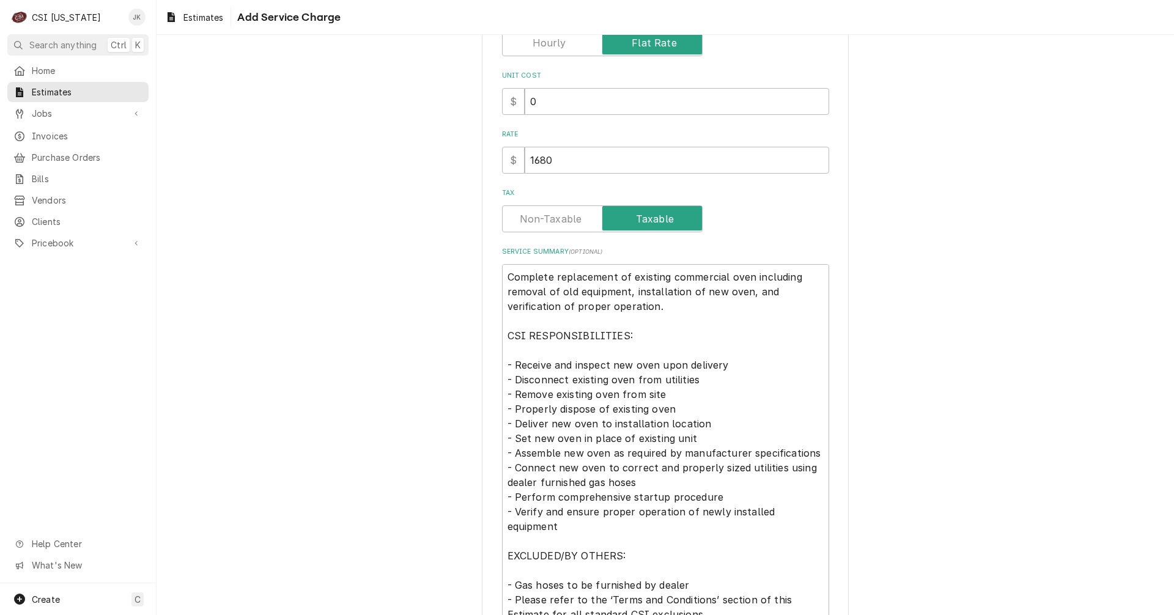
scroll to position [245, 0]
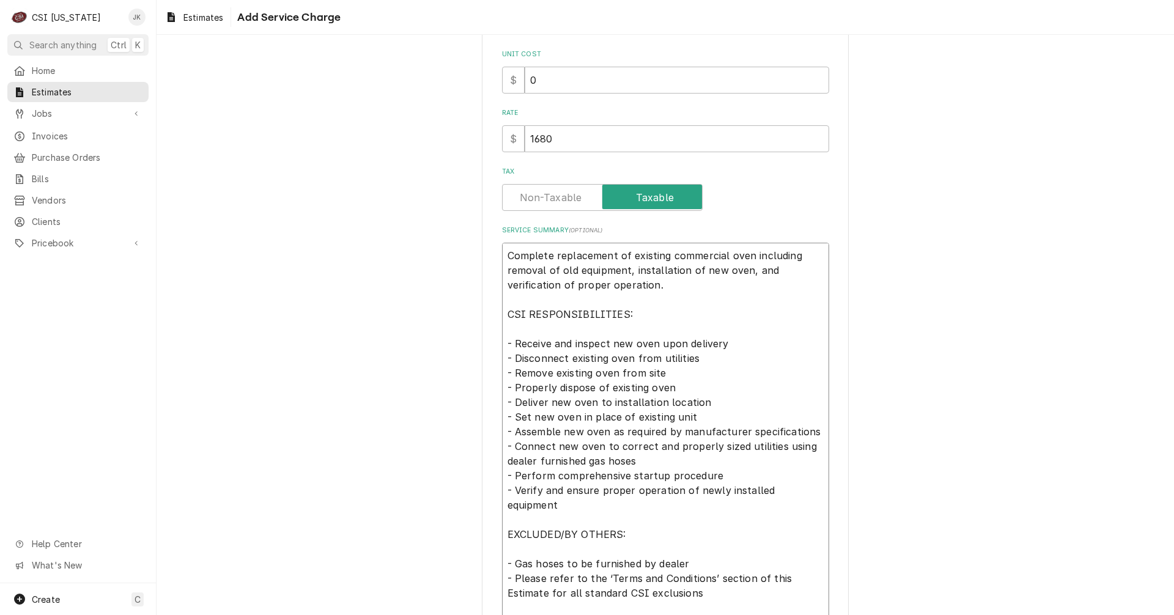
drag, startPoint x: 552, startPoint y: 254, endPoint x: 624, endPoint y: 268, distance: 72.8
click at [624, 268] on textarea "Complete replacement of existing commercial oven including removal of old equip…" at bounding box center [665, 454] width 327 height 422
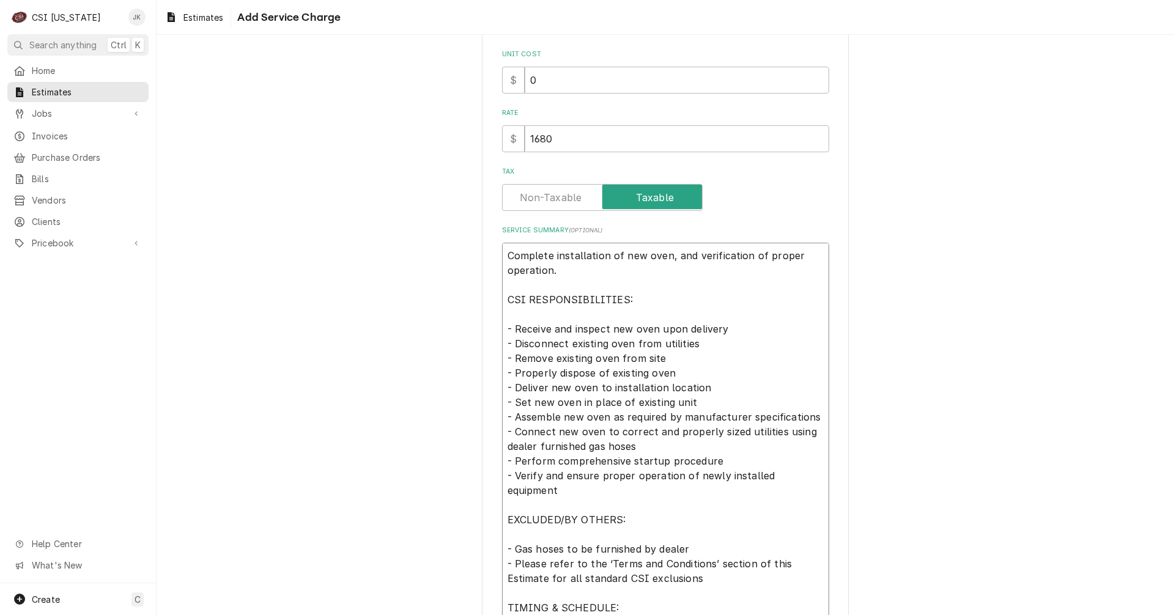
click at [619, 256] on textarea "Complete installation of new oven, and verification of proper operation. CSI RE…" at bounding box center [665, 446] width 327 height 407
drag, startPoint x: 630, startPoint y: 328, endPoint x: 653, endPoint y: 328, distance: 23.2
click at [653, 328] on textarea "Complete installation of two new heated warming cabinets, and verification of p…" at bounding box center [665, 446] width 327 height 407
drag, startPoint x: 605, startPoint y: 344, endPoint x: 627, endPoint y: 344, distance: 21.4
click at [627, 344] on textarea "Complete installation of two new heated warming cabinets, and verification of p…" at bounding box center [665, 446] width 327 height 407
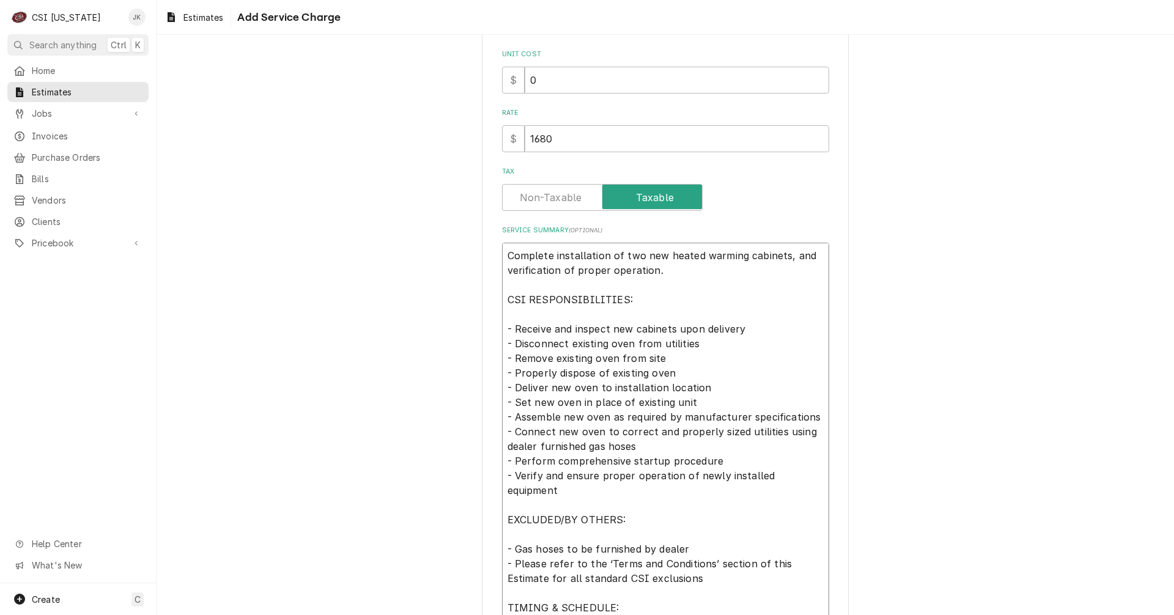
drag, startPoint x: 668, startPoint y: 374, endPoint x: 502, endPoint y: 344, distance: 167.9
click at [502, 344] on textarea "Complete installation of two new heated warming cabinets, and verification of p…" at bounding box center [665, 446] width 327 height 407
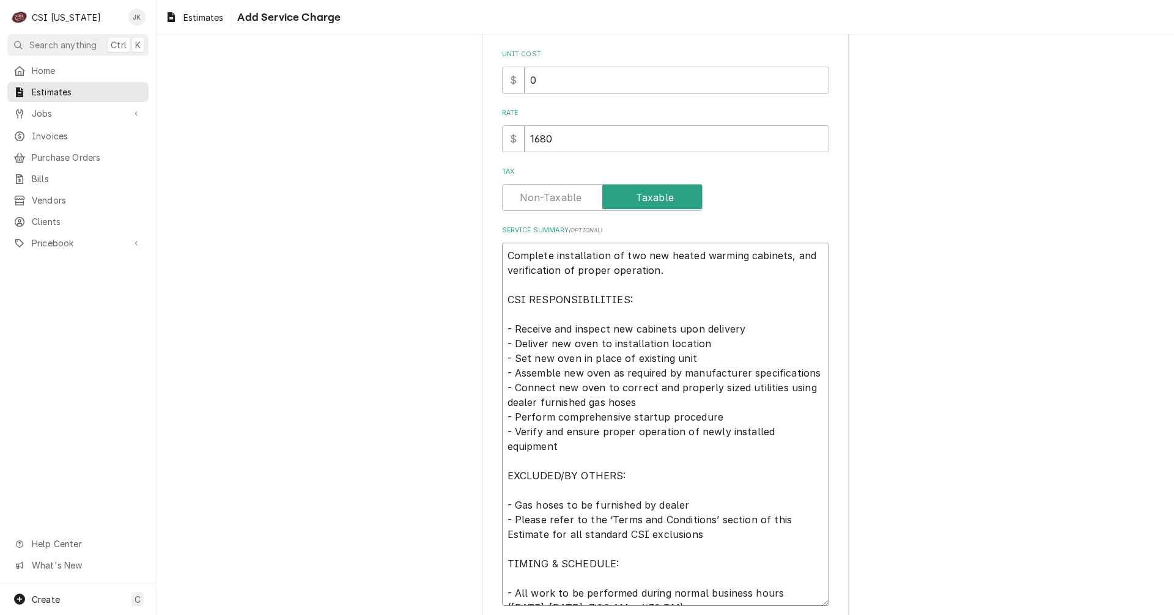
drag, startPoint x: 570, startPoint y: 344, endPoint x: 589, endPoint y: 344, distance: 19.6
click at [589, 344] on textarea "Complete installation of two new heated warming cabinets, and verification of p…" at bounding box center [665, 424] width 327 height 363
drag, startPoint x: 551, startPoint y: 360, endPoint x: 575, endPoint y: 360, distance: 23.2
click at [575, 360] on textarea "Complete installation of two new heated warming cabinets, and verification of p…" at bounding box center [665, 424] width 327 height 363
drag, startPoint x: 633, startPoint y: 358, endPoint x: 712, endPoint y: 358, distance: 78.9
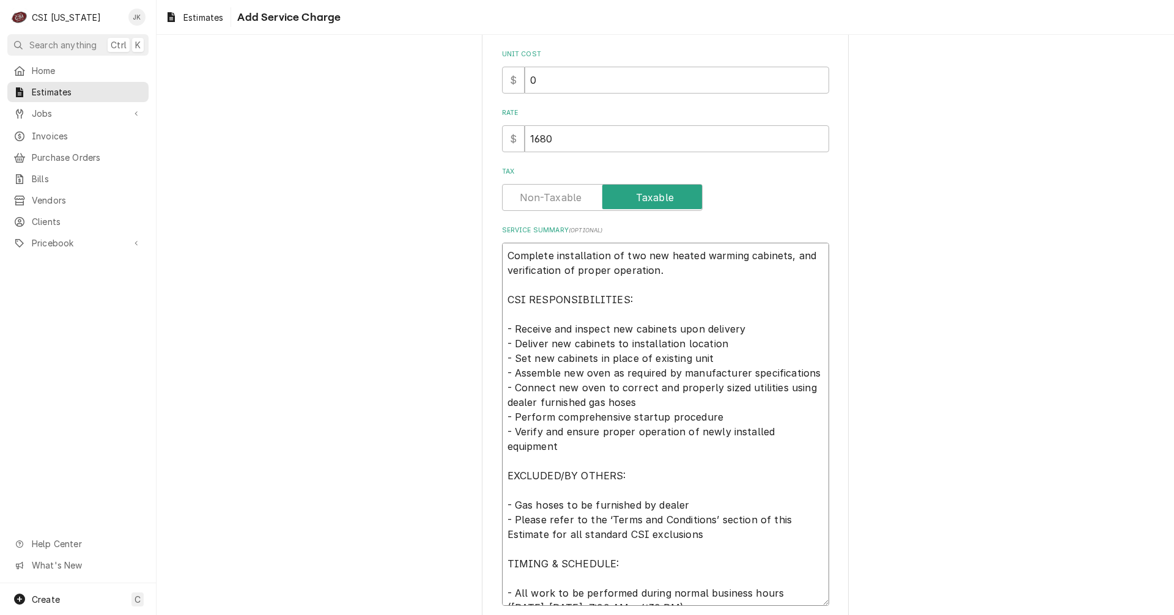
click at [712, 358] on textarea "Complete installation of two new heated warming cabinets, and verification of p…" at bounding box center [665, 424] width 327 height 363
drag, startPoint x: 583, startPoint y: 373, endPoint x: 603, endPoint y: 374, distance: 19.6
click at [603, 374] on textarea "Complete installation of two new heated warming cabinets, and verification of p…" at bounding box center [665, 424] width 327 height 363
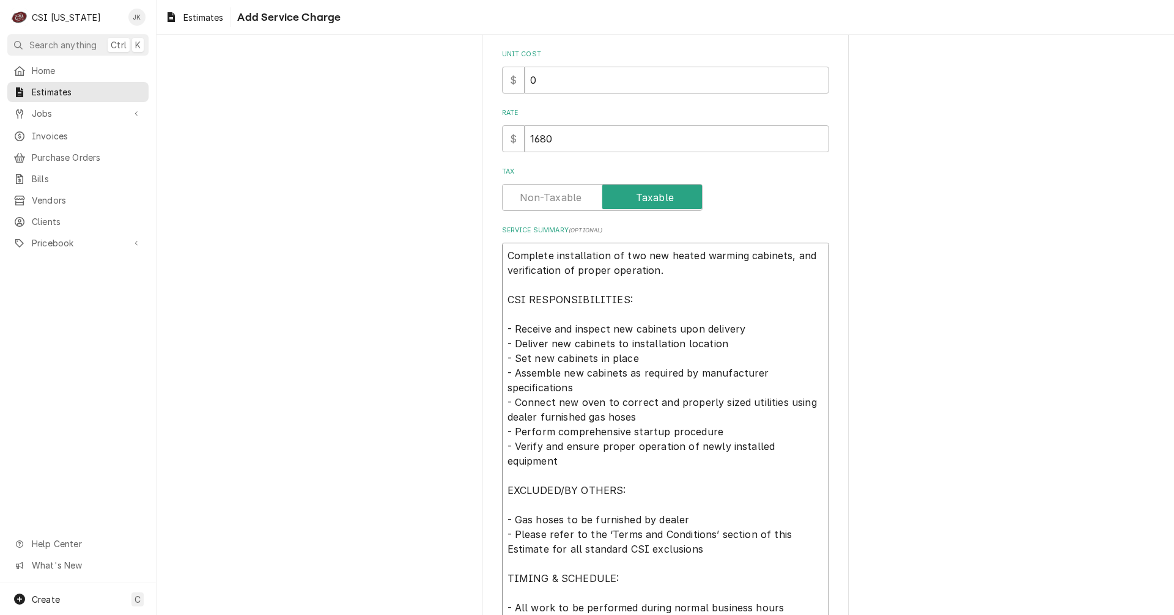
drag, startPoint x: 578, startPoint y: 405, endPoint x: 596, endPoint y: 407, distance: 18.5
click at [596, 407] on textarea "Complete installation of two new heated warming cabinets, and verification of p…" at bounding box center [665, 432] width 327 height 378
drag, startPoint x: 641, startPoint y: 418, endPoint x: 773, endPoint y: 407, distance: 132.4
click at [773, 407] on textarea "Complete installation of two new heated warming cabinets, and verification of p…" at bounding box center [665, 432] width 327 height 378
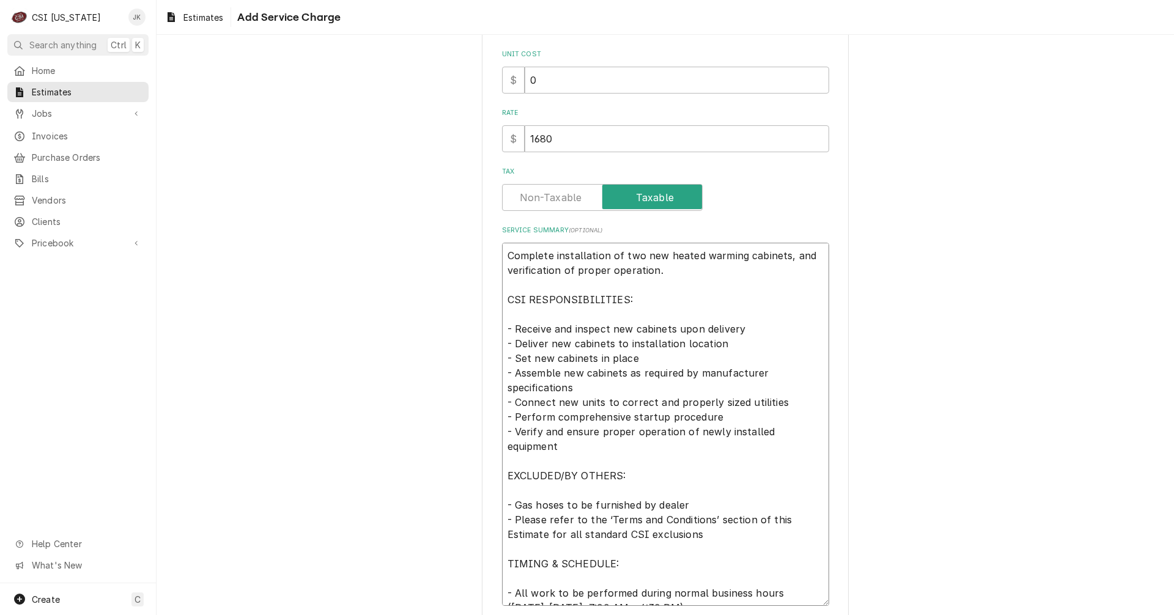
drag, startPoint x: 683, startPoint y: 489, endPoint x: 488, endPoint y: 485, distance: 194.4
click at [488, 485] on div "Please provide the following information to add a new service charge to this es…" at bounding box center [665, 242] width 367 height 856
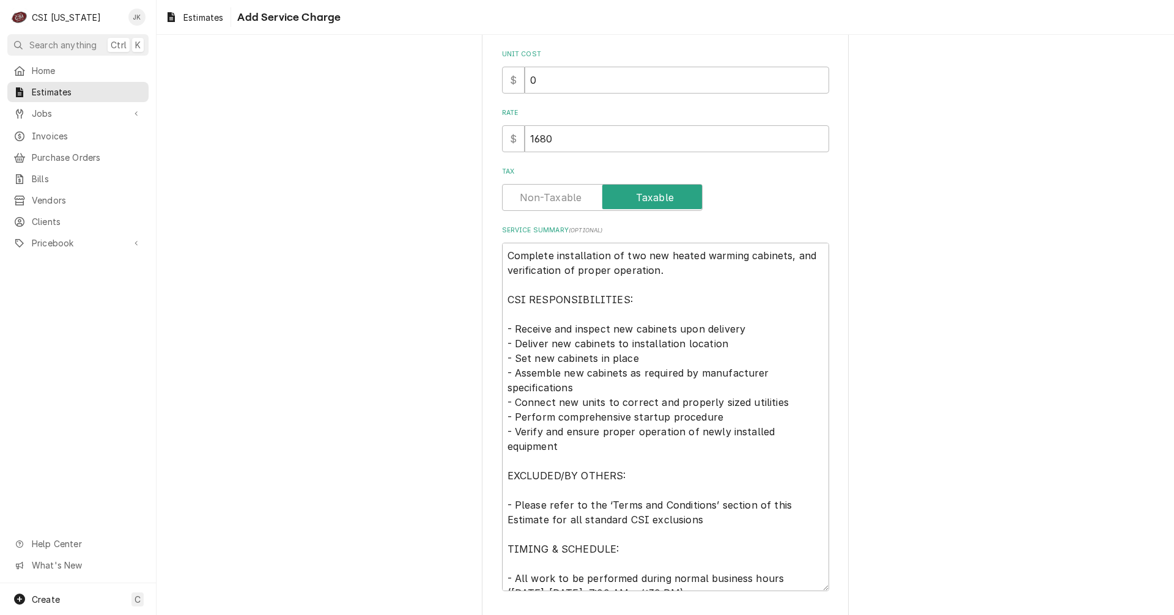
scroll to position [295, 0]
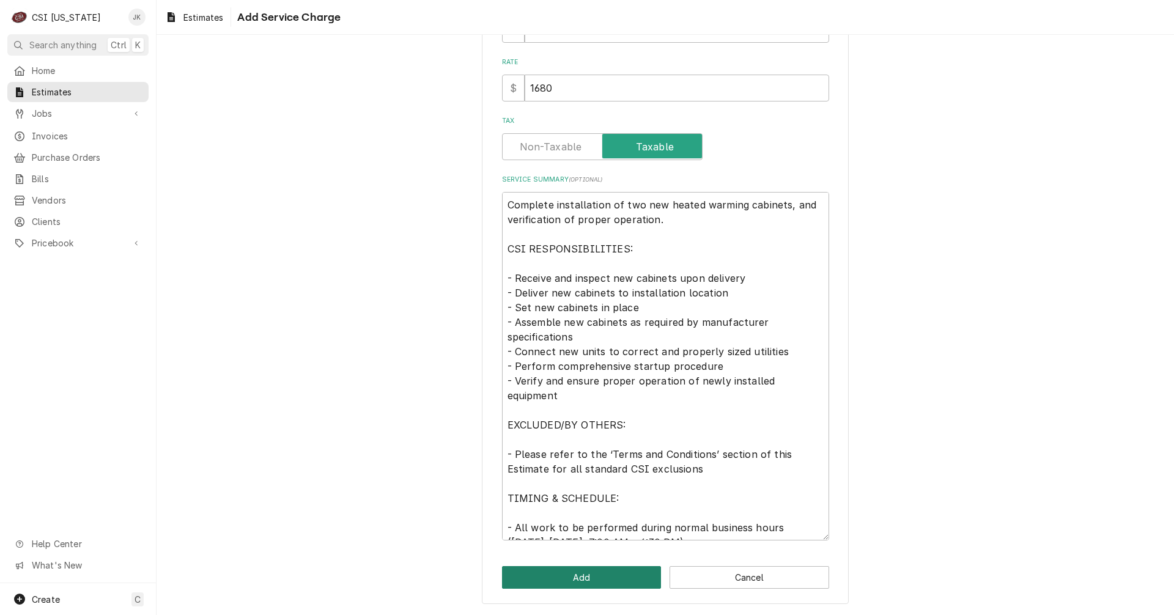
click at [574, 576] on button "Add" at bounding box center [582, 577] width 160 height 23
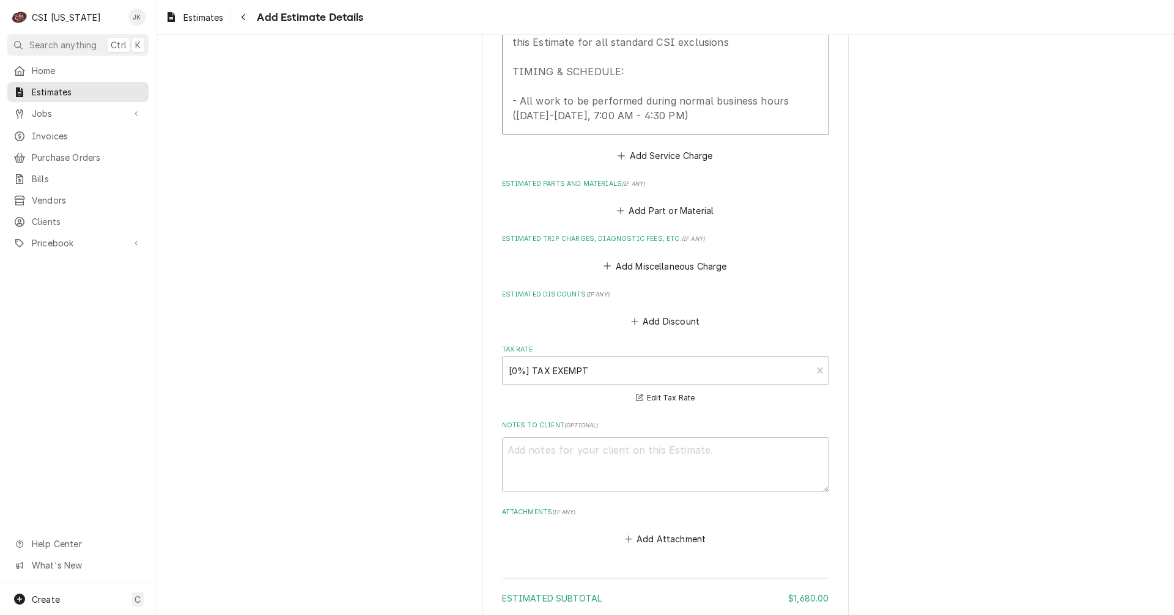
scroll to position [1636, 0]
click at [641, 435] on textarea "Notes to Client ( optional )" at bounding box center [665, 461] width 327 height 55
click at [575, 434] on textarea "Quote includes travel from CSI in Louisville, KY to" at bounding box center [665, 461] width 327 height 55
drag, startPoint x: 615, startPoint y: 433, endPoint x: 641, endPoint y: 433, distance: 26.3
click at [641, 434] on textarea "Quote includes one trip travel from CSI in Louisville, KY to" at bounding box center [665, 461] width 327 height 55
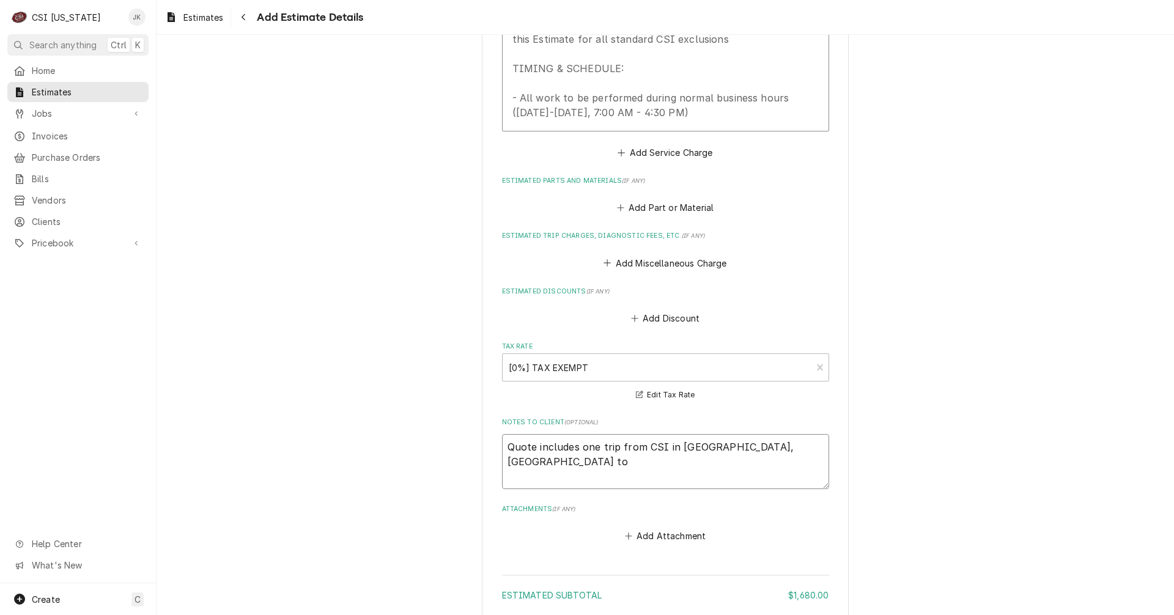
click at [755, 434] on textarea "Quote includes one trip from CSI in Louisville, KY to" at bounding box center [665, 461] width 327 height 55
click at [776, 434] on textarea "Quote includes one trip from CSI in Louisville, KY to" at bounding box center [665, 461] width 327 height 55
paste textarea "[GEOGRAPHIC_DATA], [GEOGRAPHIC_DATA]"
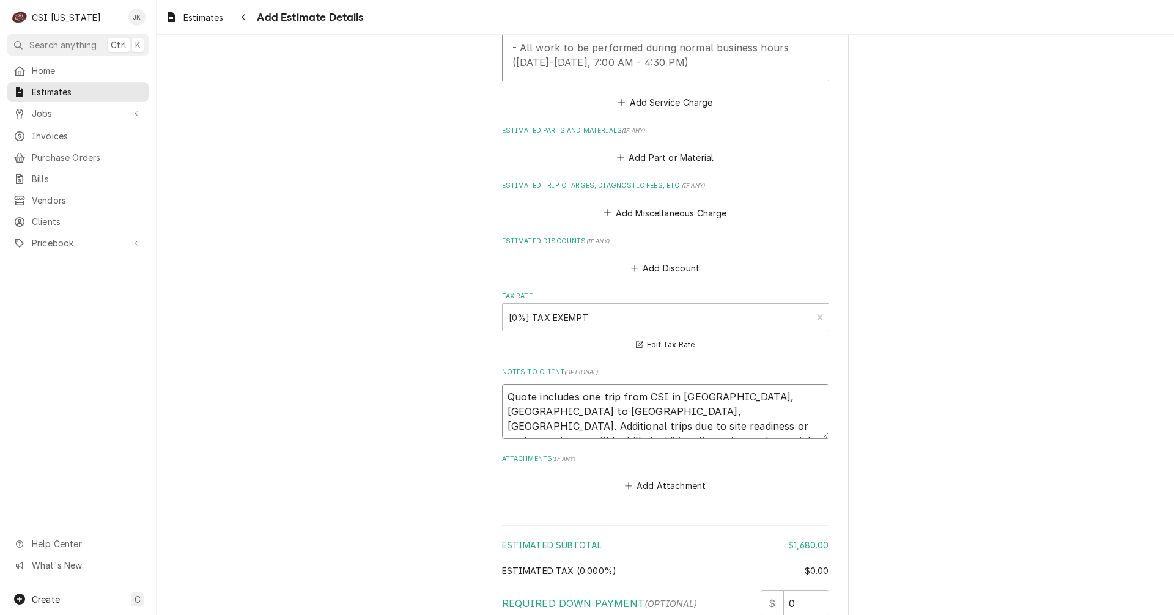
scroll to position [1849, 0]
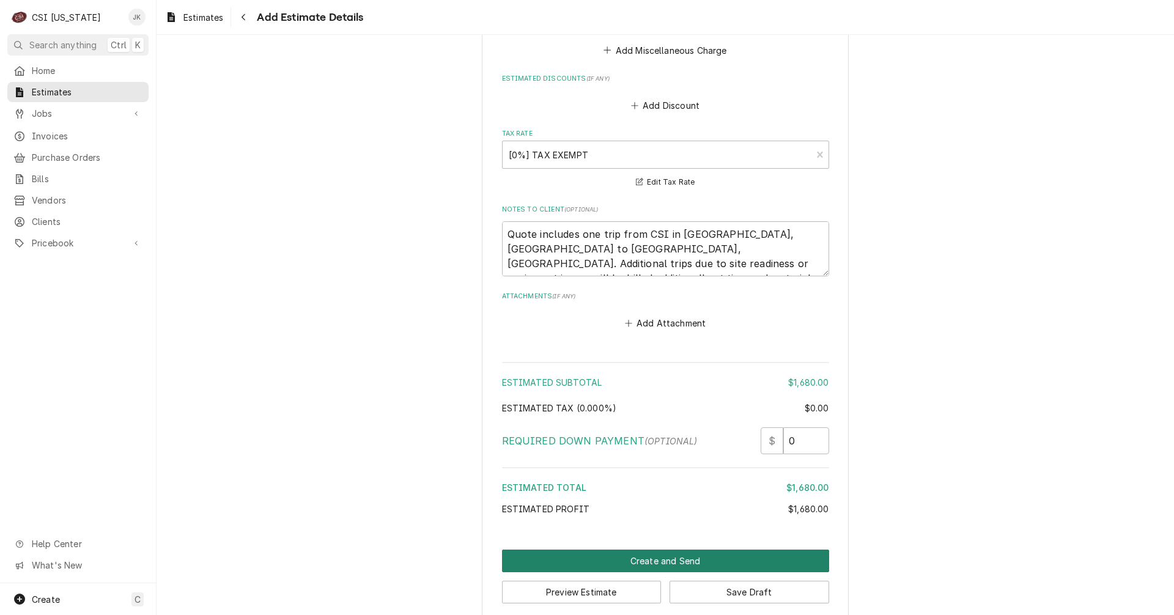
click at [660, 550] on button "Create and Send" at bounding box center [665, 561] width 327 height 23
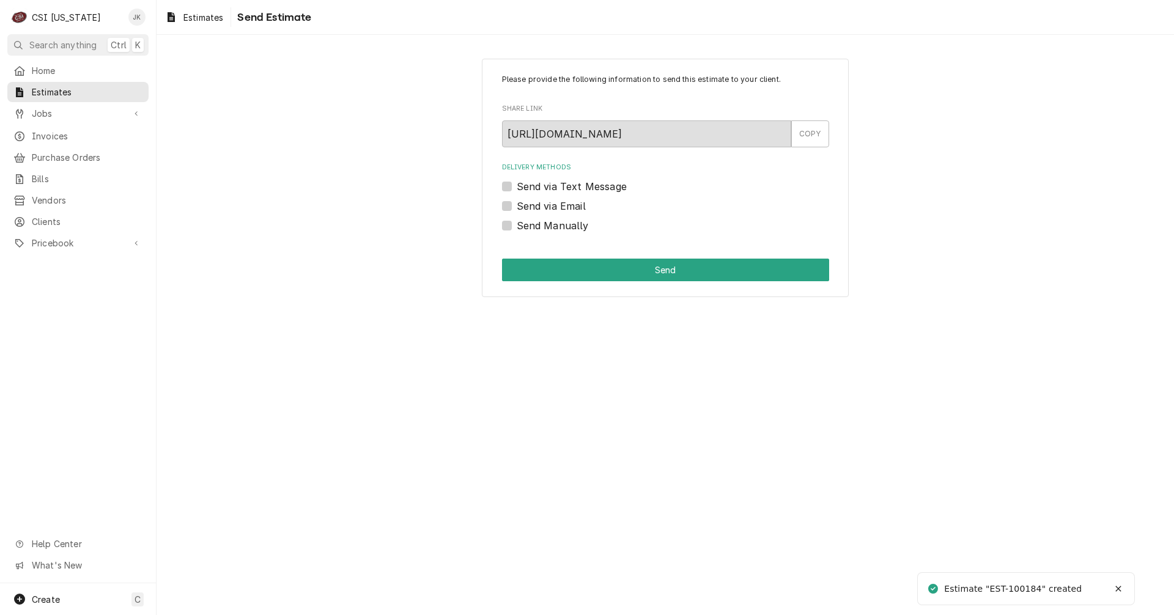
click at [581, 202] on label "Send via Email" at bounding box center [551, 206] width 69 height 15
click at [581, 202] on input "Send via Email" at bounding box center [680, 212] width 327 height 27
checkbox input "true"
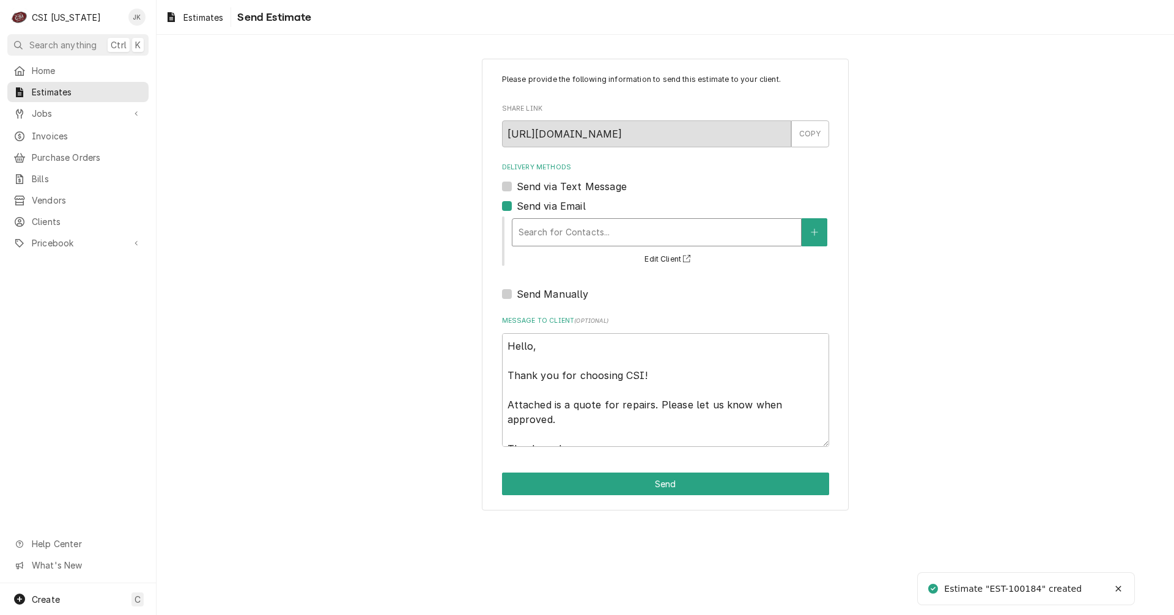
click at [565, 236] on div "Delivery Methods" at bounding box center [656, 232] width 276 height 22
click at [822, 230] on button "Delivery Methods" at bounding box center [814, 232] width 26 height 28
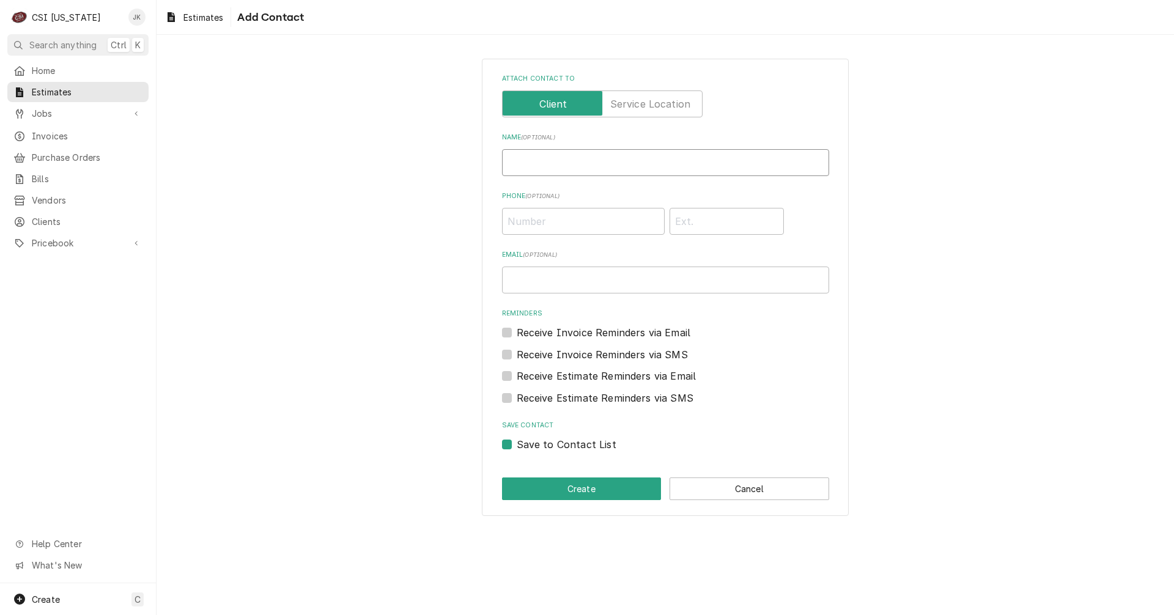
click at [580, 170] on input "Name ( optional )" at bounding box center [665, 162] width 327 height 27
paste input "[PERSON_NAME] <[PERSON_NAME][EMAIL_ADDRESS][DOMAIN_NAME]>"
type input "[PERSON_NAME] <[PERSON_NAME][EMAIL_ADDRESS][DOMAIN_NAME]>"
click at [552, 278] on input "Email ( optional )" at bounding box center [665, 280] width 327 height 27
paste input "[PERSON_NAME] <[PERSON_NAME][EMAIL_ADDRESS][DOMAIN_NAME]>"
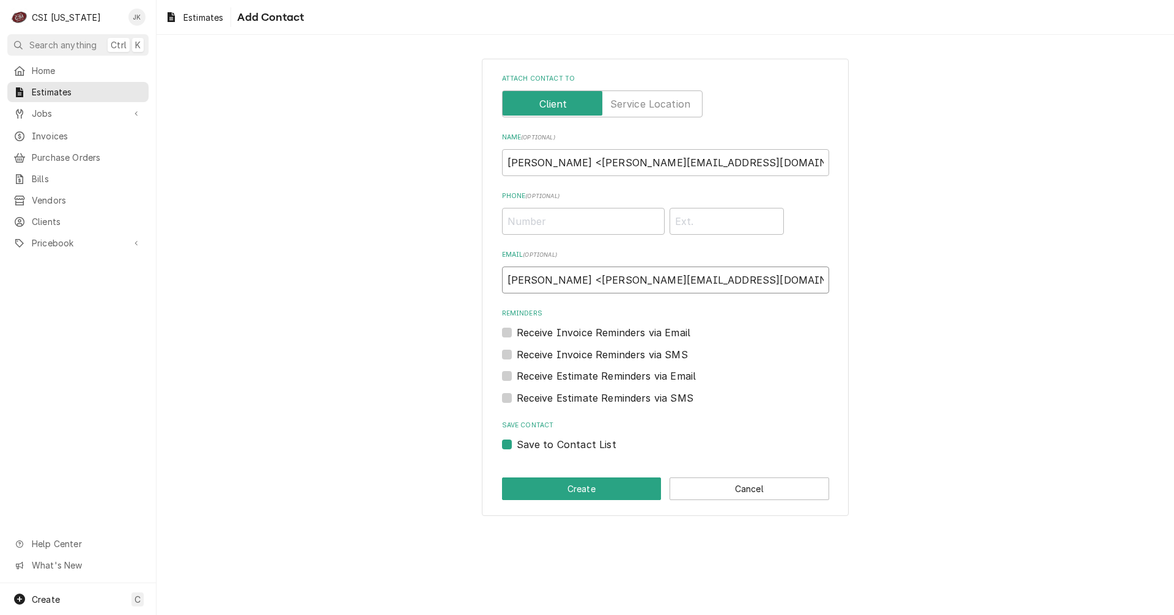
click at [568, 281] on input "[PERSON_NAME] <[PERSON_NAME][EMAIL_ADDRESS][DOMAIN_NAME]>" at bounding box center [665, 280] width 327 height 27
click at [669, 273] on input "[PERSON_NAME][EMAIL_ADDRESS][DOMAIN_NAME]>" at bounding box center [665, 280] width 327 height 27
type input "[PERSON_NAME][EMAIL_ADDRESS][DOMAIN_NAME]"
click at [703, 158] on input "[PERSON_NAME] <[PERSON_NAME][EMAIL_ADDRESS][DOMAIN_NAME]>" at bounding box center [665, 162] width 327 height 27
type input "[PERSON_NAME]"
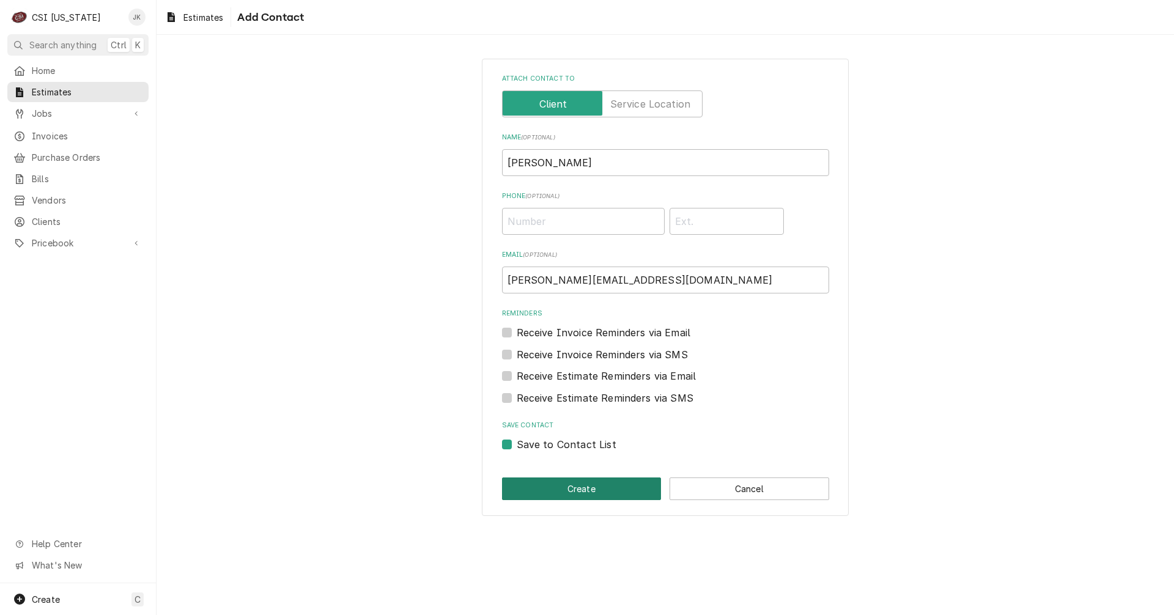
click at [573, 486] on button "Create" at bounding box center [582, 488] width 160 height 23
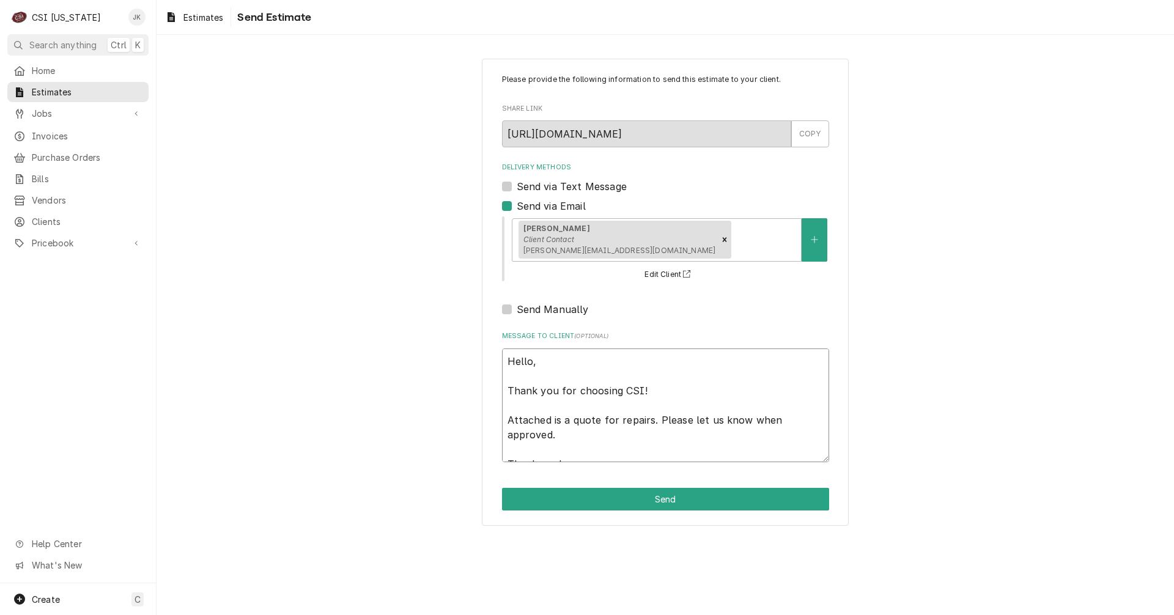
drag, startPoint x: 617, startPoint y: 421, endPoint x: 649, endPoint y: 417, distance: 32.0
click at [649, 417] on textarea "Hello, Thank you for choosing CSI! Attached is a quote for repairs. Please let …" at bounding box center [665, 405] width 327 height 114
type textarea "x"
type textarea "Hello, Thank you for choosing CSI! Attached is a quote for d. Please let us kno…"
type textarea "x"
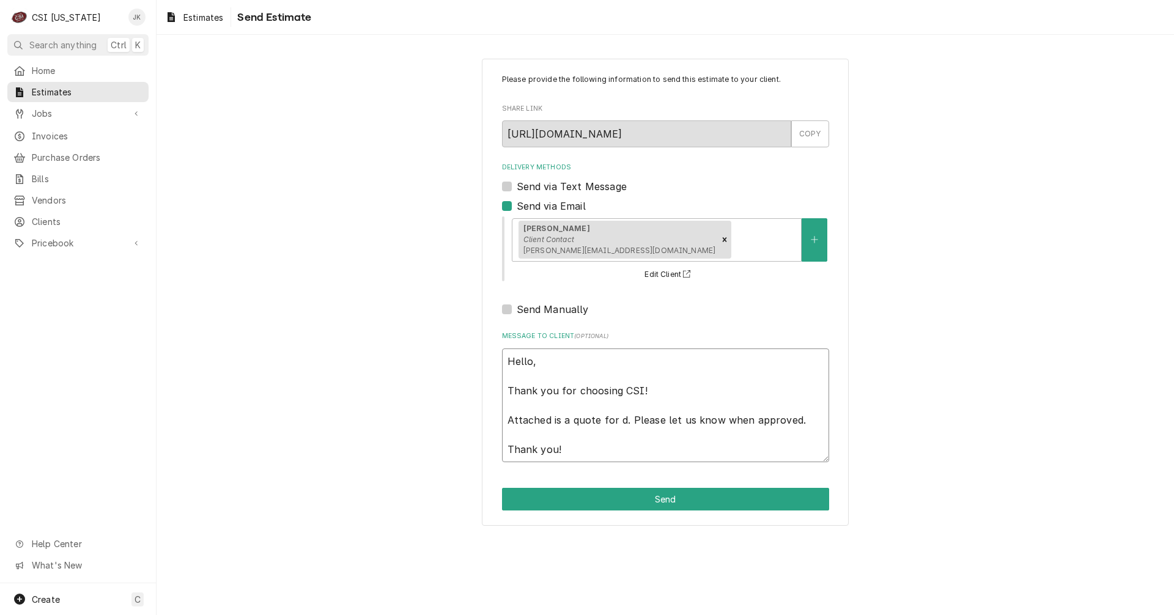
type textarea "Hello, Thank you for choosing CSI! Attached is a quote for de. Please let us kn…"
type textarea "x"
type textarea "Hello, Thank you for choosing CSI! Attached is a quote for del. Please let us k…"
type textarea "x"
type textarea "Hello, Thank you for choosing CSI! Attached is a quote for deli. Please let us …"
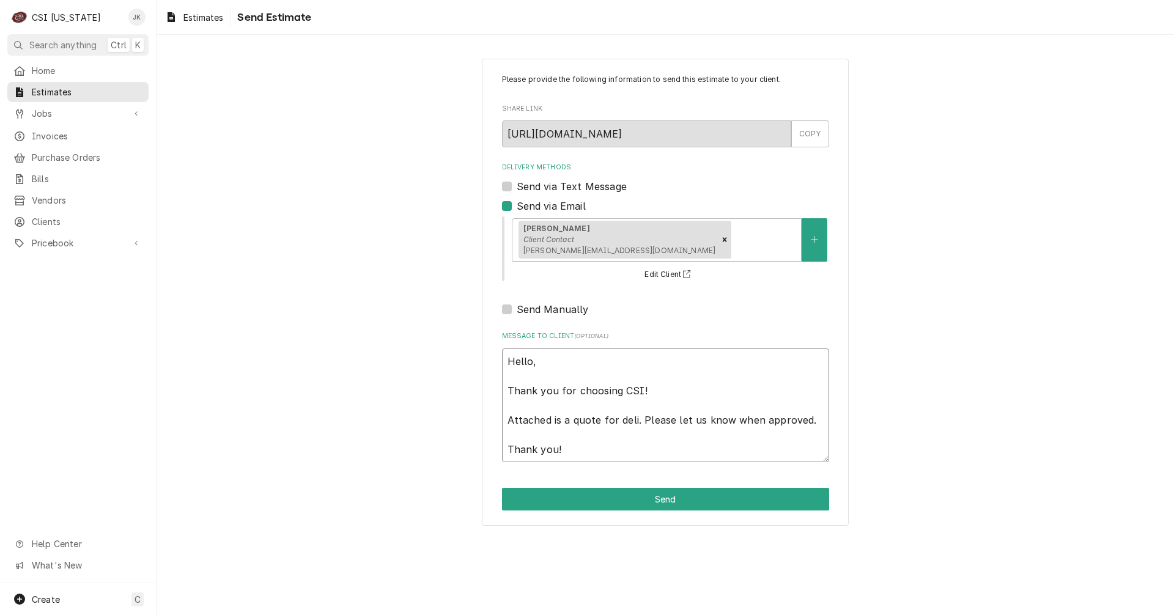
type textarea "x"
type textarea "Hello, Thank you for choosing CSI! Attached is a quote for deliv. Please let us…"
type textarea "x"
type textarea "Hello, Thank you for choosing CSI! Attached is a quote for delive. Please let u…"
type textarea "x"
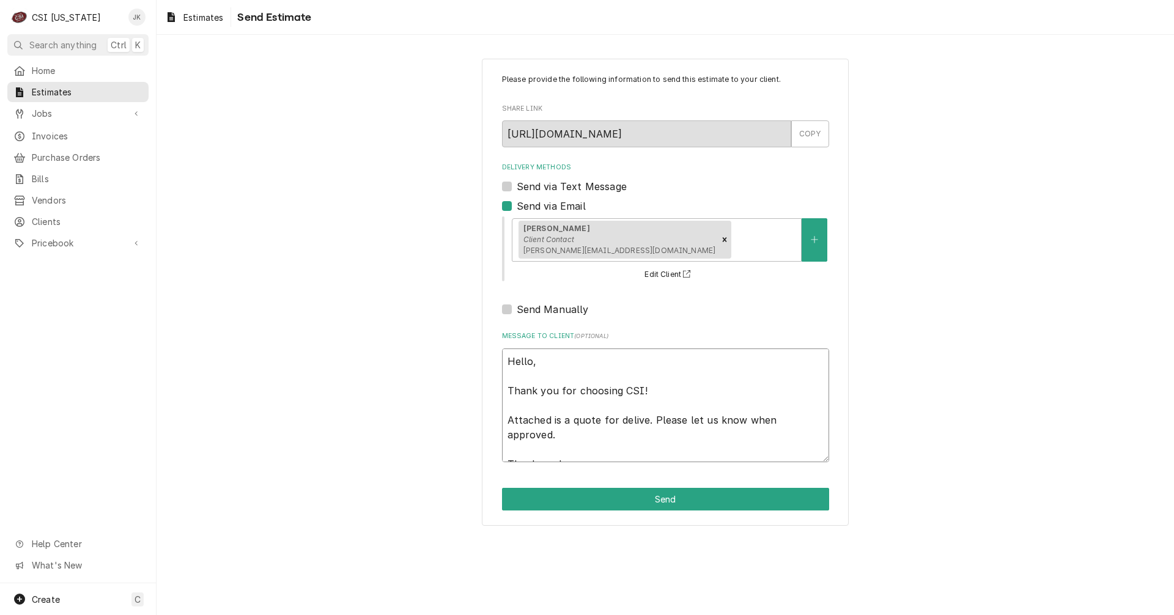
type textarea "Hello, Thank you for choosing CSI! Attached is a quote for deliver. Please let …"
type textarea "x"
type textarea "Hello, Thank you for choosing CSI! Attached is a quote for delivery. Please let…"
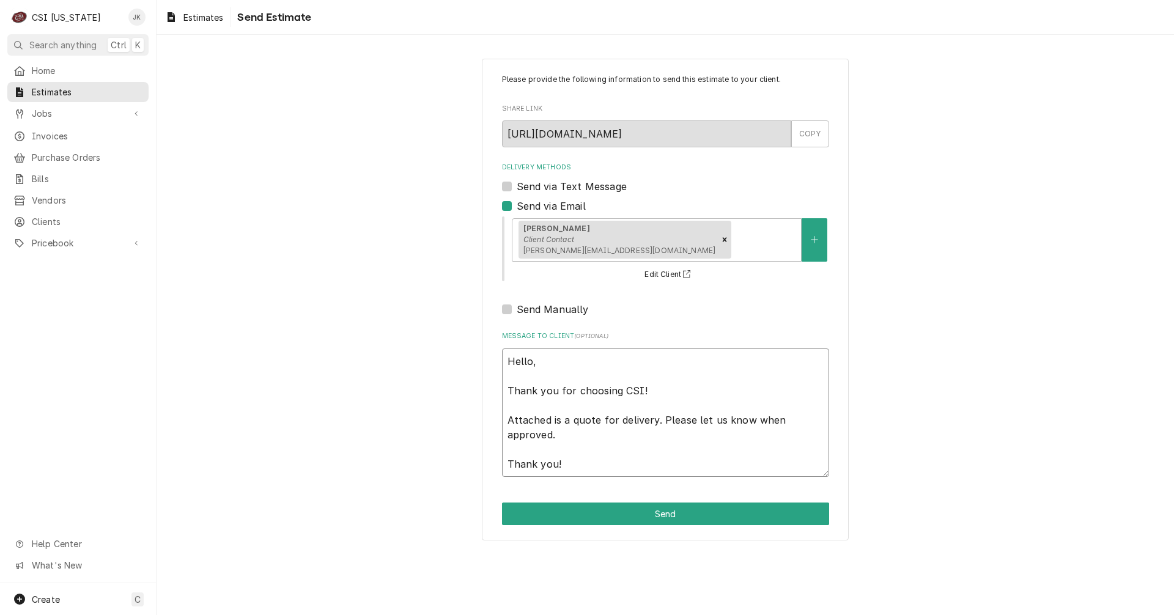
type textarea "x"
type textarea "Hello, Thank you for choosing CSI! Attached is a quote for delivery . Please le…"
type textarea "x"
type textarea "Hello, Thank you for choosing CSI! Attached is a quote for delivery a. Please l…"
type textarea "x"
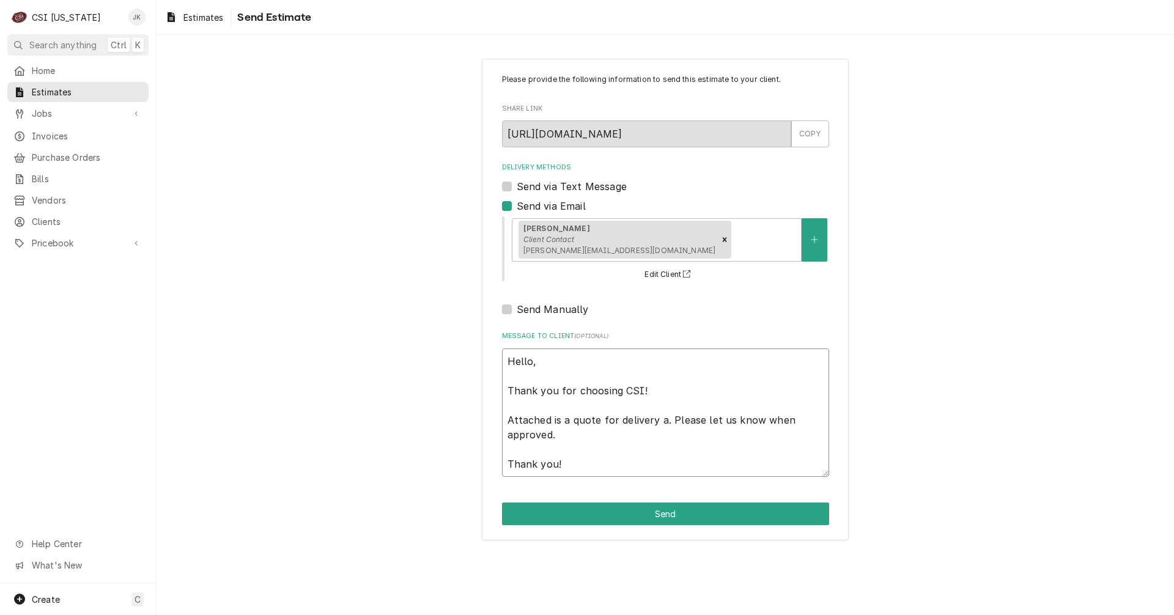
type textarea "Hello, Thank you for choosing CSI! Attached is a quote for delivery an. Please …"
type textarea "x"
type textarea "Hello, Thank you for choosing CSI! Attached is a quote for delivery and. Please…"
type textarea "x"
type textarea "Hello, Thank you for choosing CSI! Attached is a quote for delivery and . Pleas…"
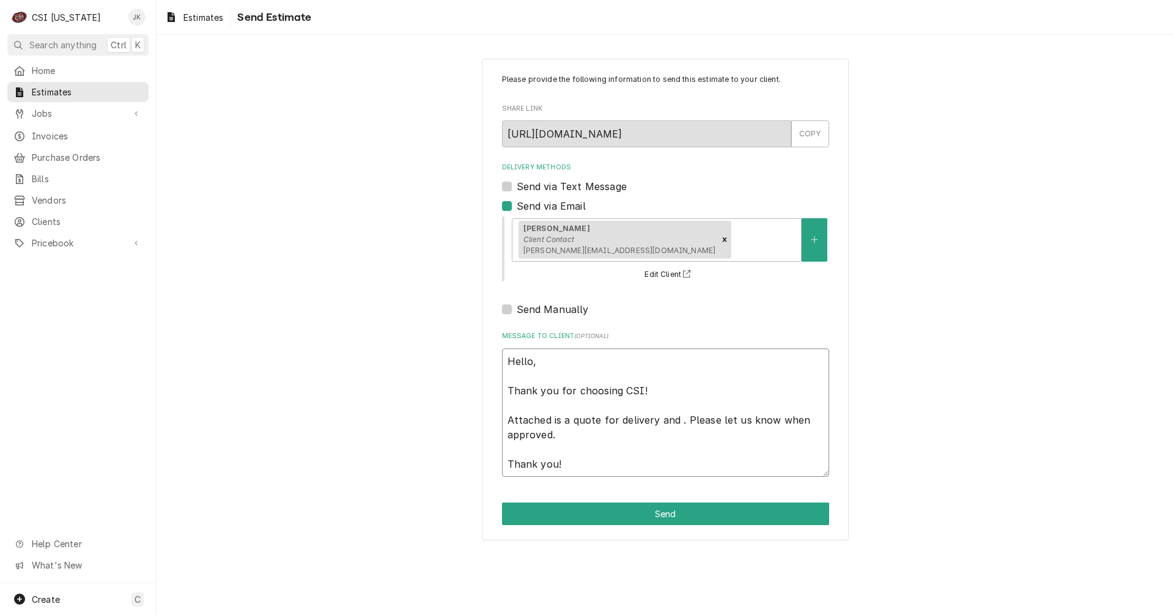
type textarea "x"
type textarea "Hello, Thank you for choosing CSI! Attached is a quote for delivery and s. Plea…"
type textarea "x"
type textarea "Hello, Thank you for choosing CSI! Attached is a quote for delivery and se. Ple…"
type textarea "x"
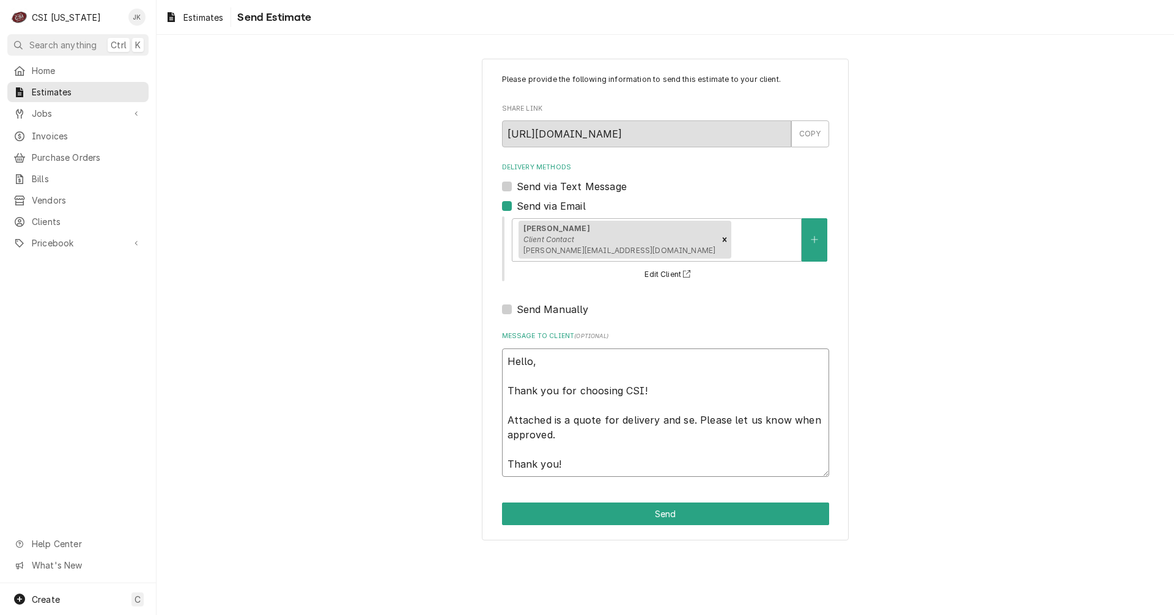
type textarea "Hello, Thank you for choosing CSI! Attached is a quote for delivery and set. Pl…"
type textarea "x"
type textarea "Hello, Thank you for choosing CSI! Attached is a quote for delivery and set . P…"
type textarea "x"
type textarea "Hello, Thank you for choosing CSI! Attached is a quote for delivery and set i. …"
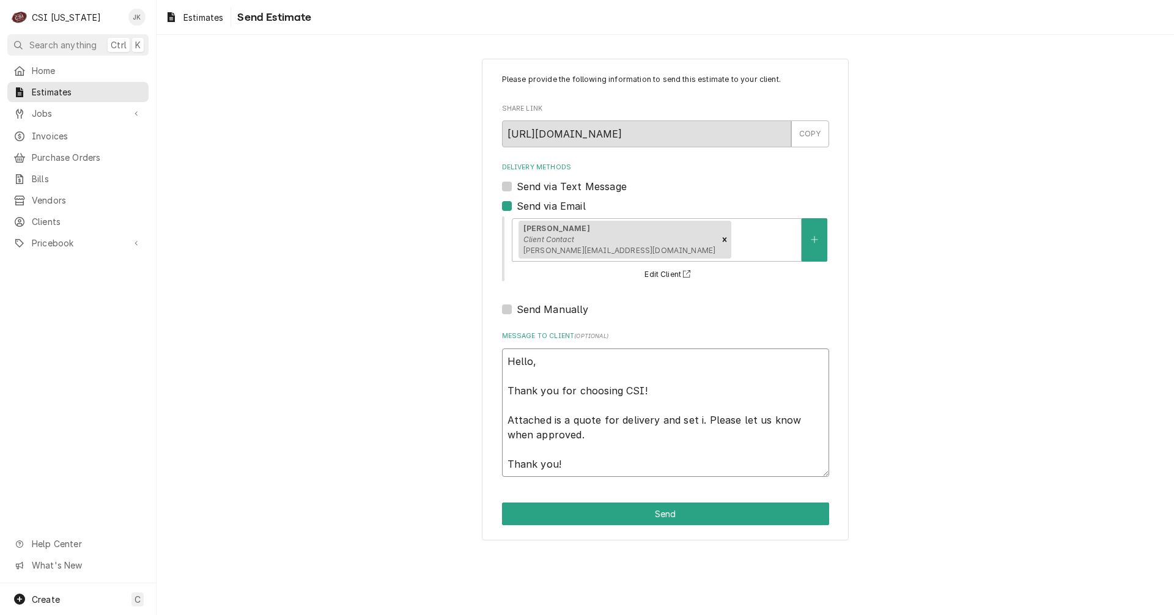
type textarea "x"
type textarea "Hello, Thank you for choosing CSI! Attached is a quote for delivery and set in.…"
type textarea "x"
type textarea "Hello, Thank you for choosing CSI! Attached is a quote for delivery and set in …"
type textarea "x"
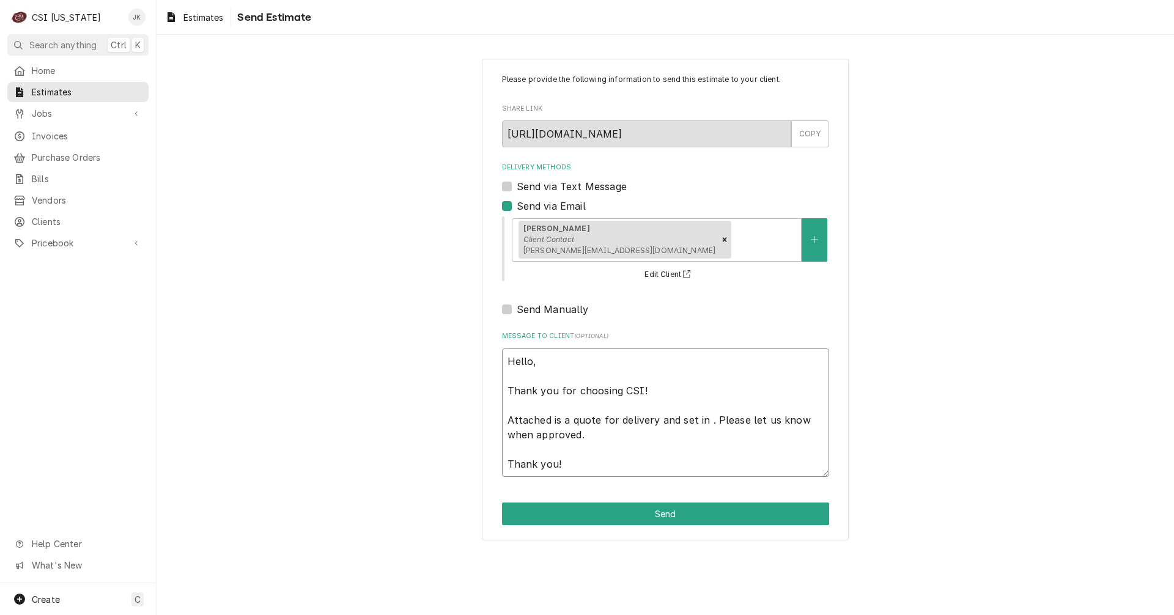
type textarea "Hello, Thank you for choosing CSI! Attached is a quote for delivery and set in …"
type textarea "x"
type textarea "Hello, Thank you for choosing CSI! Attached is a quote for delivery and set in …"
type textarea "x"
type textarea "Hello, Thank you for choosing CSI! Attached is a quote for delivery and set in …"
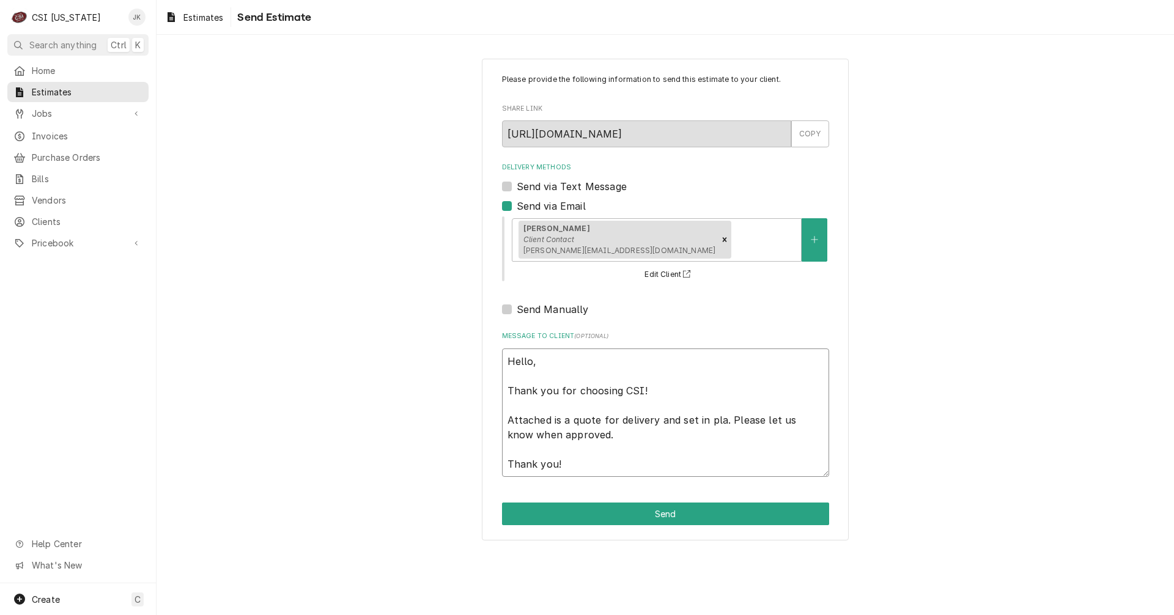
type textarea "x"
type textarea "Hello, Thank you for choosing CSI! Attached is a quote for delivery and set in …"
type textarea "x"
type textarea "Hello, Thank you for choosing CSI! Attached is a quote for delivery and set in …"
type textarea "x"
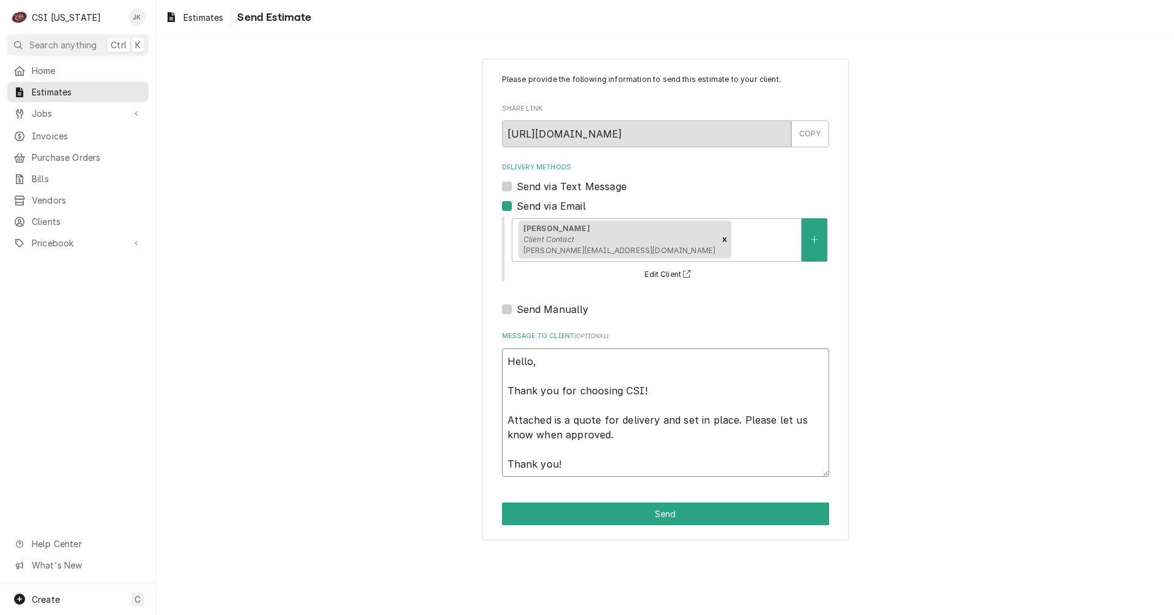
type textarea "Hello, Thank you for choosing CSI! Attached is a quote for delivery and set in …"
type textarea "x"
type textarea "Hello, Thank you for choosing CSI! Attached is a quote for delivery and set in …"
type textarea "x"
type textarea "Hello, Thank you for choosing CSI! Attached is a quote for delivery and set in …"
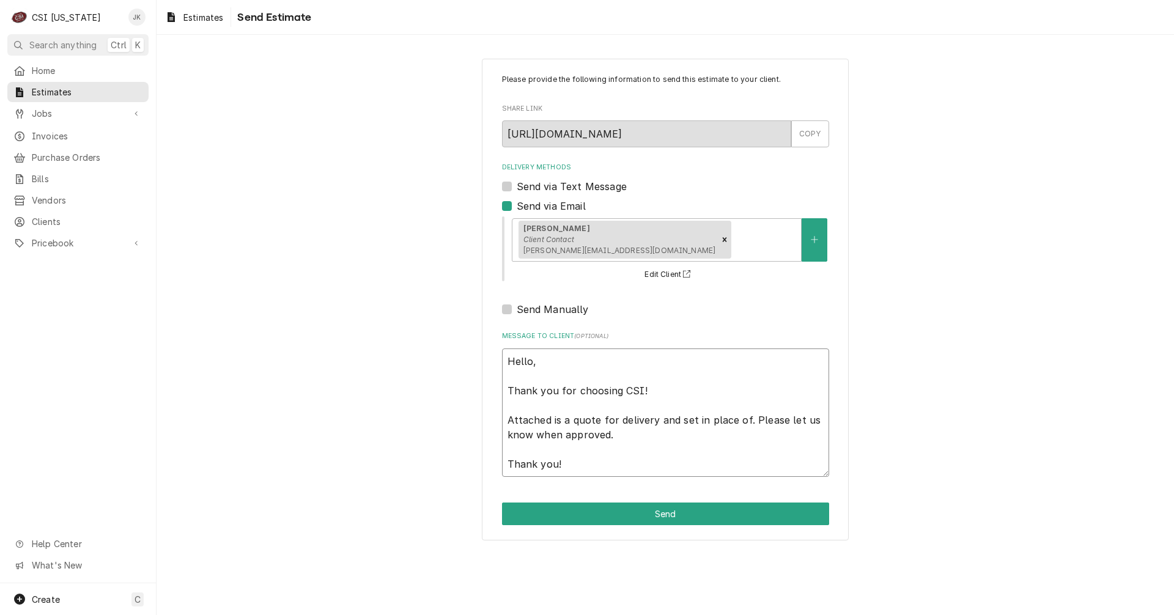
type textarea "x"
type textarea "Hello, Thank you for choosing CSI! Attached is a quote for delivery and set in …"
type textarea "x"
type textarea "Hello, Thank you for choosing CSI! Attached is a quote for delivery and set in …"
type textarea "x"
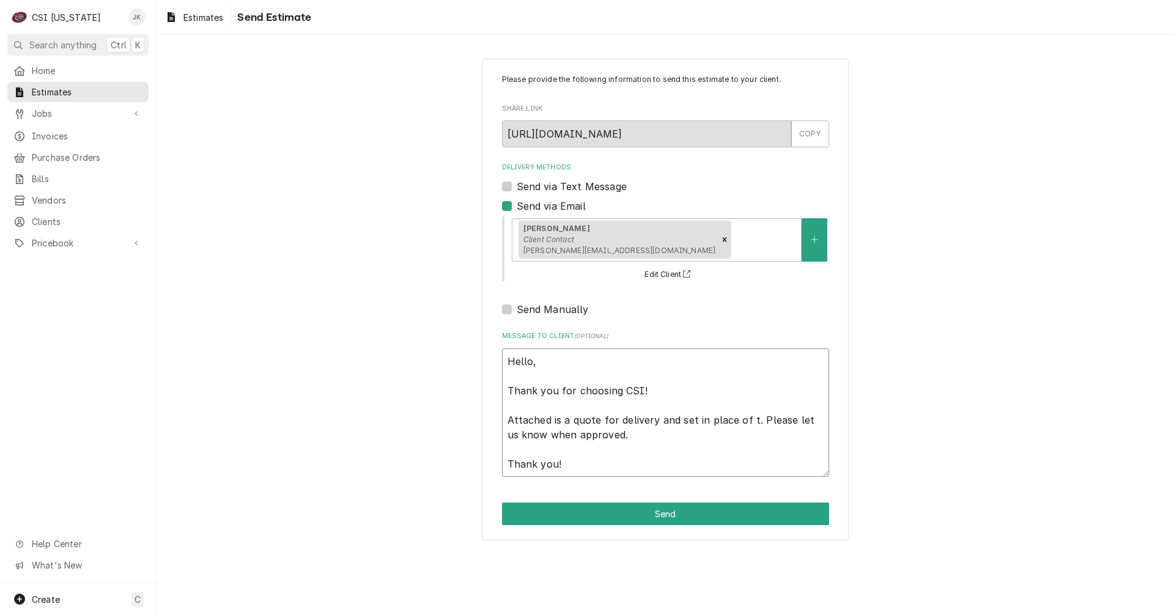
type textarea "Hello, Thank you for choosing CSI! Attached is a quote for delivery and set in …"
type textarea "x"
type textarea "Hello, Thank you for choosing CSI! Attached is a quote for delivery and set in …"
type textarea "x"
type textarea "Hello, Thank you for choosing CSI! Attached is a quote for delivery and set in …"
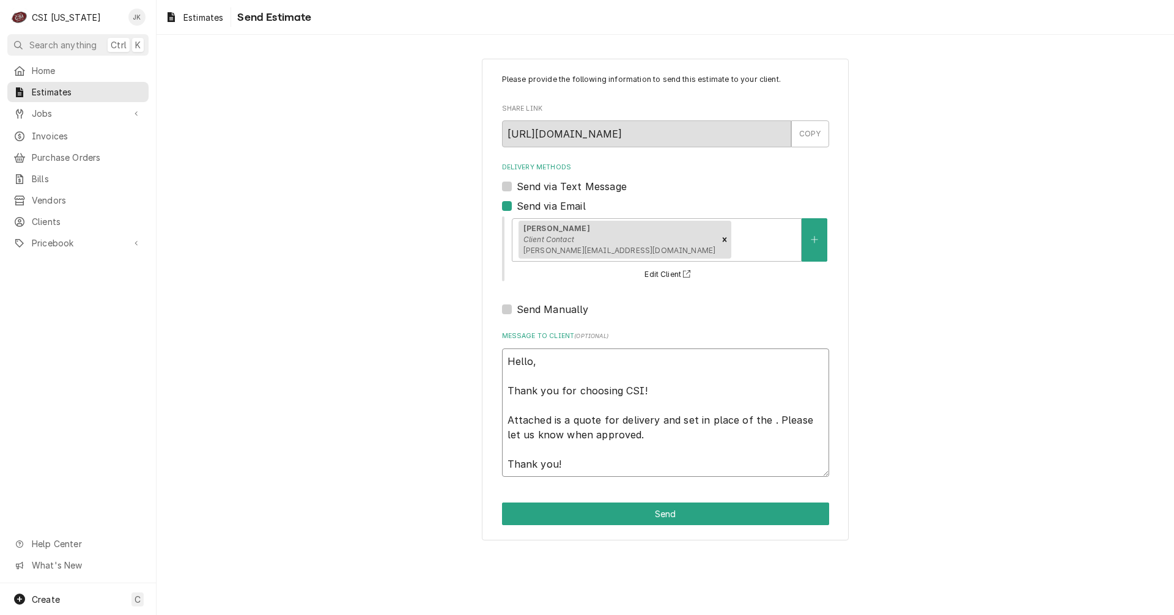
type textarea "x"
type textarea "Hello, Thank you for choosing CSI! Attached is a quote for delivery and set in …"
type textarea "x"
type textarea "Hello, Thank you for choosing CSI! Attached is a quote for delivery and set in …"
type textarea "x"
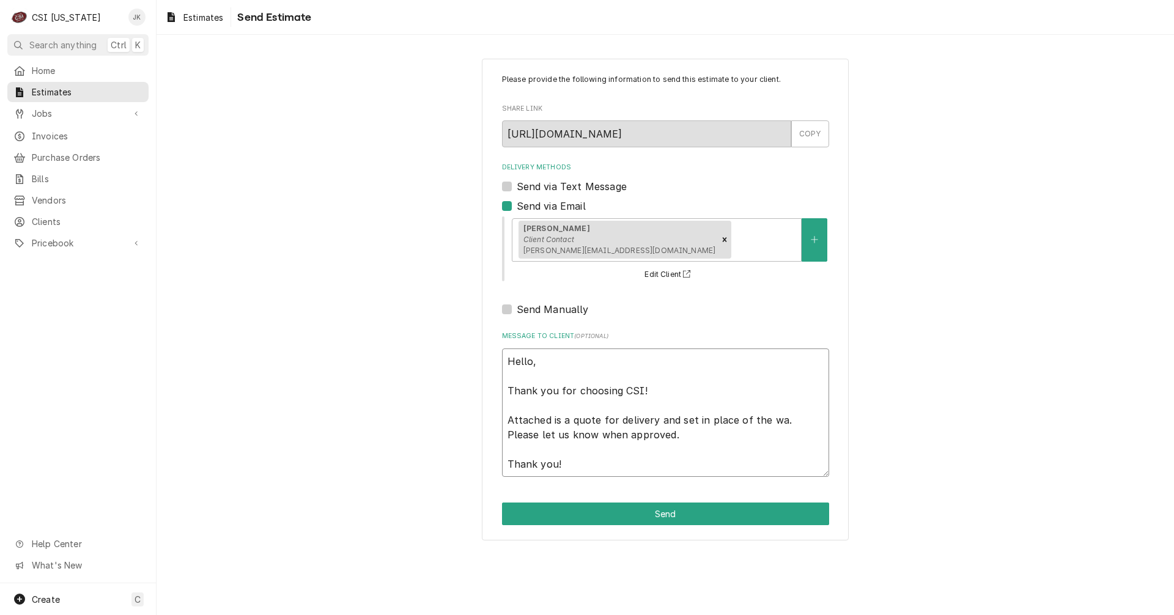
type textarea "Hello, Thank you for choosing CSI! Attached is a quote for delivery and set in …"
type textarea "x"
type textarea "Hello, Thank you for choosing CSI! Attached is a quote for delivery and set in …"
type textarea "x"
type textarea "Hello, Thank you for choosing CSI! Attached is a quote for delivery and set in …"
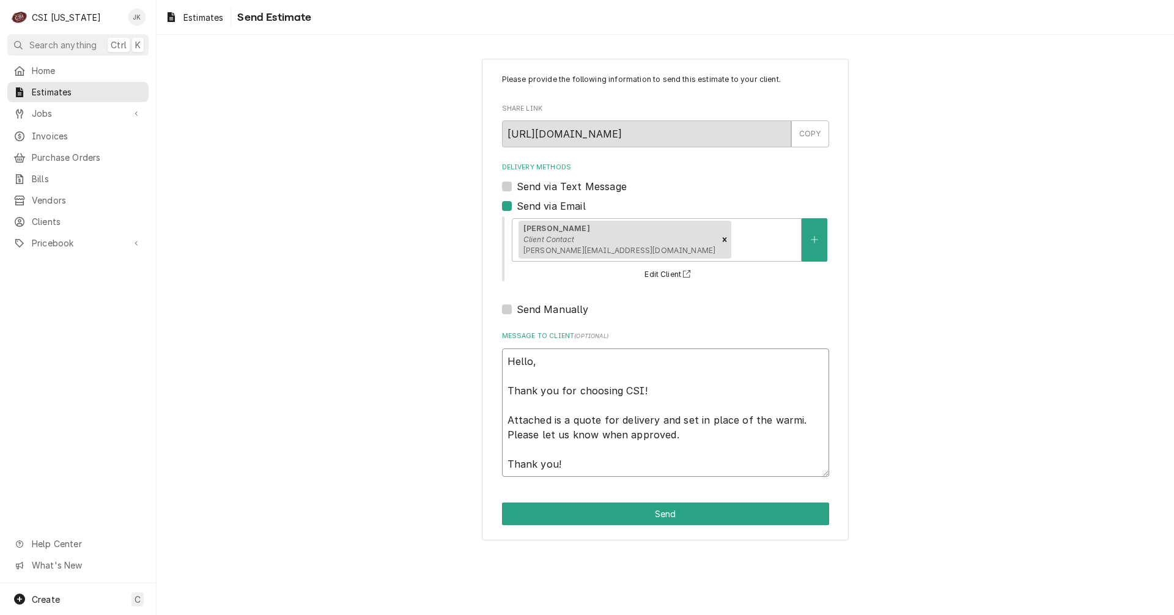
type textarea "x"
type textarea "Hello, Thank you for choosing CSI! Attached is a quote for delivery and set in …"
type textarea "x"
type textarea "Hello, Thank you for choosing CSI! Attached is a quote for delivery and set in …"
type textarea "x"
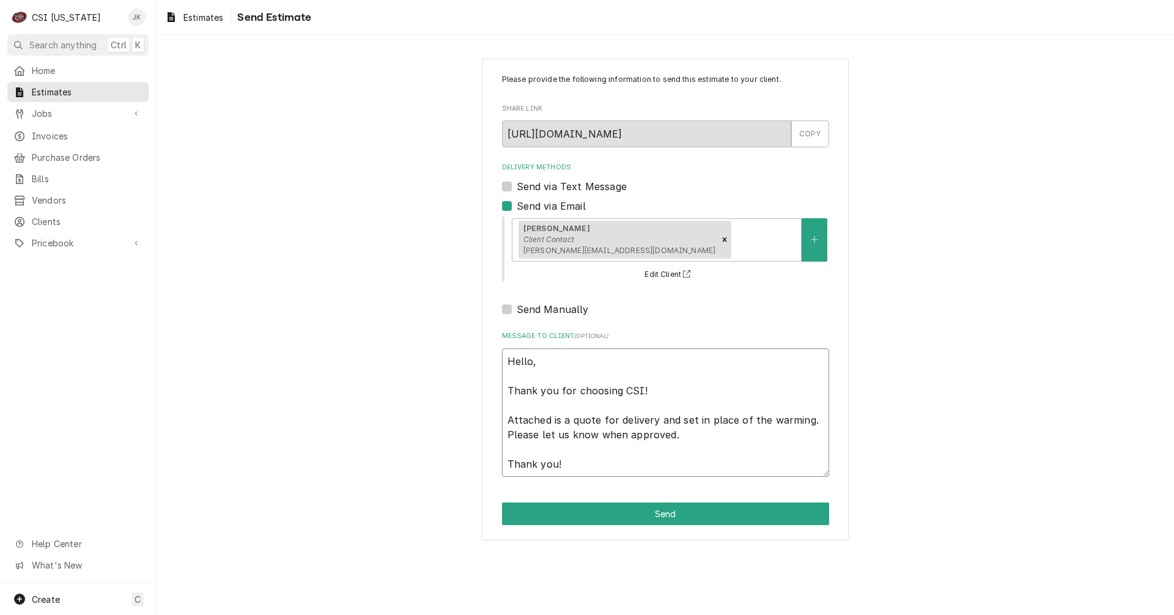
type textarea "Hello, Thank you for choosing CSI! Attached is a quote for delivery and set in …"
type textarea "x"
type textarea "Hello, Thank you for choosing CSI! Attached is a quote for delivery and set in …"
type textarea "x"
type textarea "Hello, Thank you for choosing CSI! Attached is a quote for delivery and set in …"
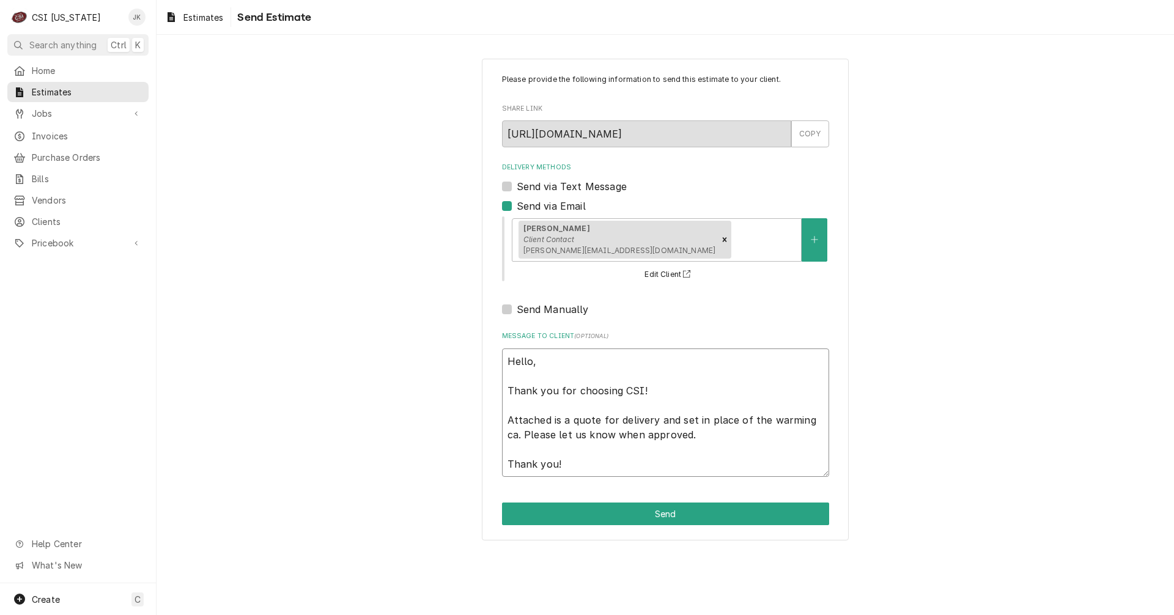
type textarea "x"
type textarea "Hello, Thank you for choosing CSI! Attached is a quote for delivery and set in …"
type textarea "x"
type textarea "Hello, Thank you for choosing CSI! Attached is a quote for delivery and set in …"
type textarea "x"
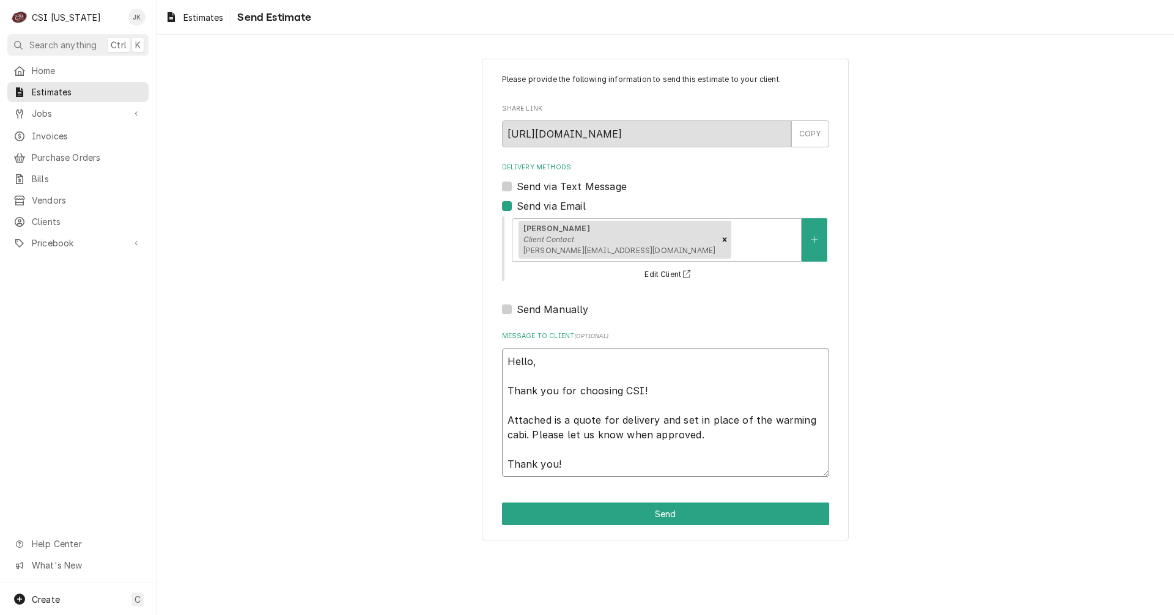
type textarea "Hello, Thank you for choosing CSI! Attached is a quote for delivery and set in …"
type textarea "x"
type textarea "Hello, Thank you for choosing CSI! Attached is a quote for delivery and set in …"
type textarea "x"
type textarea "Hello, Thank you for choosing CSI! Attached is a quote for delivery and set in …"
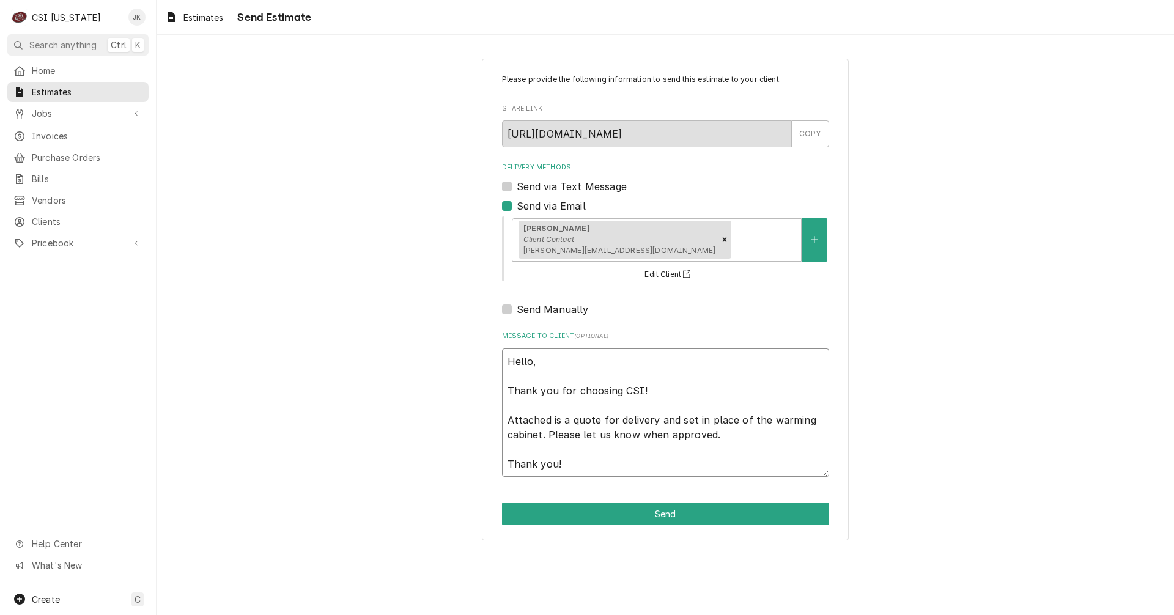
type textarea "x"
type textarea "Hello, Thank you for choosing CSI! Attached is a quote for delivery and set in …"
type textarea "x"
type textarea "Hello, Thank you for choosing CSI! Attached is a quote for delivery and set in …"
type textarea "x"
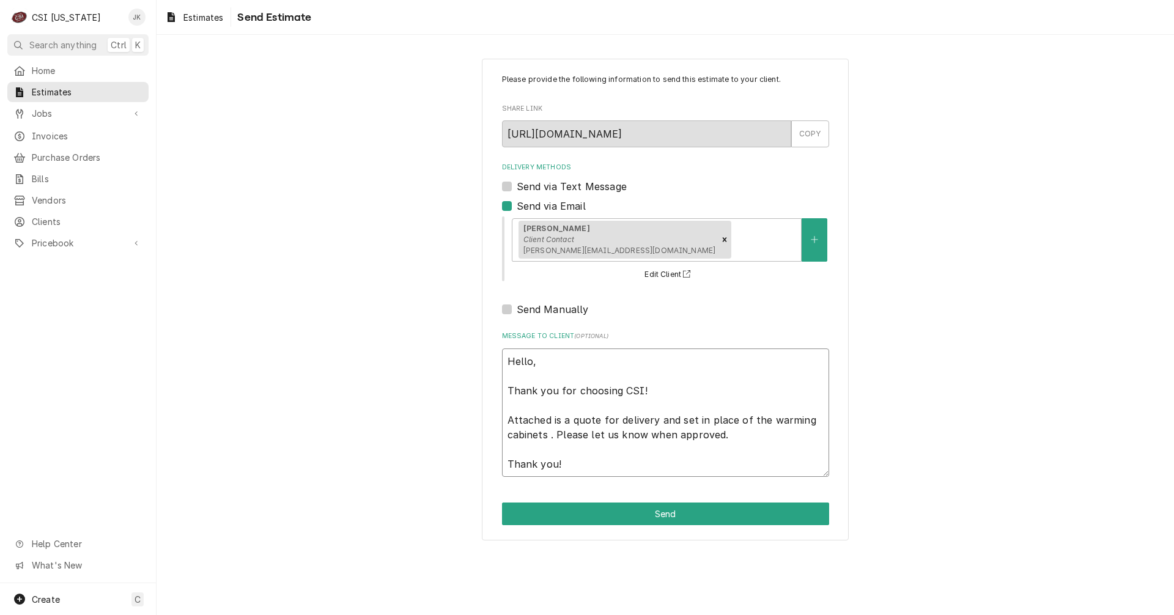
type textarea "Hello, Thank you for choosing CSI! Attached is a quote for delivery and set in …"
type textarea "x"
type textarea "Hello, Thank you for choosing CSI! Attached is a quote for delivery and set in …"
type textarea "x"
type textarea "Hello, Thank you for choosing CSI! Attached is a quote for delivery and set in …"
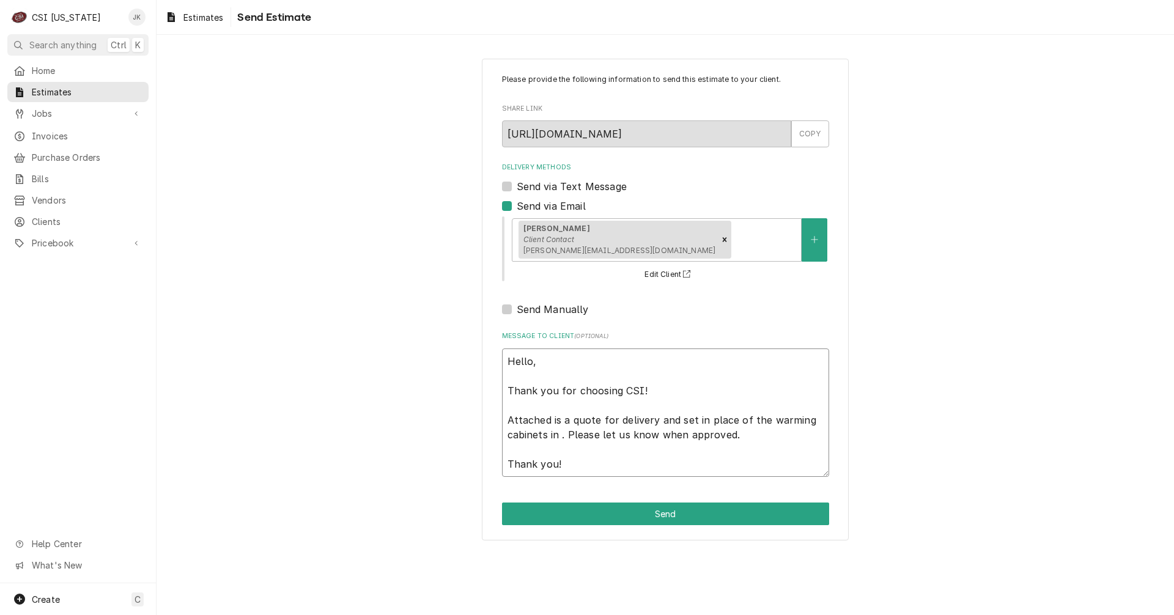
click at [557, 436] on textarea "Hello, Thank you for choosing CSI! Attached is a quote for delivery and set in …" at bounding box center [665, 412] width 327 height 128
type textarea "x"
type textarea "Hello, Thank you for choosing CSI! Attached is a quote for delivery and set in …"
paste textarea "Leitchfield, KY"
type textarea "x"
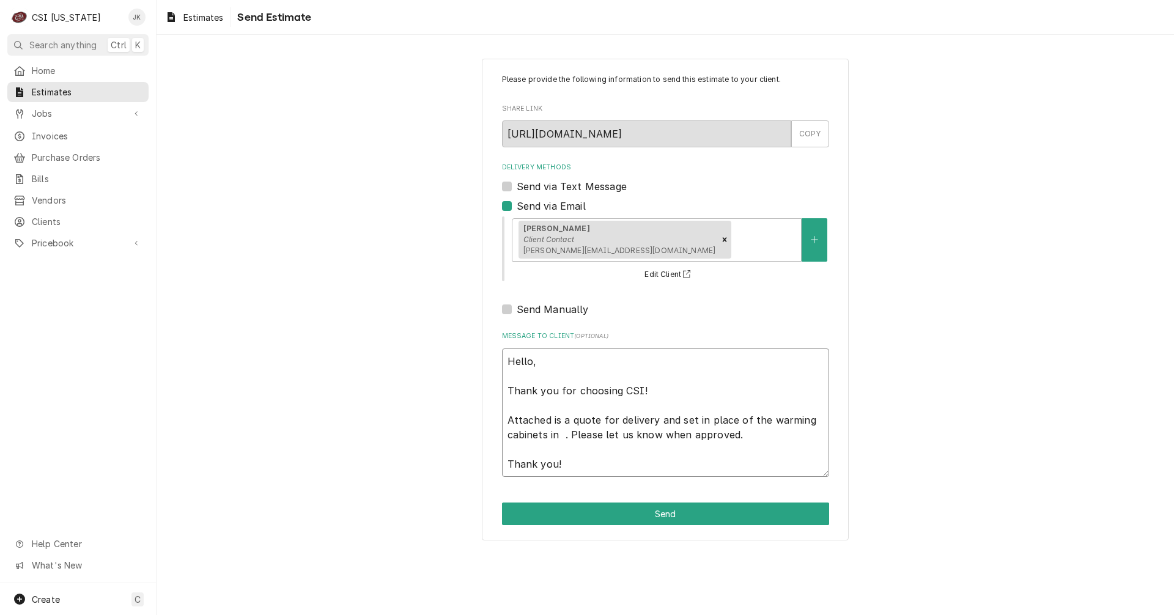
type textarea "Hello, Thank you for choosing CSI! Attached is a quote for delivery and set in …"
type textarea "x"
type textarea "Hello, Thank you for choosing CSI! Attached is a quote for delivery and set in …"
type textarea "x"
type textarea "Hello, Thank you for choosing CSI! Attached is a quote for delivery and set in …"
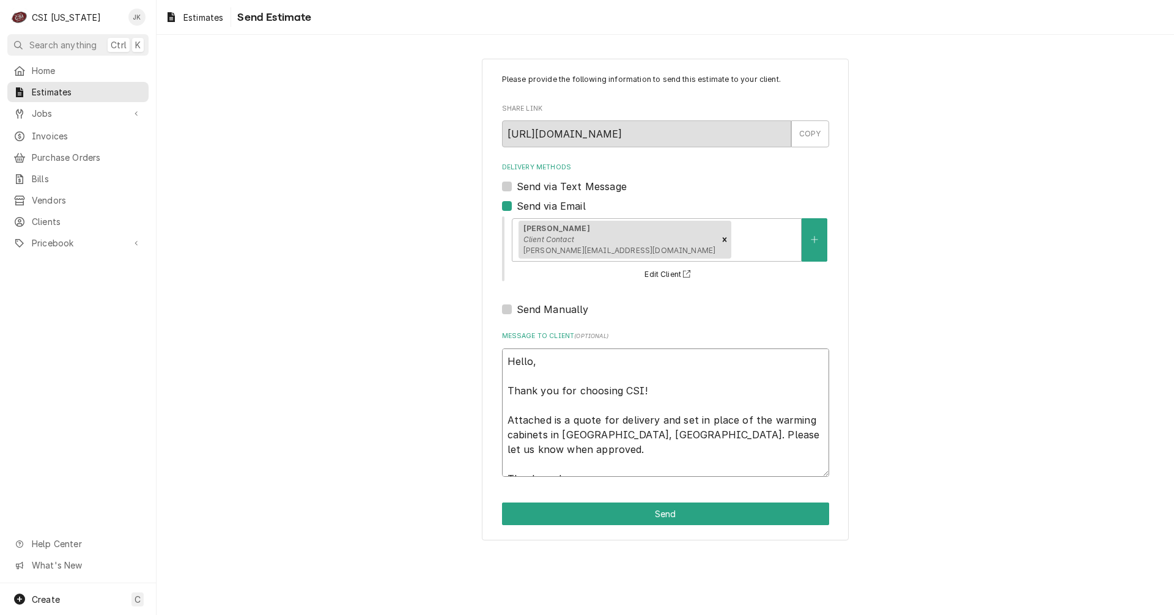
drag, startPoint x: 745, startPoint y: 436, endPoint x: 798, endPoint y: 438, distance: 52.6
click at [798, 438] on textarea "Hello, Thank you for choosing CSI! Attached is a quote for delivery and set in …" at bounding box center [665, 412] width 327 height 128
type textarea "x"
type textarea "Hello, Thank you for choosing CSI! Attached is a quote for delivery and set in …"
type textarea "x"
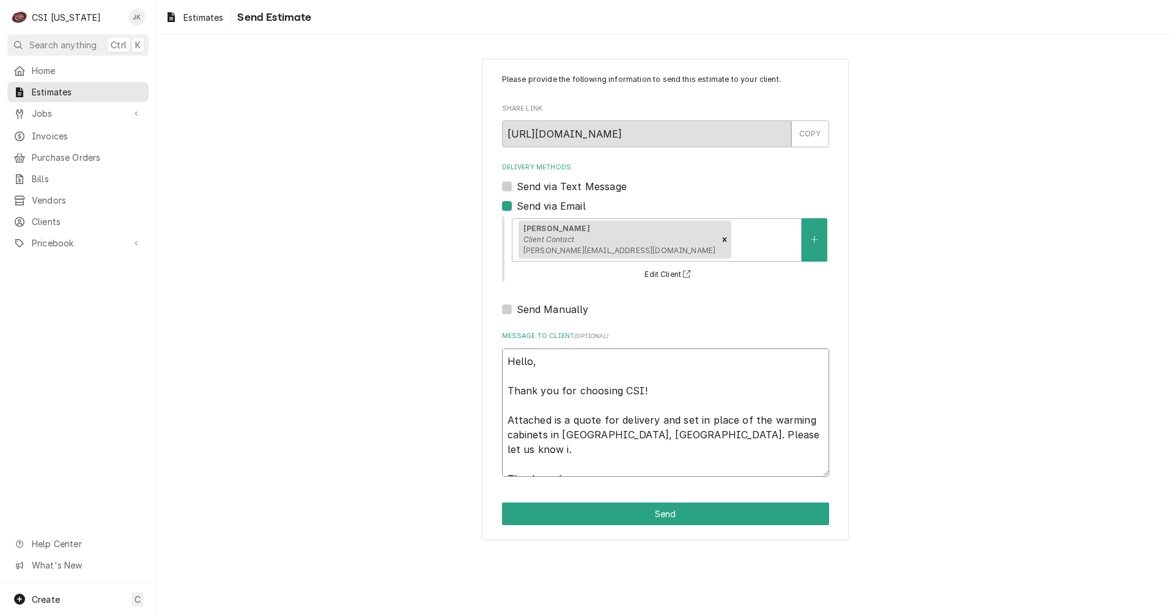
type textarea "Hello, Thank you for choosing CSI! Attached is a quote for delivery and set in …"
type textarea "x"
type textarea "Hello, Thank you for choosing CSI! Attached is a quote for delivery and set in …"
type textarea "x"
type textarea "Hello, Thank you for choosing CSI! Attached is a quote for delivery and set in …"
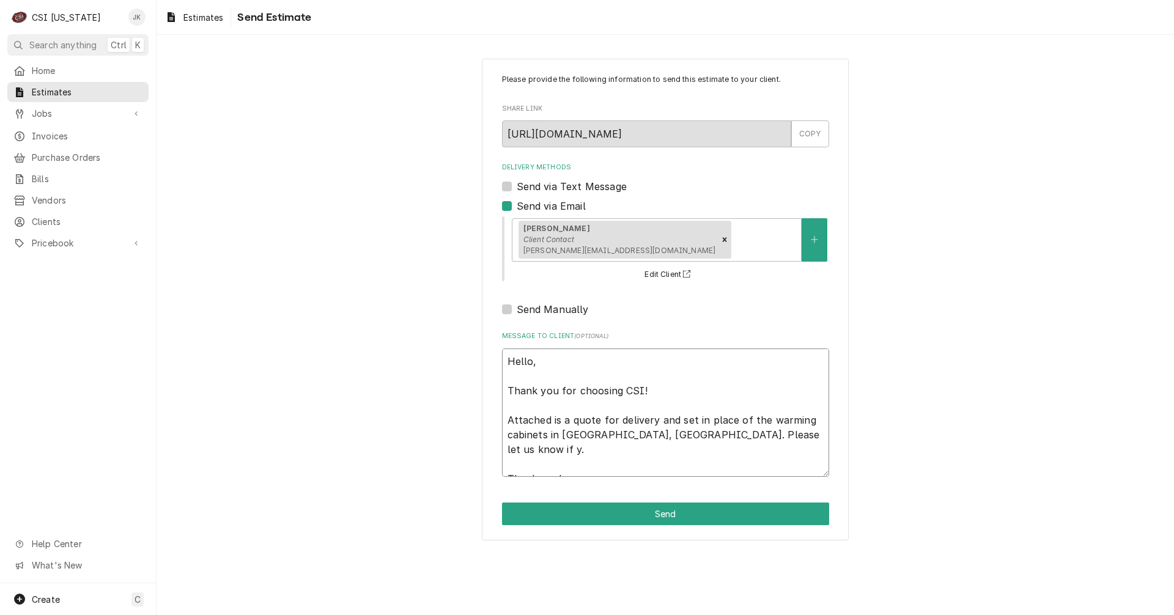
type textarea "x"
type textarea "Hello, Thank you for choosing CSI! Attached is a quote for delivery and set in …"
type textarea "x"
type textarea "Hello, Thank you for choosing CSI! Attached is a quote for delivery and set in …"
type textarea "x"
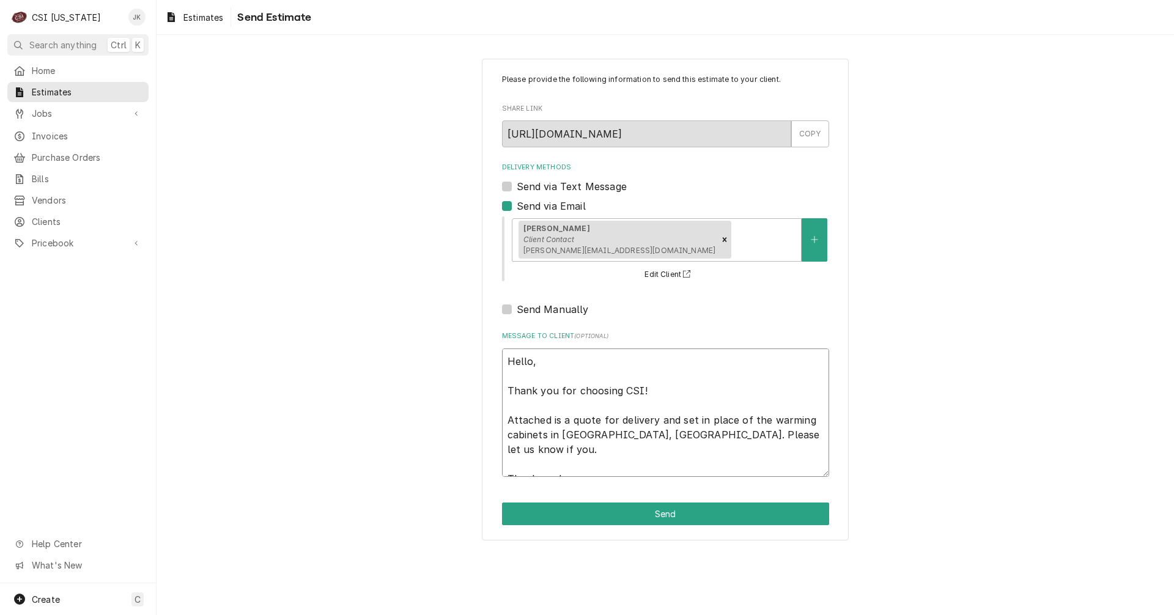
type textarea "Hello, Thank you for choosing CSI! Attached is a quote for delivery and set in …"
type textarea "x"
type textarea "Hello, Thank you for choosing CSI! Attached is a quote for delivery and set in …"
type textarea "x"
type textarea "Hello, Thank you for choosing CSI! Attached is a quote for delivery and set in …"
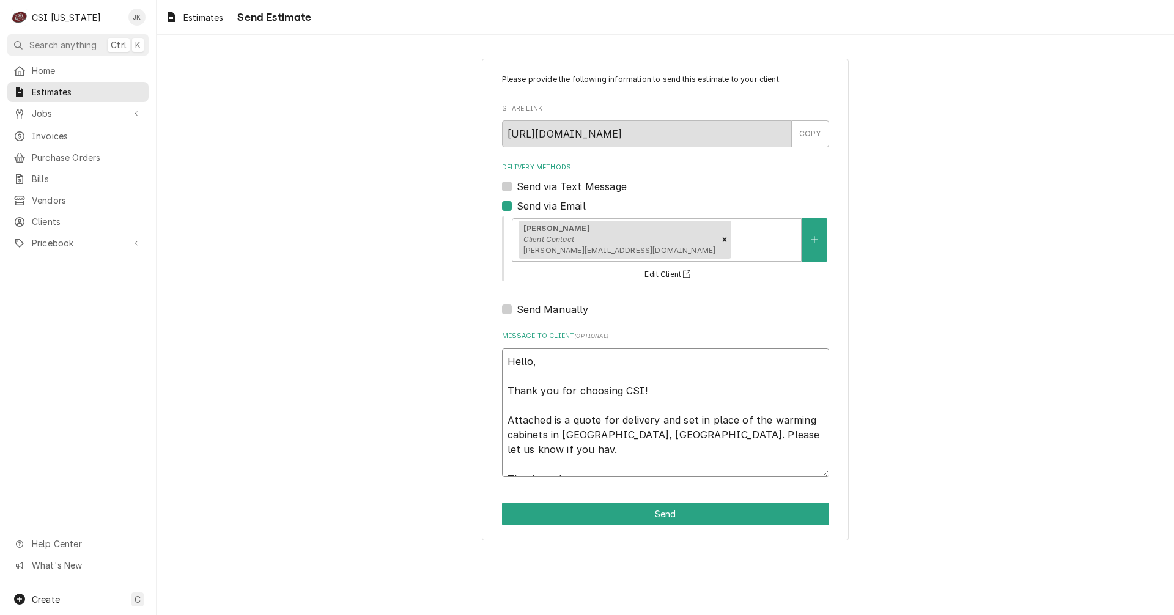
type textarea "x"
type textarea "Hello, Thank you for choosing CSI! Attached is a quote for delivery and set in …"
type textarea "x"
type textarea "Hello, Thank you for choosing CSI! Attached is a quote for delivery and set in …"
type textarea "x"
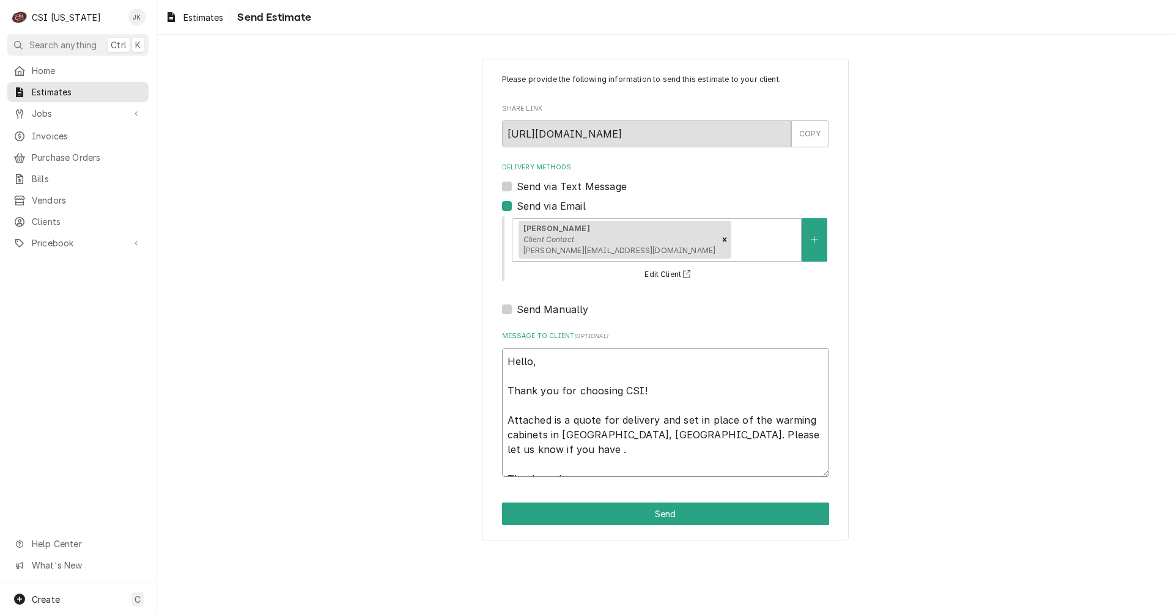
type textarea "Hello, Thank you for choosing CSI! Attached is a quote for delivery and set in …"
type textarea "x"
type textarea "Hello, Thank you for choosing CSI! Attached is a quote for delivery and set in …"
type textarea "x"
type textarea "Hello, Thank you for choosing CSI! Attached is a quote for delivery and set in …"
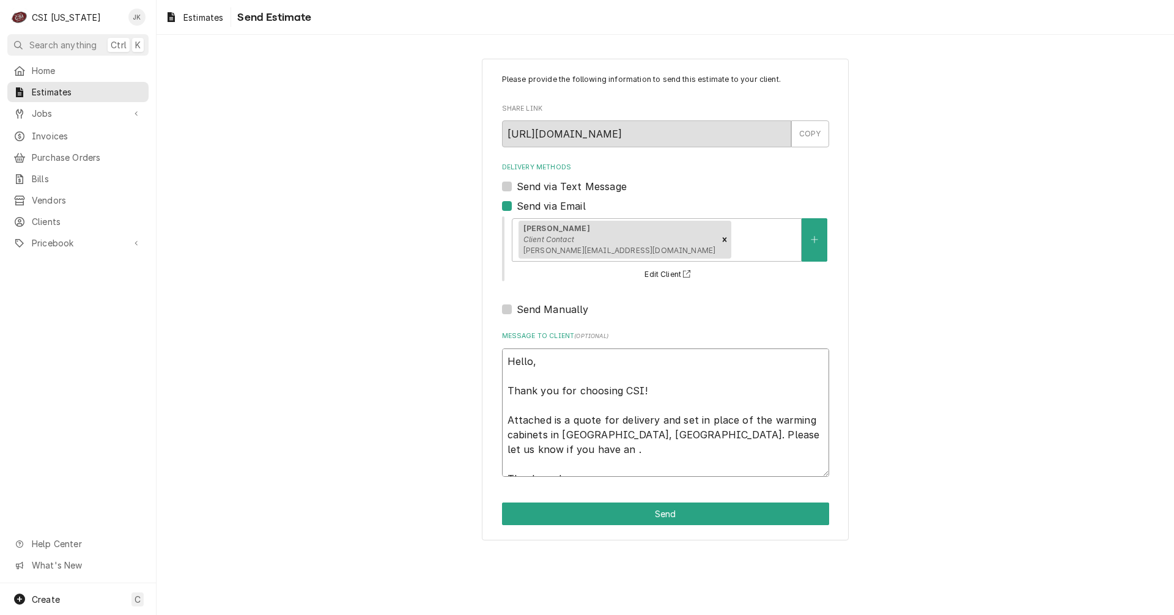
type textarea "x"
type textarea "Hello, Thank you for choosing CSI! Attached is a quote for delivery and set in …"
type textarea "x"
type textarea "Hello, Thank you for choosing CSI! Attached is a quote for delivery and set in …"
type textarea "x"
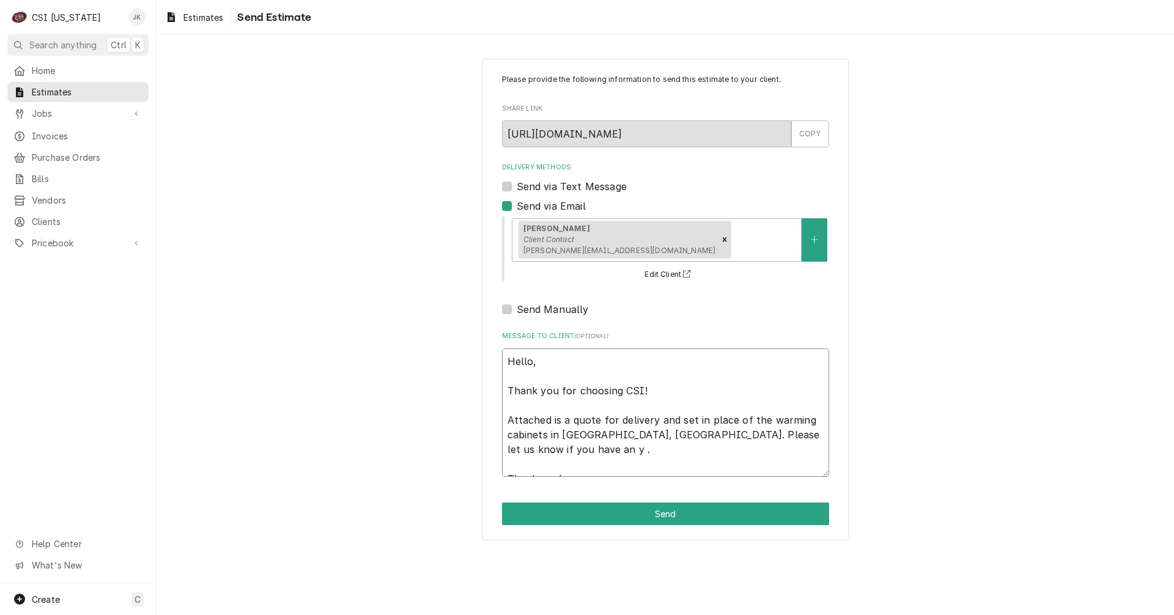
type textarea "Hello, Thank you for choosing CSI! Attached is a quote for delivery and set in …"
type textarea "x"
type textarea "Hello, Thank you for choosing CSI! Attached is a quote for delivery and set in …"
type textarea "x"
type textarea "Hello, Thank you for choosing CSI! Attached is a quote for delivery and set in …"
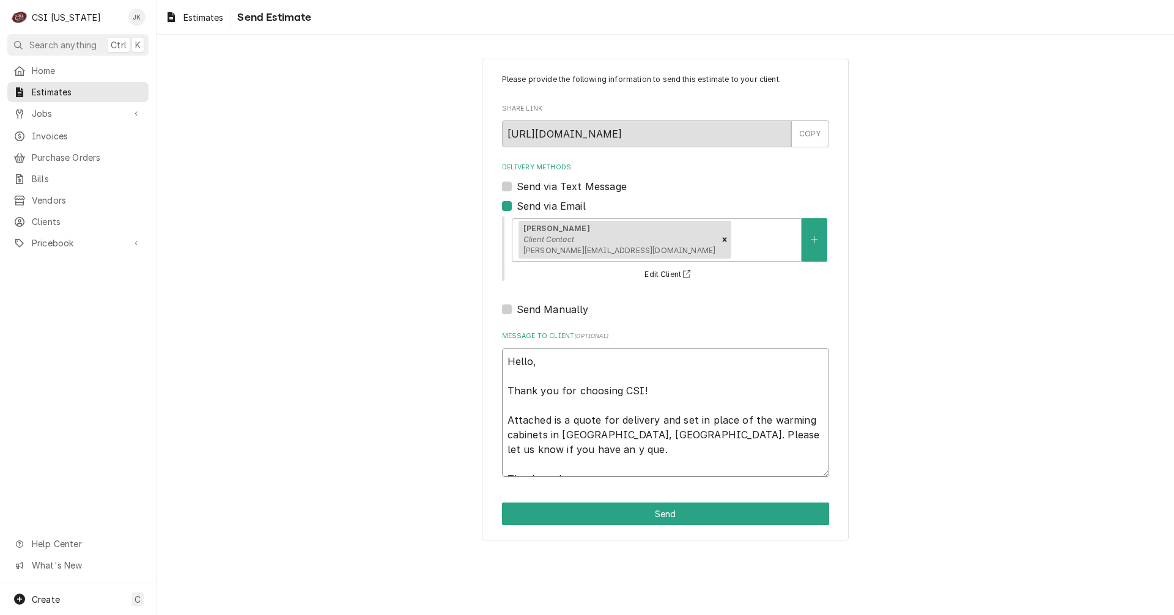
type textarea "x"
type textarea "Hello, Thank you for choosing CSI! Attached is a quote for delivery and set in …"
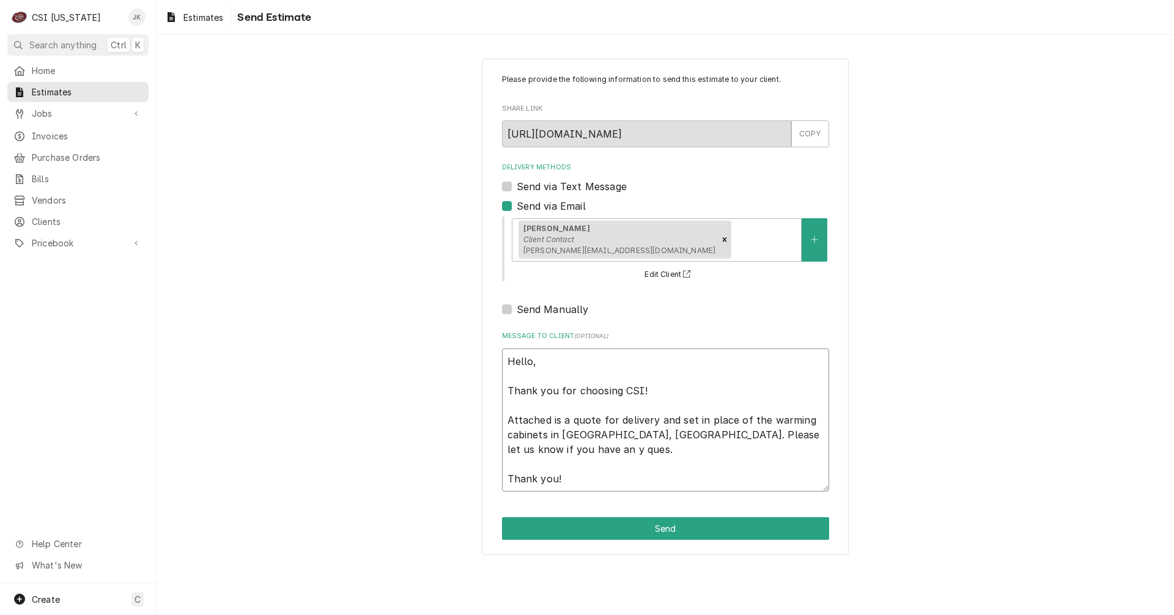
type textarea "x"
type textarea "Hello, Thank you for choosing CSI! Attached is a quote for delivery and set in …"
type textarea "x"
type textarea "Hello, Thank you for choosing CSI! Attached is a quote for delivery and set in …"
type textarea "x"
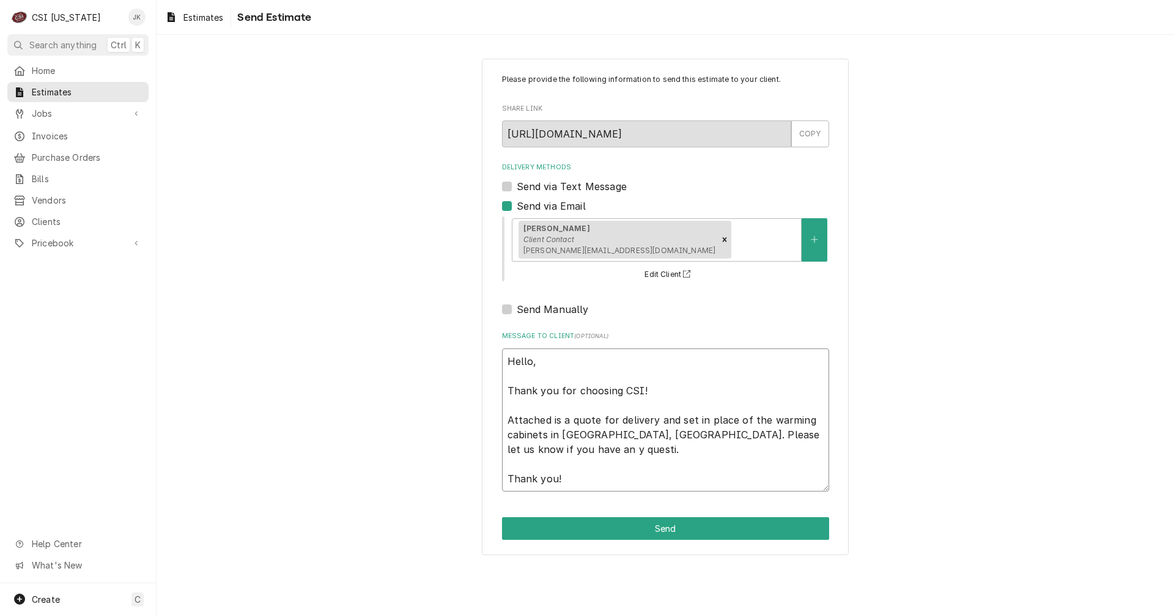
type textarea "Hello, Thank you for choosing CSI! Attached is a quote for delivery and set in …"
type textarea "x"
type textarea "Hello, Thank you for choosing CSI! Attached is a quote for delivery and set in …"
type textarea "x"
type textarea "Hello, Thank you for choosing CSI! Attached is a quote for delivery and set in …"
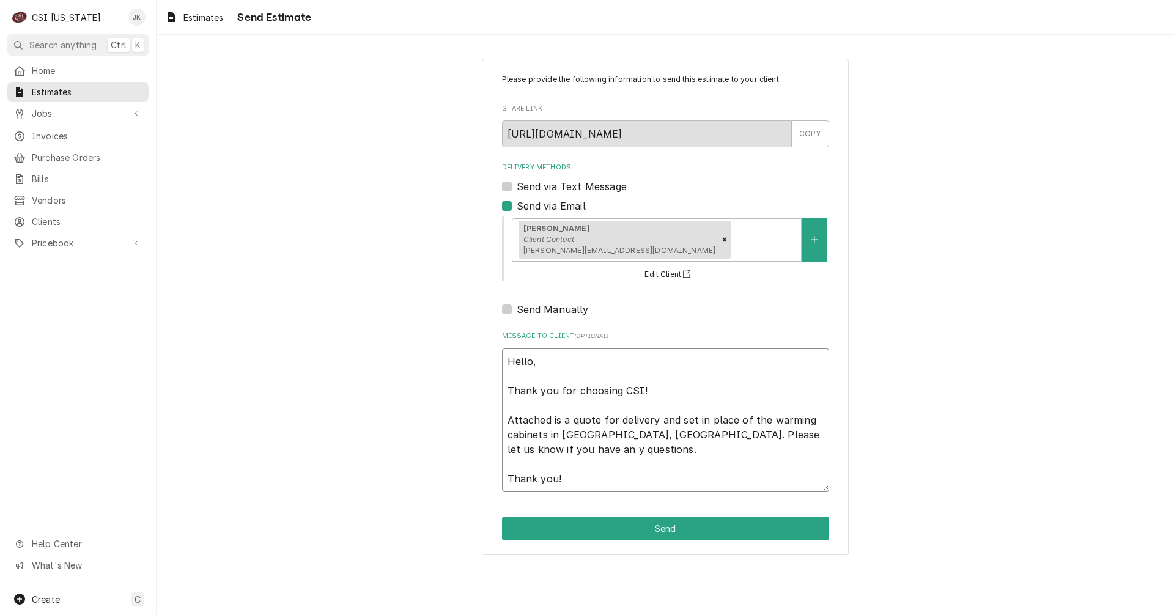
drag, startPoint x: 790, startPoint y: 435, endPoint x: 793, endPoint y: 409, distance: 26.4
click at [790, 434] on textarea "Hello, Thank you for choosing CSI! Attached is a quote for delivery and set in …" at bounding box center [665, 419] width 327 height 143
type textarea "x"
type textarea "Hello, Thank you for choosing CSI! Attached is a quote for delivery and set in …"
click at [685, 536] on button "Send" at bounding box center [665, 528] width 327 height 23
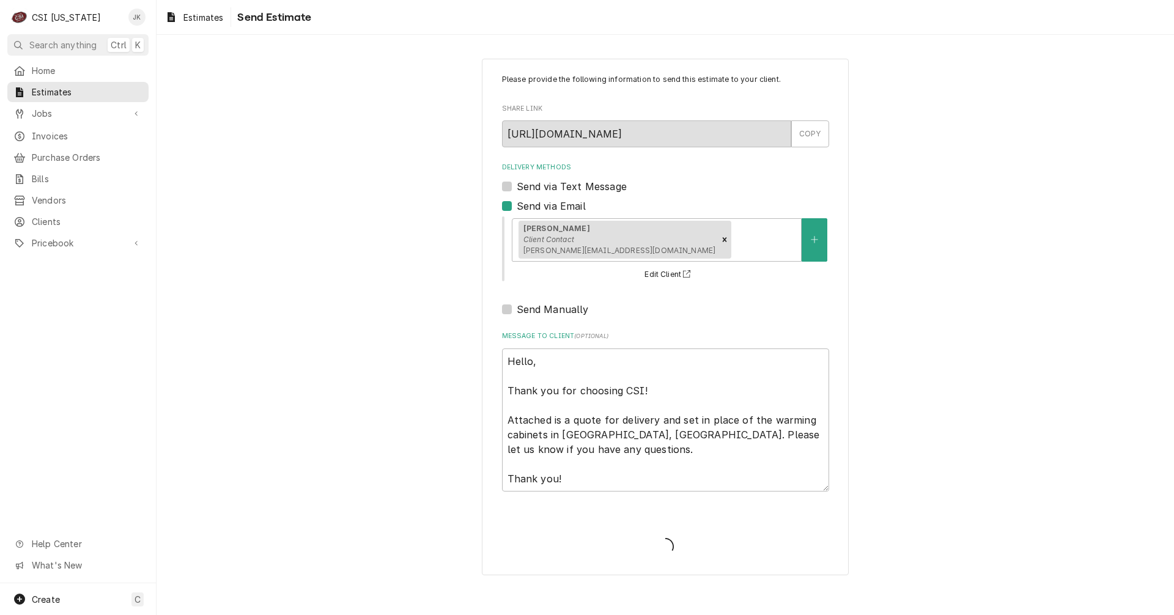
type textarea "x"
